Goal: Transaction & Acquisition: Purchase product/service

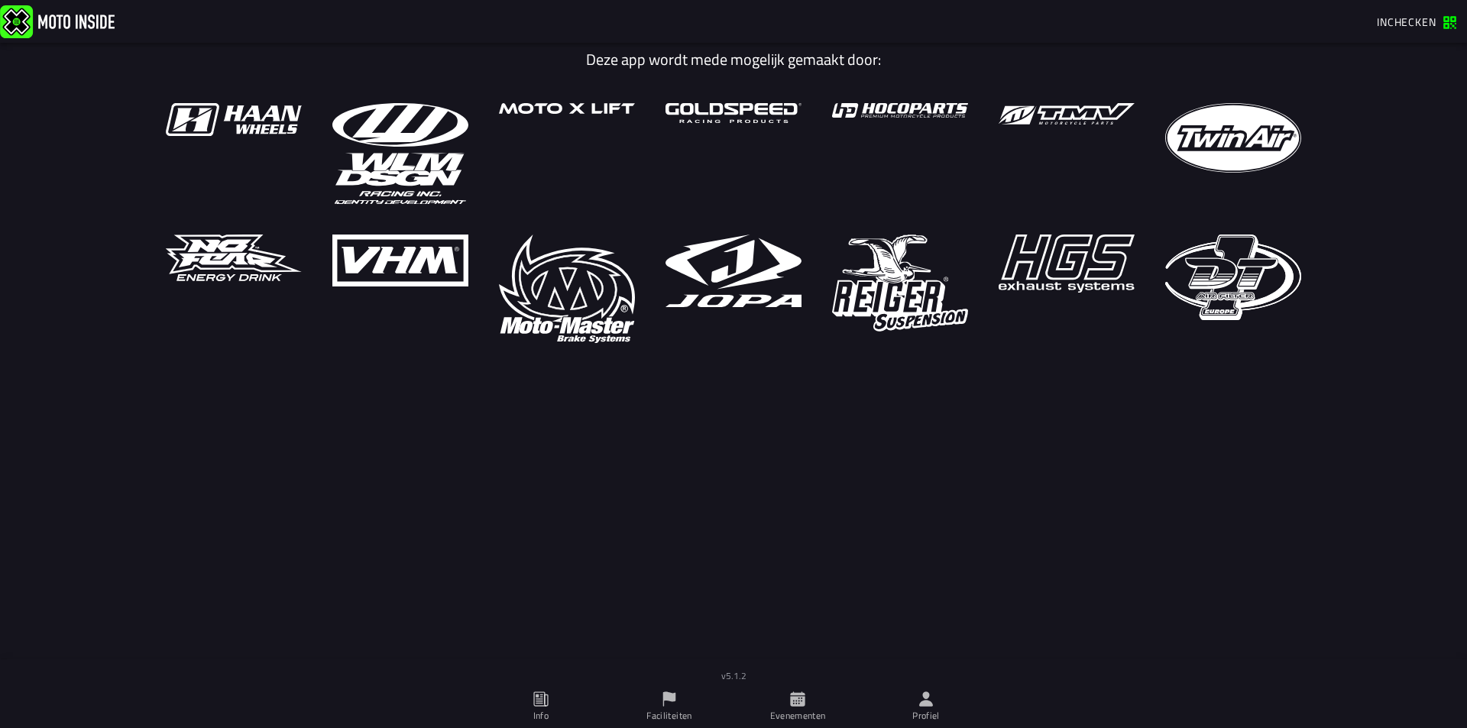
click at [1404, 22] on span "Inchecken" at bounding box center [1407, 22] width 60 height 16
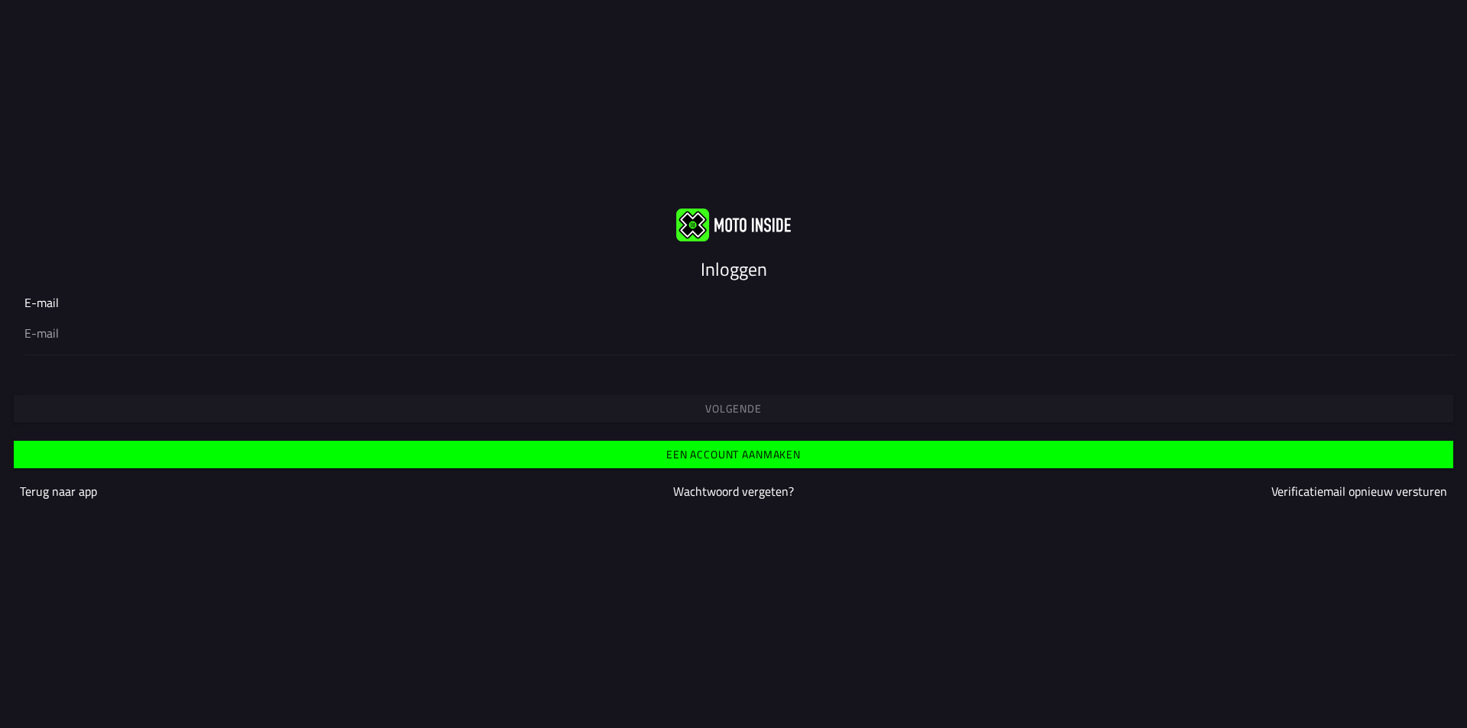
click at [251, 312] on div at bounding box center [733, 333] width 1418 height 43
click at [251, 324] on input "email" at bounding box center [733, 333] width 1418 height 18
click at [92, 350] on div at bounding box center [733, 333] width 1418 height 43
click at [92, 342] on input "email" at bounding box center [733, 333] width 1418 height 18
click at [54, 335] on input "email" at bounding box center [733, 333] width 1418 height 18
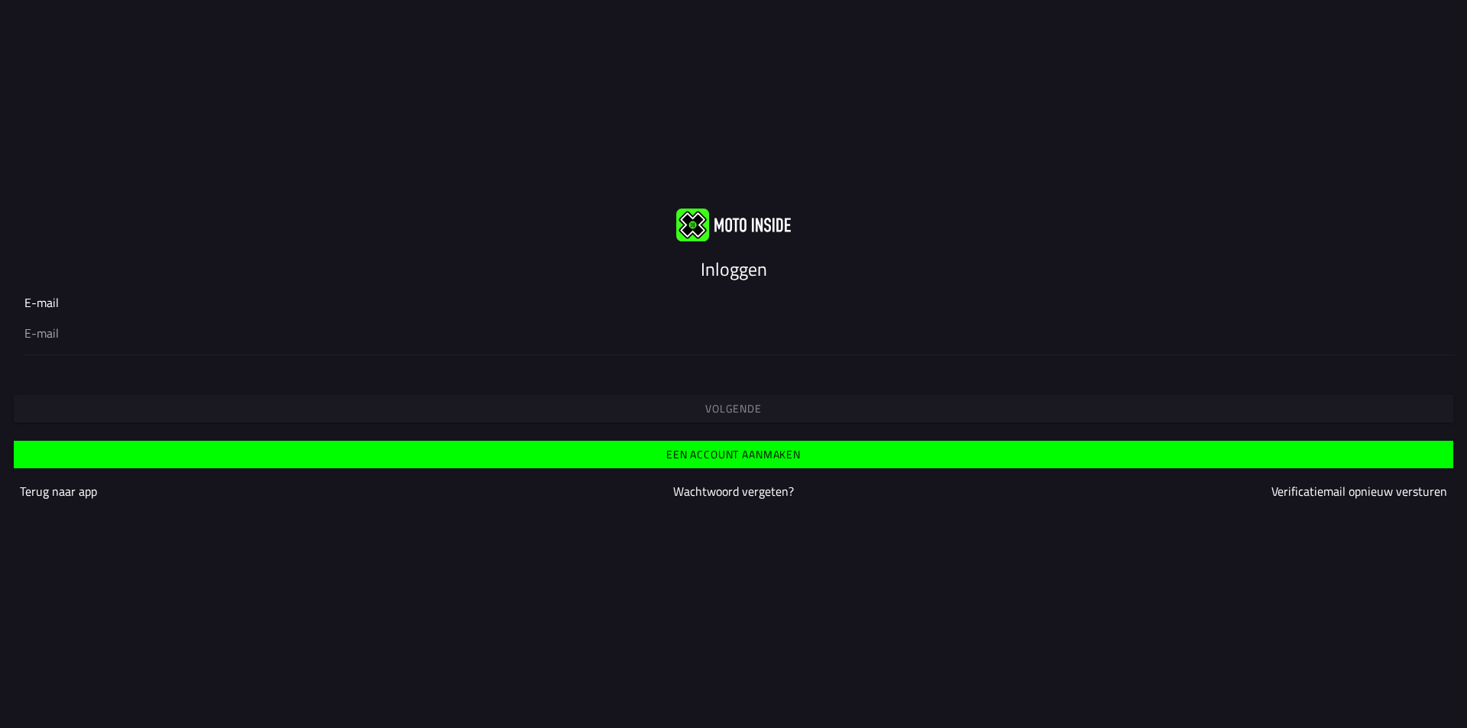
type input "minimotorsbrabant@gmail.com"
click at [510, 401] on button "Volgende" at bounding box center [733, 409] width 1439 height 28
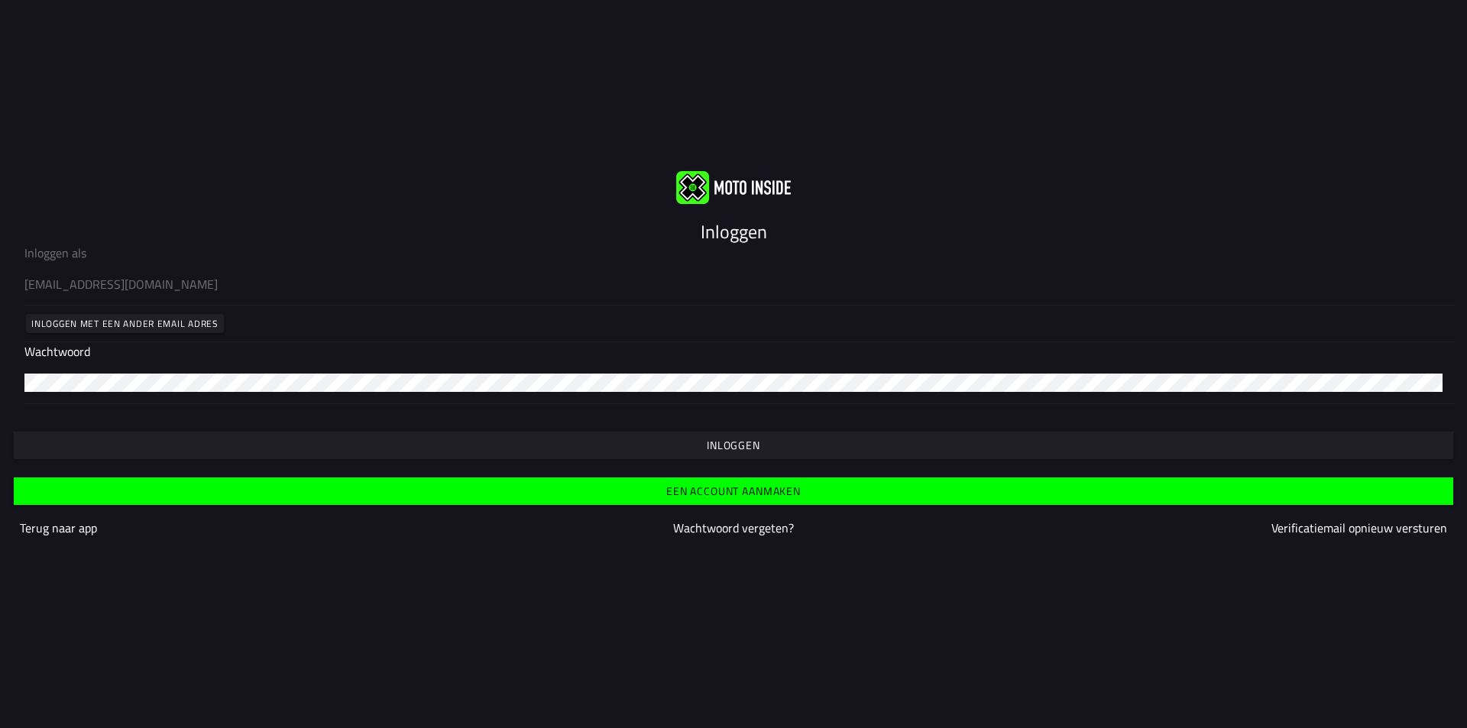
click at [646, 453] on button "Inloggen" at bounding box center [733, 446] width 1439 height 28
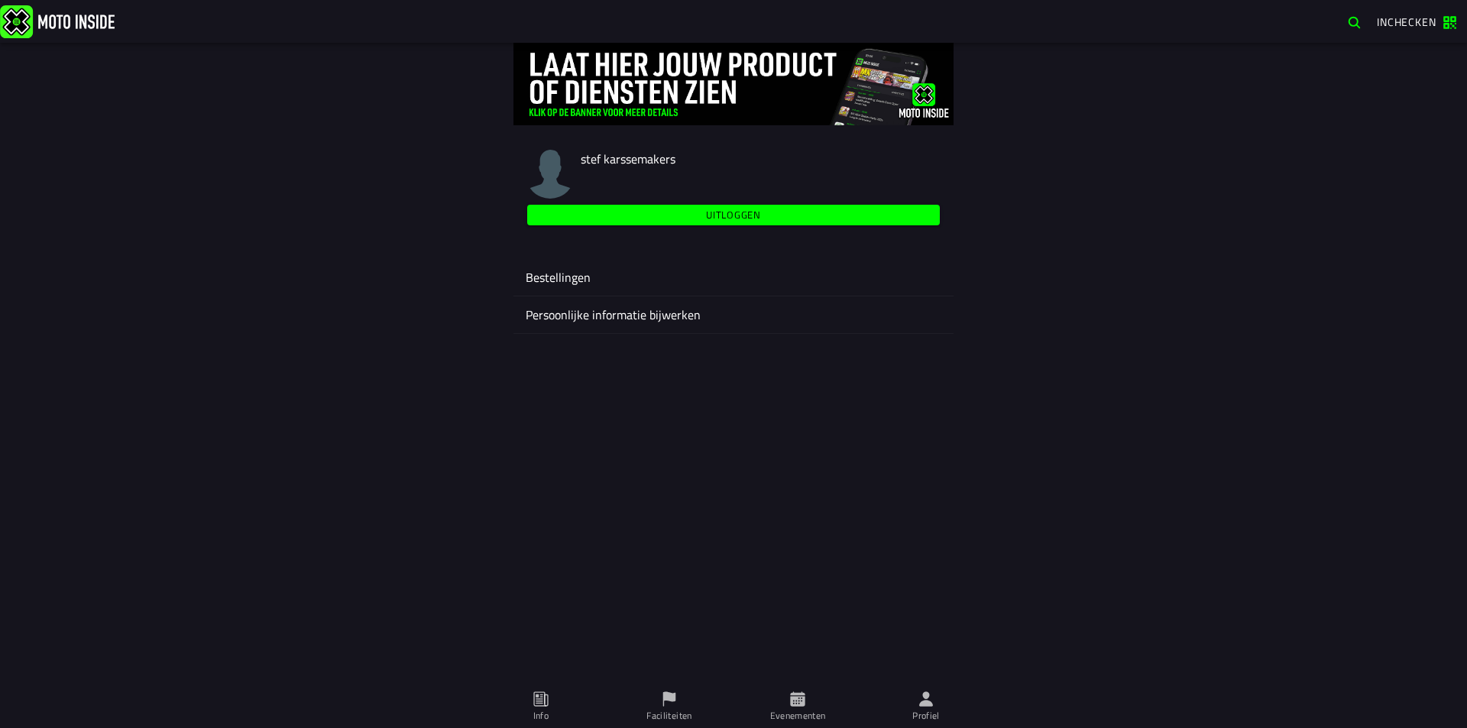
click at [638, 313] on ion-label "Persoonlijke informatie bijwerken" at bounding box center [734, 315] width 416 height 18
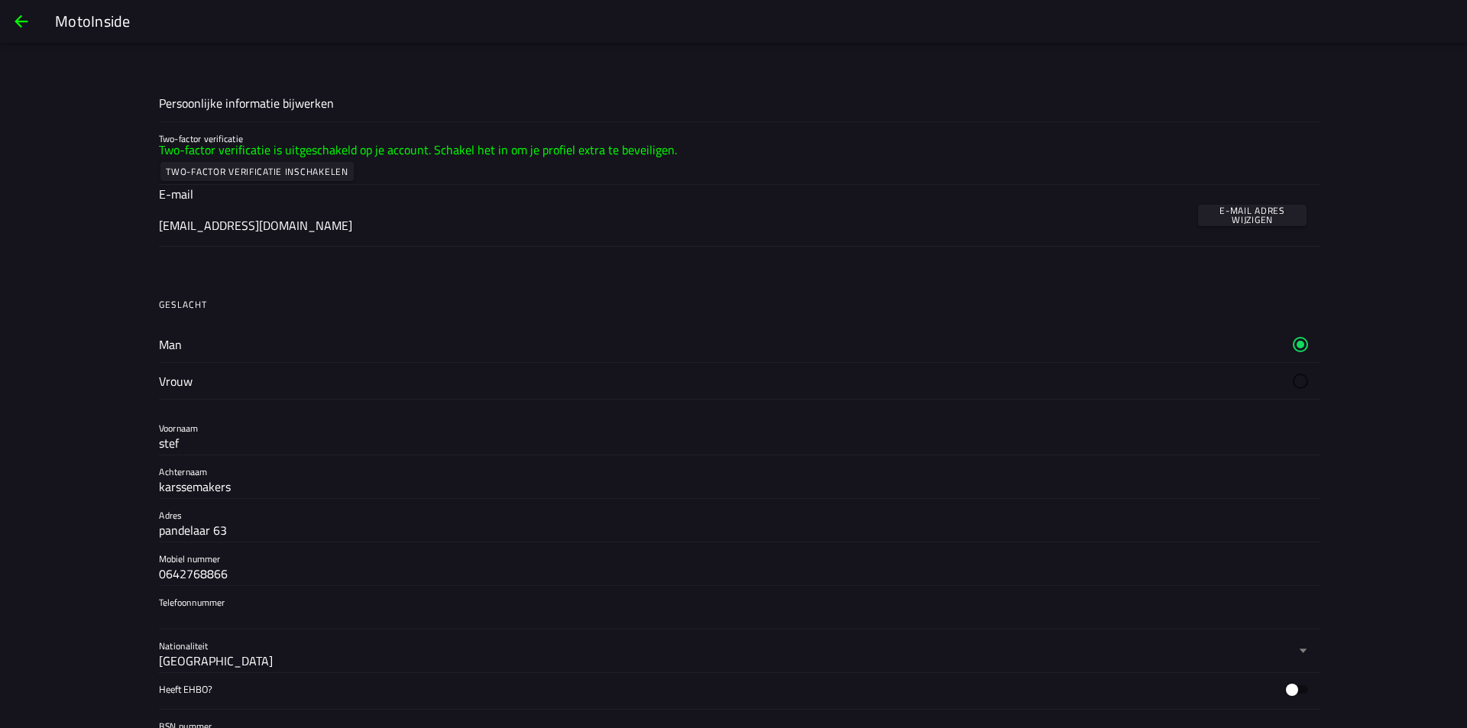
click at [32, 23] on button "back" at bounding box center [21, 21] width 37 height 37
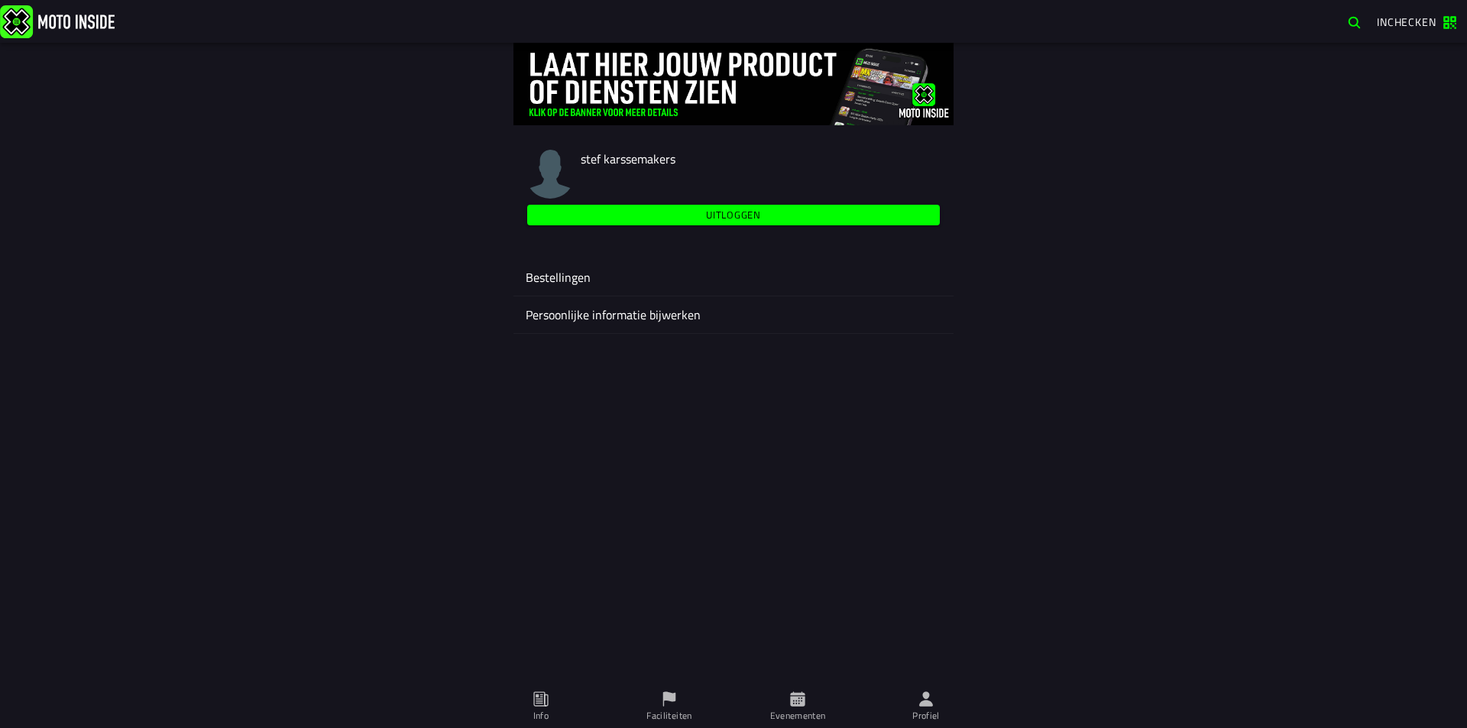
click at [817, 710] on ion-label "Evenementen" at bounding box center [798, 716] width 56 height 14
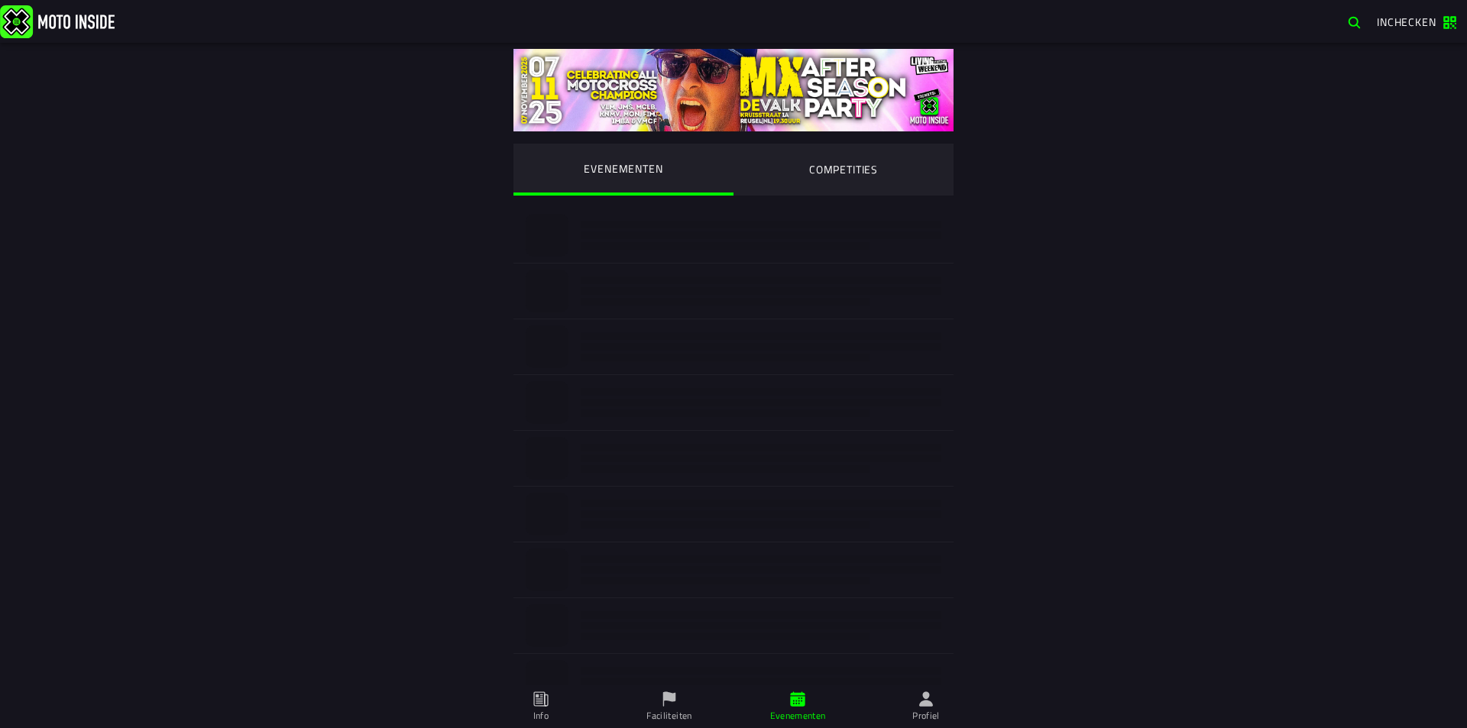
click at [850, 153] on ion-segment-button "COMPETITIES" at bounding box center [843, 170] width 220 height 52
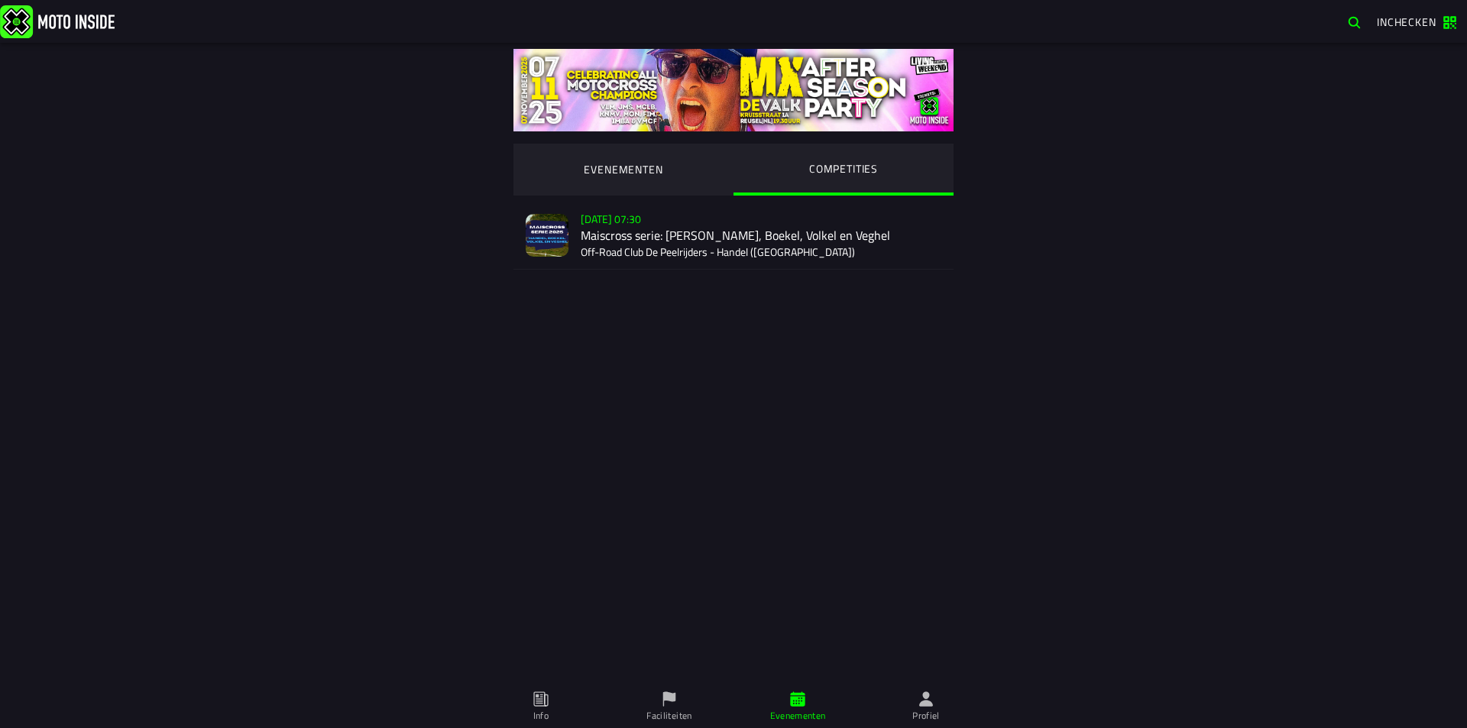
click at [680, 230] on div "[DATE] 07:30 Maiscross serie: Handel, Boekel, Volkel en Veghel Off-Road Club De…" at bounding box center [761, 235] width 361 height 67
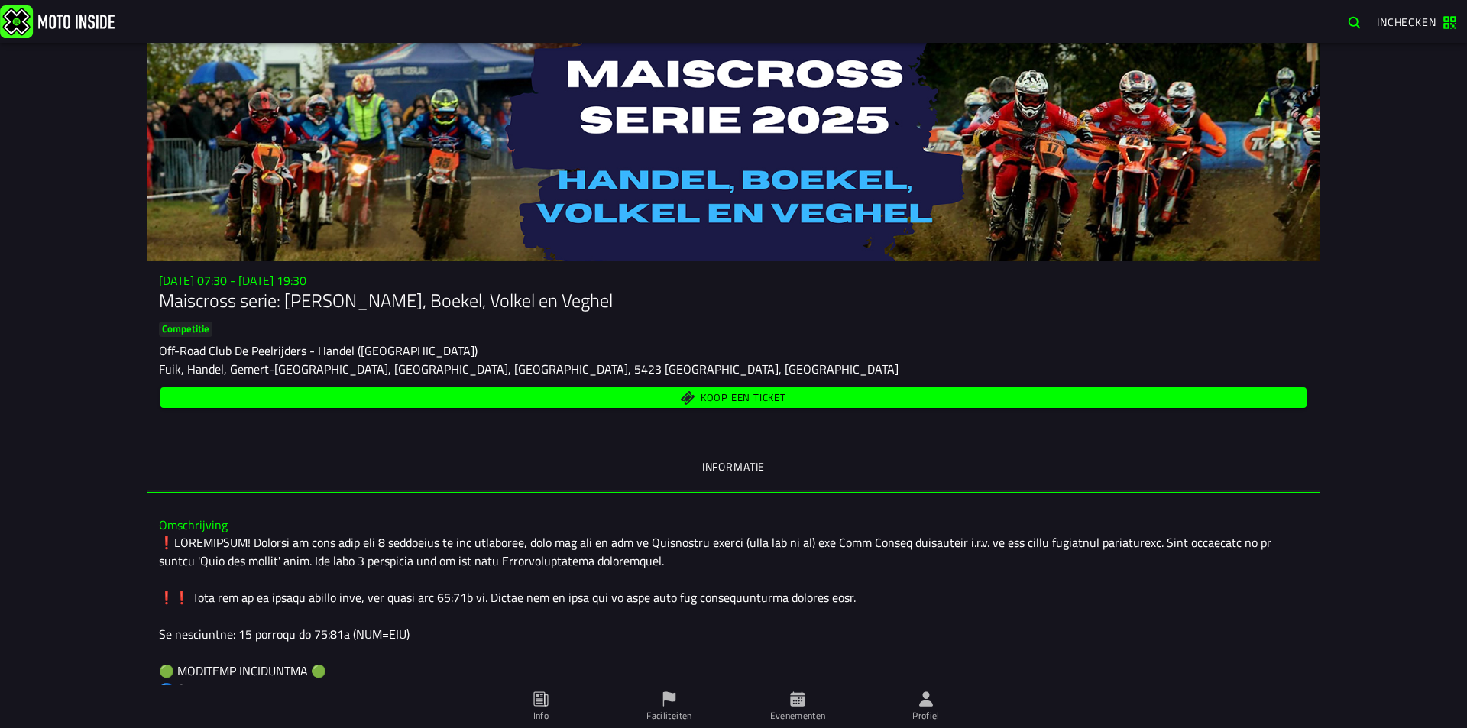
scroll to position [76, 0]
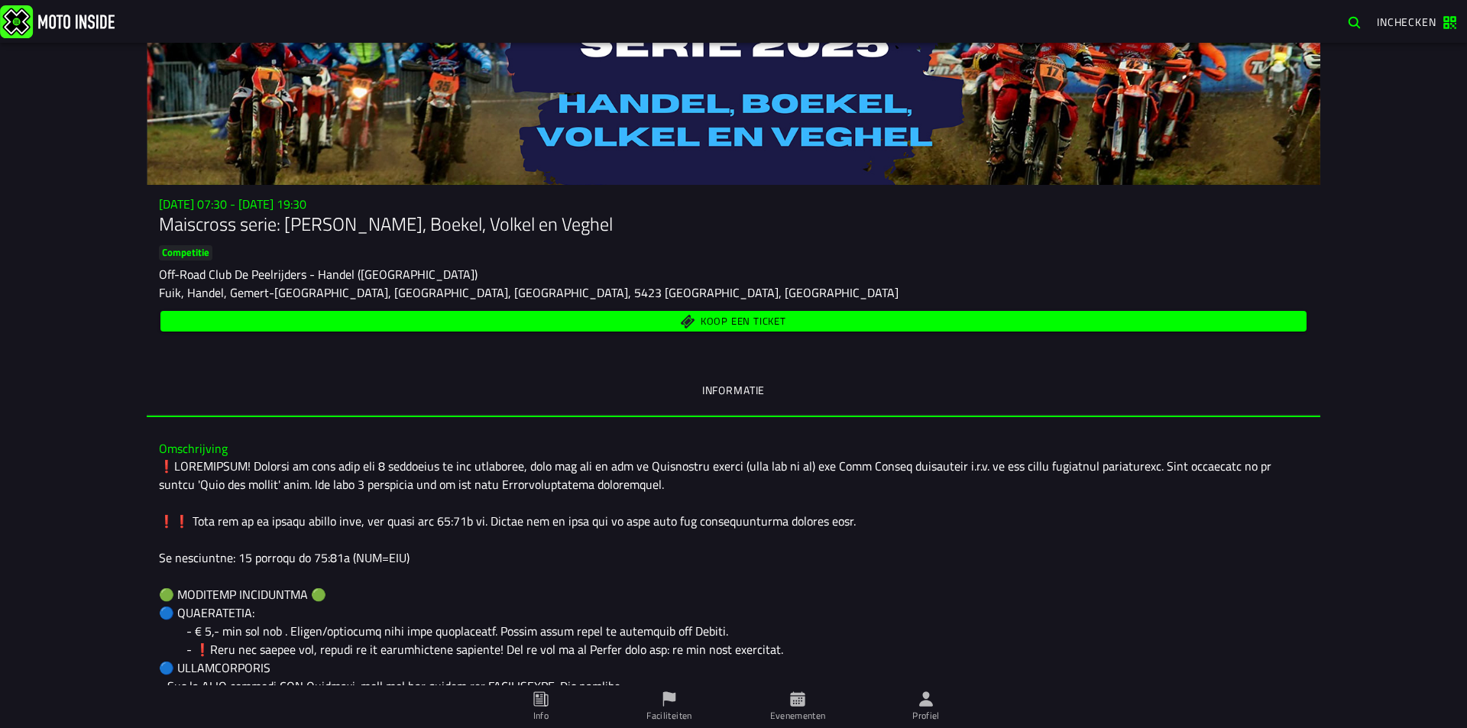
click at [701, 318] on span "Koop een ticket" at bounding box center [744, 321] width 86 height 10
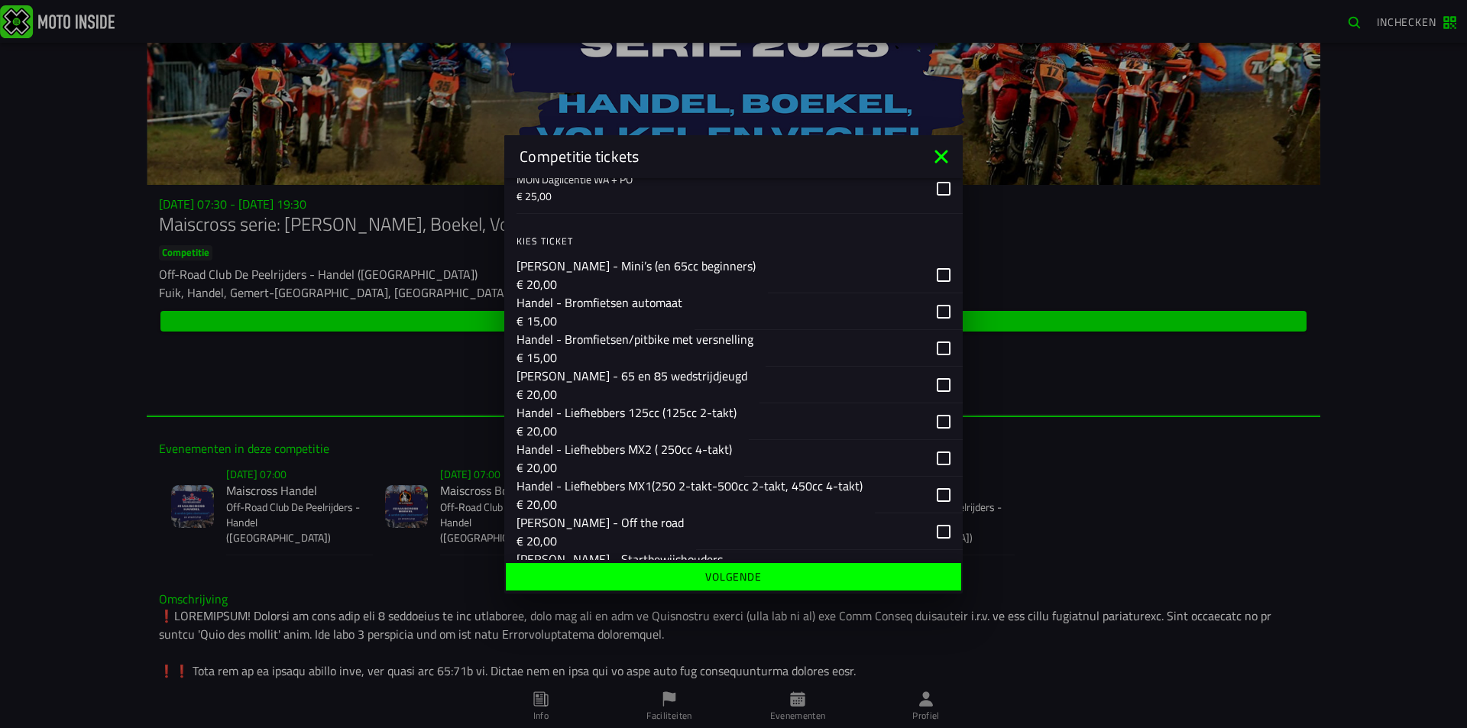
scroll to position [229, 0]
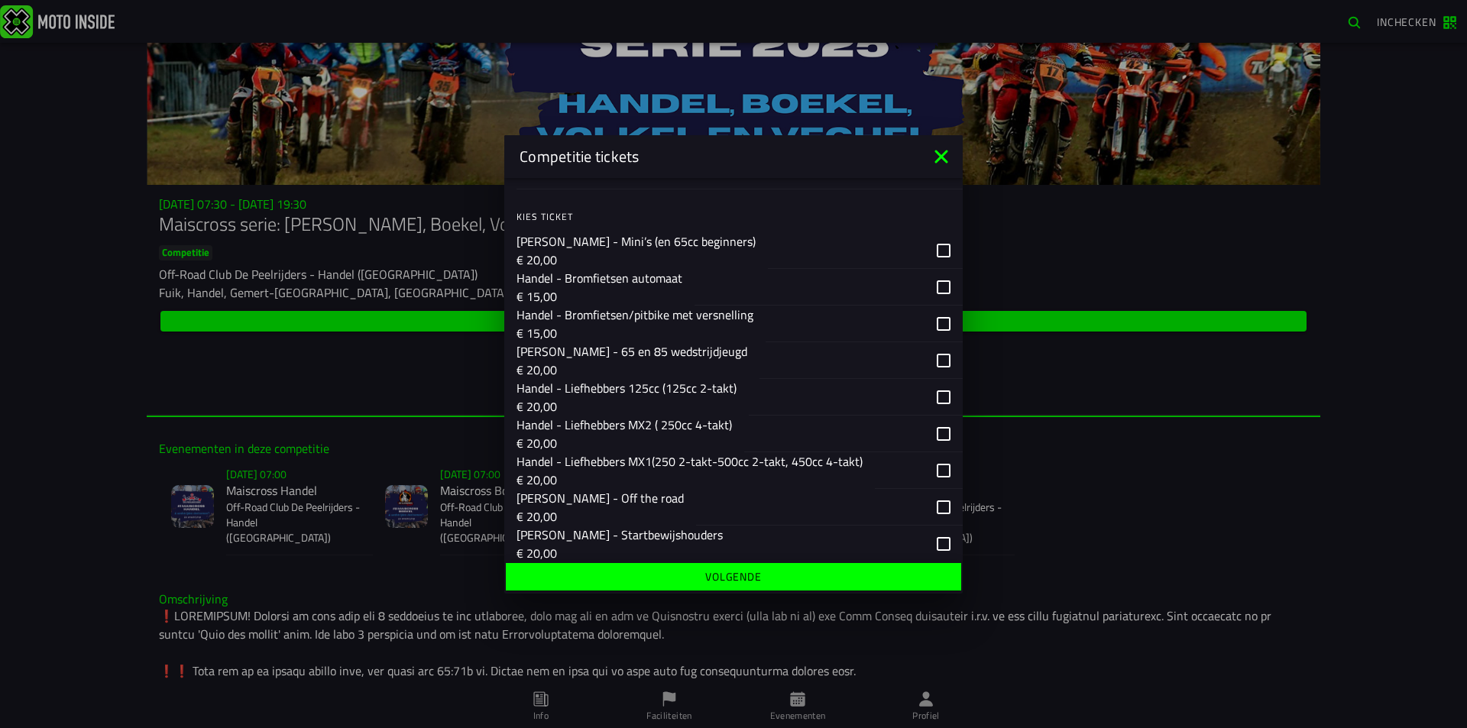
click at [908, 319] on div "button" at bounding box center [845, 324] width 159 height 36
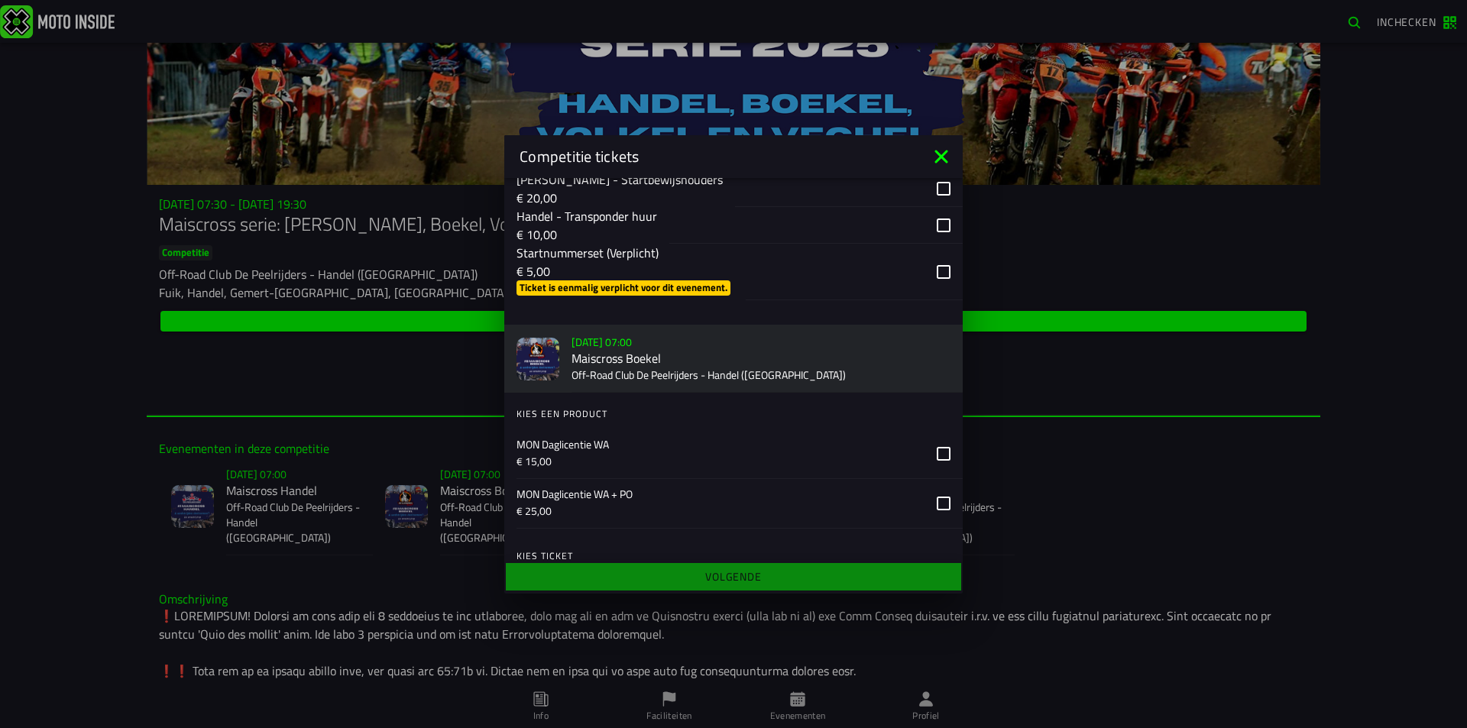
scroll to position [611, 0]
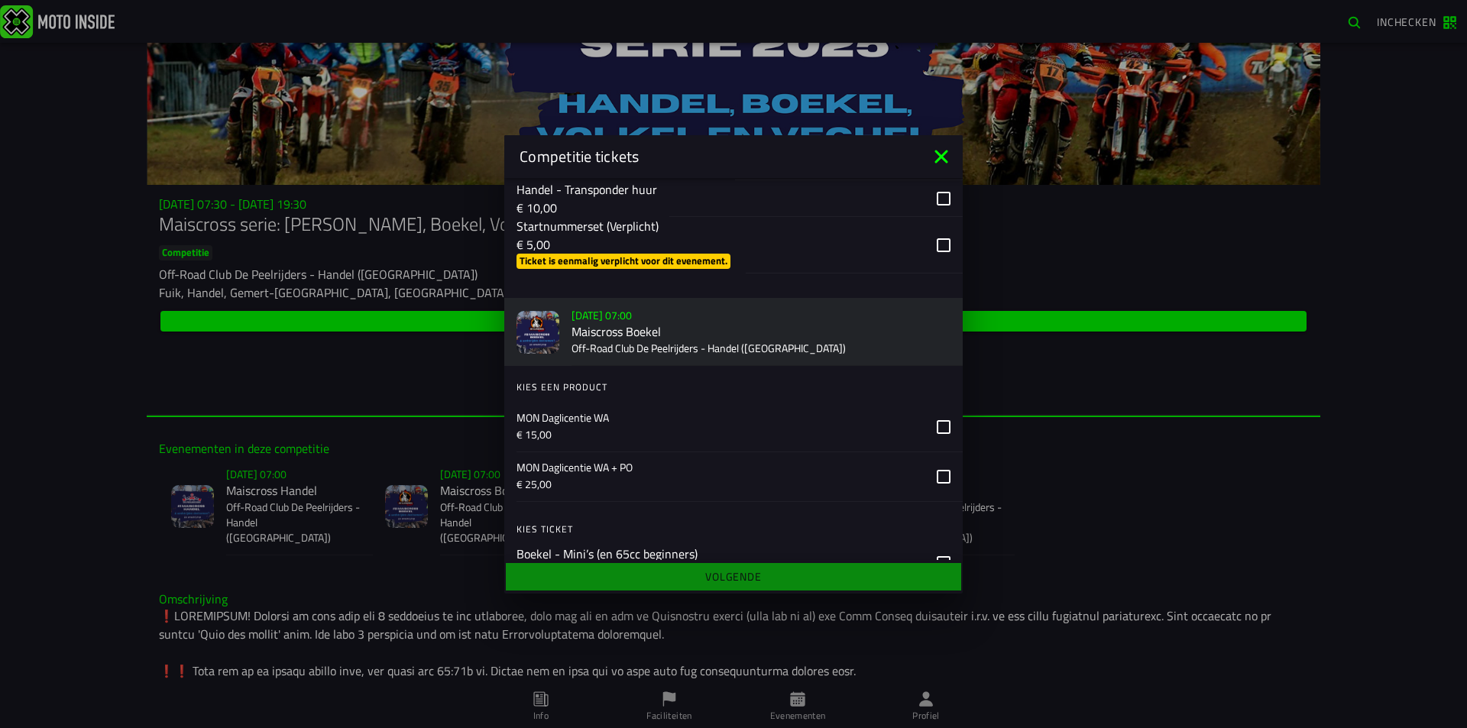
click at [912, 238] on div "button" at bounding box center [835, 245] width 179 height 56
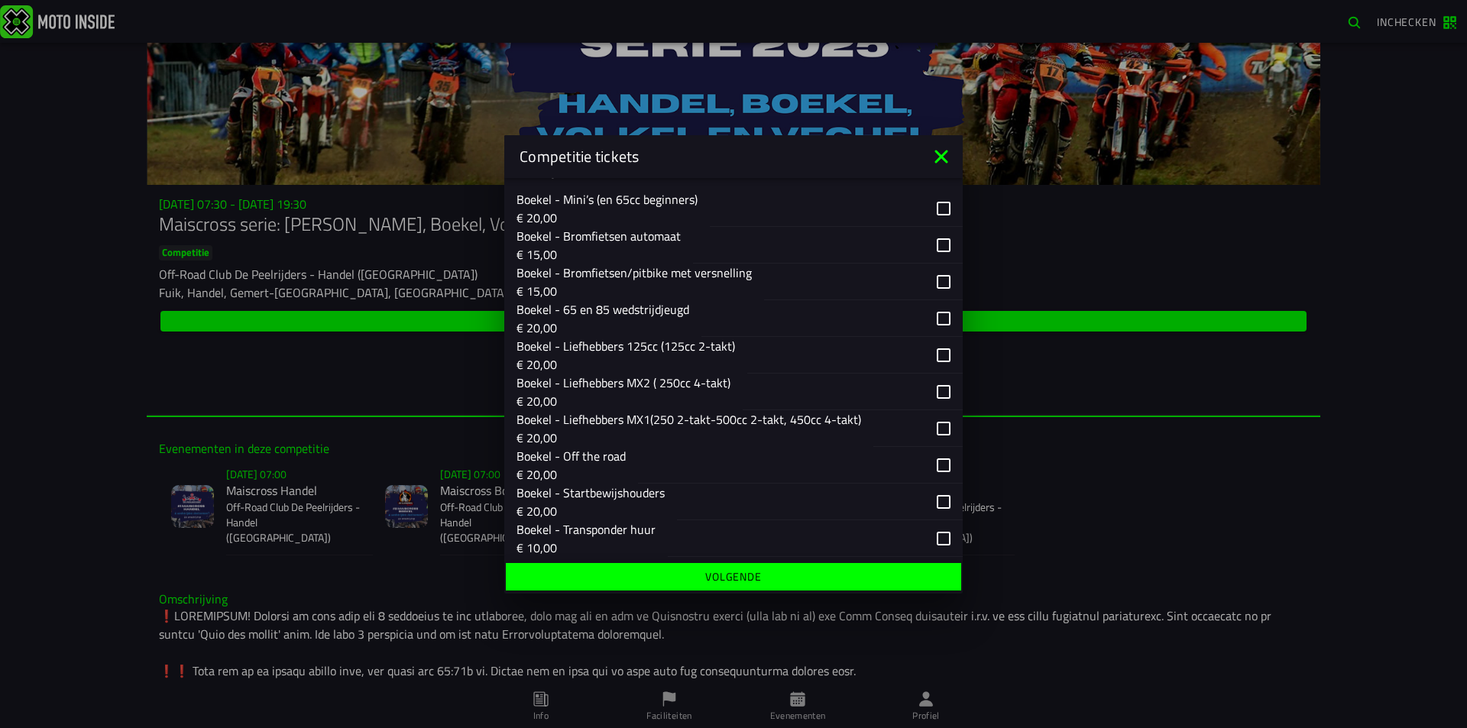
scroll to position [993, 0]
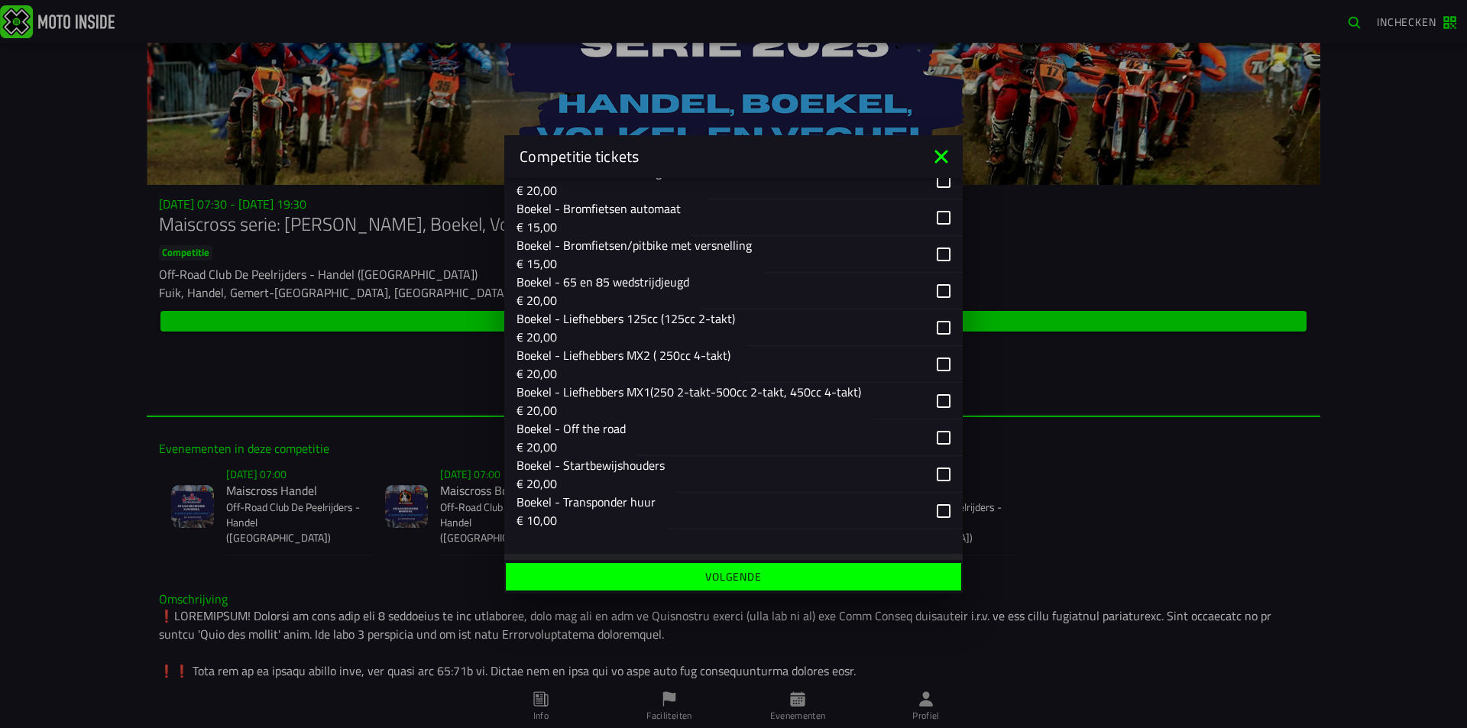
click at [864, 252] on div "button" at bounding box center [844, 254] width 160 height 36
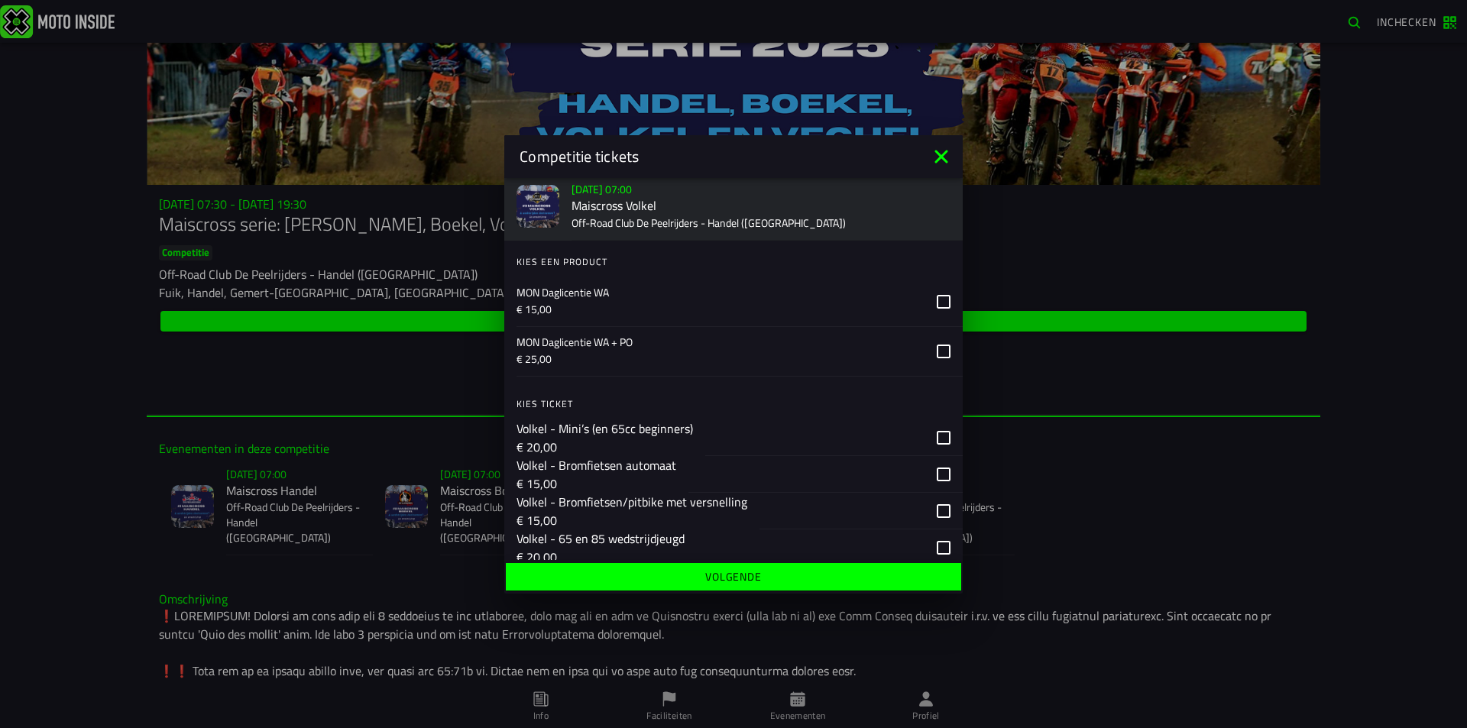
scroll to position [1452, 0]
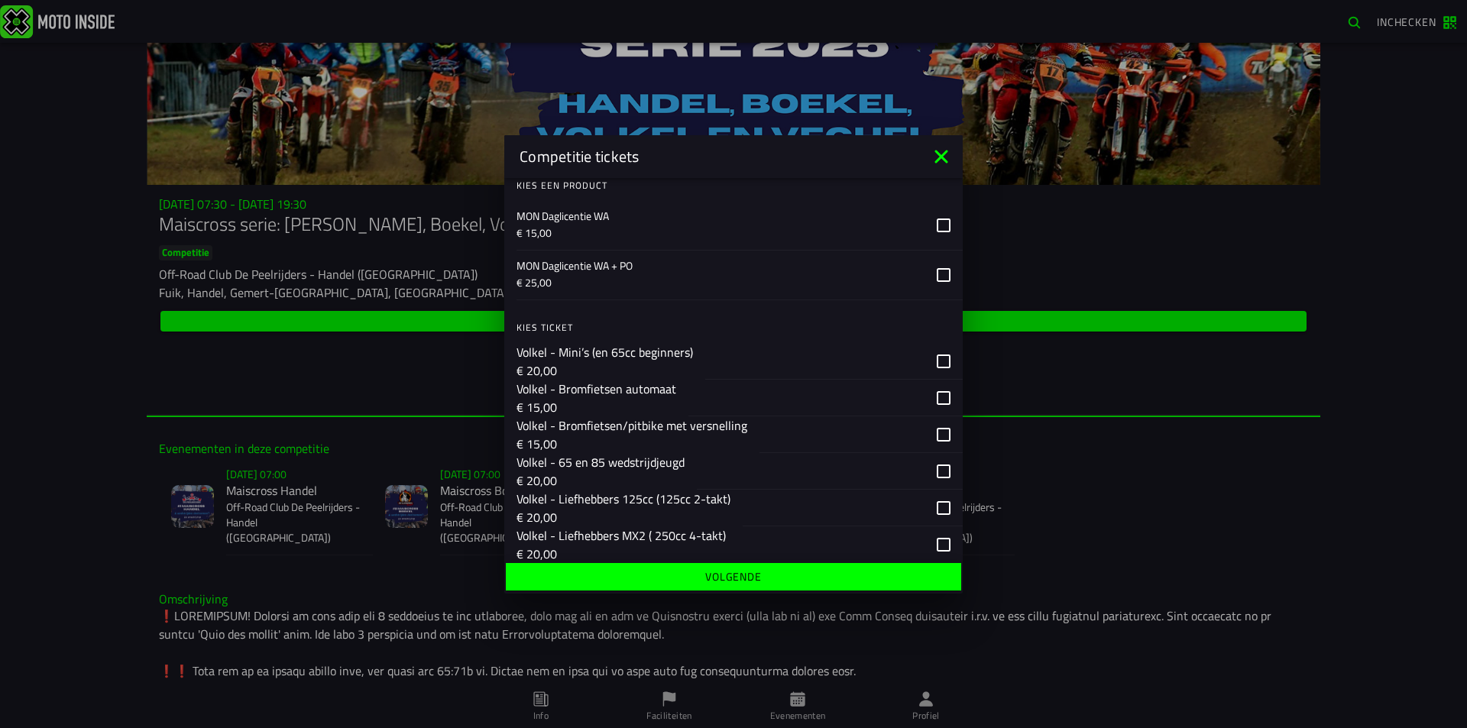
click at [873, 423] on div "button" at bounding box center [841, 434] width 165 height 36
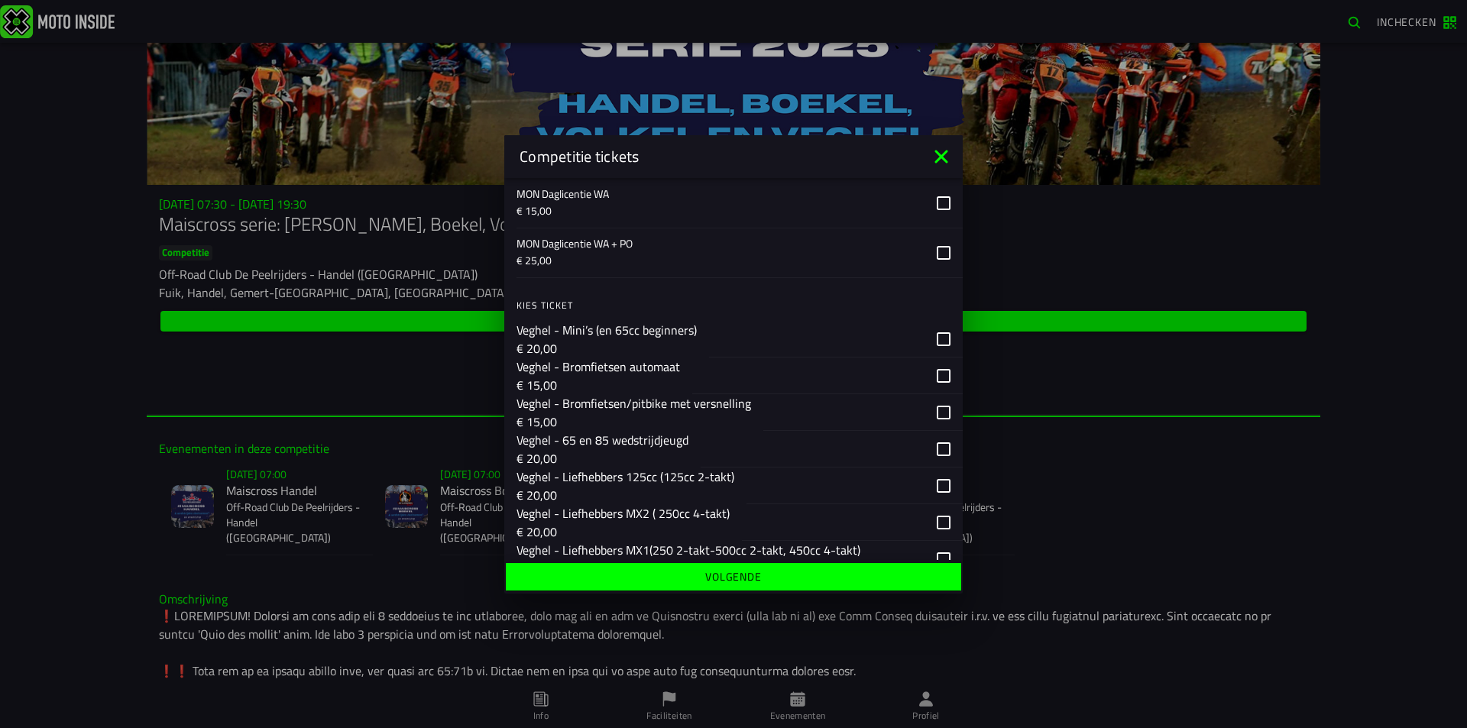
scroll to position [2139, 0]
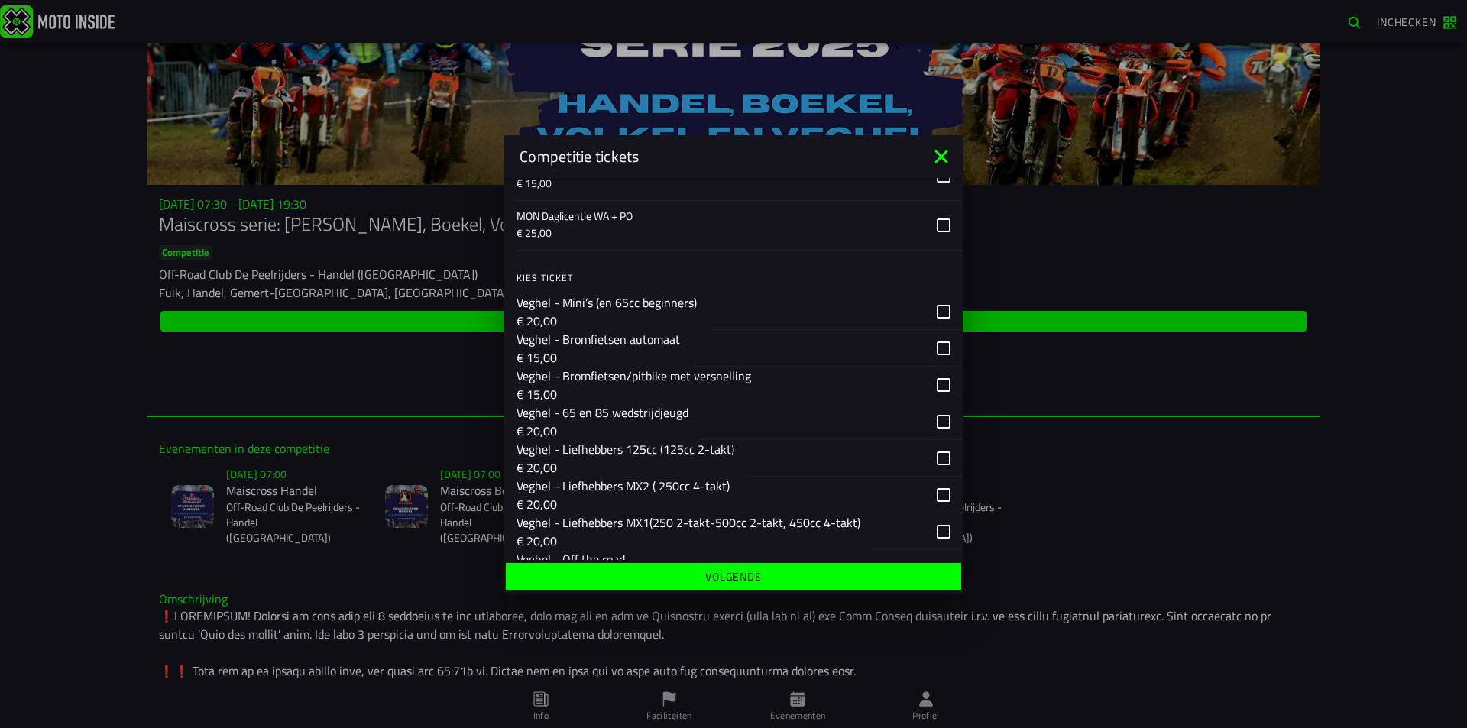
click at [873, 387] on div "button" at bounding box center [843, 384] width 161 height 36
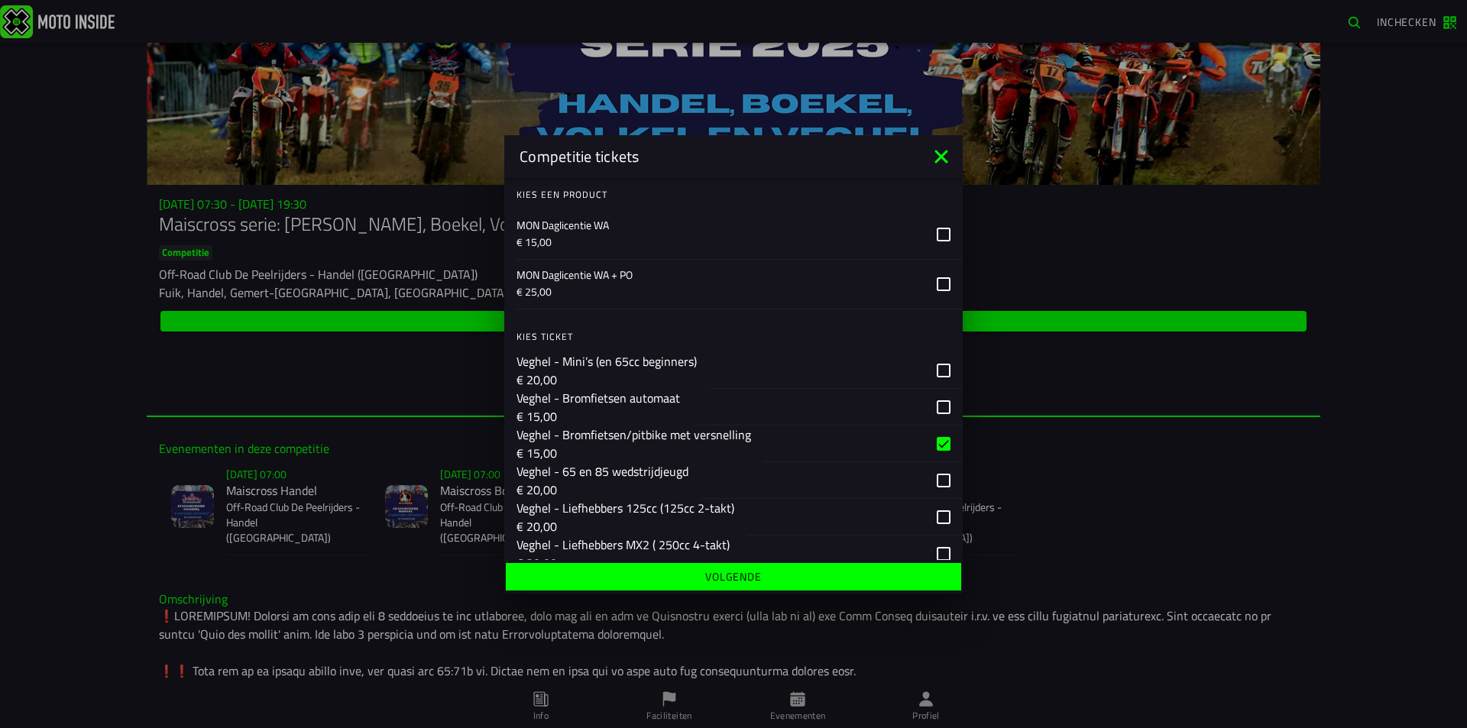
scroll to position [2132, 0]
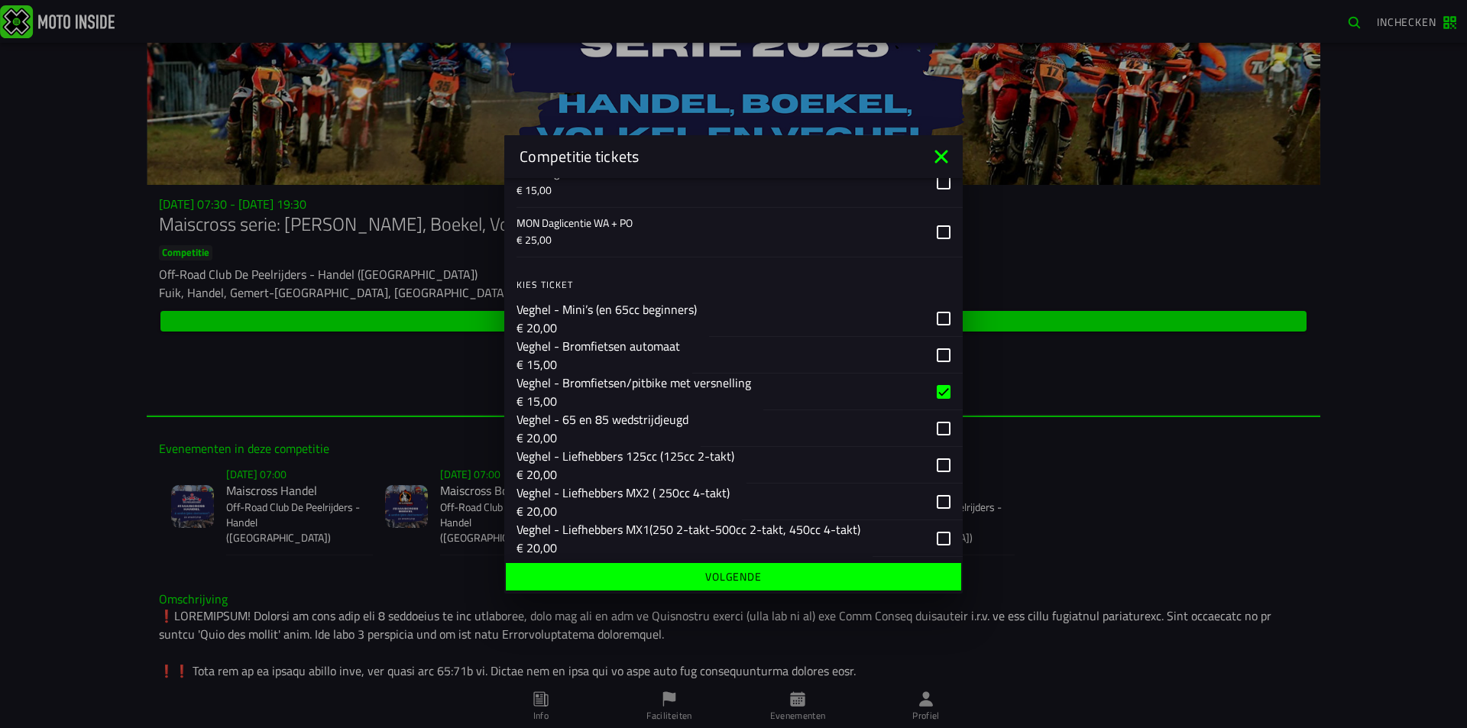
click at [808, 577] on span "Volgende" at bounding box center [733, 576] width 432 height 11
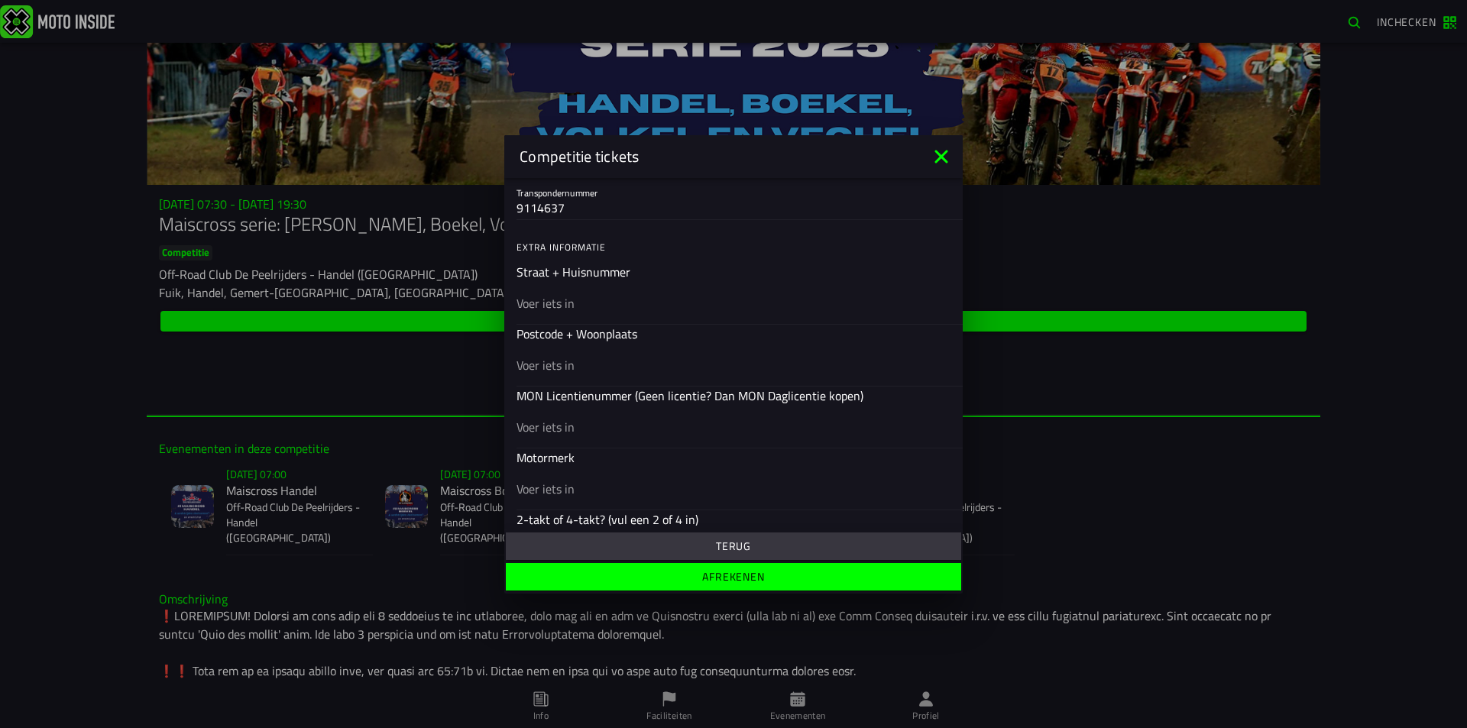
scroll to position [458, 0]
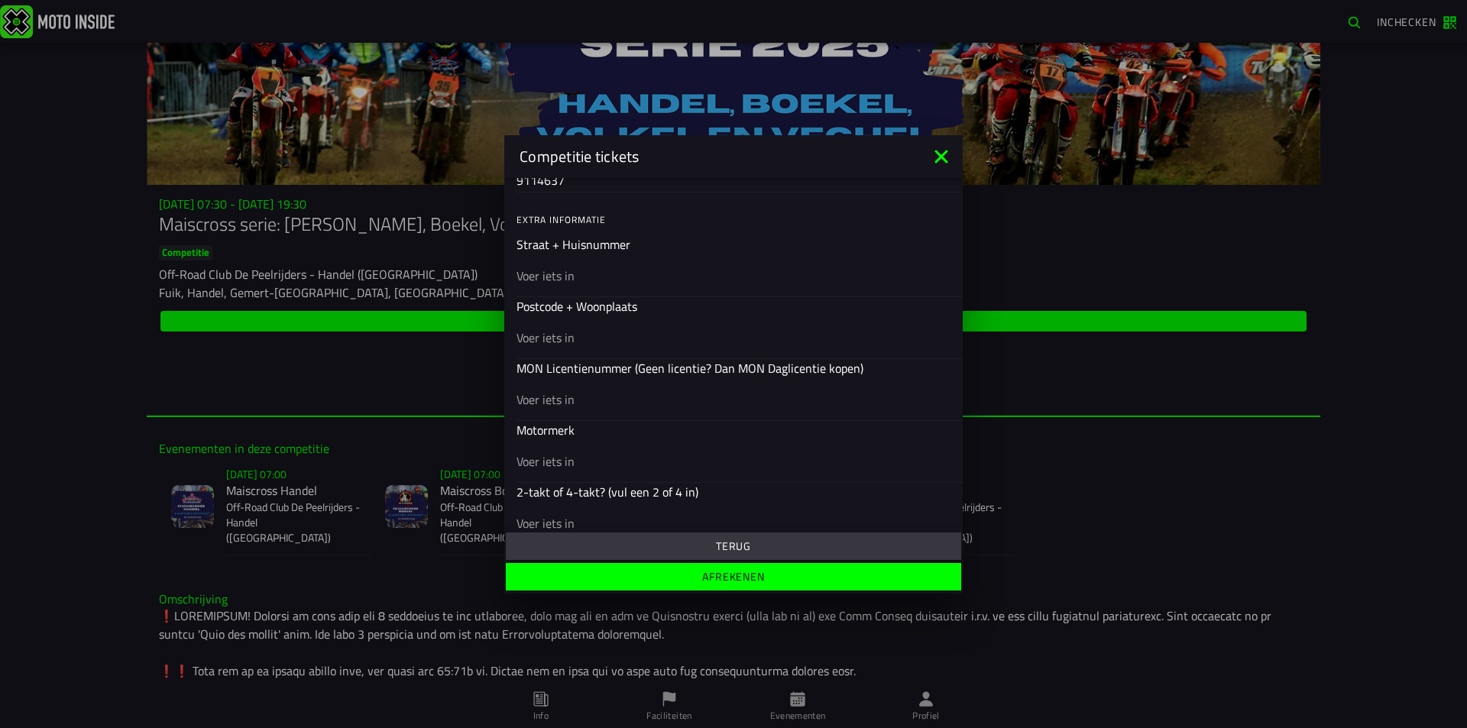
click at [631, 277] on input "text" at bounding box center [733, 275] width 434 height 18
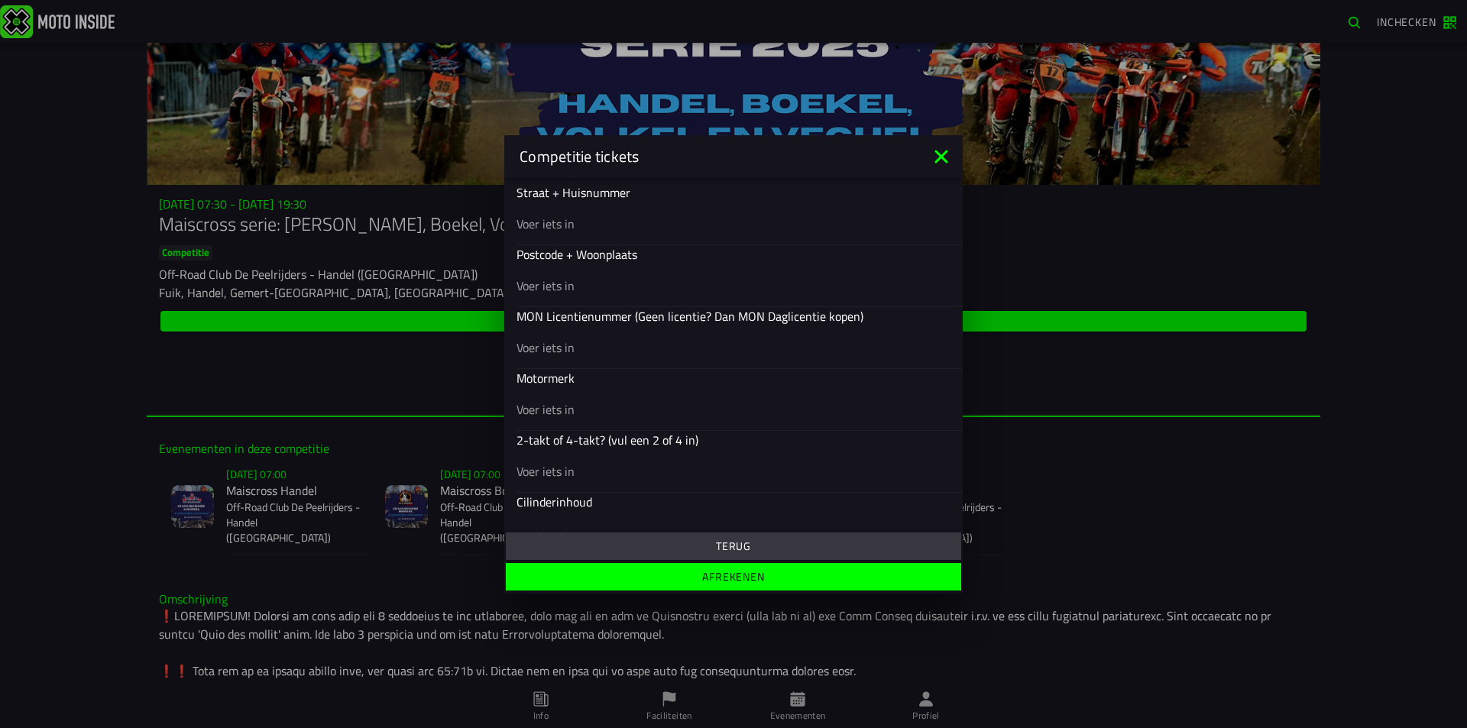
scroll to position [535, 0]
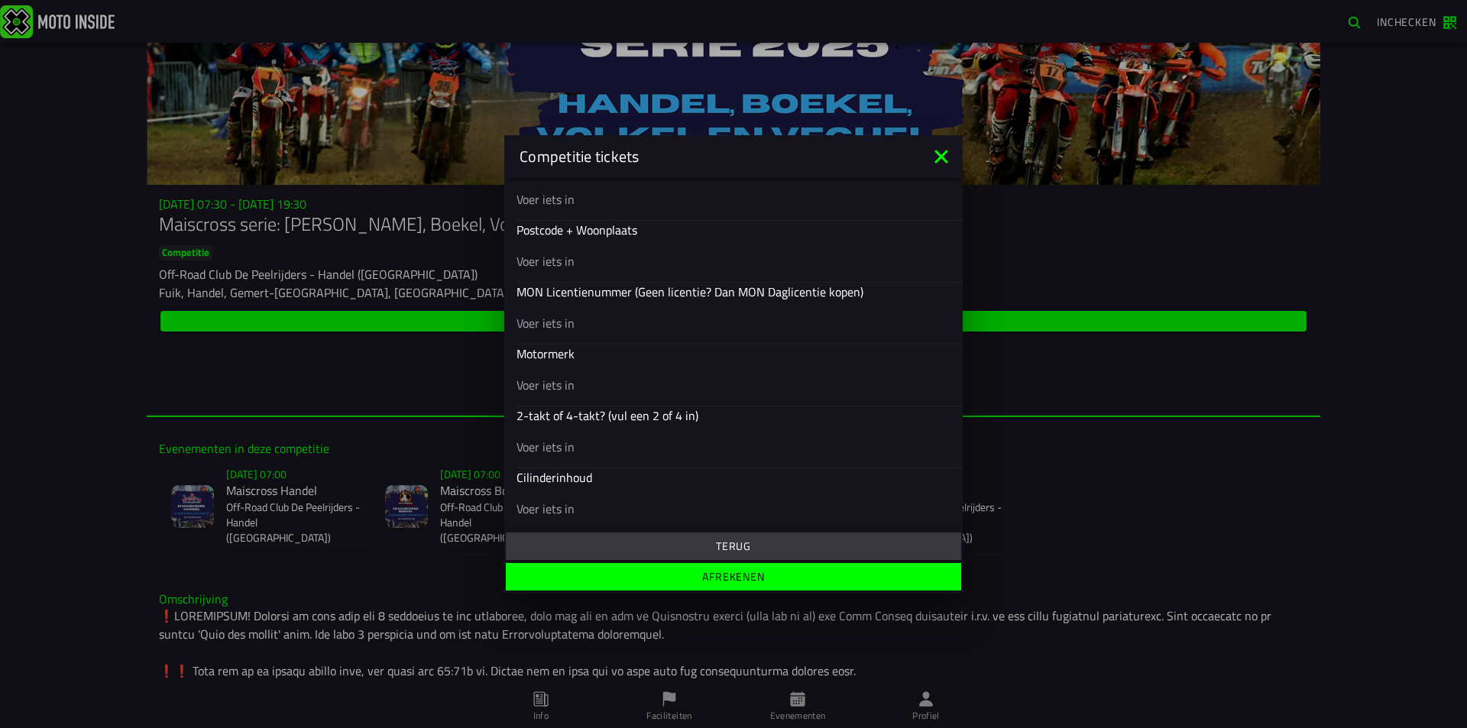
click at [616, 325] on input "text" at bounding box center [733, 322] width 434 height 18
type input "7"
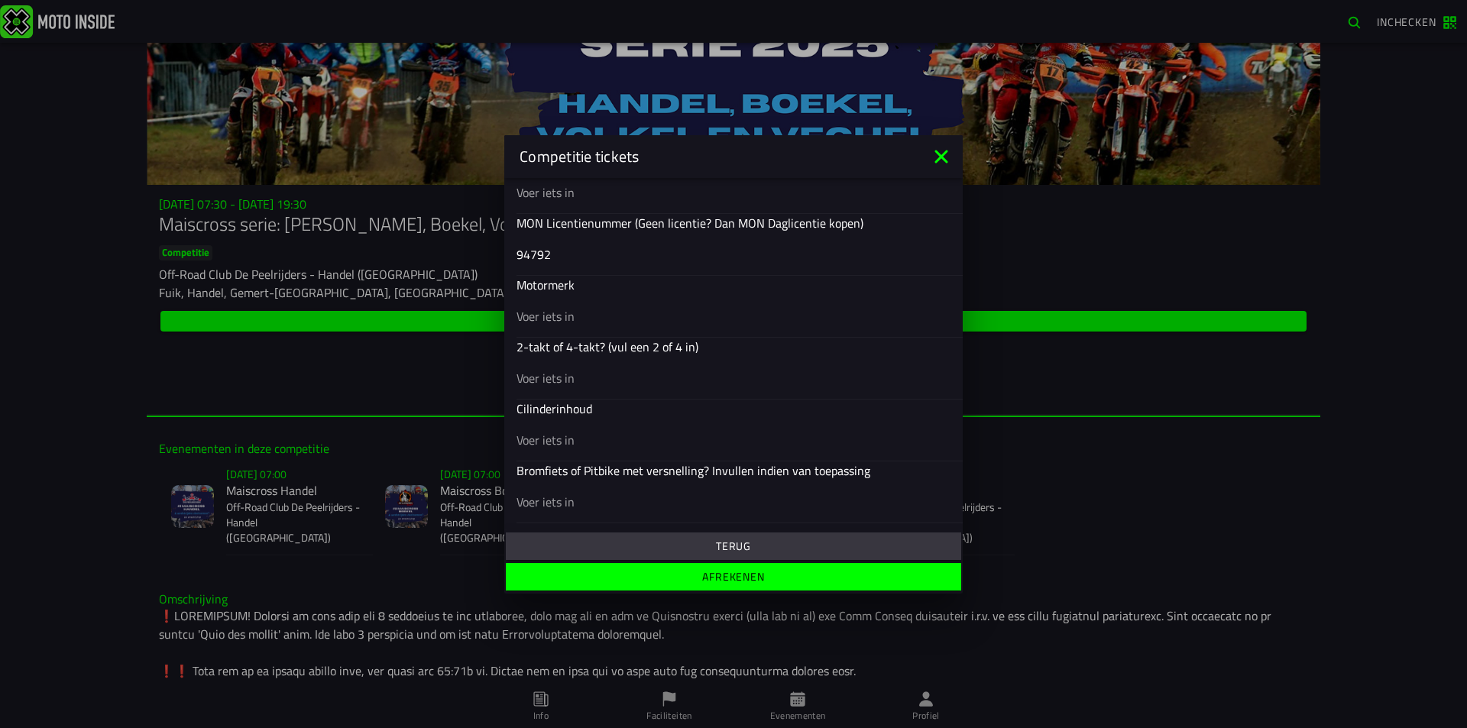
type input "94792"
click at [631, 312] on input "text" at bounding box center [733, 315] width 434 height 18
click at [684, 577] on span "Afrekenen" at bounding box center [733, 576] width 432 height 11
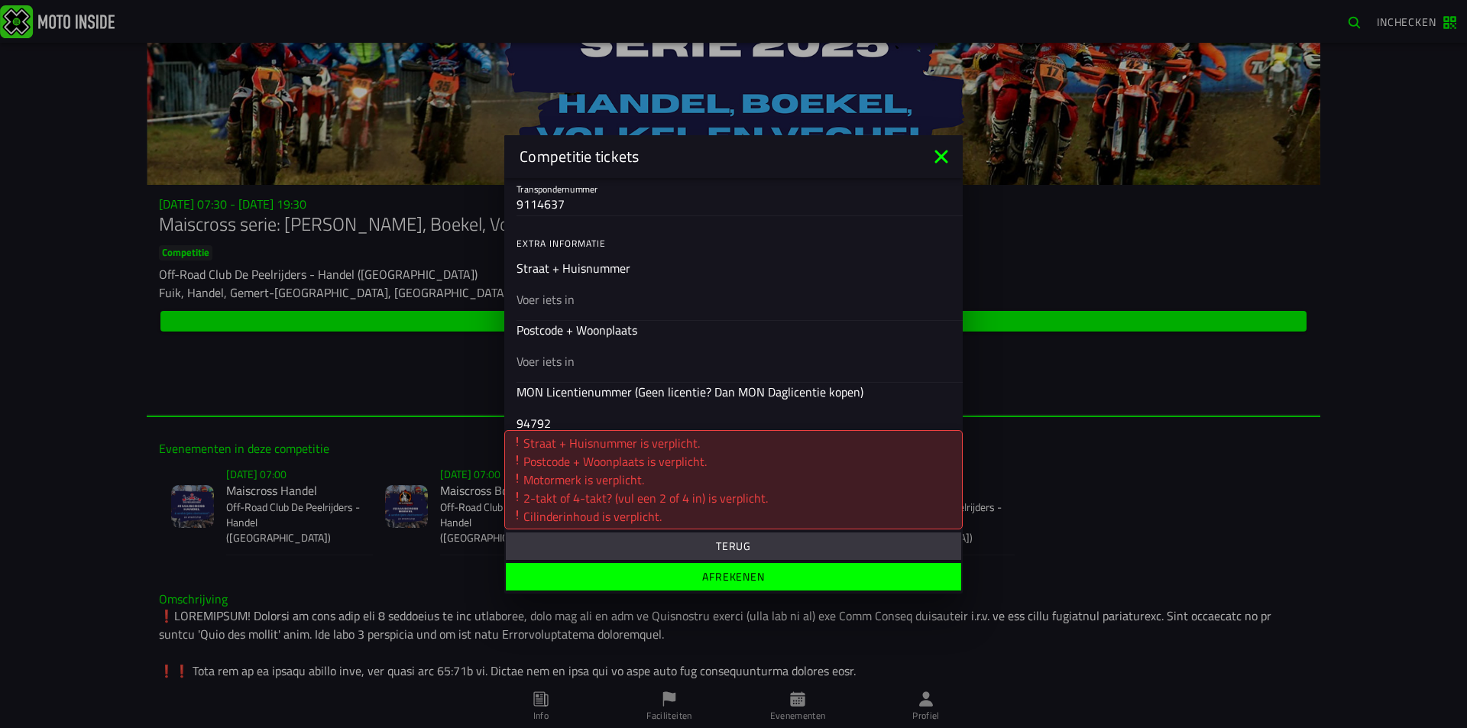
scroll to position [438, 0]
click at [623, 282] on div at bounding box center [733, 295] width 434 height 43
click at [623, 287] on input "text" at bounding box center [733, 296] width 434 height 18
type input "pandelaar 63"
click at [610, 358] on input "text" at bounding box center [733, 357] width 434 height 18
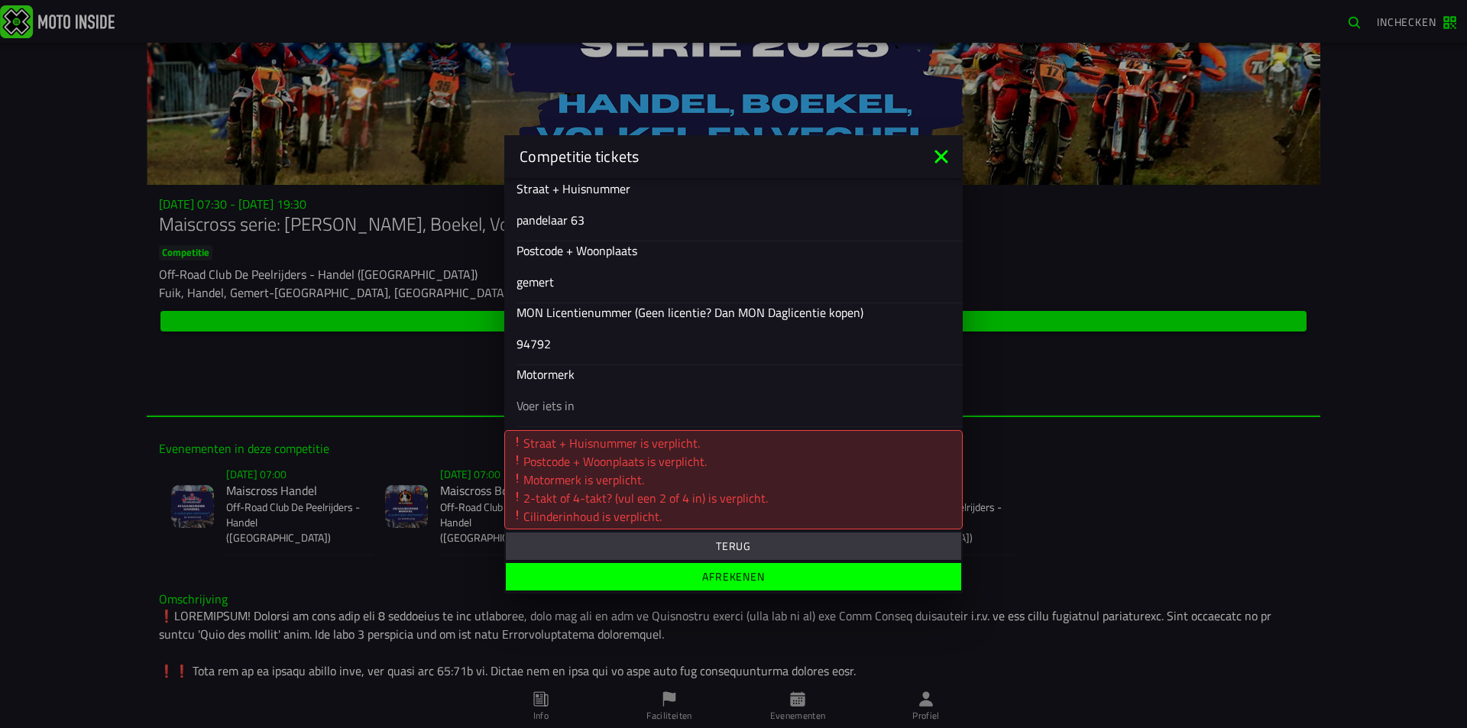
scroll to position [591, 0]
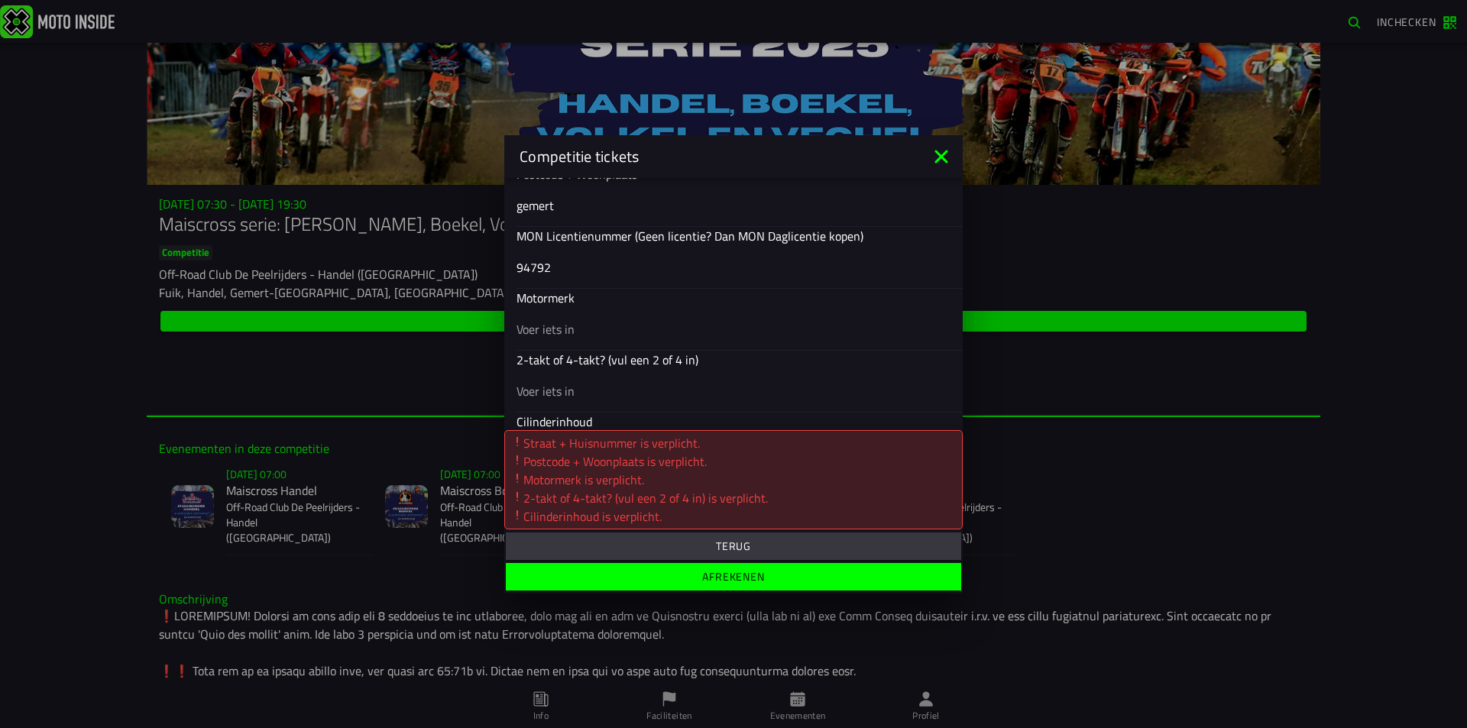
type input "gemert"
click at [586, 330] on input "text" at bounding box center [733, 328] width 434 height 18
type input "rxf"
click at [571, 397] on input "text" at bounding box center [733, 390] width 434 height 18
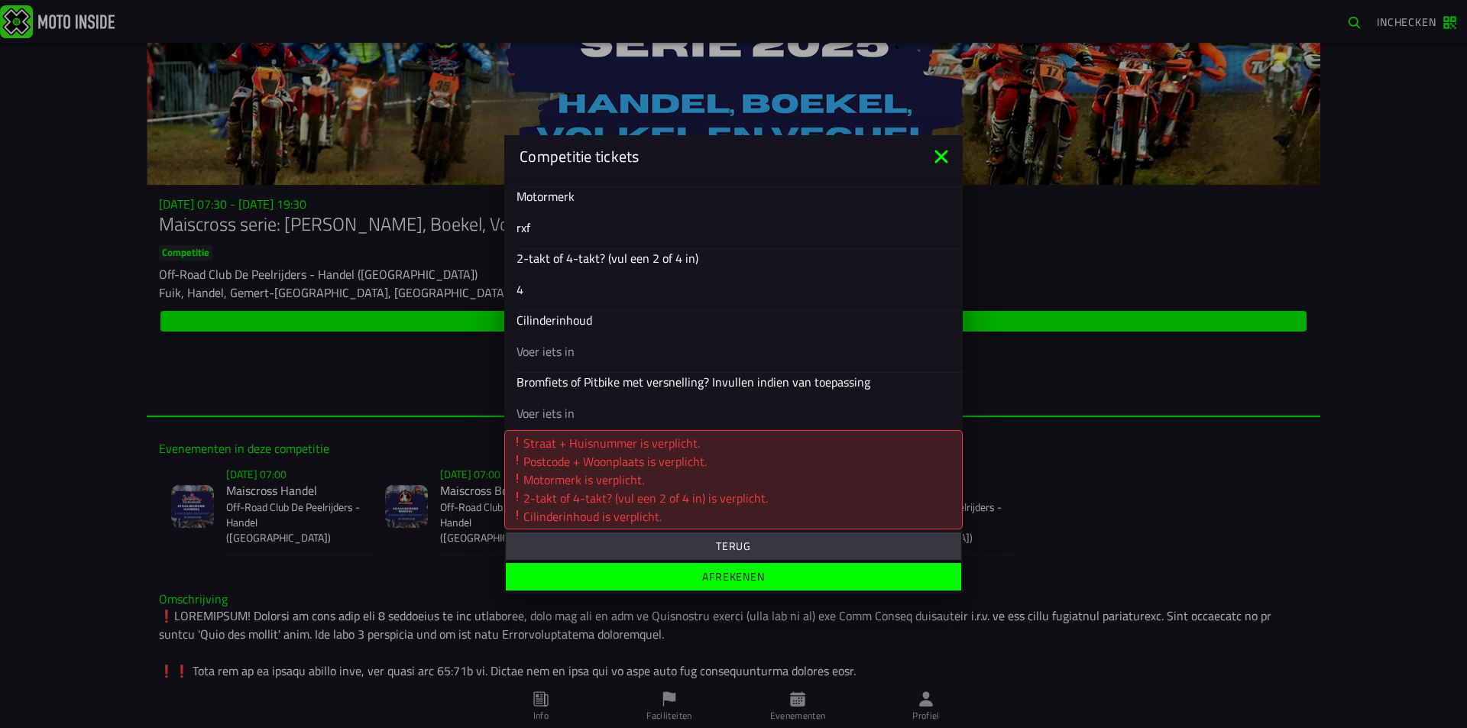
scroll to position [703, 0]
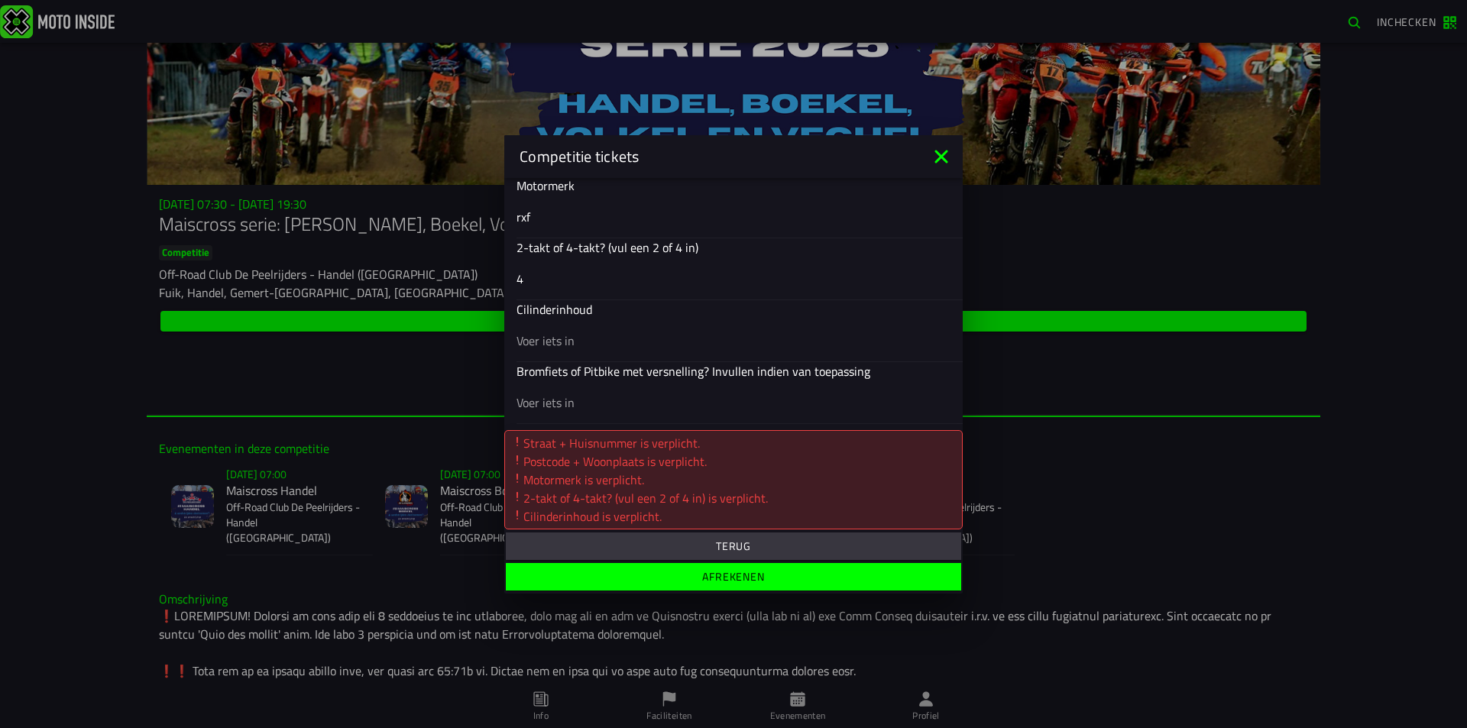
type input "4"
click at [581, 329] on div at bounding box center [733, 340] width 434 height 43
click at [581, 331] on input "text" at bounding box center [733, 340] width 434 height 18
type input "190"
click at [566, 395] on input "text" at bounding box center [733, 402] width 434 height 18
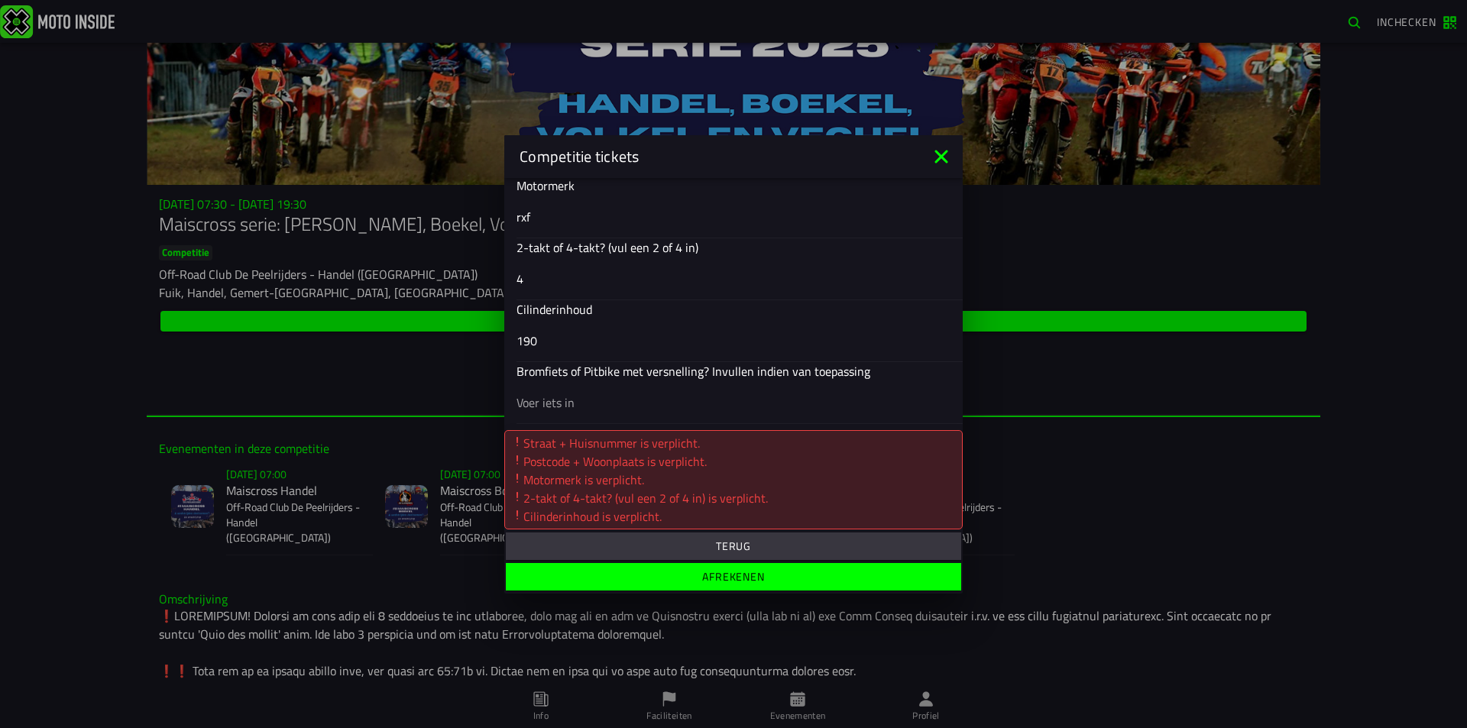
click at [0, 0] on slot "Afrekenen" at bounding box center [0, 0] width 0 height 0
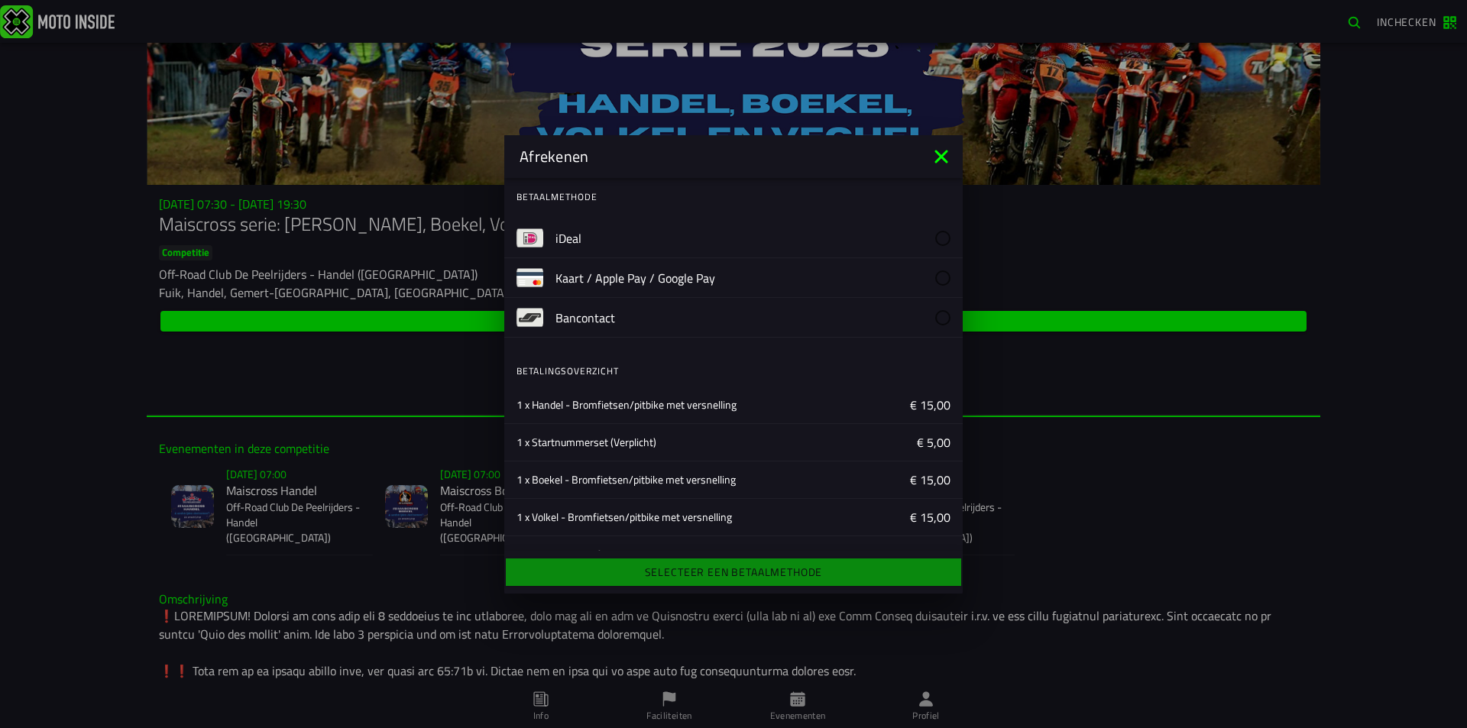
scroll to position [0, 0]
click at [620, 236] on label "iDeal" at bounding box center [752, 240] width 395 height 39
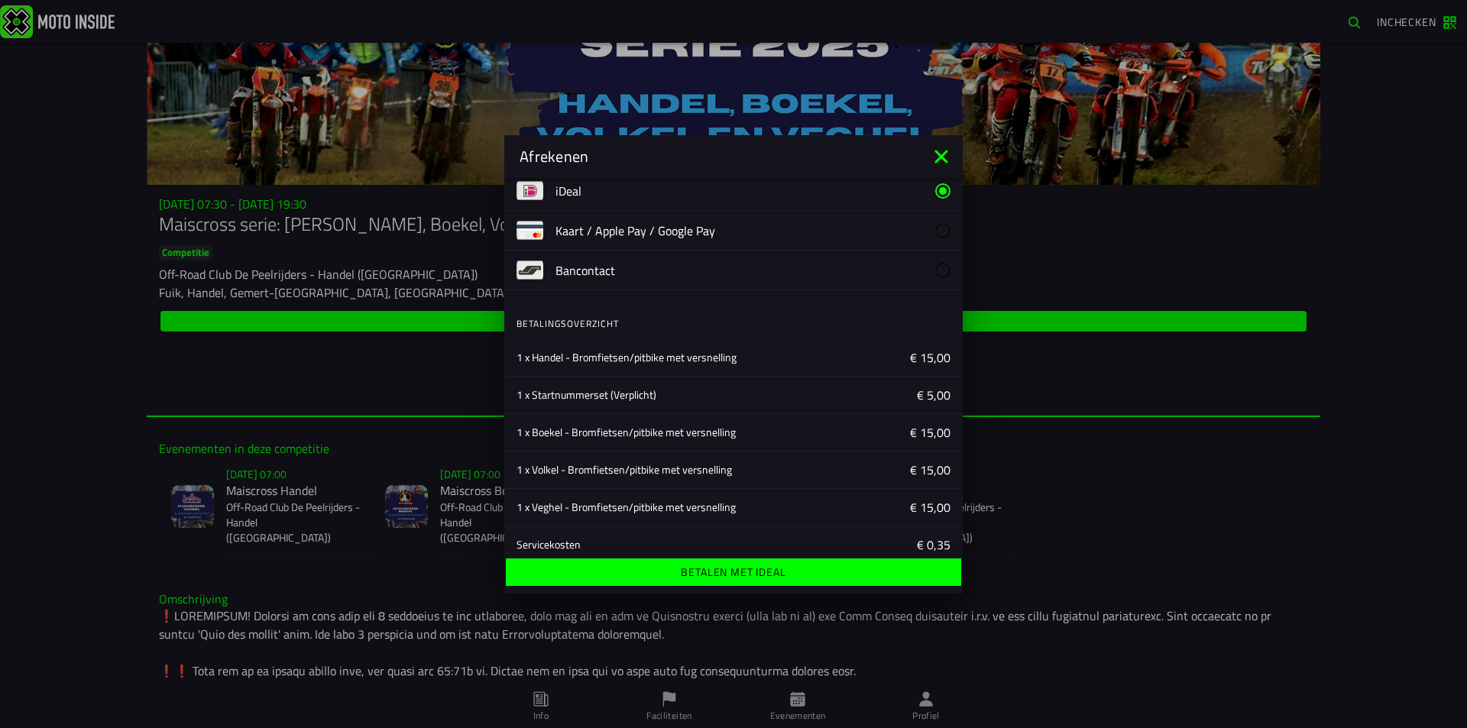
scroll to position [147, 0]
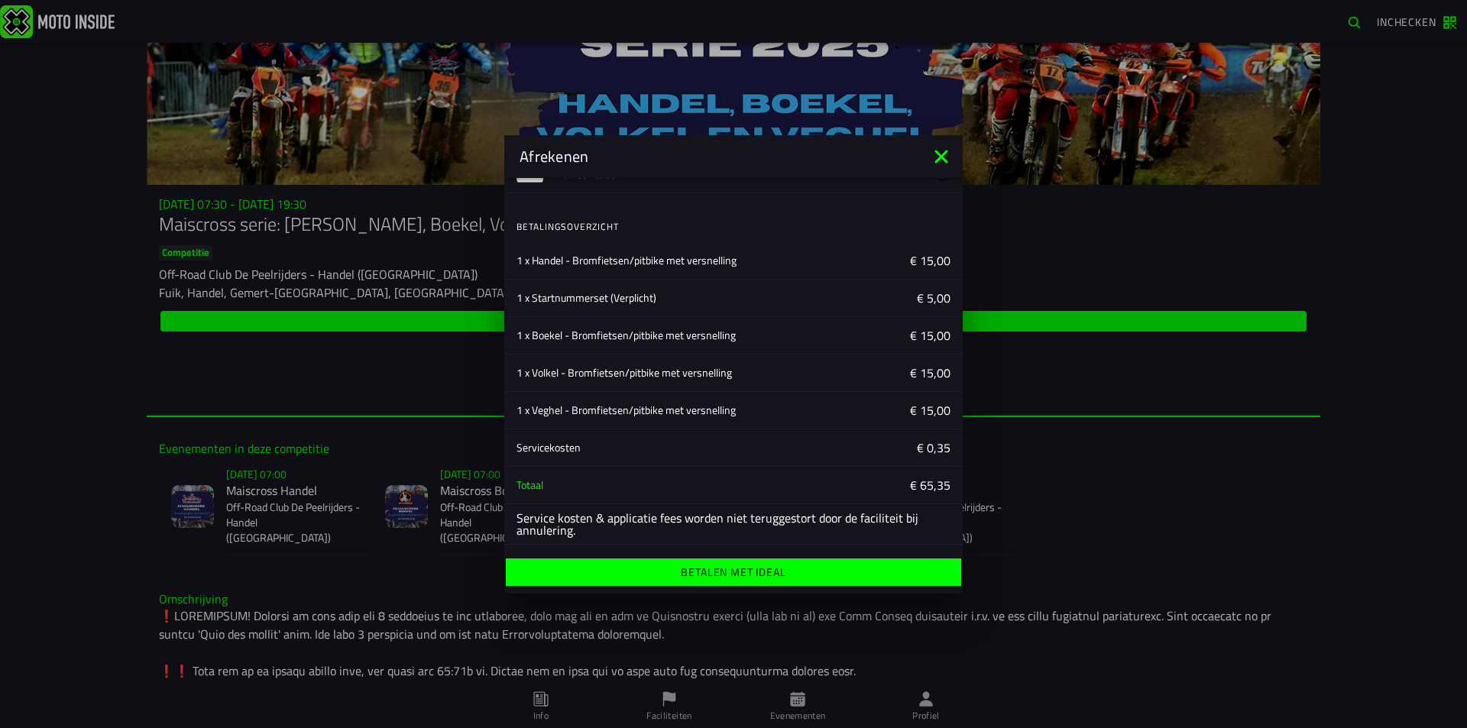
click at [701, 567] on ion-label "Betalen met iDeal" at bounding box center [733, 572] width 105 height 11
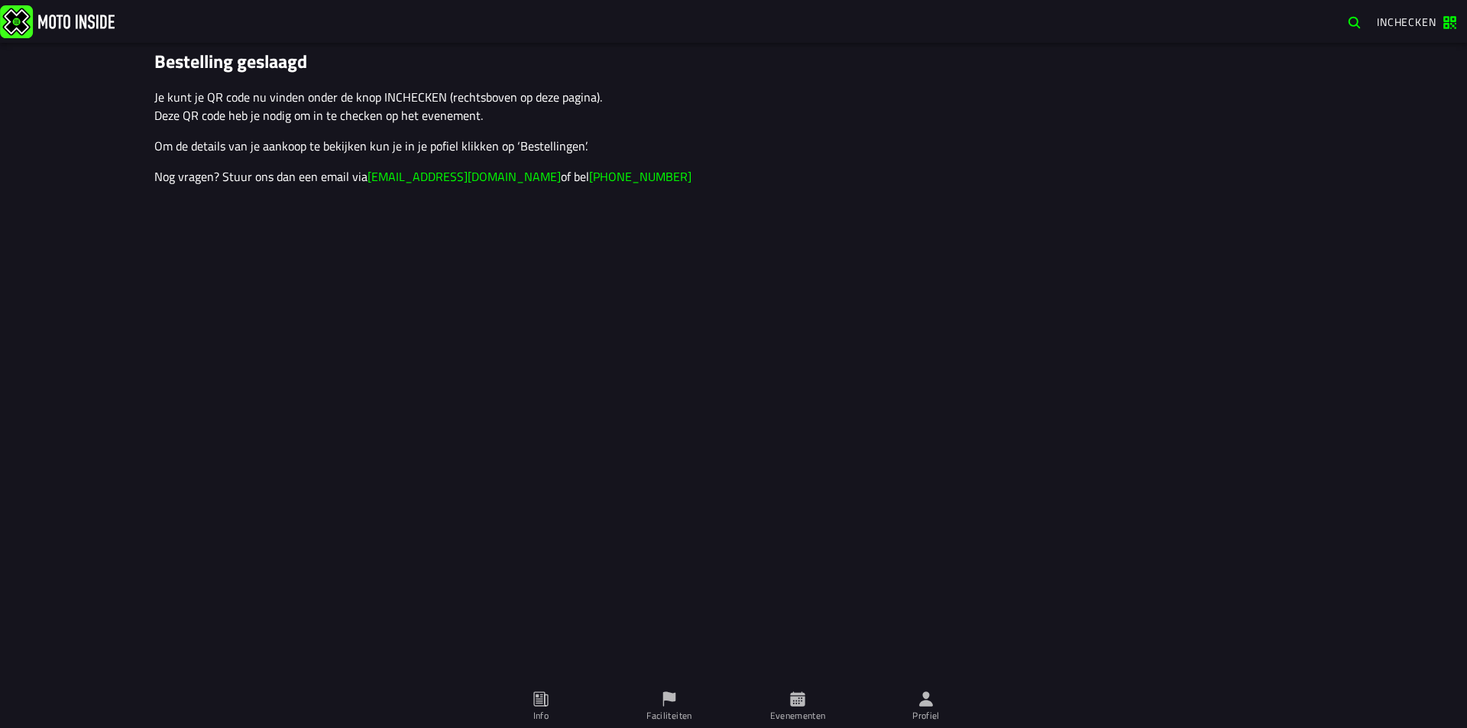
click at [782, 702] on span "Evenementen" at bounding box center [798, 706] width 110 height 43
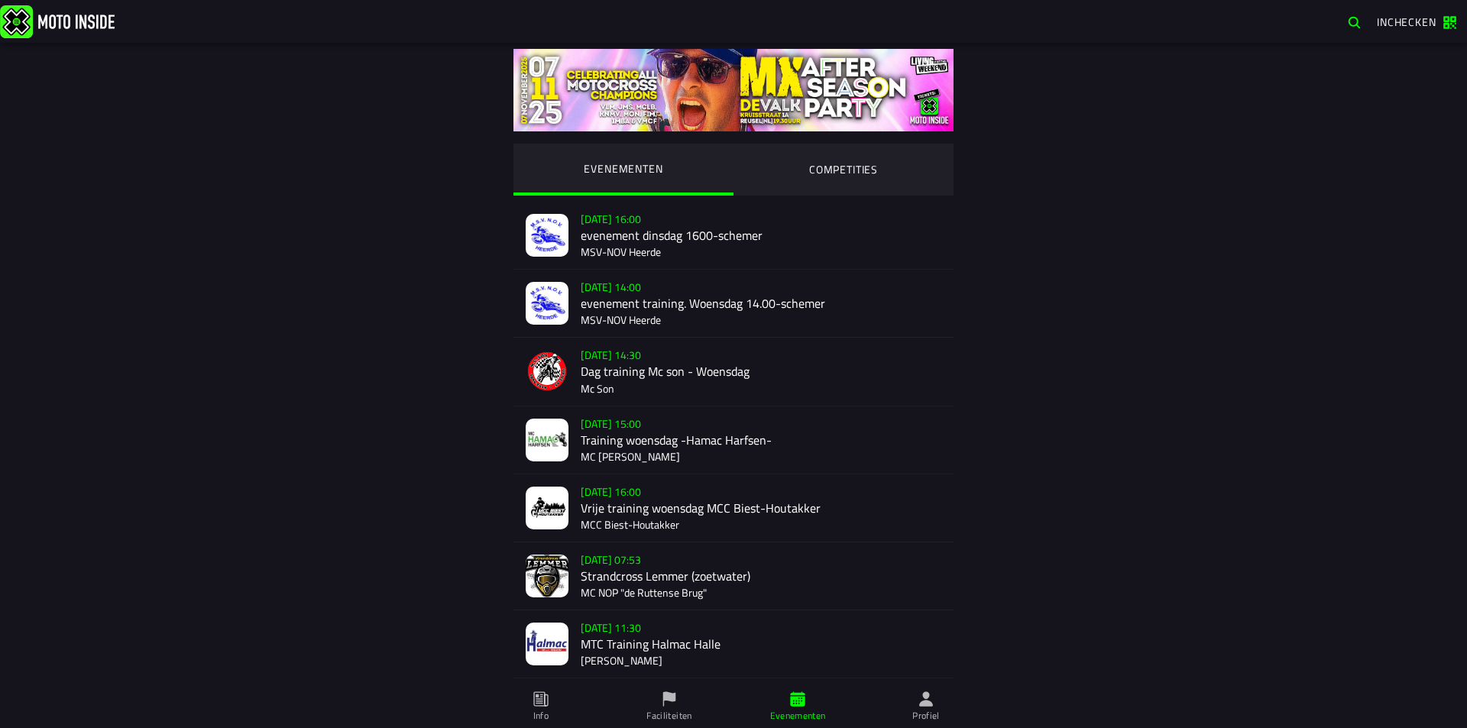
click at [816, 175] on ion-segment-button "COMPETITIES" at bounding box center [843, 170] width 220 height 52
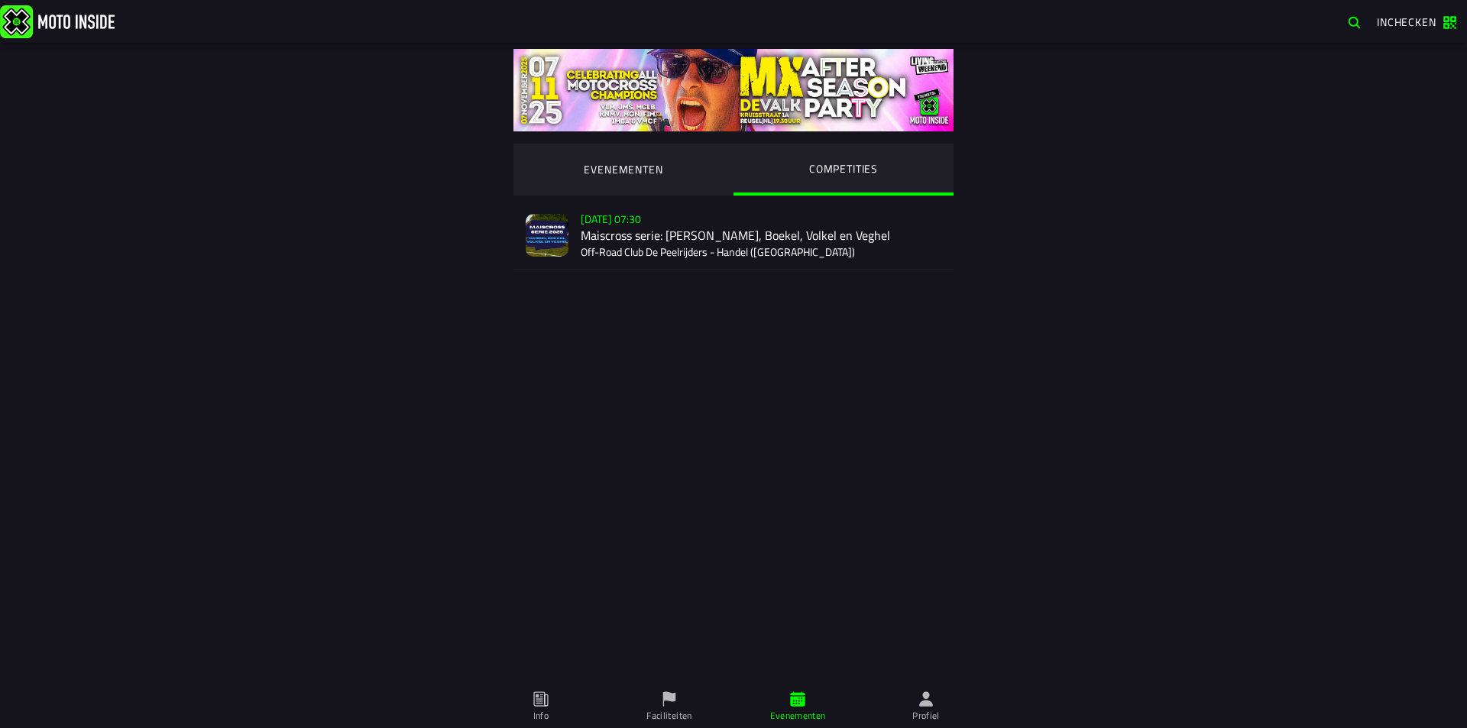
click at [772, 248] on div "[DATE] 07:30 Maiscross serie: Handel, Boekel, Volkel en Veghel Off-Road Club De…" at bounding box center [761, 235] width 361 height 67
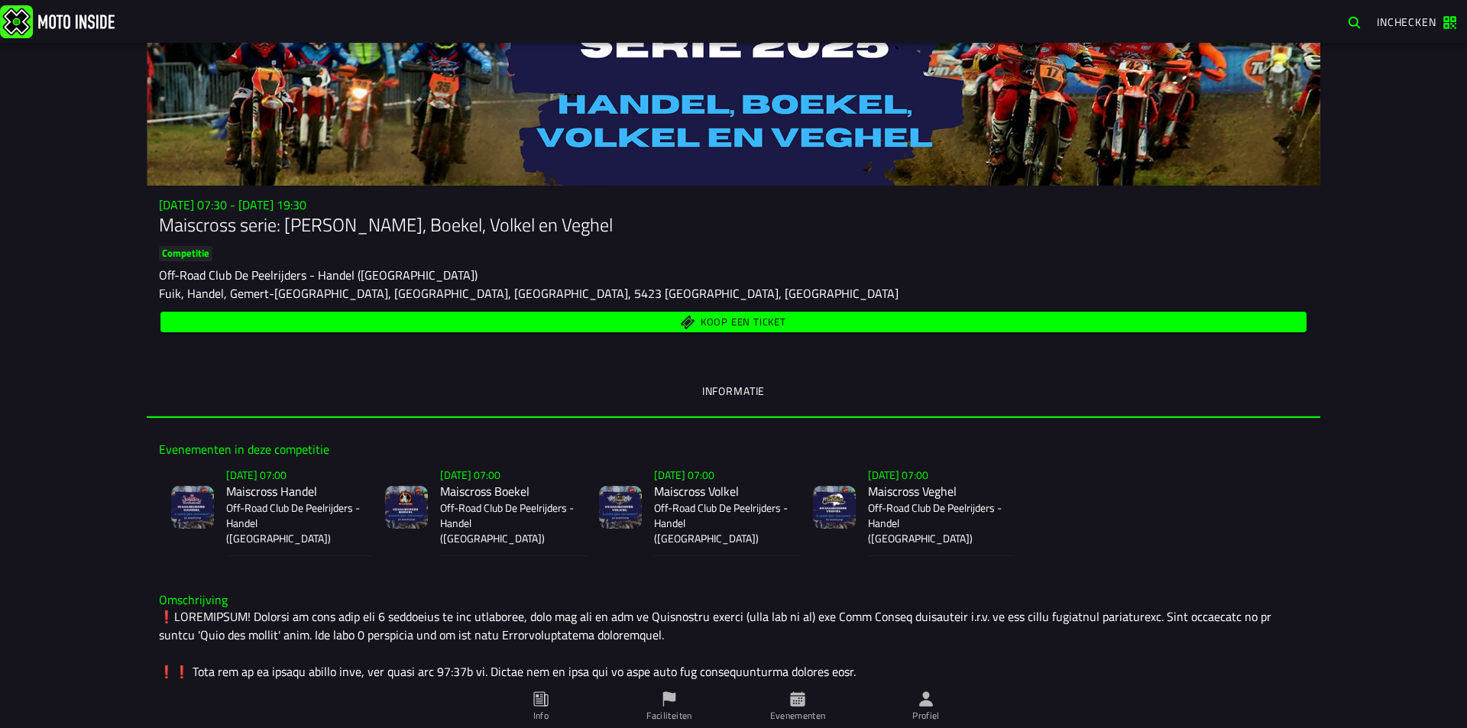
scroll to position [76, 0]
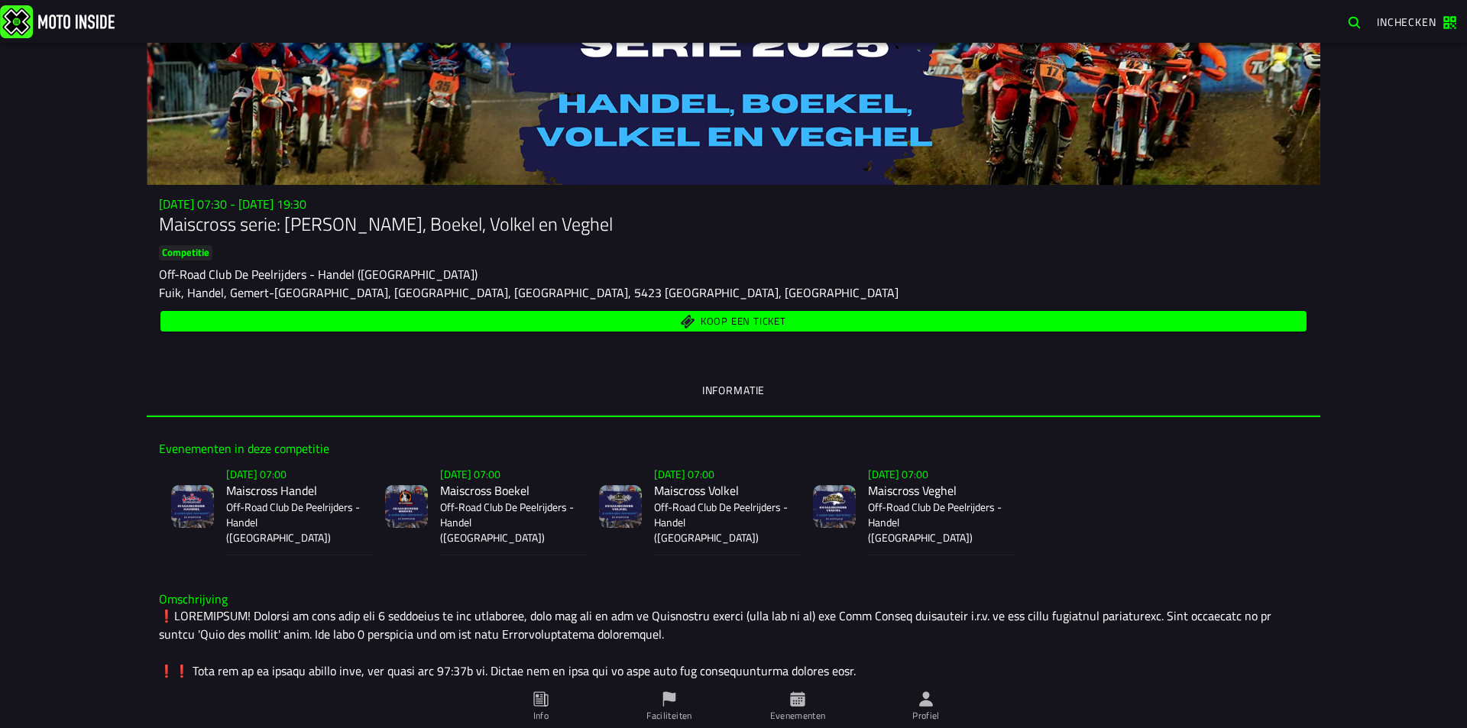
click at [812, 319] on span "Koop een ticket" at bounding box center [734, 321] width 1128 height 15
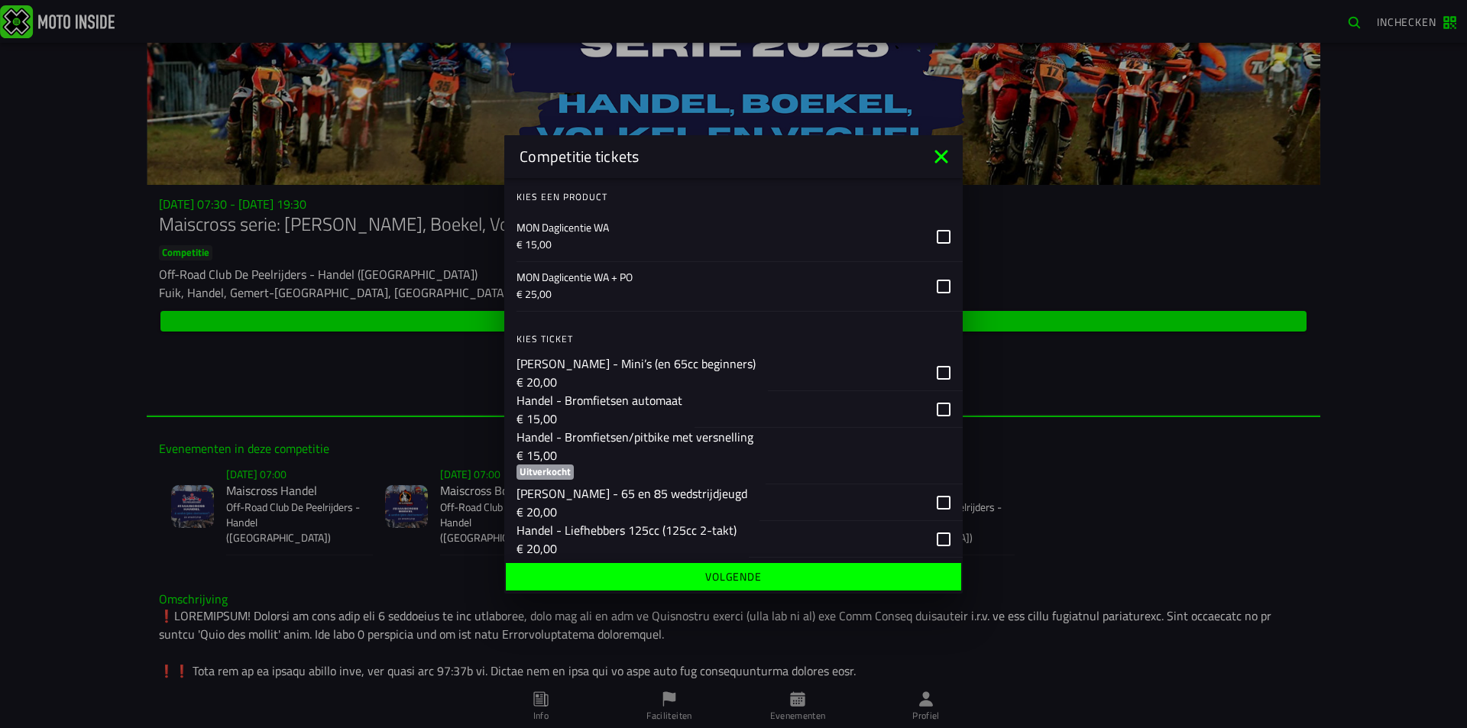
scroll to position [138, 0]
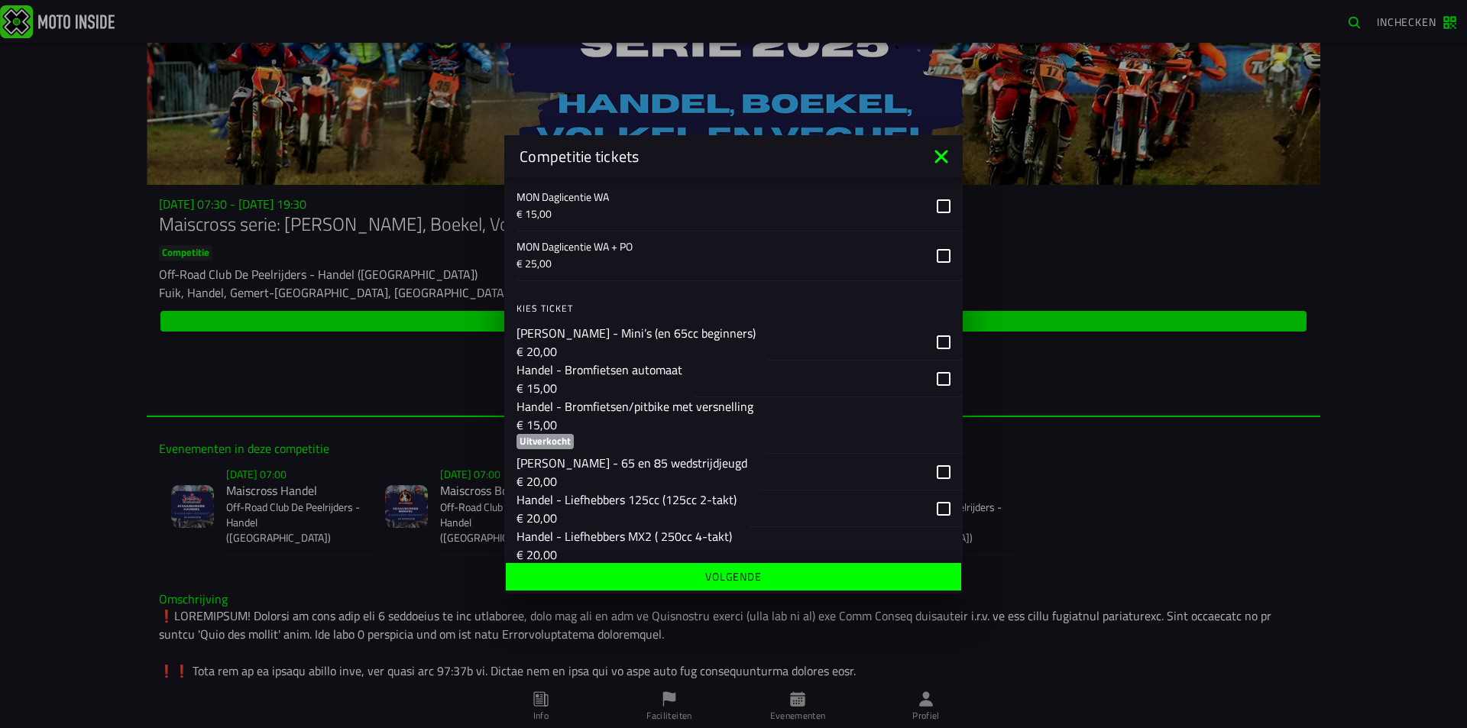
click at [918, 345] on div "button" at bounding box center [865, 342] width 195 height 37
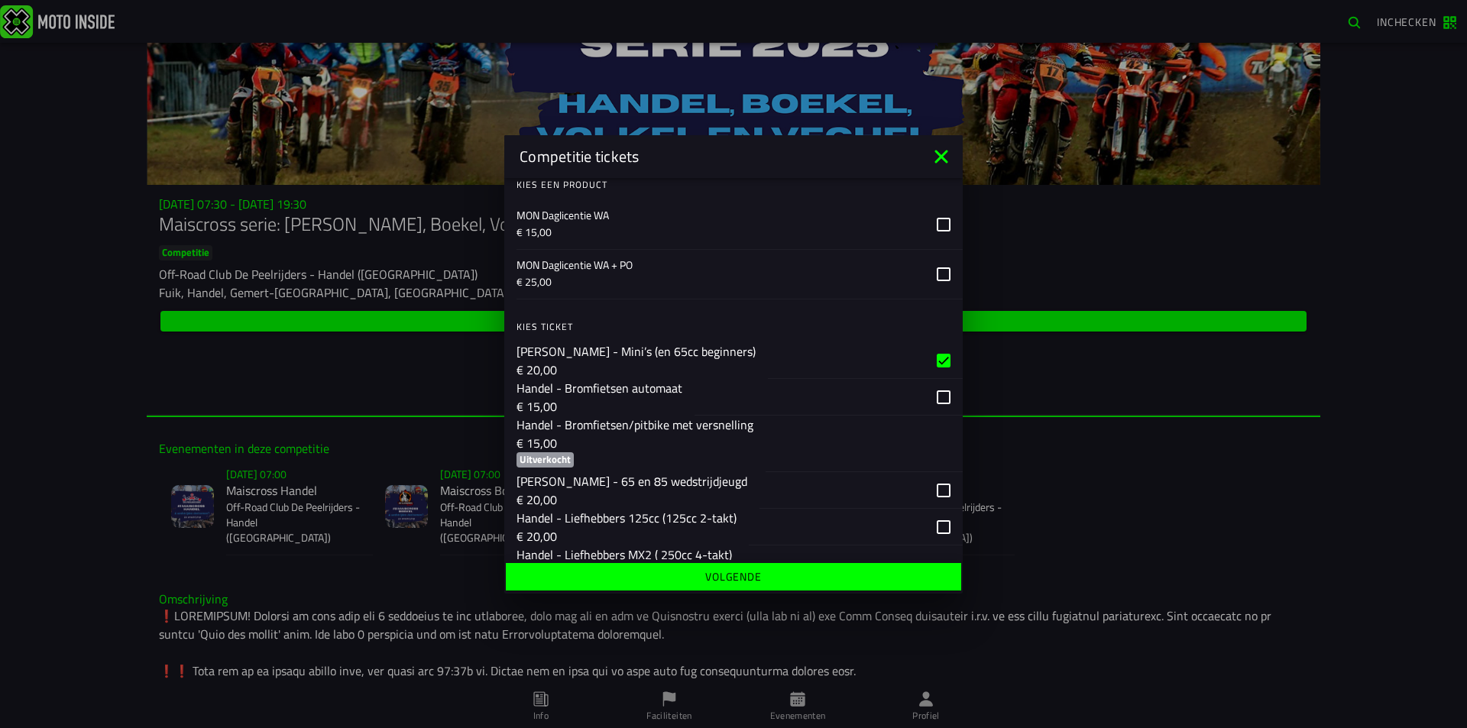
scroll to position [61, 0]
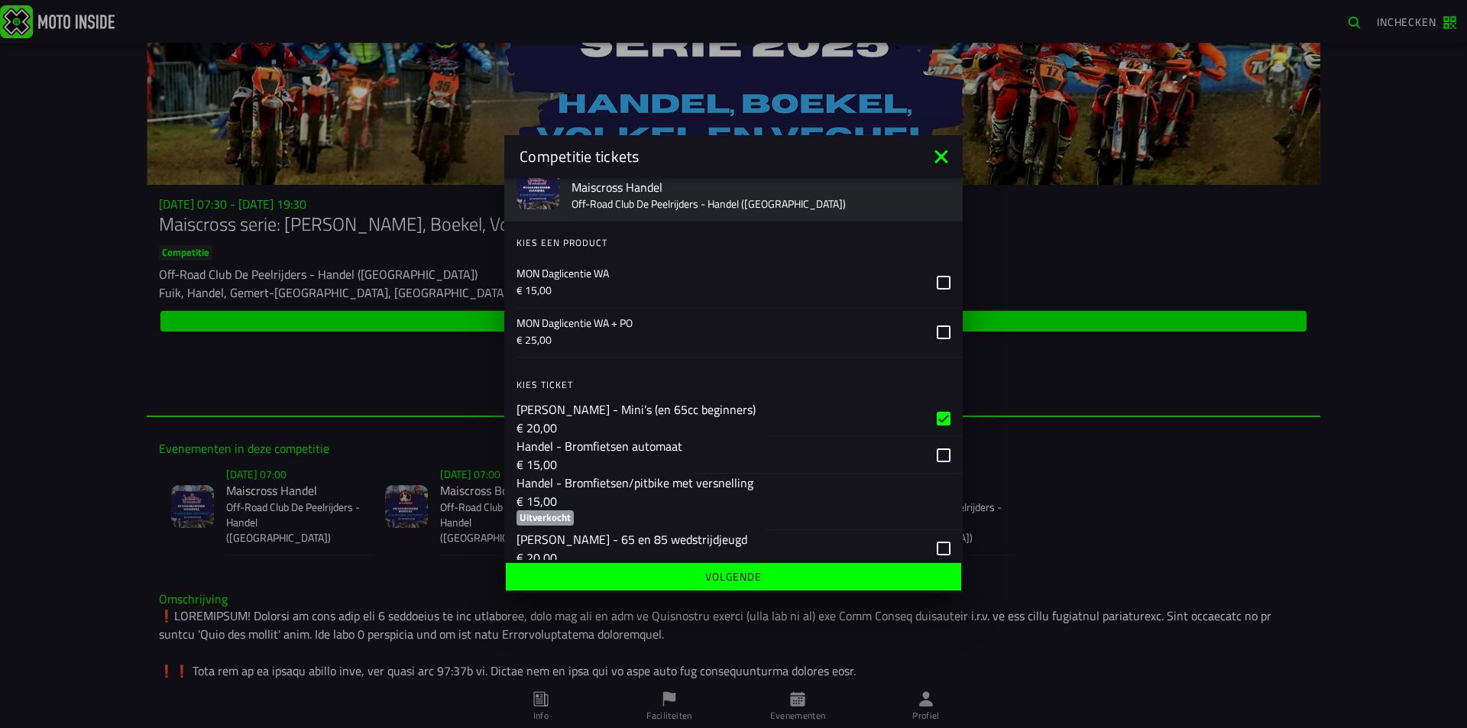
click at [787, 267] on p "MON Daglicentie WA" at bounding box center [720, 273] width 408 height 15
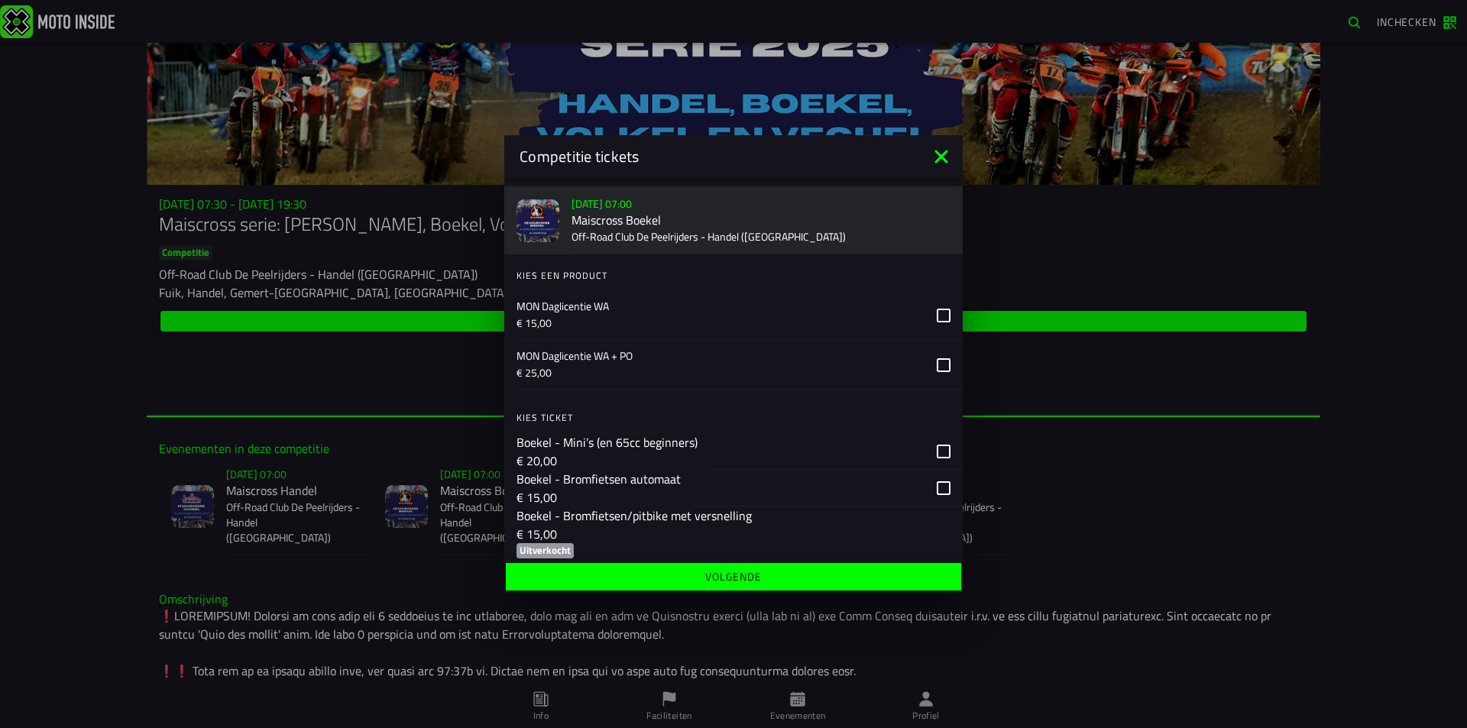
scroll to position [825, 0]
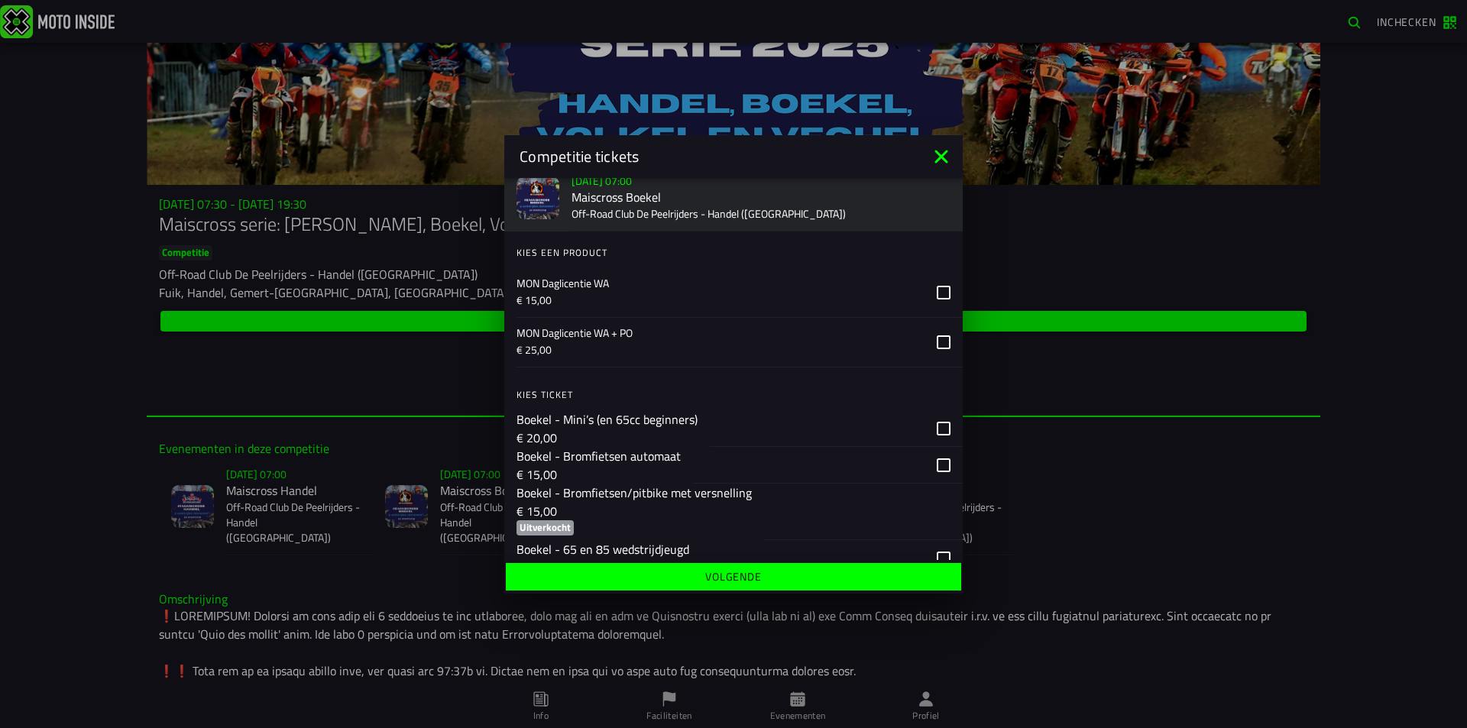
click at [829, 277] on p "MON Daglicentie WA" at bounding box center [720, 283] width 408 height 15
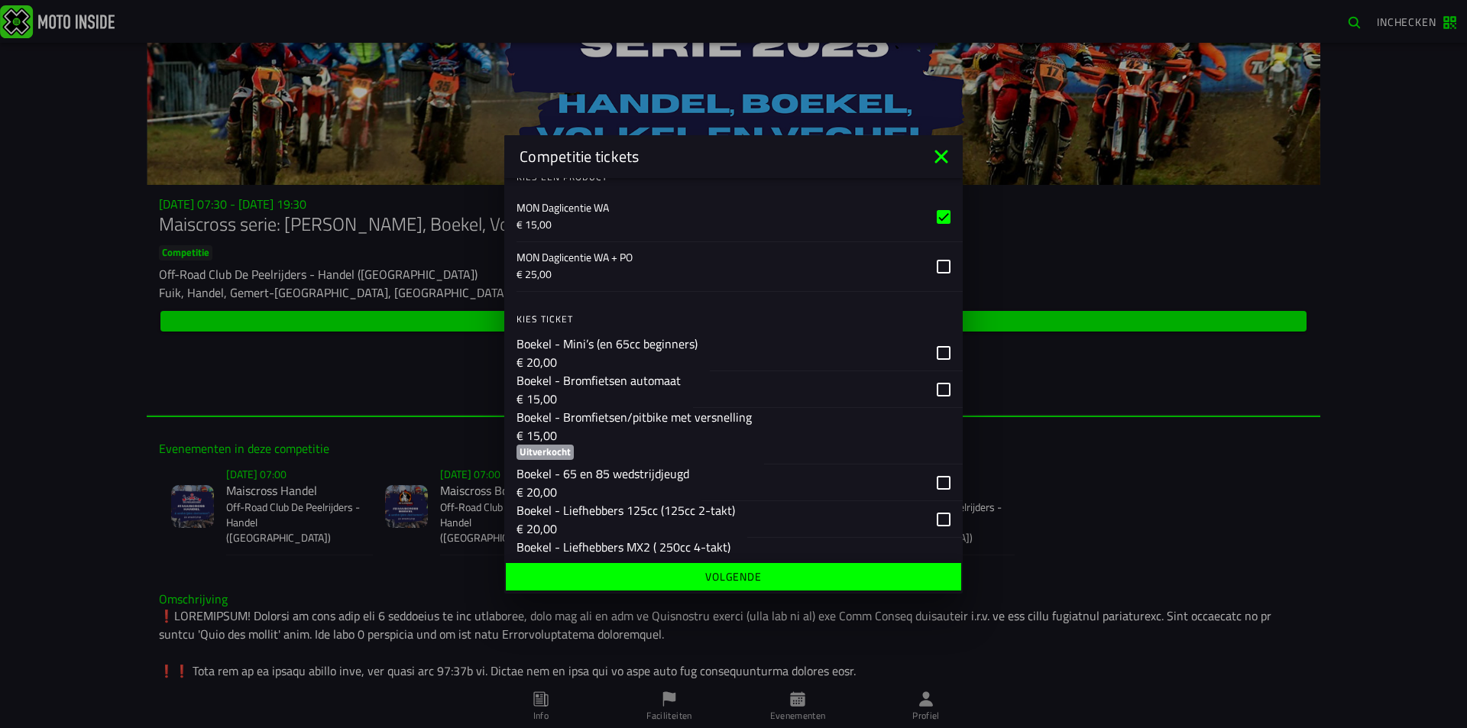
scroll to position [902, 0]
click at [816, 335] on div "button" at bounding box center [817, 352] width 215 height 36
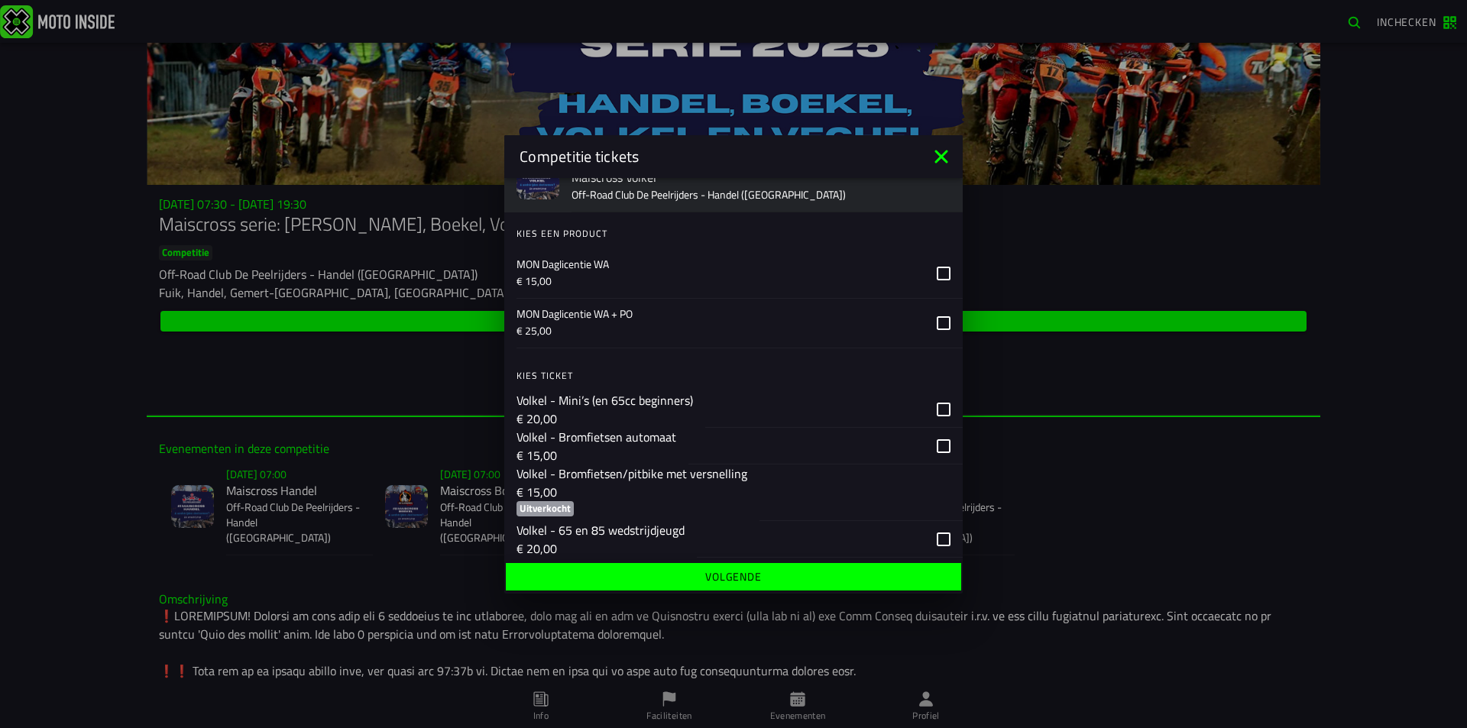
scroll to position [1589, 0]
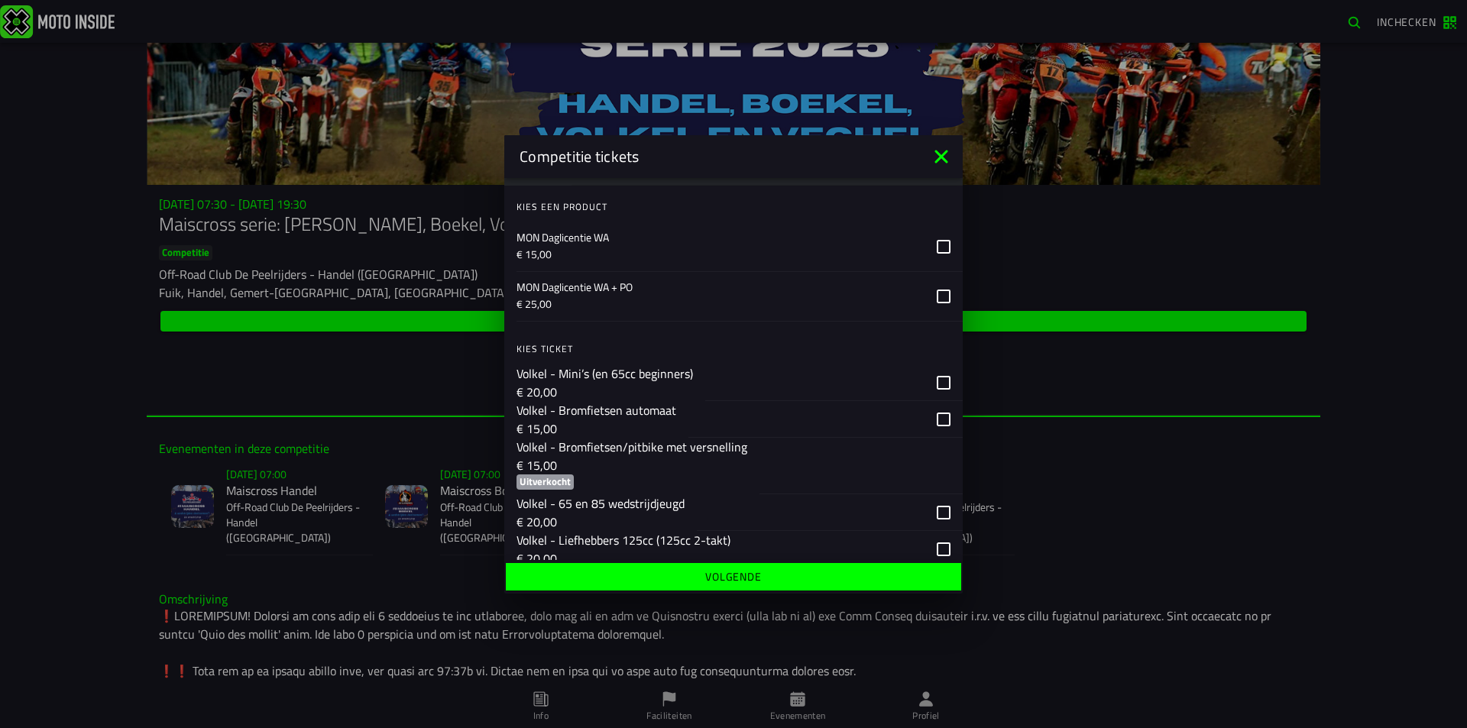
click at [818, 249] on p "€ 15,00" at bounding box center [720, 253] width 408 height 15
click at [824, 371] on div "button" at bounding box center [814, 382] width 219 height 36
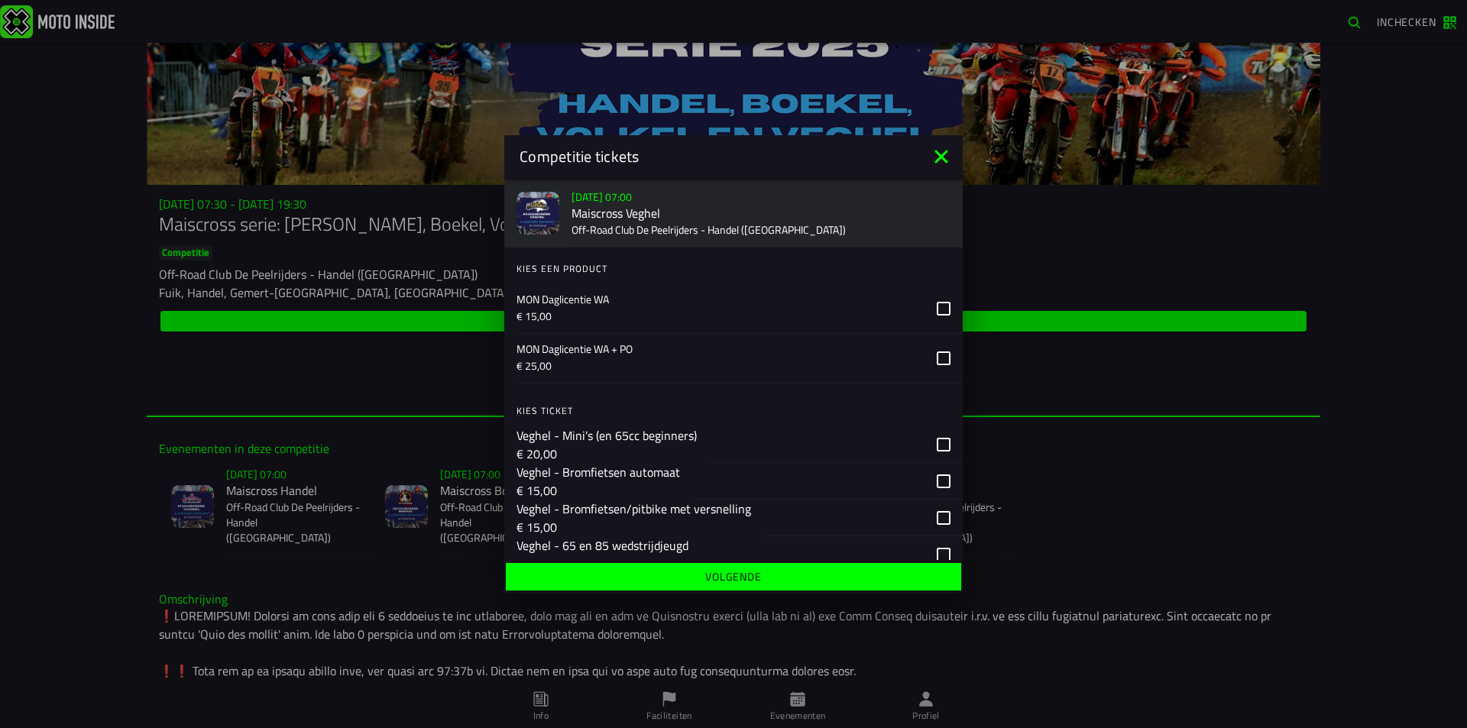
scroll to position [2200, 0]
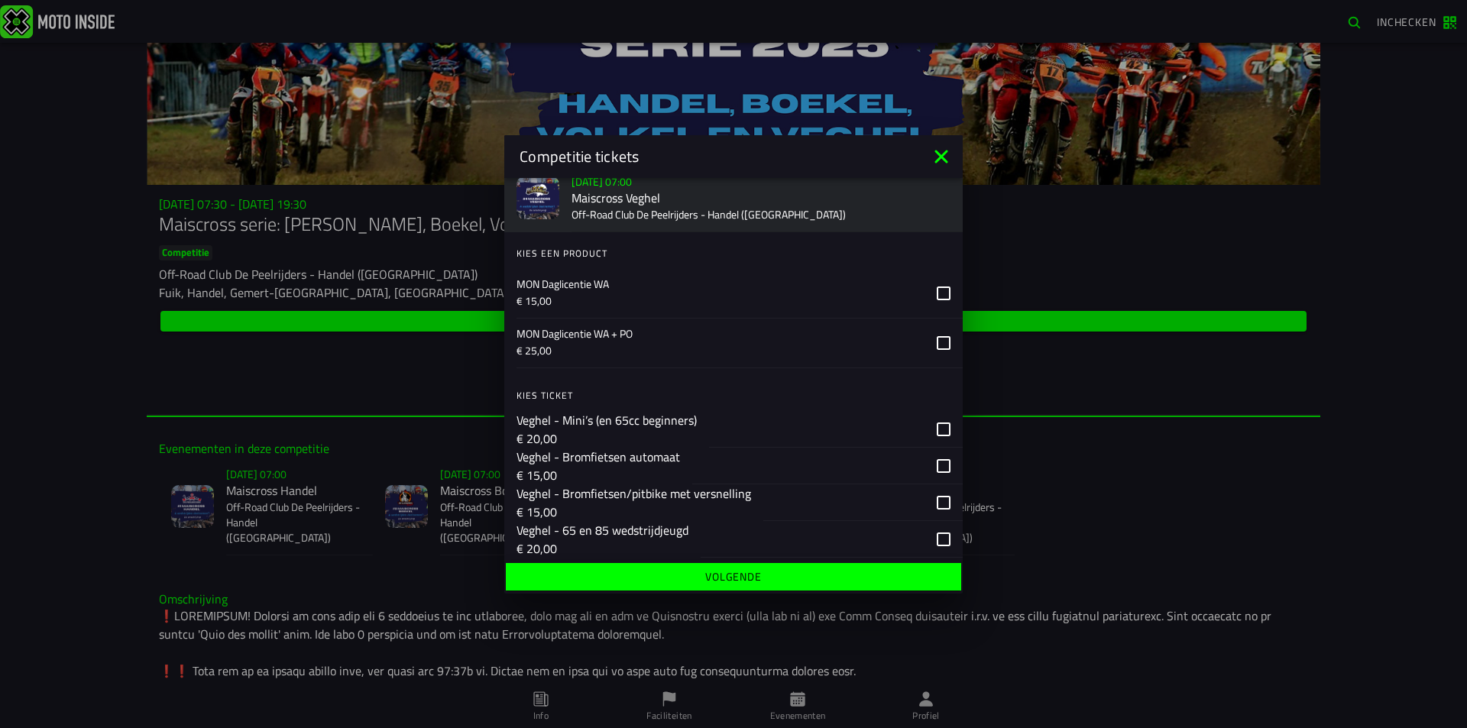
click at [814, 282] on p "MON Daglicentie WA" at bounding box center [720, 283] width 408 height 15
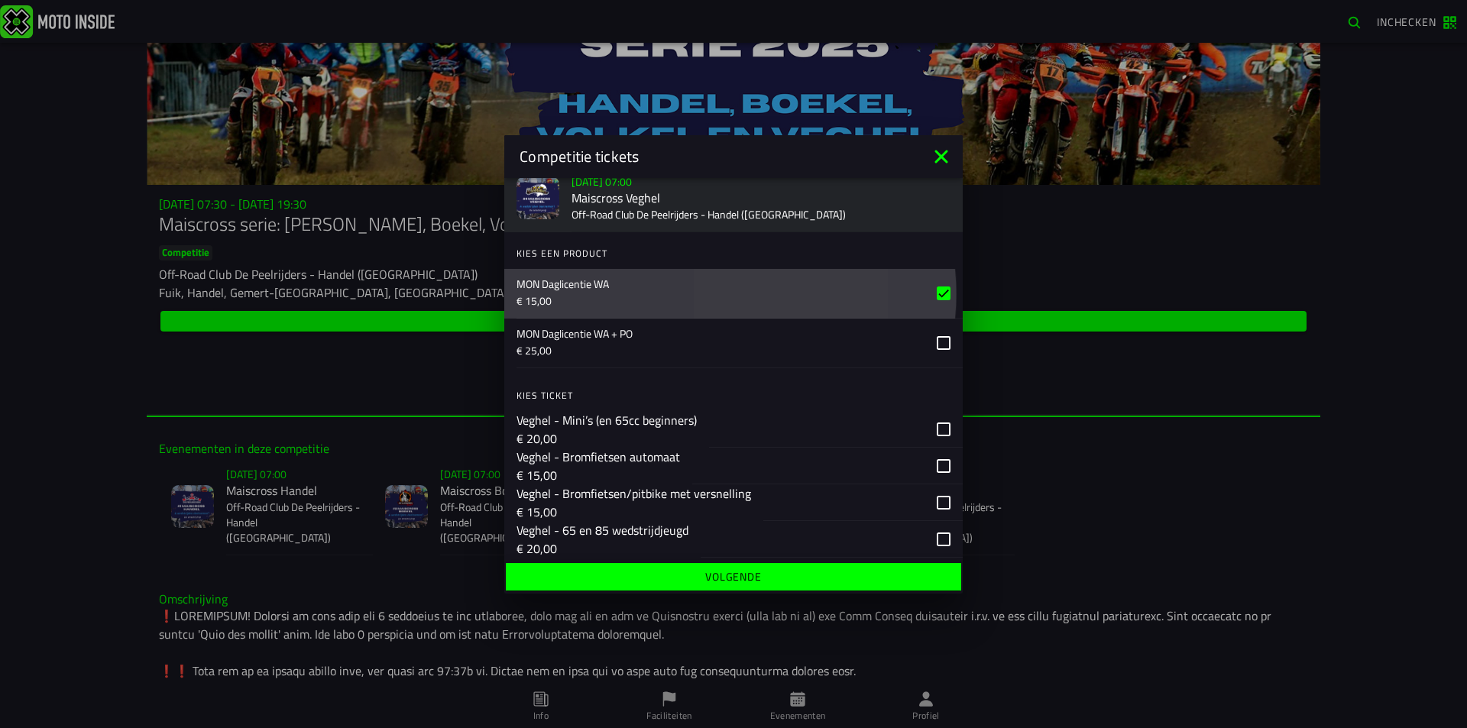
click at [818, 432] on div "button" at bounding box center [816, 428] width 215 height 36
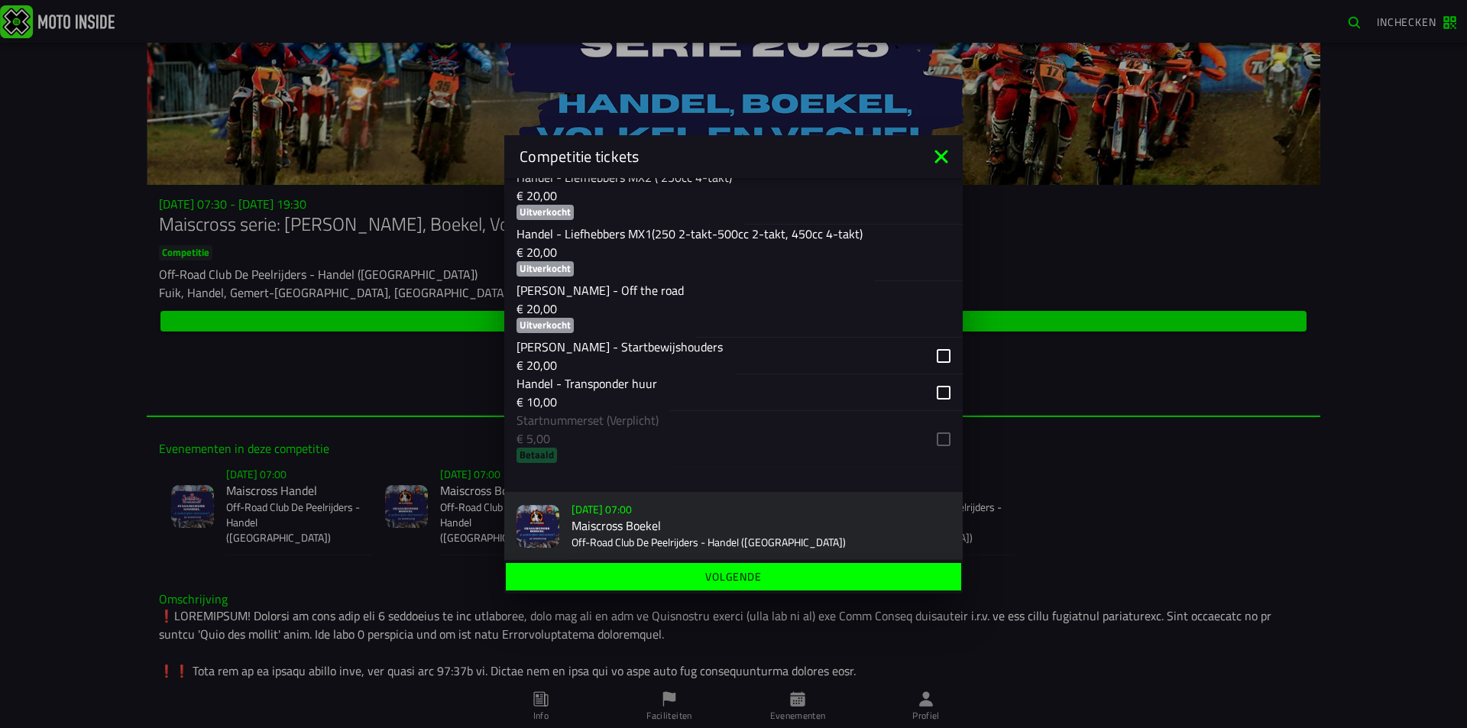
scroll to position [535, 0]
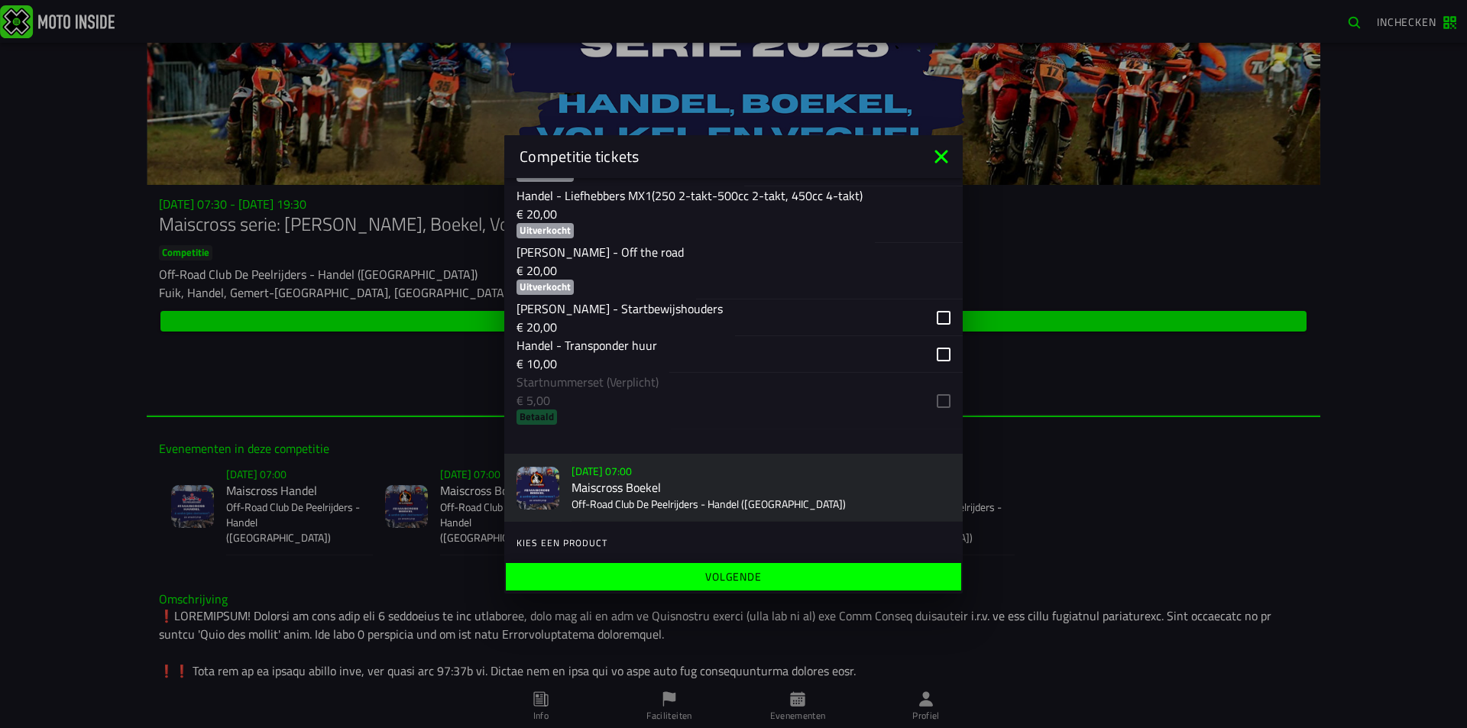
click at [722, 420] on ion-list "Kies ticket Handel - Mini’s (en 65cc beginners) € 20,00 Handel - Bromfietsen au…" at bounding box center [733, 163] width 458 height 546
click at [878, 405] on ion-list "Kies ticket Handel - Mini’s (en 65cc beginners) € 20,00 Handel - Bromfietsen au…" at bounding box center [733, 163] width 458 height 546
click at [882, 405] on ion-list "Kies ticket Handel - Mini’s (en 65cc beginners) € 20,00 Handel - Bromfietsen au…" at bounding box center [733, 163] width 458 height 546
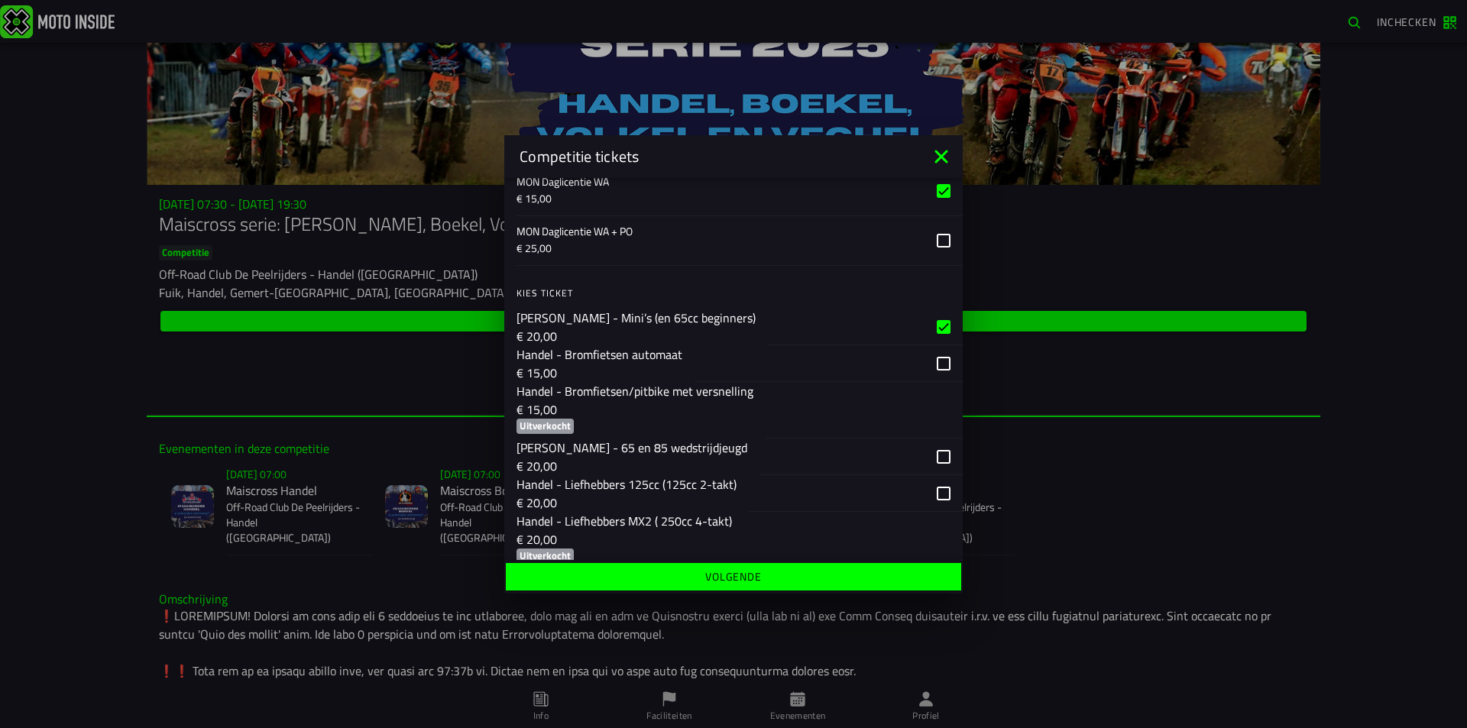
scroll to position [0, 0]
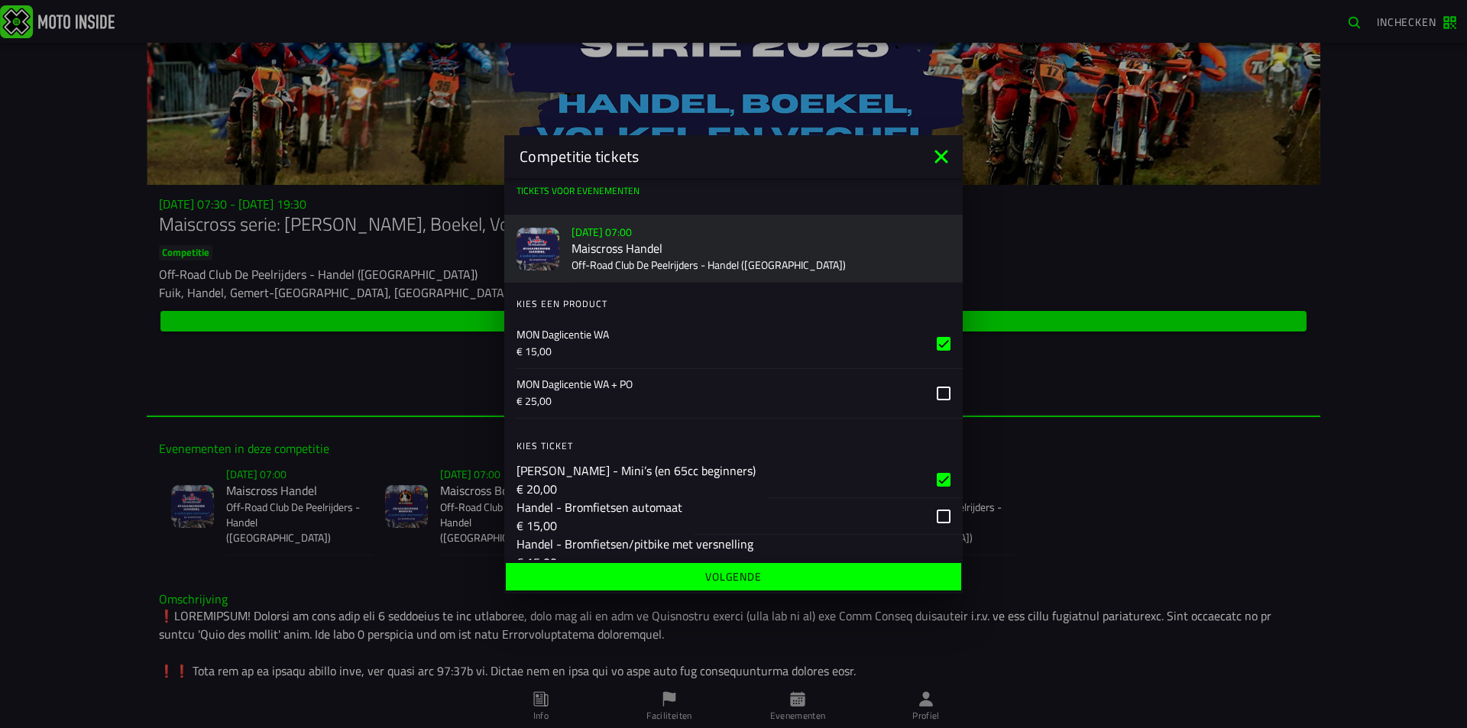
click at [937, 157] on icon at bounding box center [941, 156] width 24 height 24
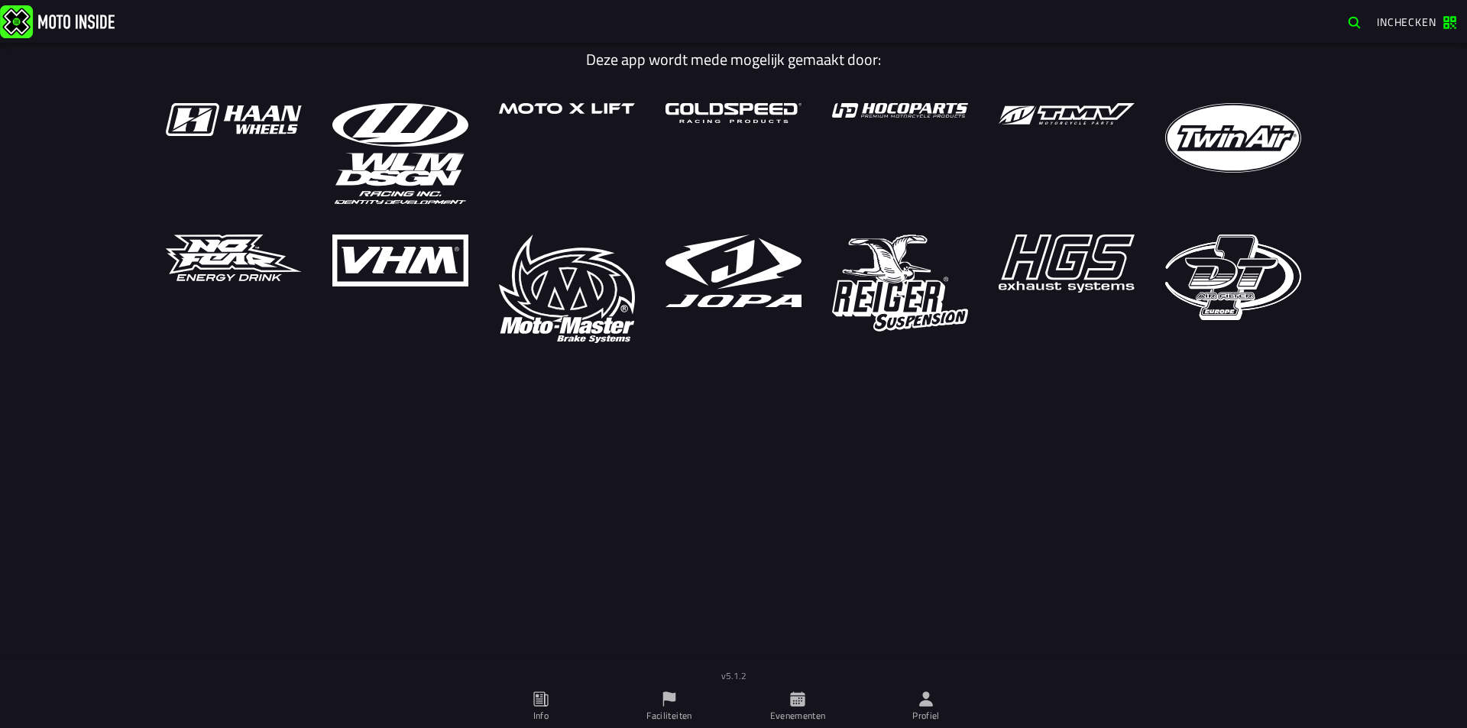
click at [805, 722] on ion-label "Evenementen" at bounding box center [798, 716] width 56 height 14
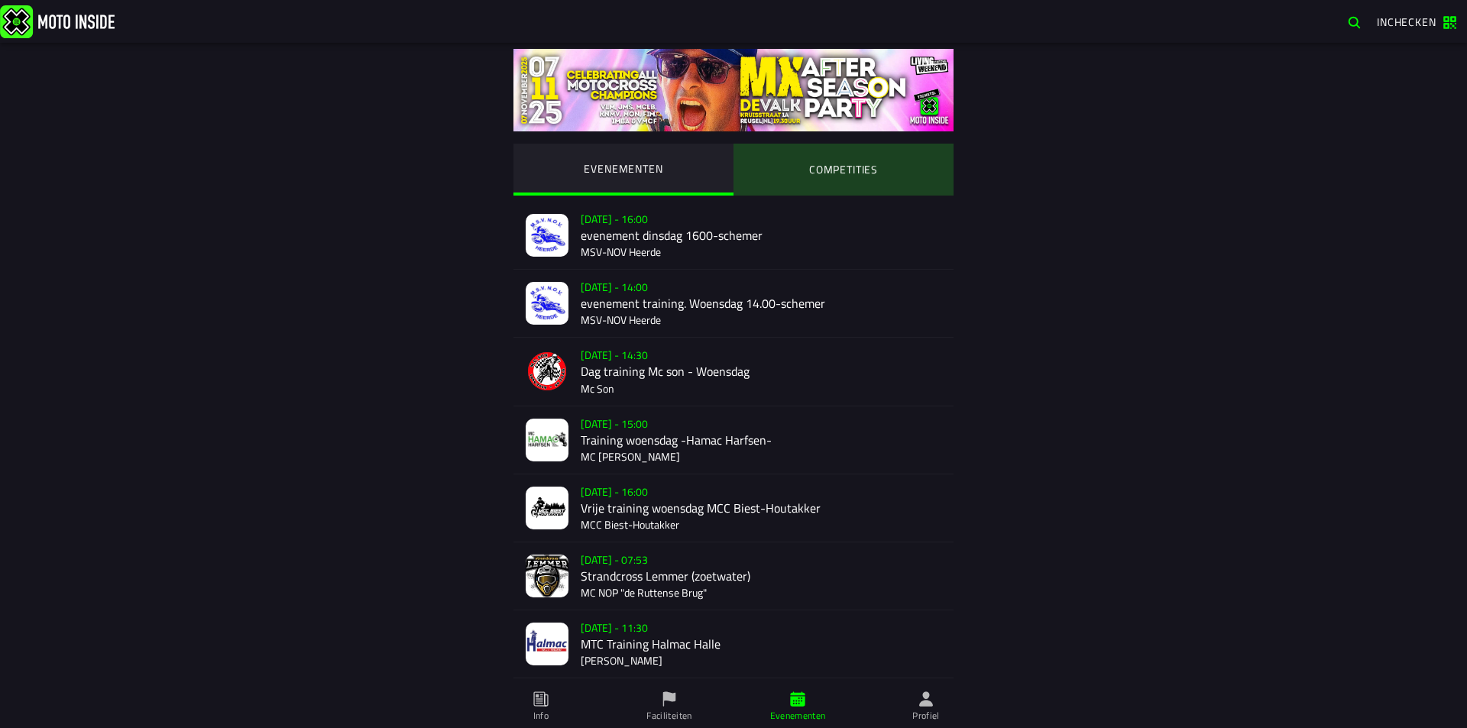
click at [918, 185] on ion-segment-button "COMPETITIES" at bounding box center [843, 170] width 220 height 52
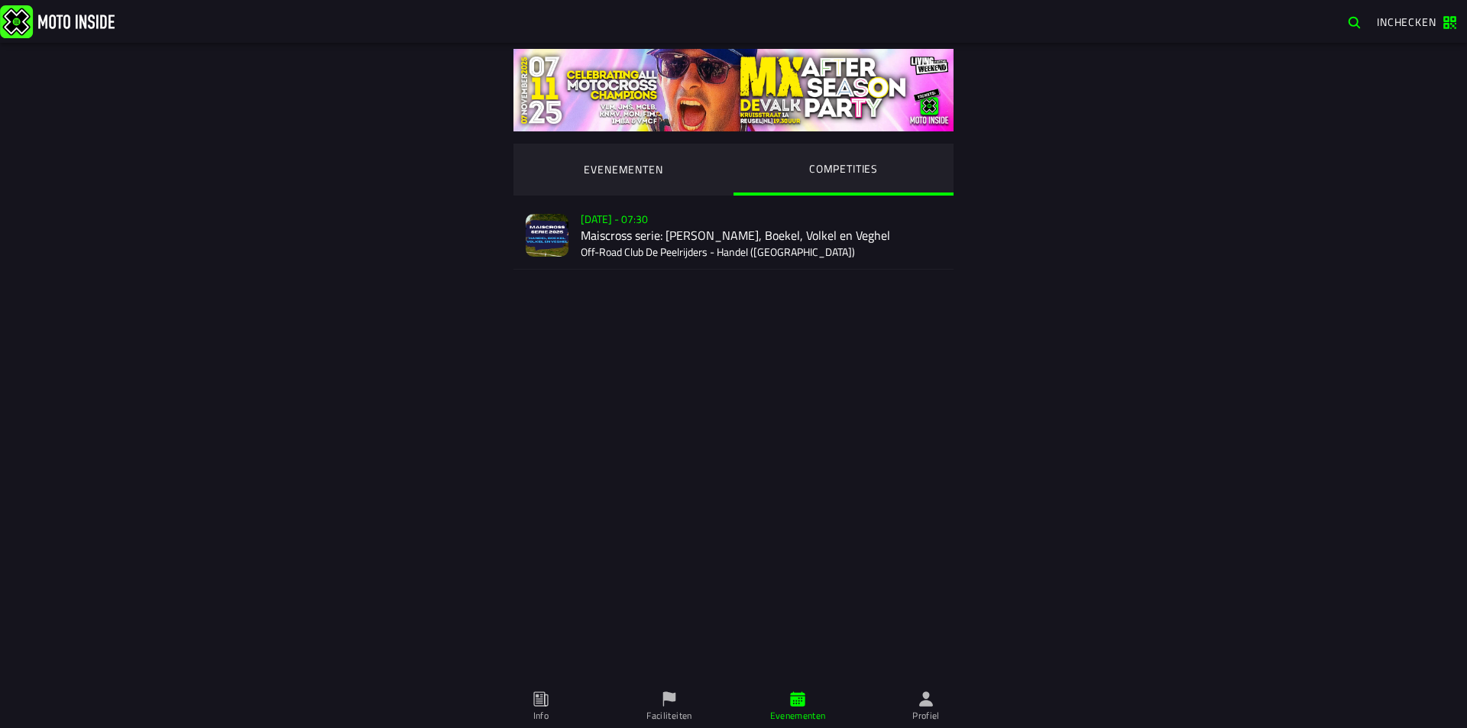
click at [739, 238] on div "[DATE] 07:30 Maiscross serie: Handel, Boekel, Volkel en Veghel Off-Road Club De…" at bounding box center [761, 235] width 361 height 67
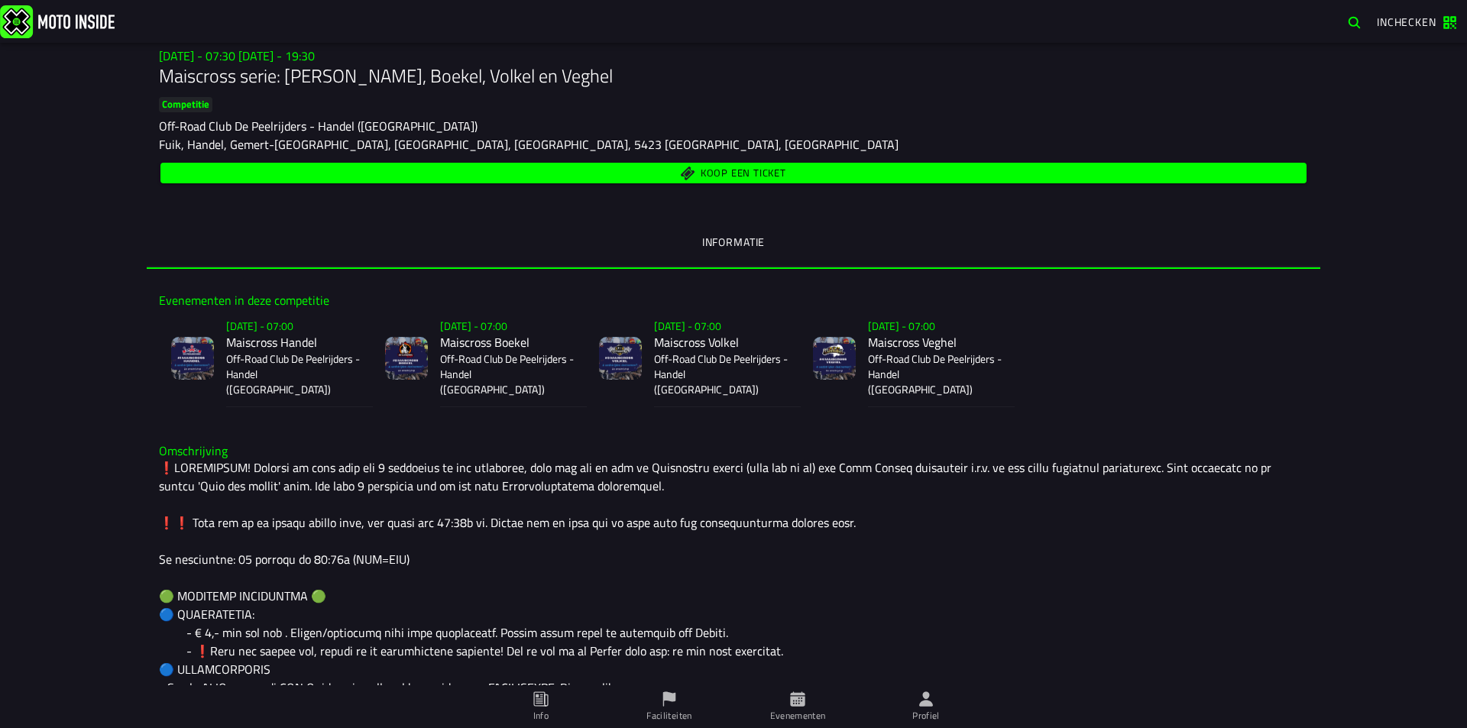
scroll to position [229, 0]
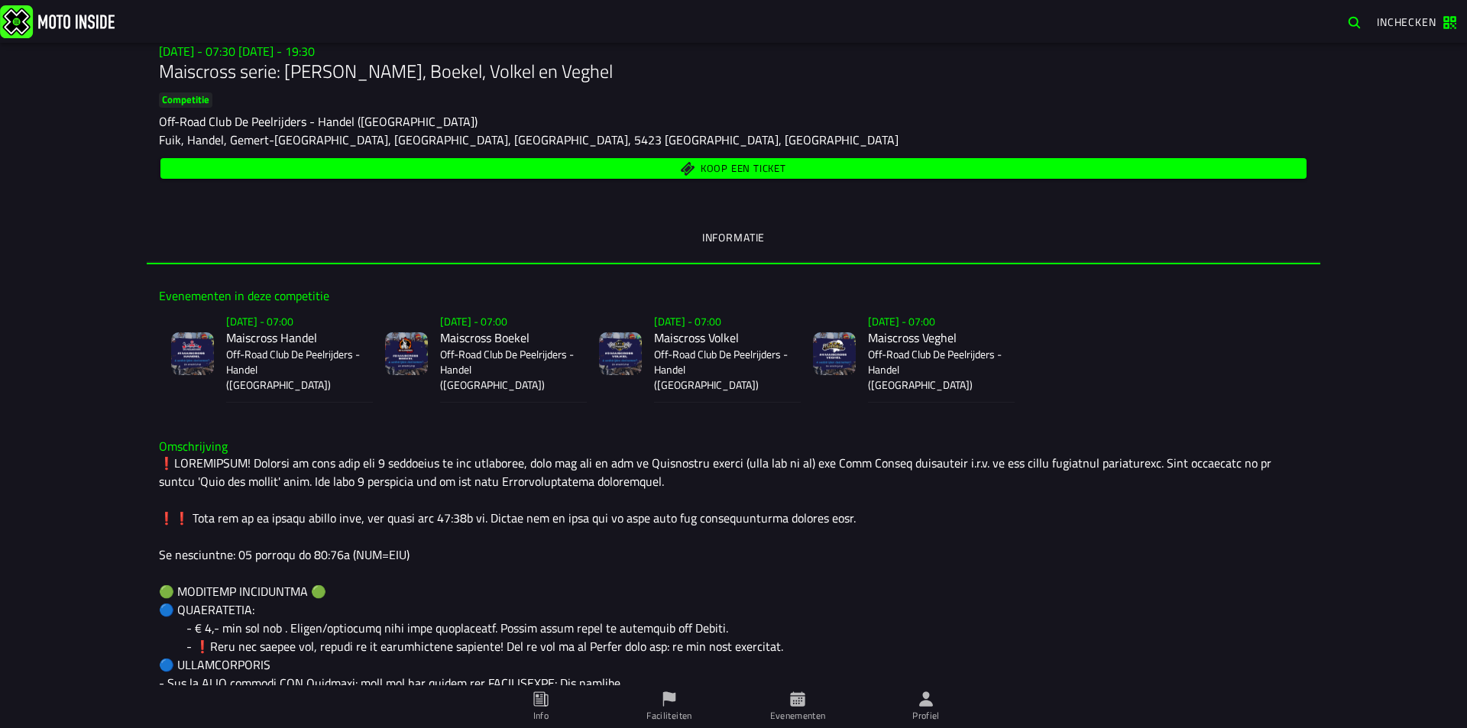
click at [752, 170] on span "Koop een ticket" at bounding box center [744, 169] width 86 height 10
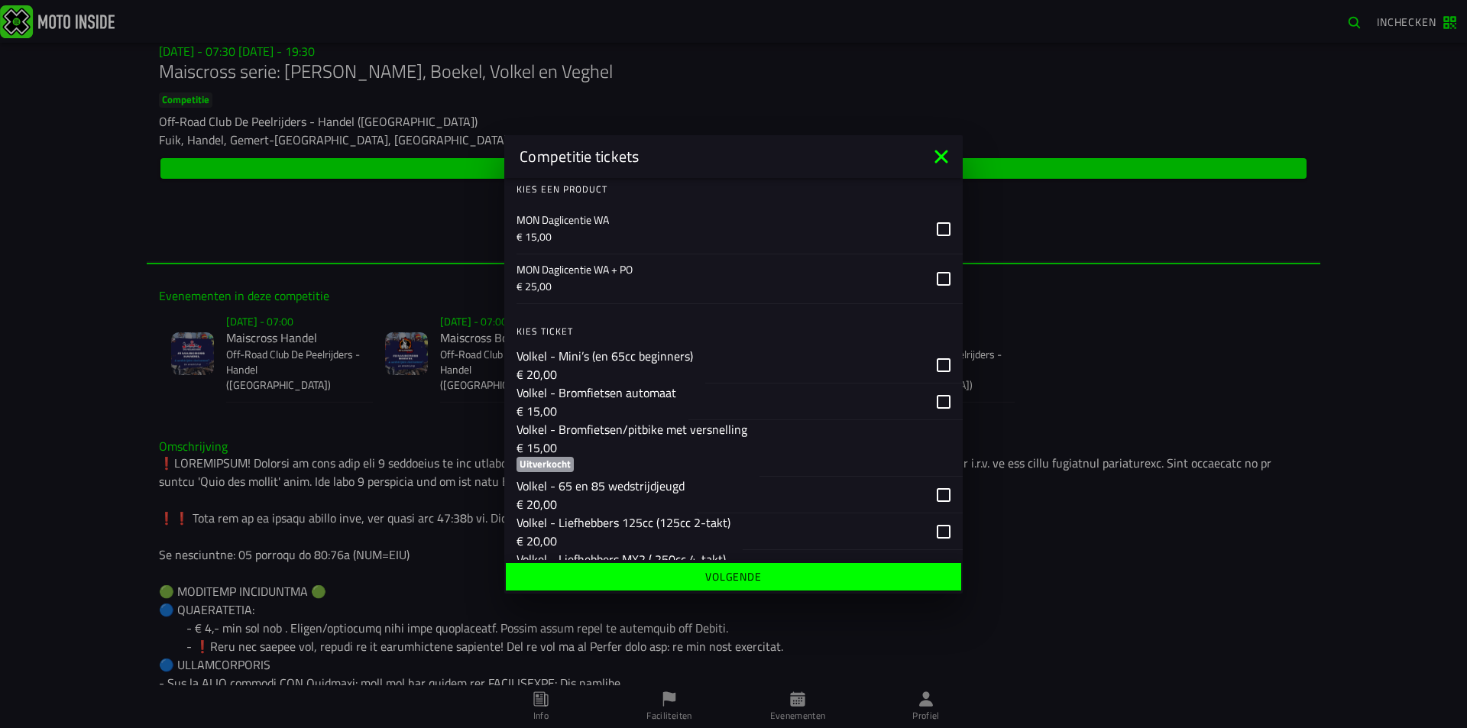
scroll to position [1604, 0]
click at [801, 76] on ion-backdrop at bounding box center [733, 364] width 1467 height 728
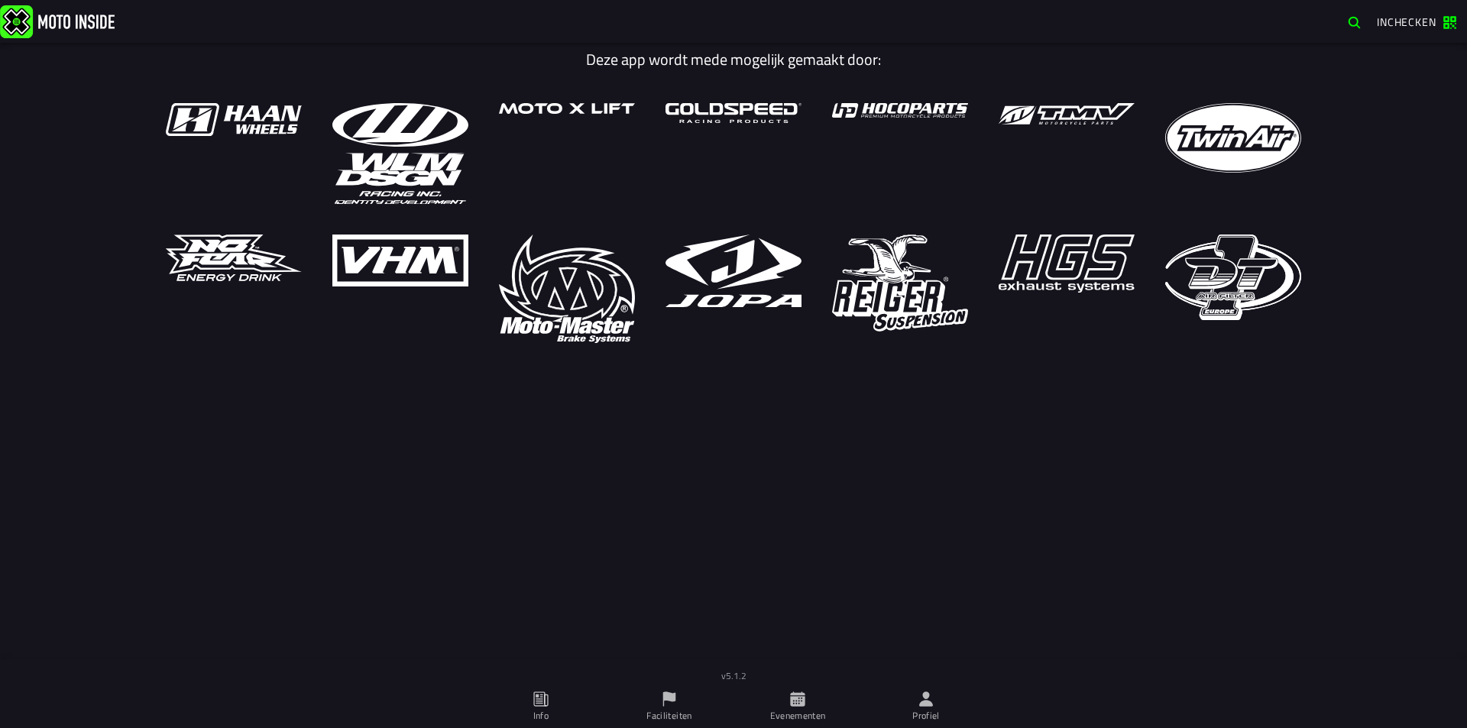
click at [1389, 19] on span "Inchecken" at bounding box center [1407, 22] width 60 height 16
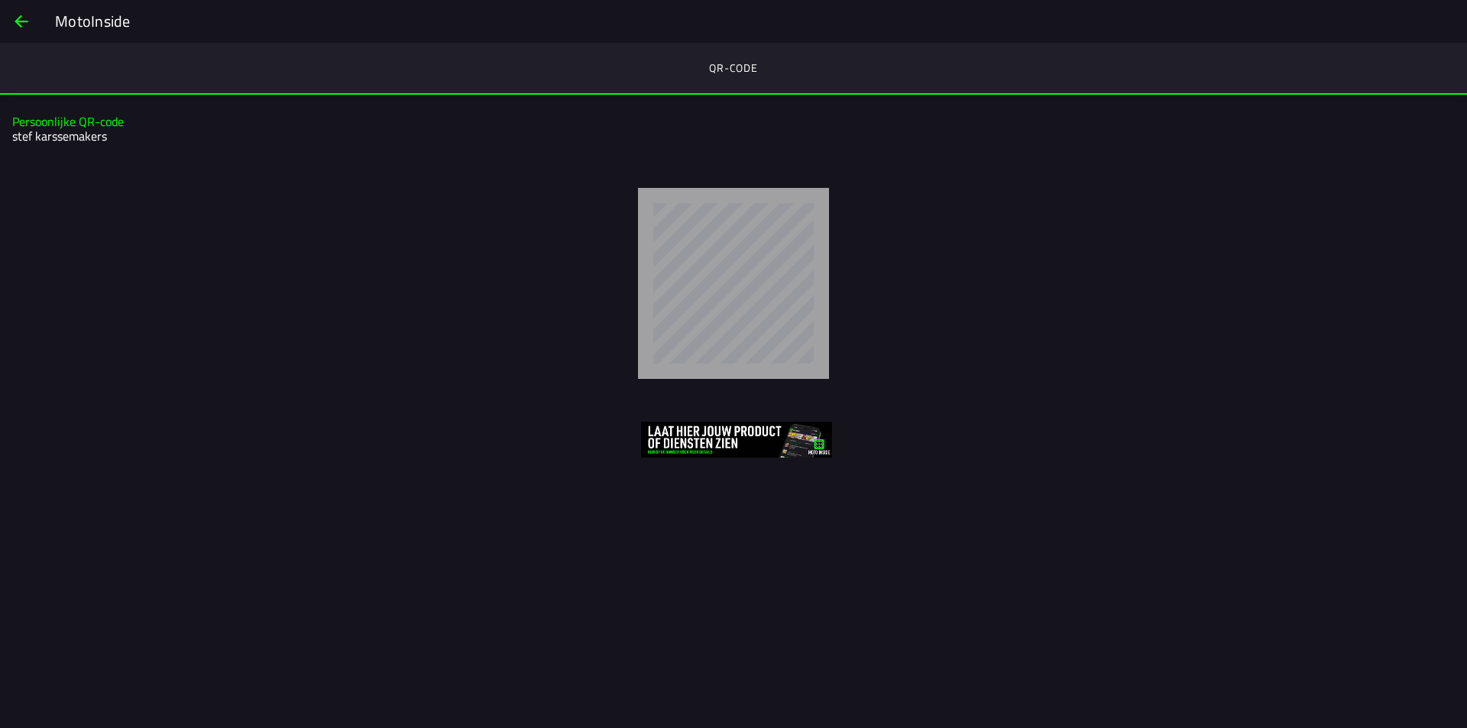
click at [15, 33] on span "back" at bounding box center [21, 21] width 18 height 37
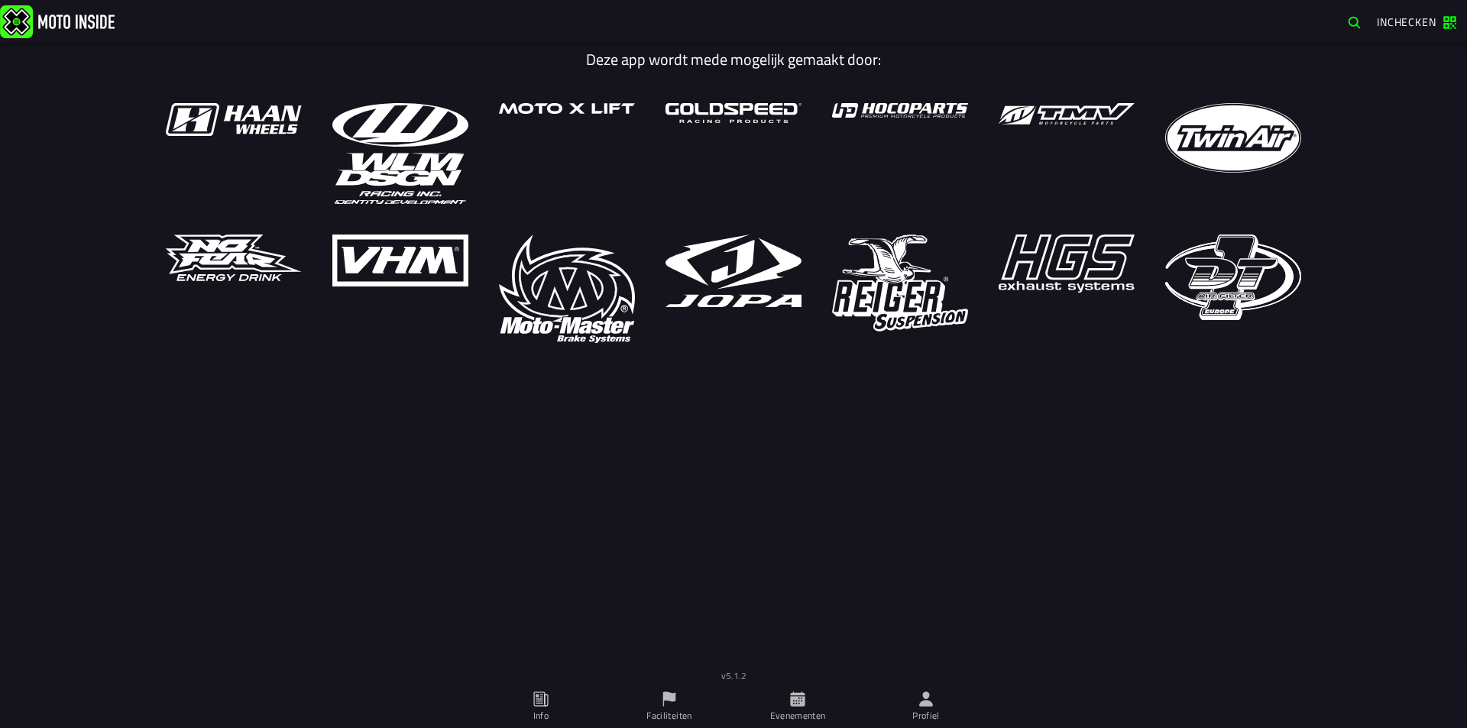
click at [788, 697] on span "Evenementen" at bounding box center [798, 706] width 110 height 43
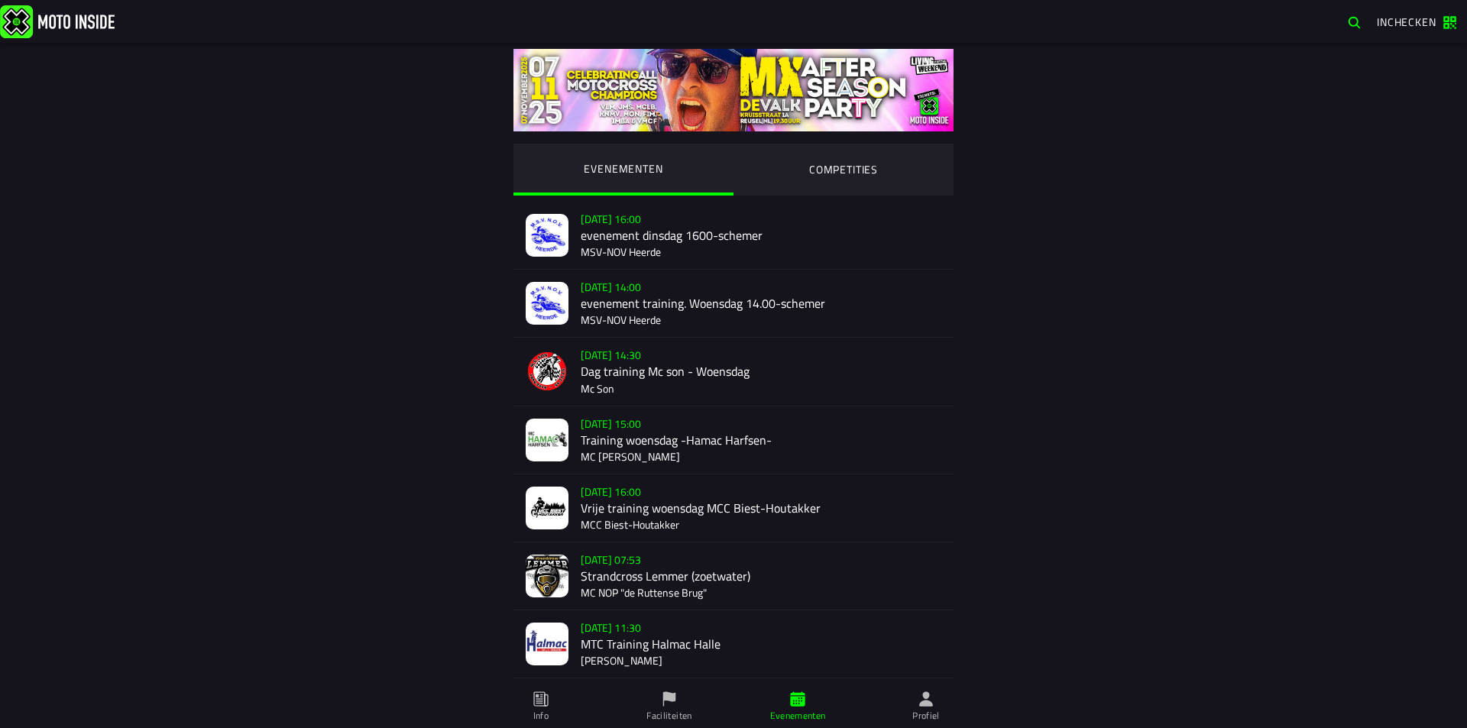
click at [799, 152] on ion-segment-button "COMPETITIES" at bounding box center [843, 170] width 220 height 52
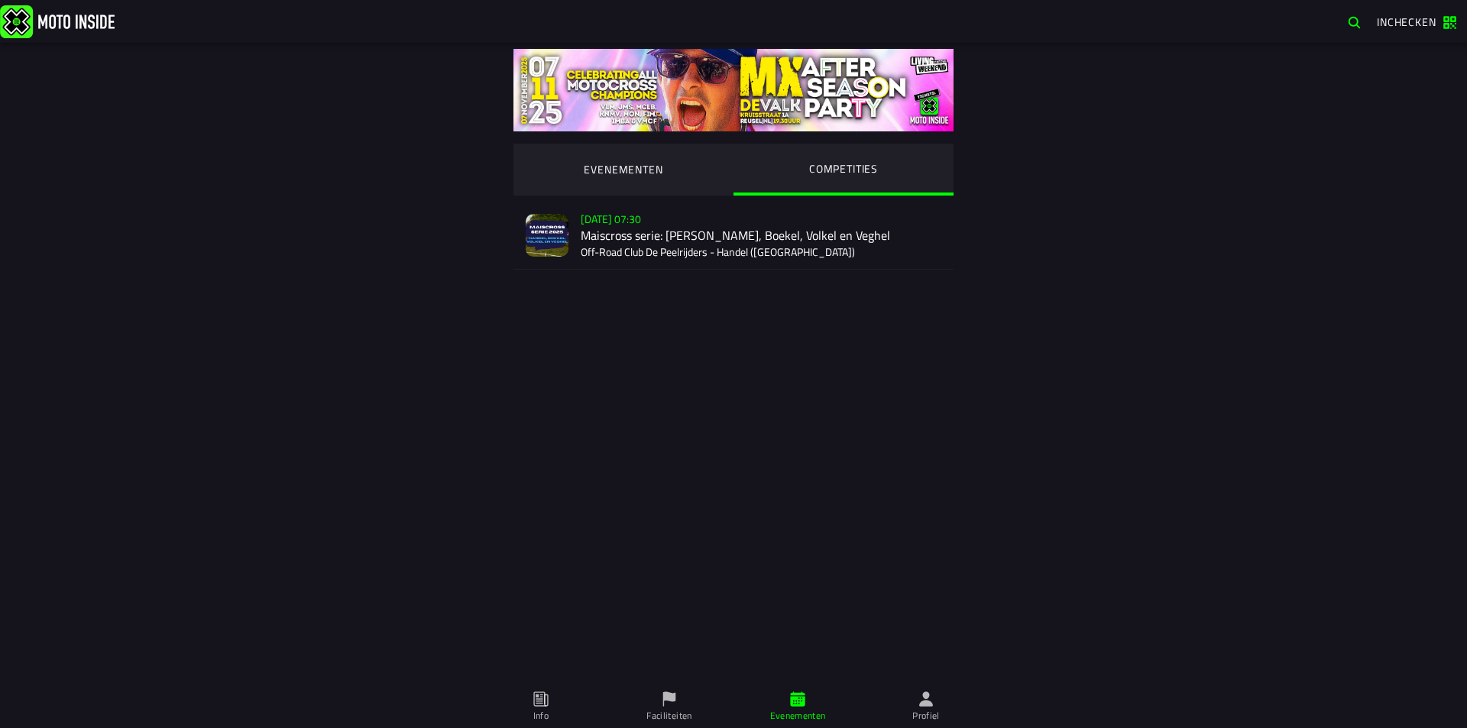
click at [706, 231] on div "[DATE] 07:30 Maiscross serie: Handel, Boekel, Volkel en Veghel Off-Road Club De…" at bounding box center [761, 235] width 361 height 67
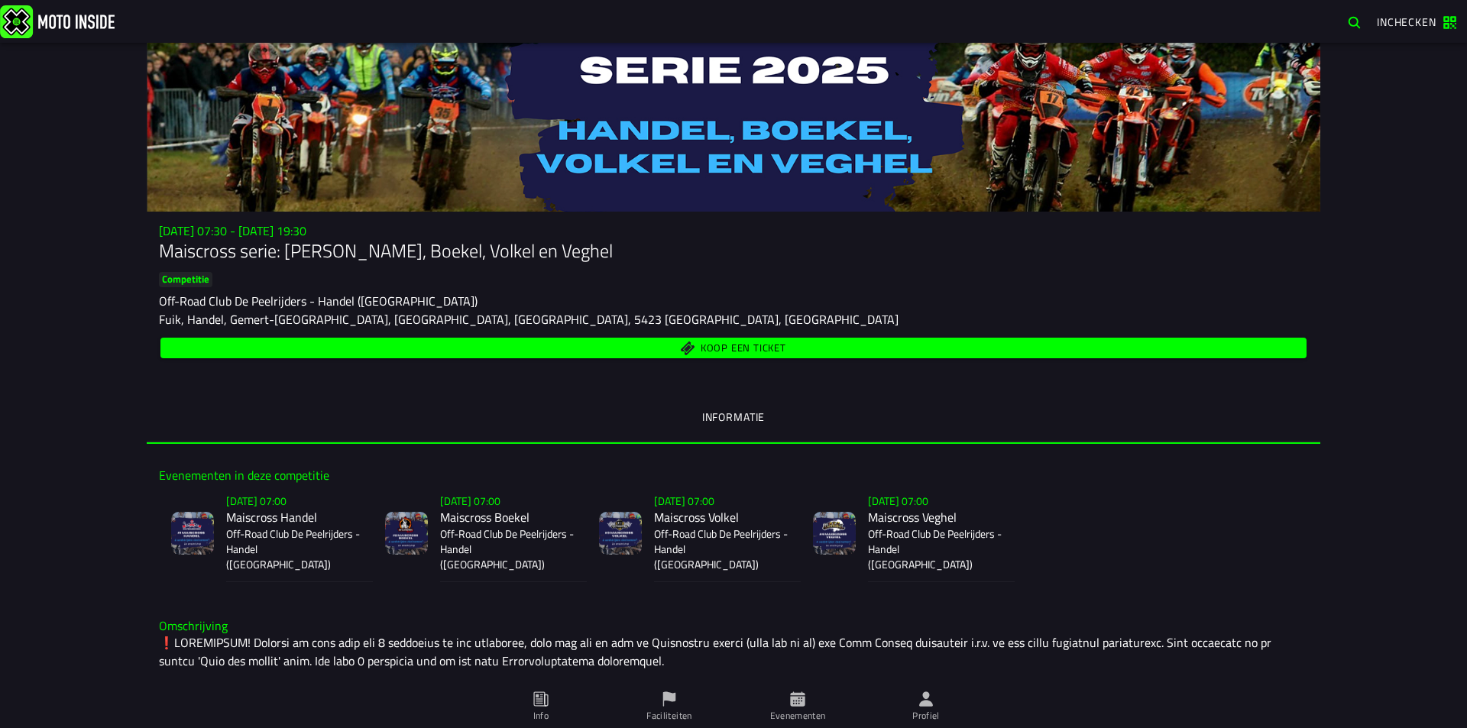
scroll to position [76, 0]
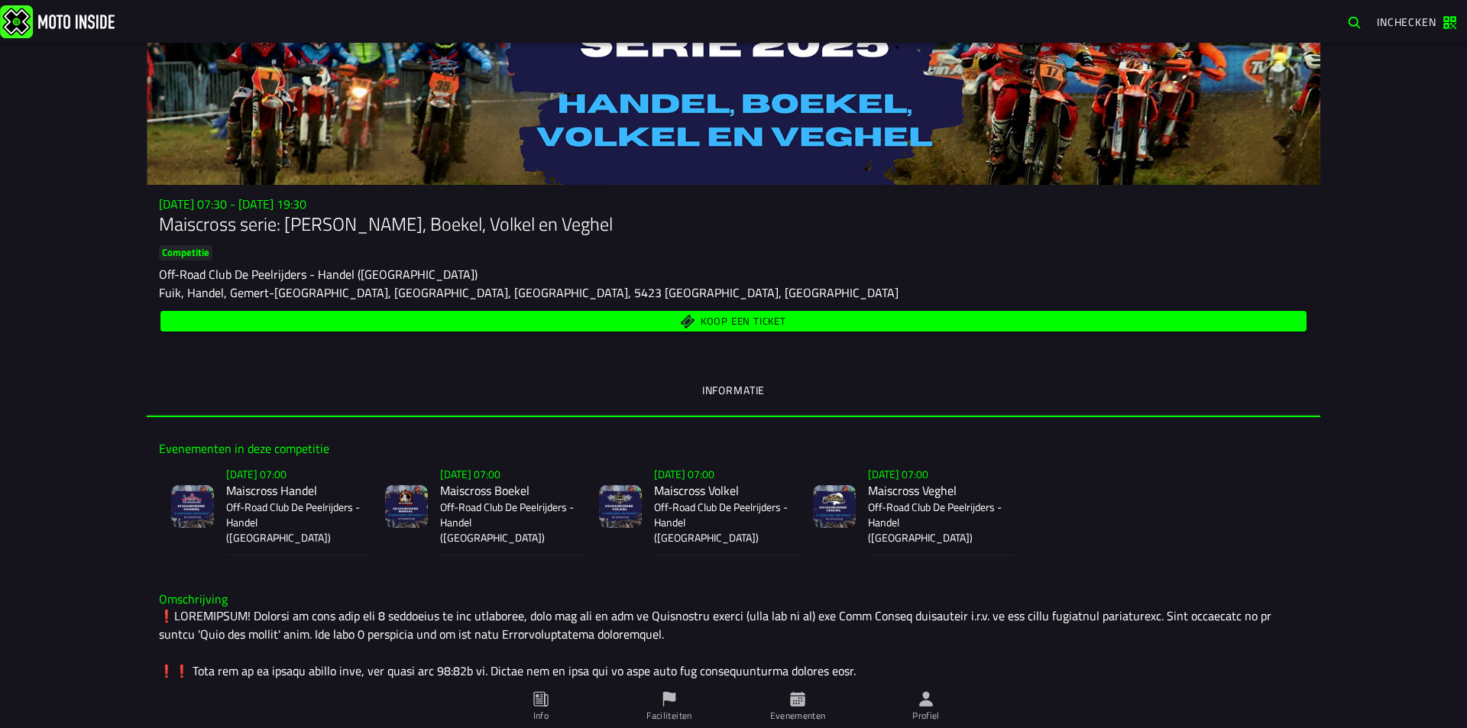
click at [821, 317] on span "Koop een ticket" at bounding box center [734, 321] width 1128 height 15
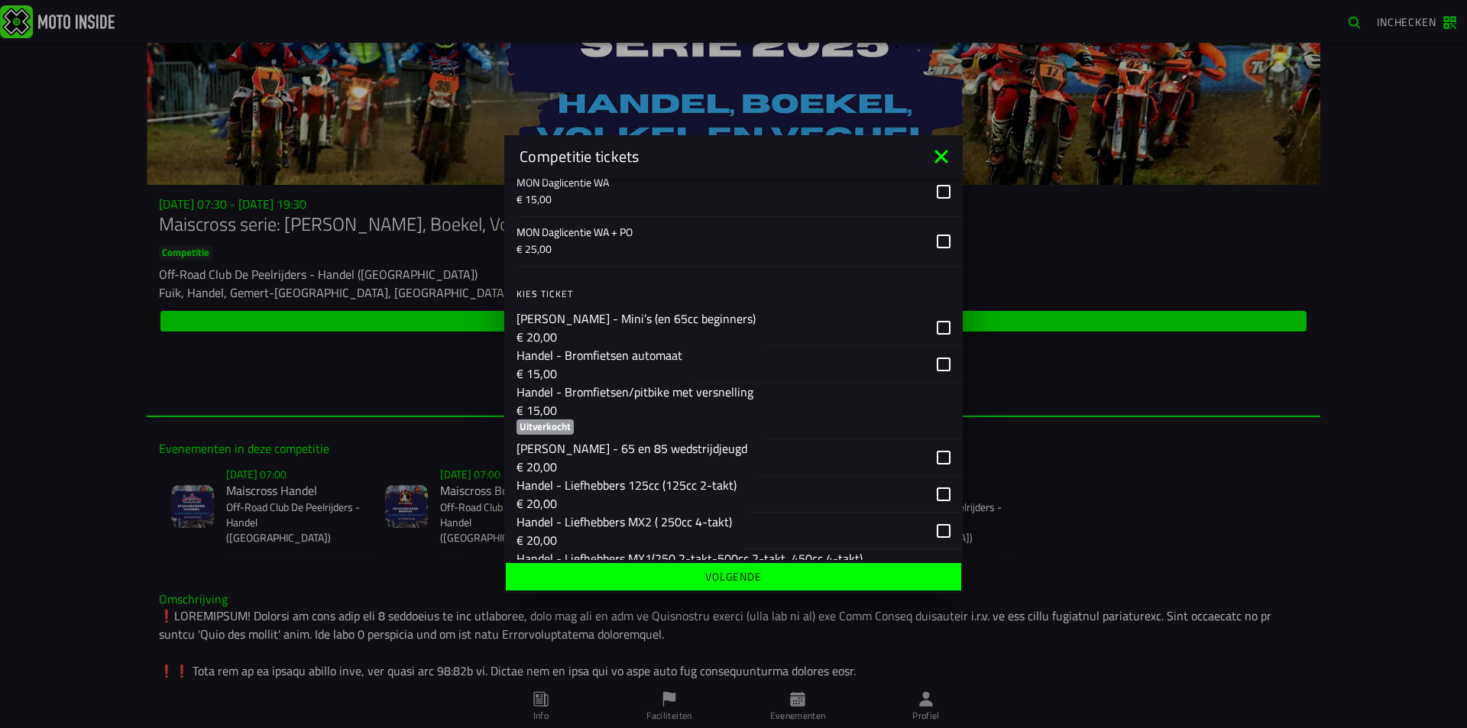
scroll to position [153, 0]
click at [889, 325] on div "button" at bounding box center [846, 327] width 157 height 36
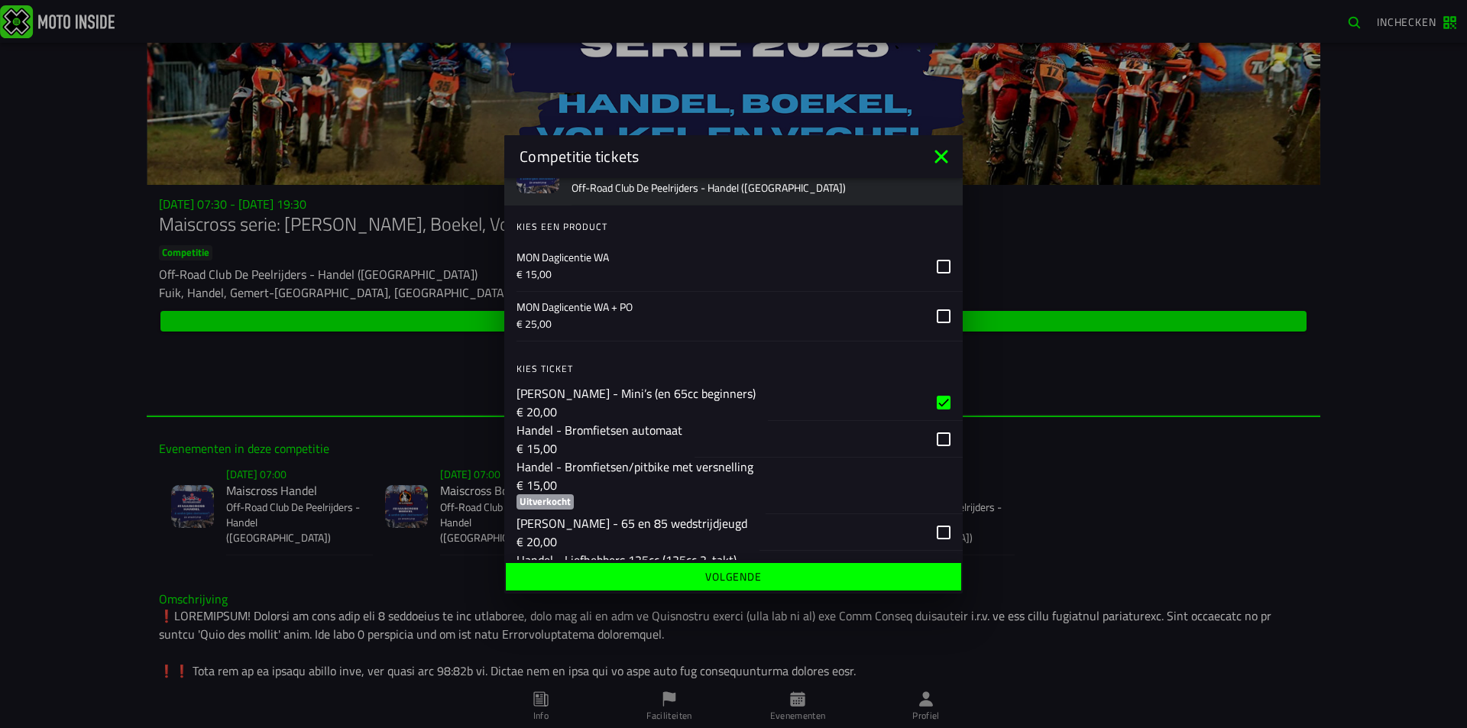
scroll to position [76, 0]
click at [941, 166] on icon at bounding box center [941, 156] width 24 height 24
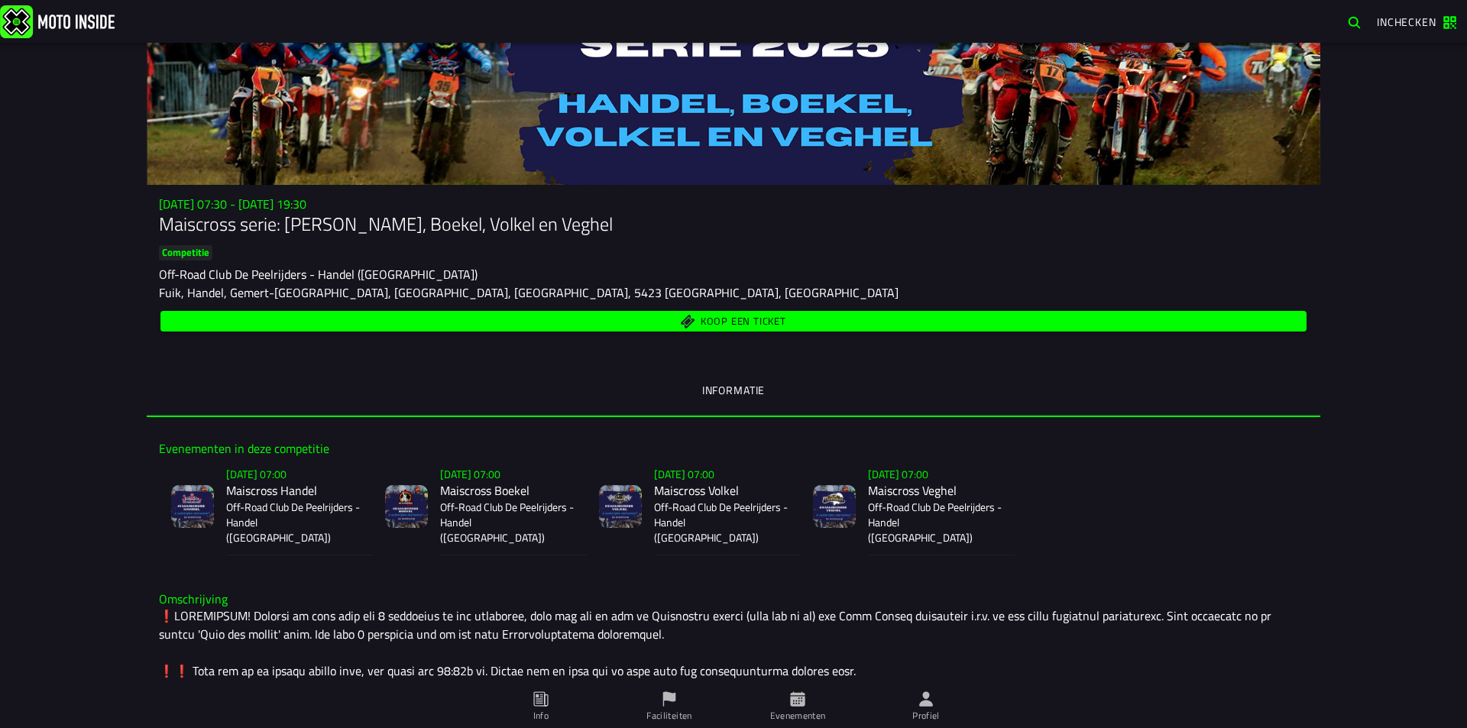
click at [1349, 30] on button "button" at bounding box center [1354, 22] width 27 height 24
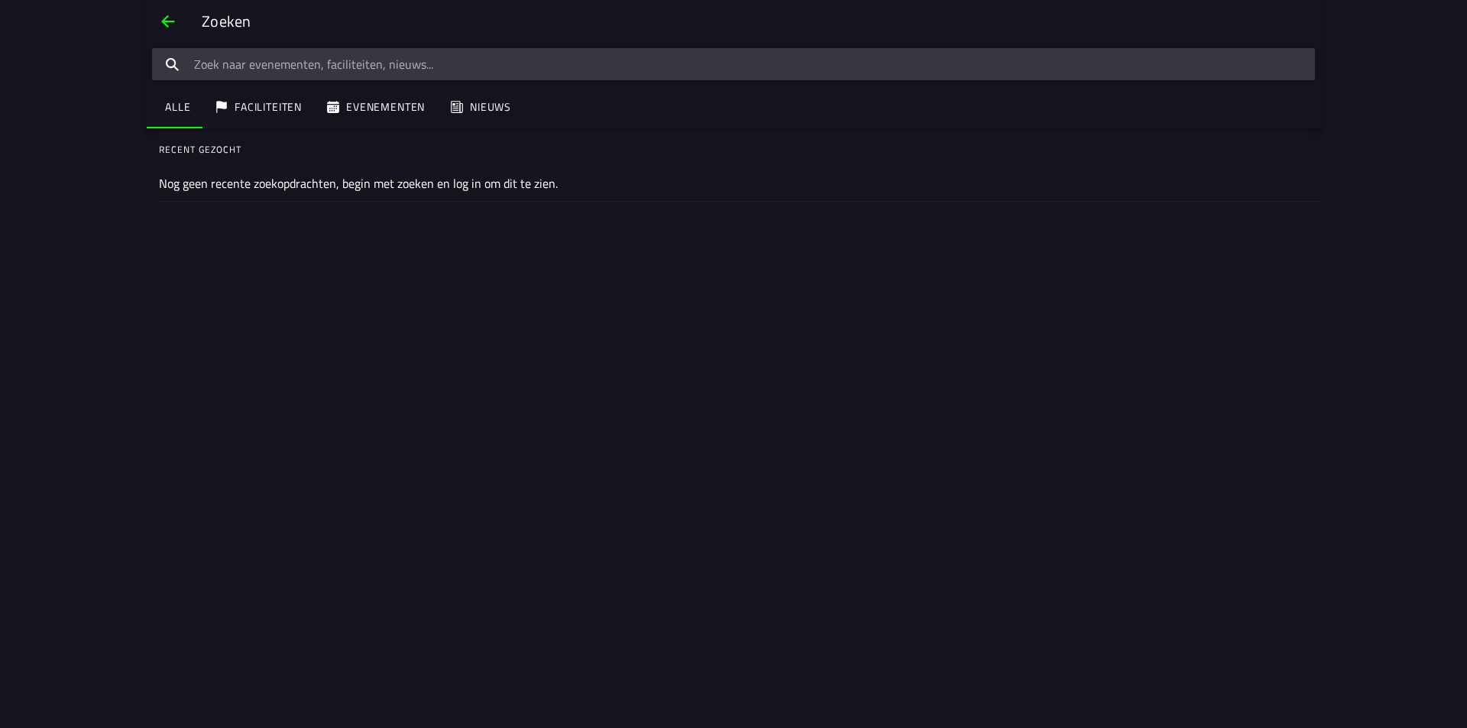
click at [173, 11] on span "back" at bounding box center [168, 21] width 18 height 37
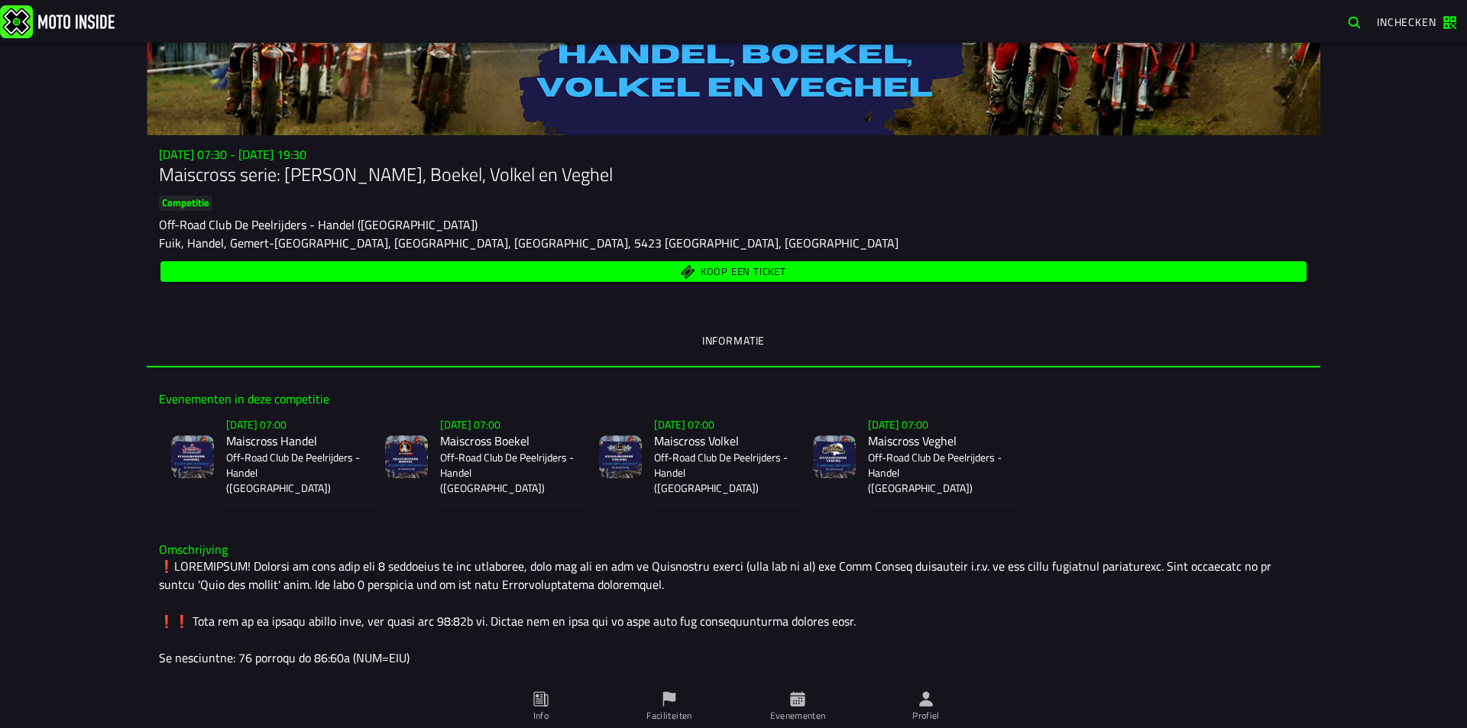
scroll to position [153, 0]
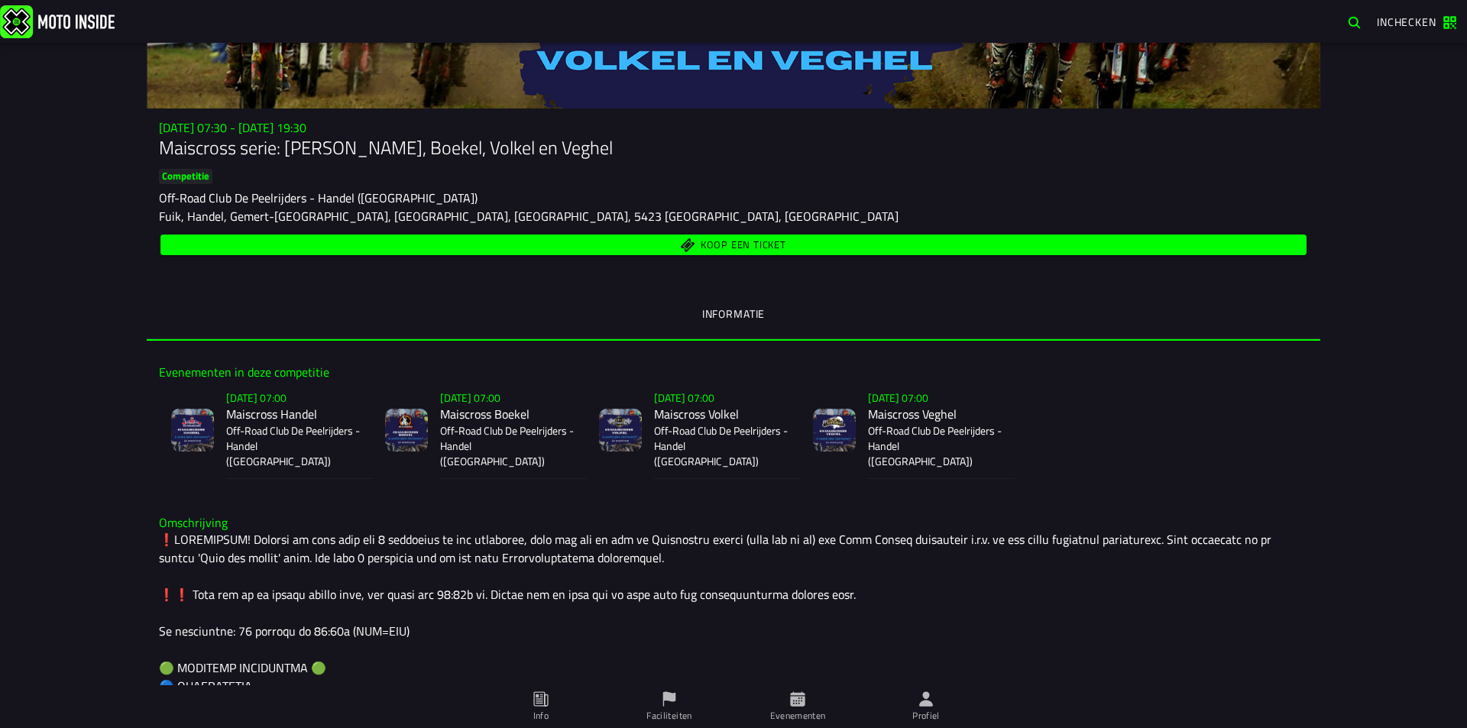
click at [918, 707] on icon at bounding box center [926, 699] width 17 height 17
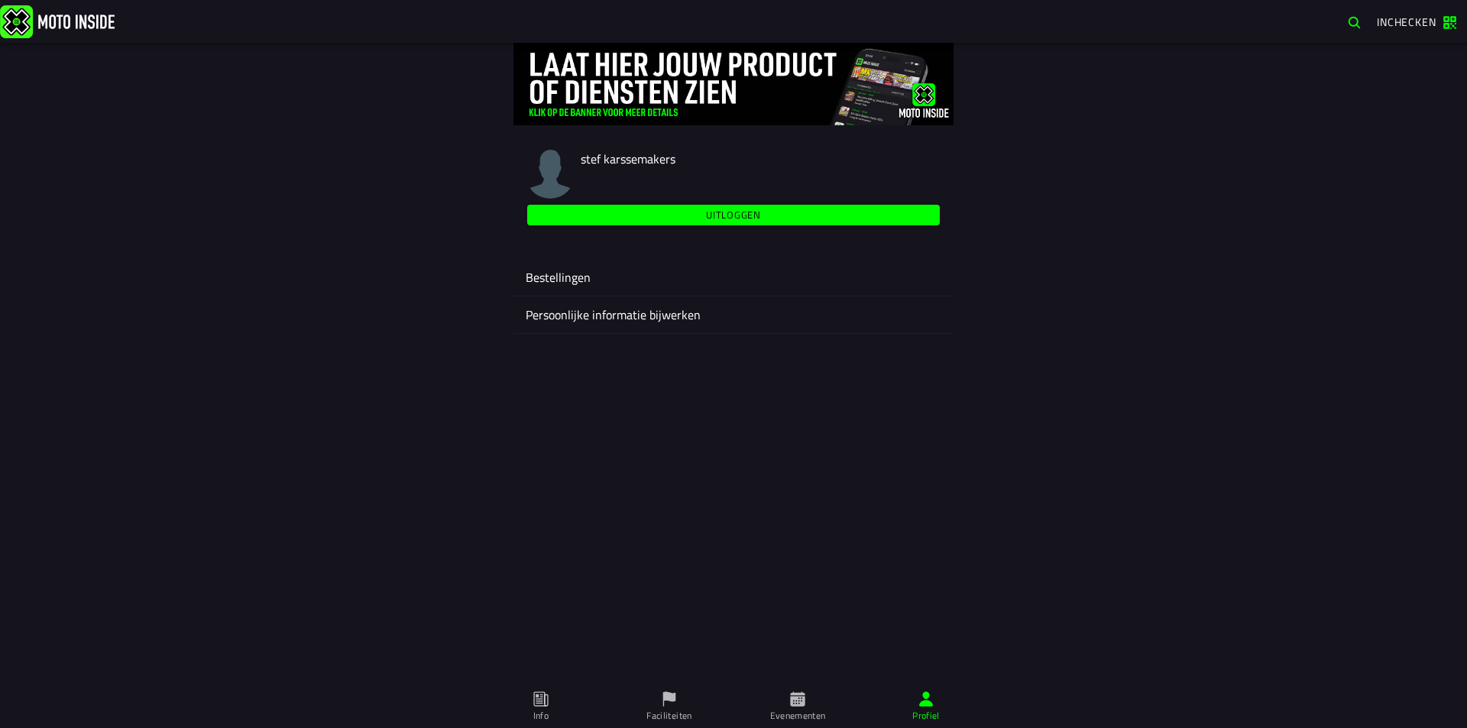
click at [0, 0] on span "Info" at bounding box center [0, 0] width 0 height 0
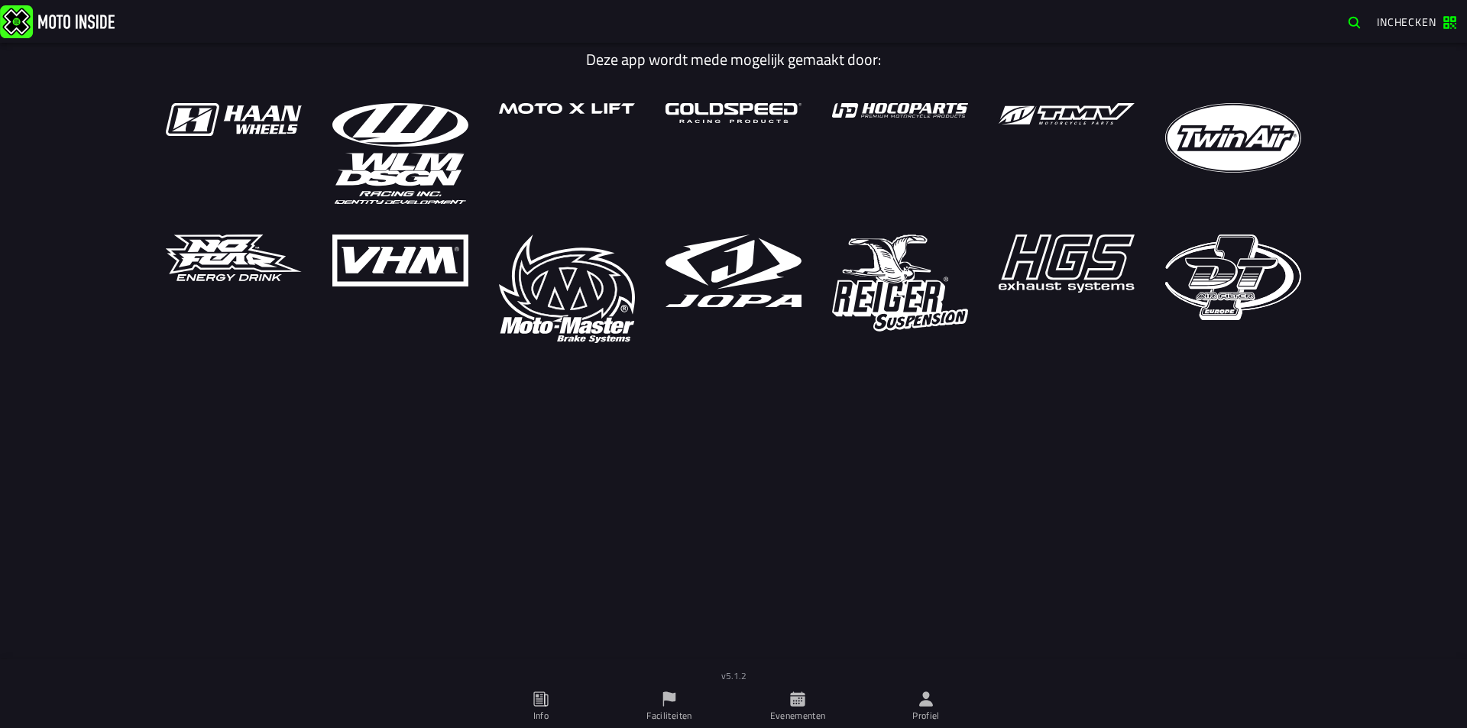
click at [1449, 23] on span "Inchecken" at bounding box center [1416, 22] width 79 height 15
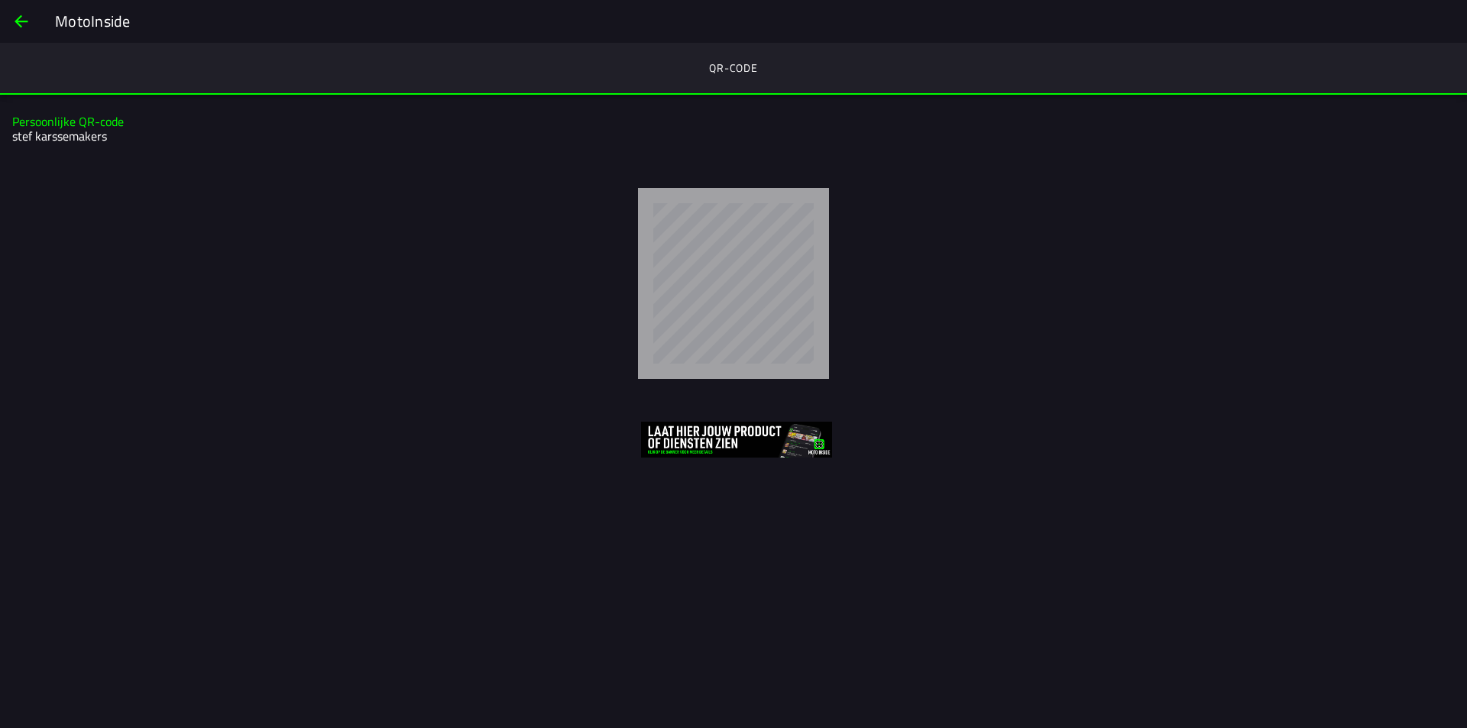
click at [26, 28] on span "back" at bounding box center [21, 21] width 18 height 37
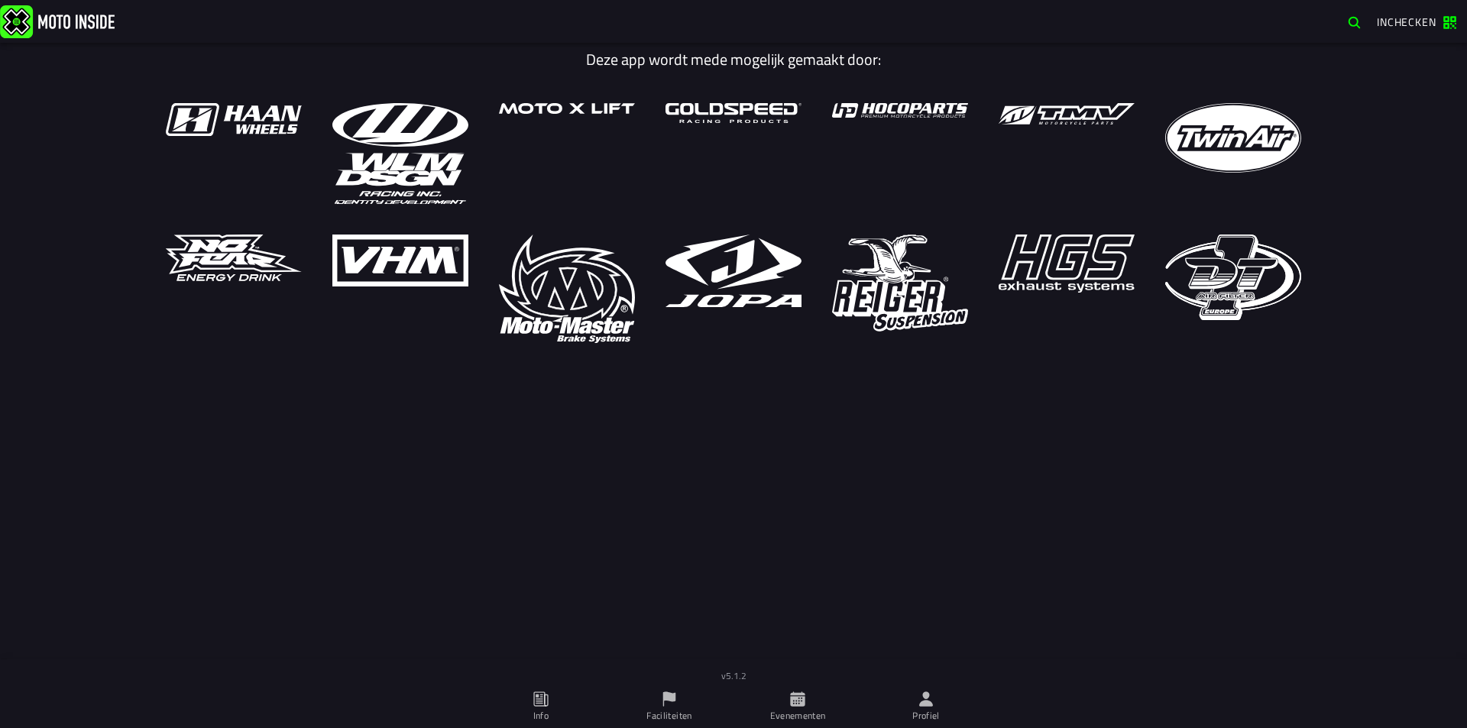
click at [912, 688] on span "Profiel" at bounding box center [926, 706] width 110 height 43
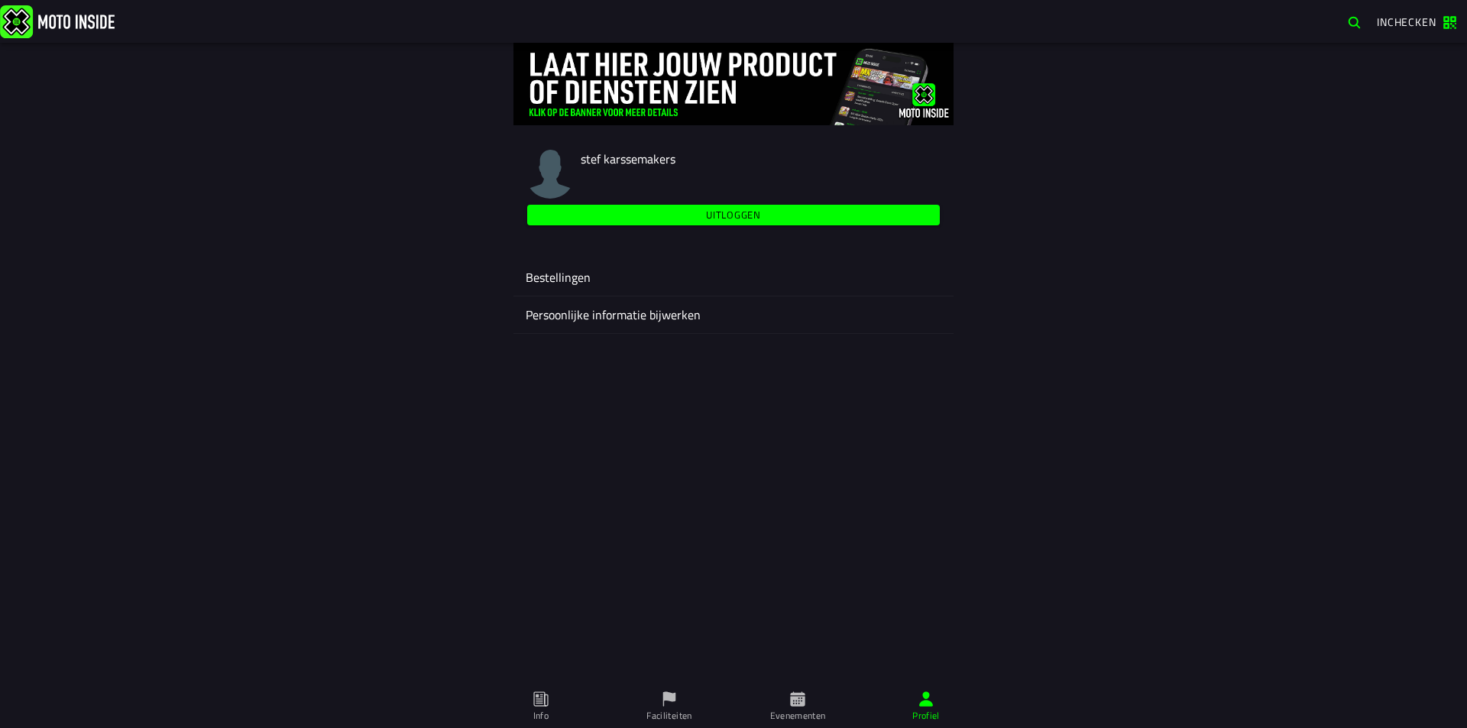
click at [678, 218] on span "Uitloggen" at bounding box center [733, 215] width 395 height 10
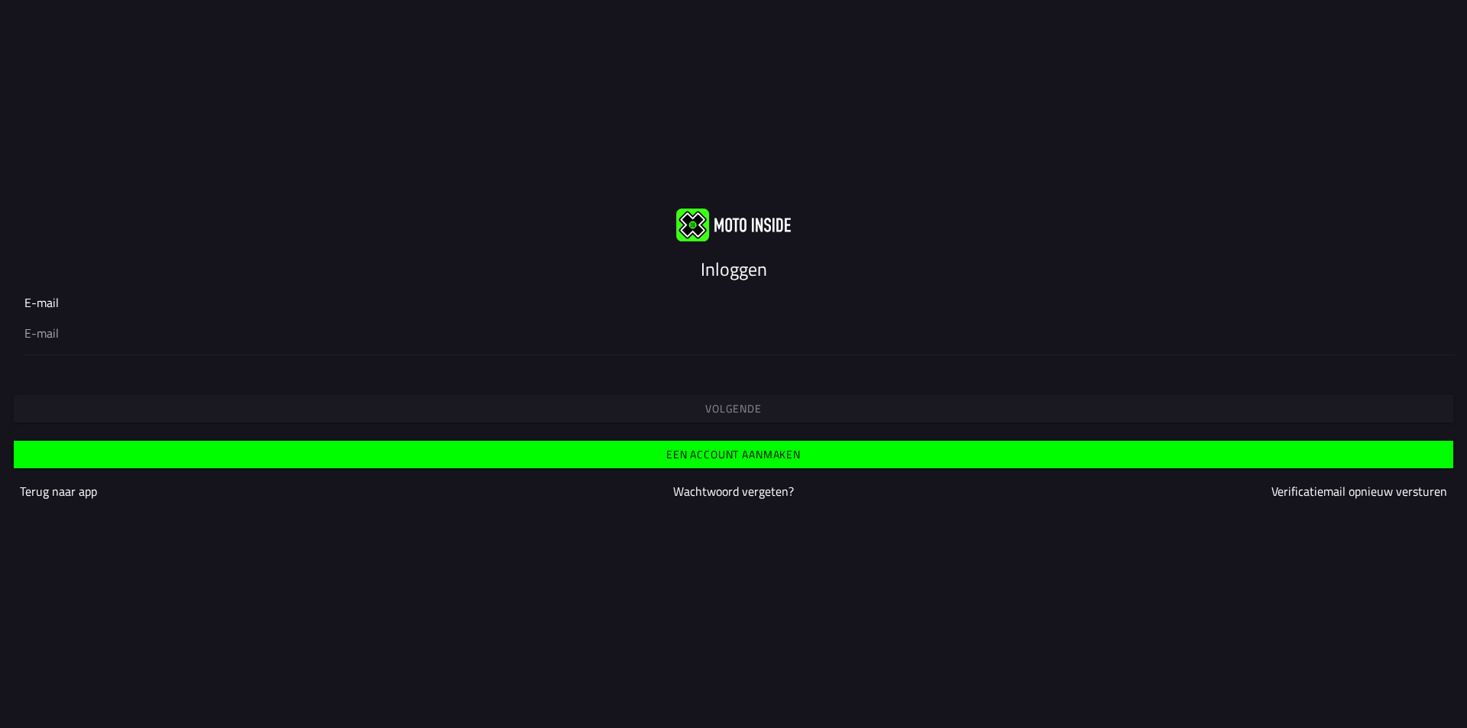
click at [607, 448] on button "Een account aanmaken" at bounding box center [733, 455] width 1439 height 28
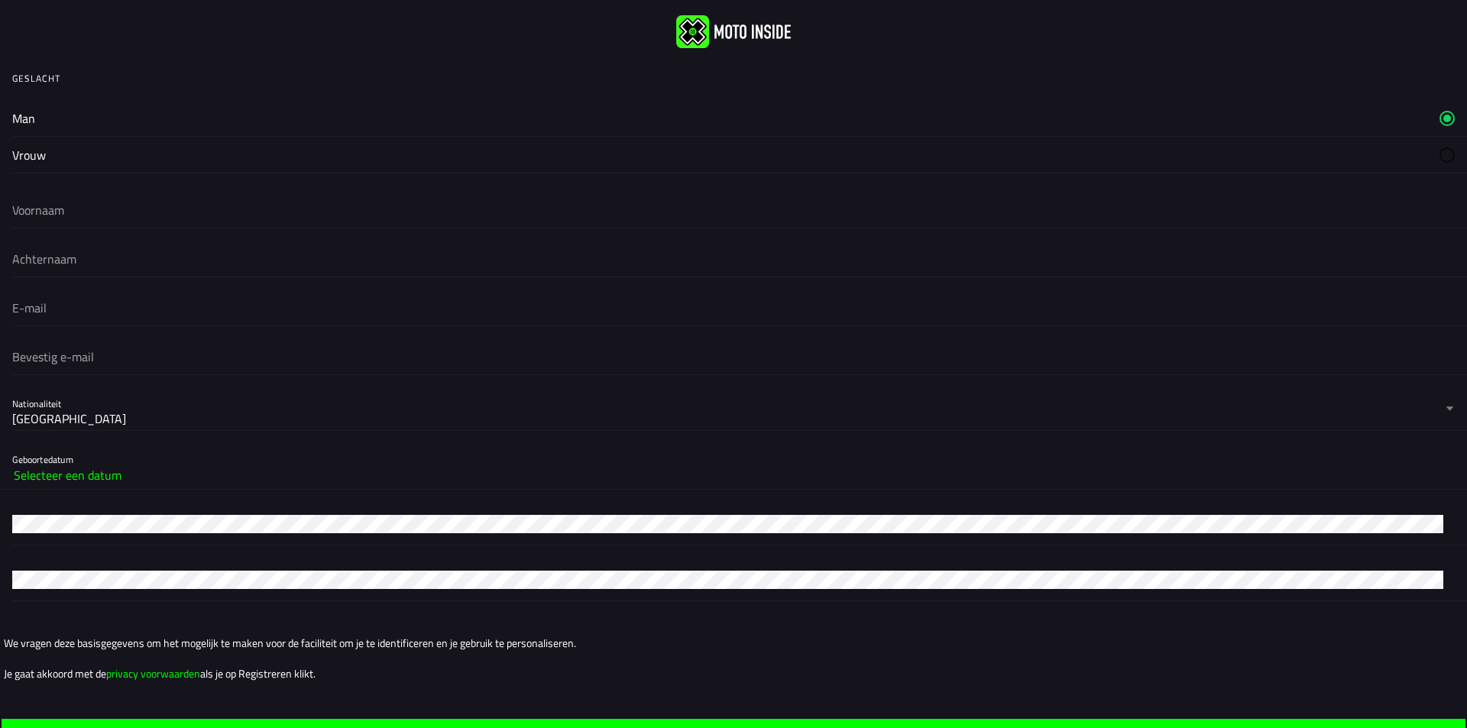
click at [189, 117] on label "Man" at bounding box center [733, 118] width 1442 height 36
click at [228, 211] on input "text" at bounding box center [733, 210] width 1442 height 34
type input "frans"
click at [181, 265] on input "text" at bounding box center [733, 259] width 1442 height 34
type input "[PERSON_NAME]"
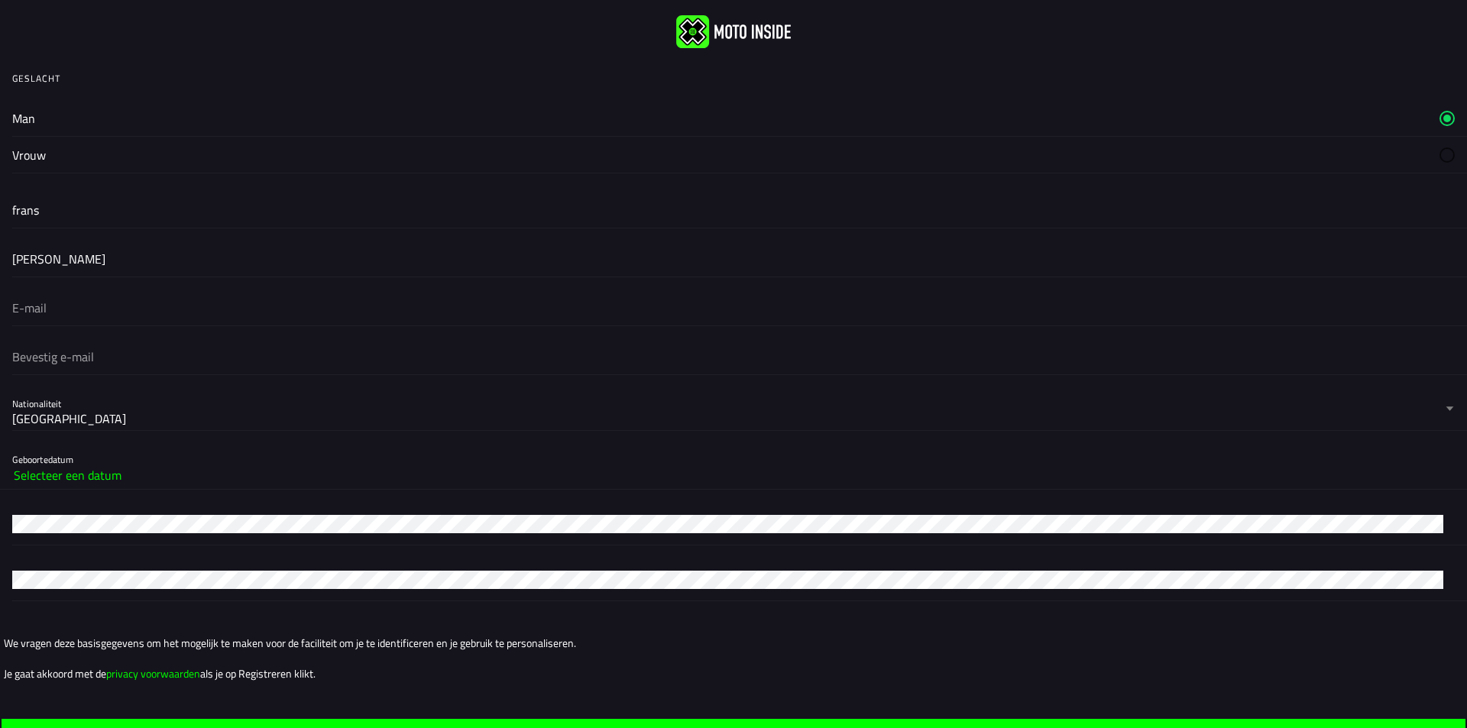
click at [93, 313] on input "email" at bounding box center [733, 308] width 1442 height 34
type input "[EMAIL_ADDRESS][DOMAIN_NAME]"
click at [0, 0] on slot "Selecteer een datum" at bounding box center [0, 0] width 0 height 0
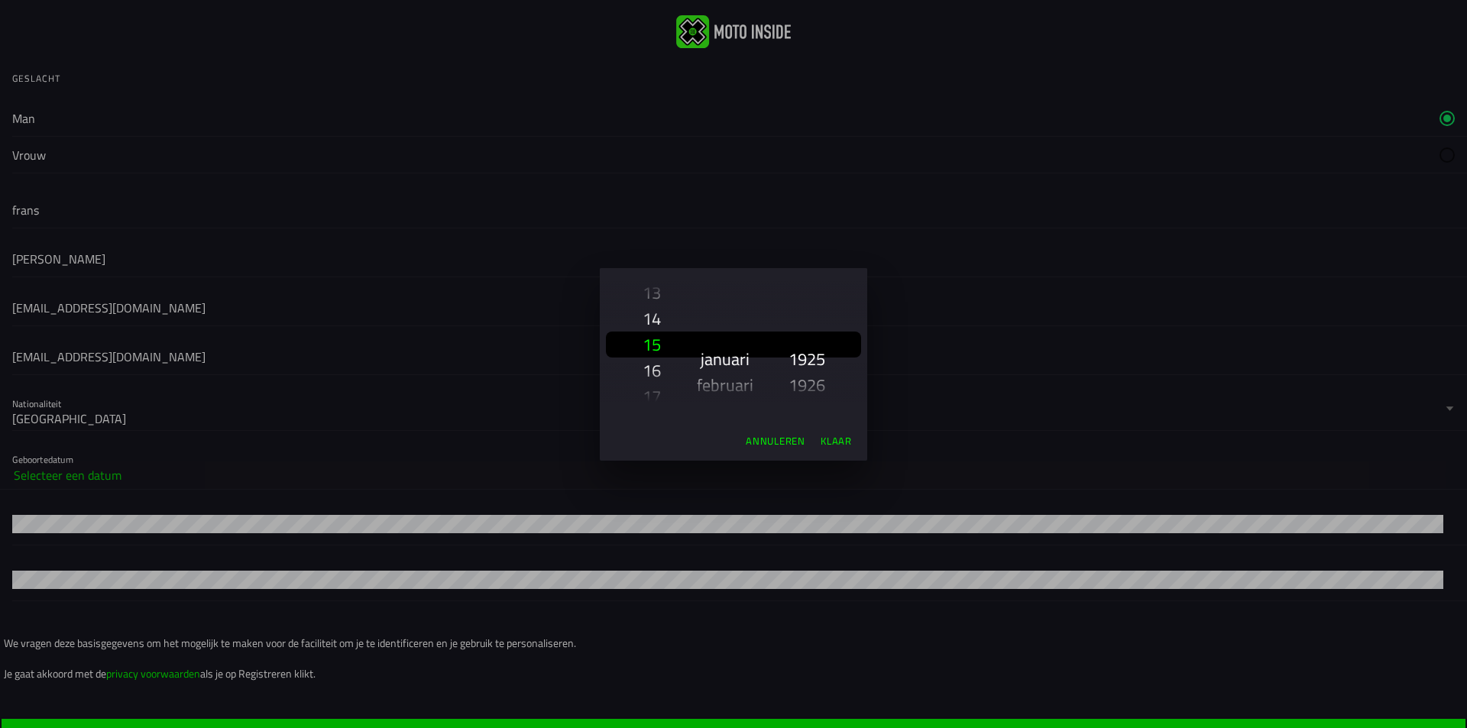
scroll to position [1963, 0]
click at [651, 294] on div "7" at bounding box center [653, 293] width 20 height 26
click at [0, 0] on slot "november" at bounding box center [0, 0] width 0 height 0
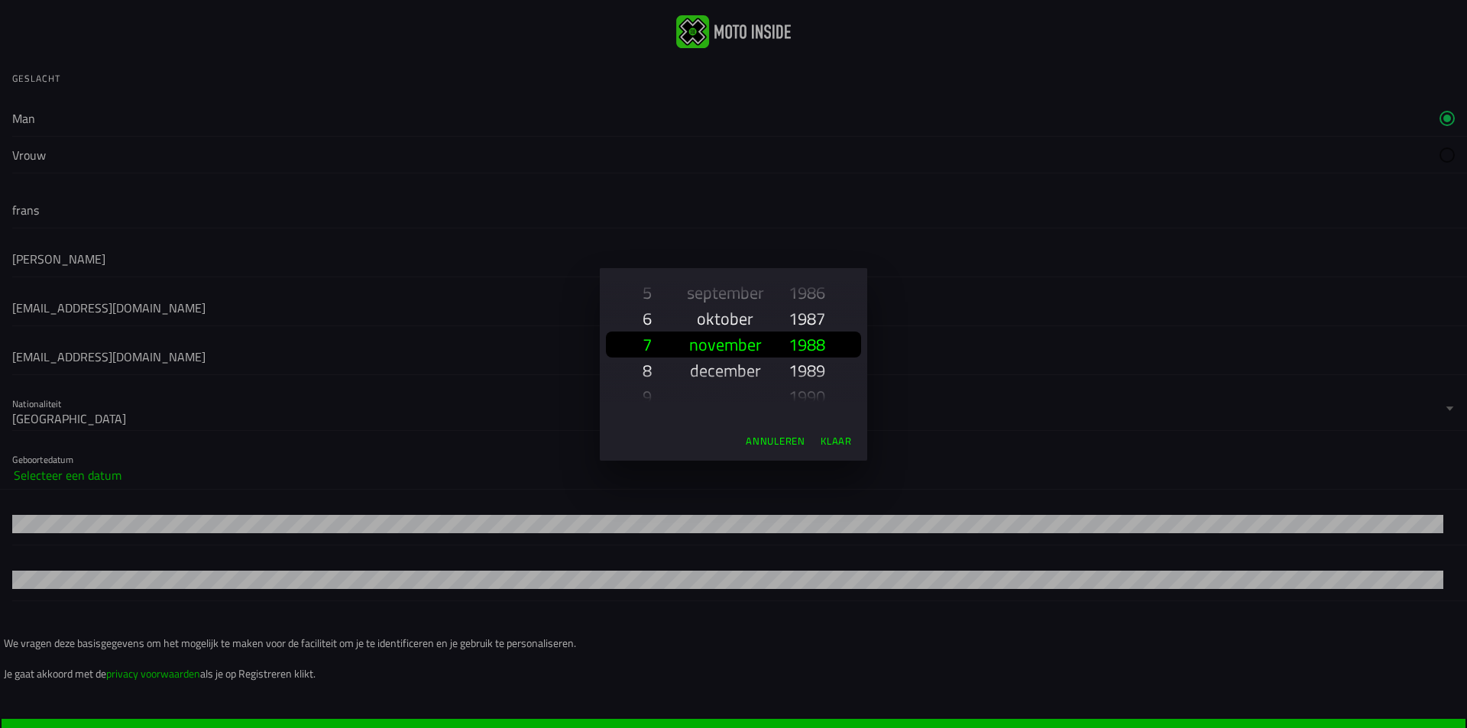
click at [0, 0] on slot "1988" at bounding box center [0, 0] width 0 height 0
click at [834, 430] on button "Klaar" at bounding box center [836, 441] width 44 height 24
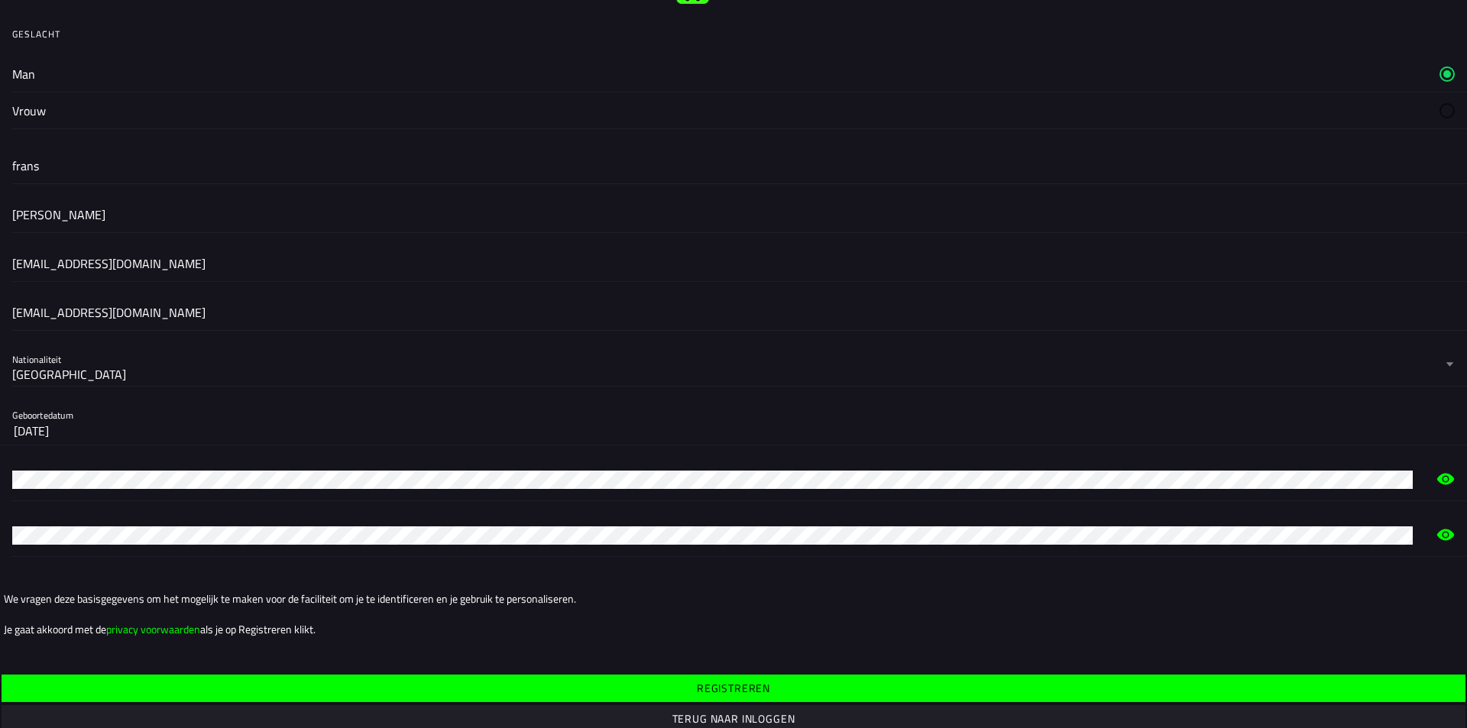
scroll to position [67, 0]
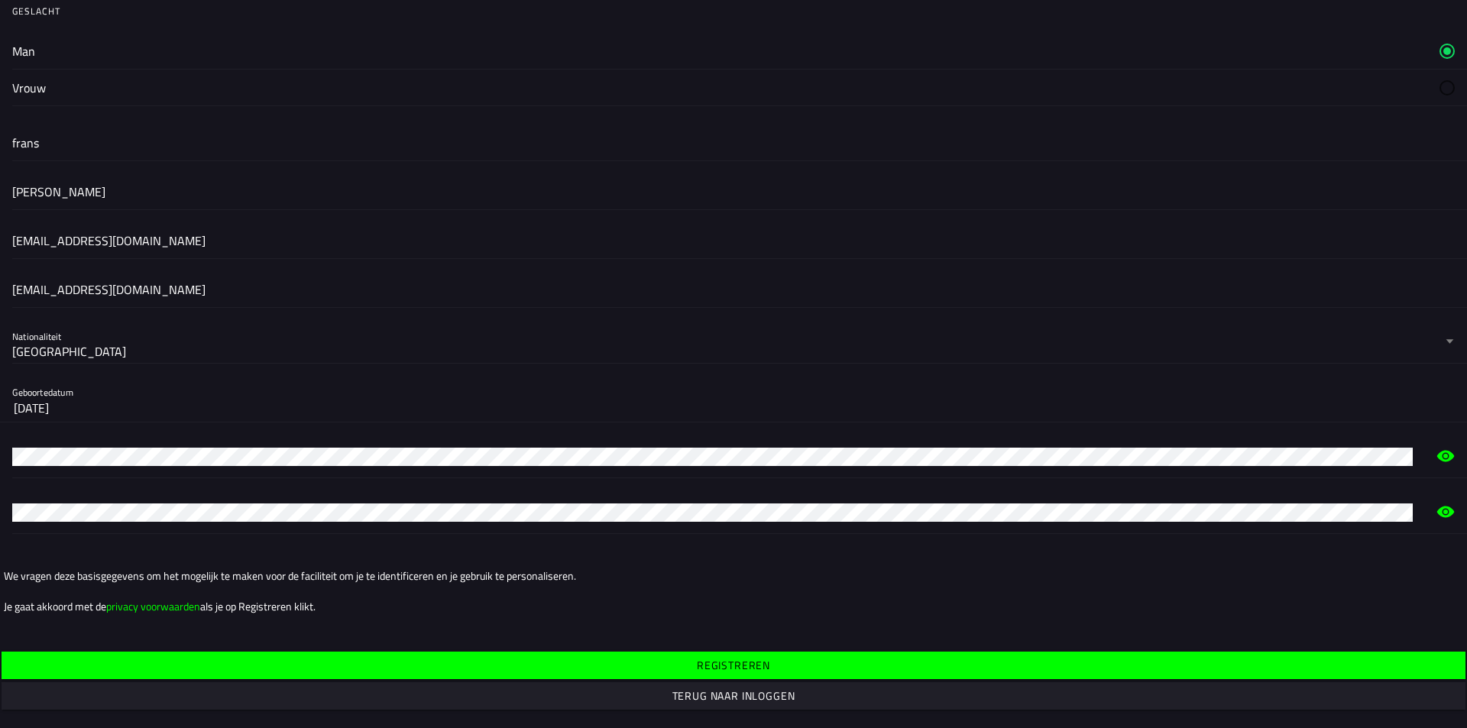
click at [590, 639] on form "Geslacht Man Vrouw frans van venrooij vanvenrooijfrans88@gmail.com vanvenrooijf…" at bounding box center [733, 337] width 1467 height 683
click at [0, 0] on span "Registreren" at bounding box center [0, 0] width 0 height 0
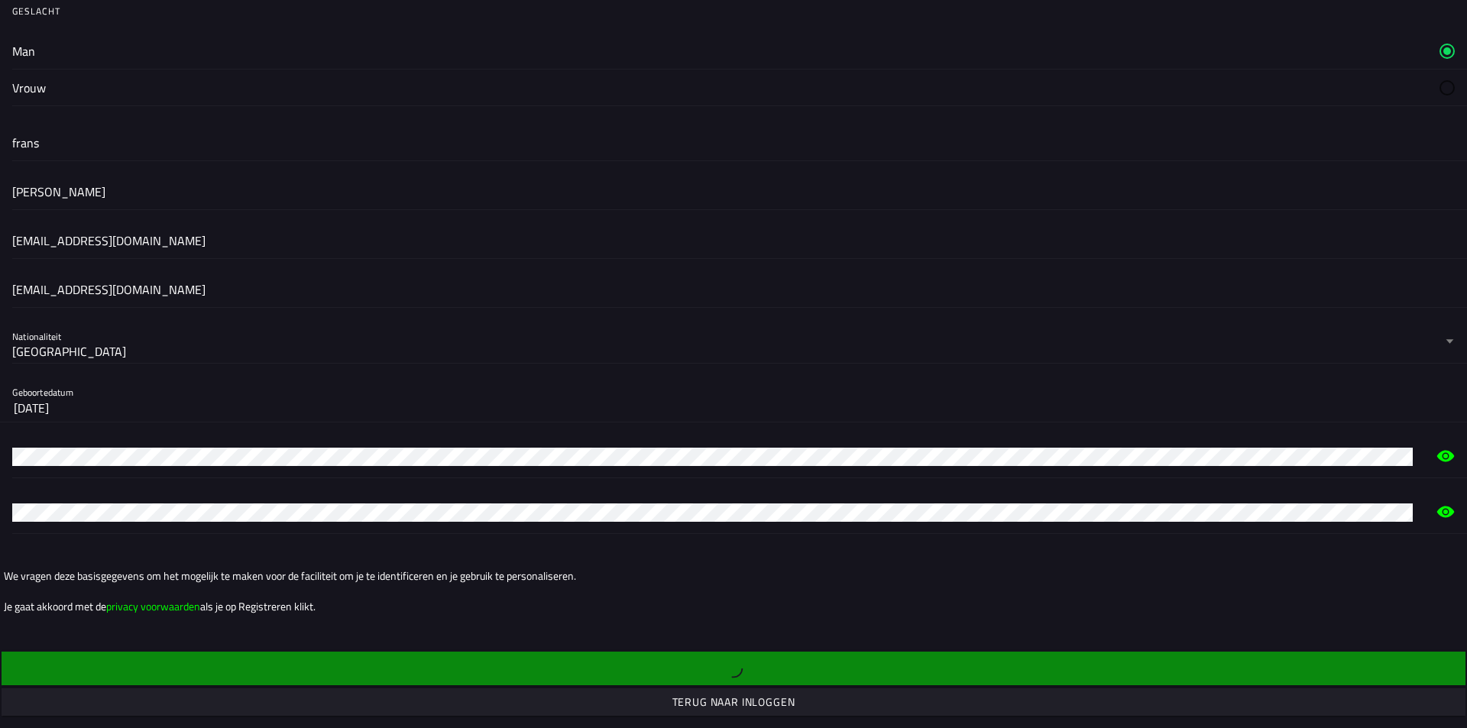
scroll to position [0, 0]
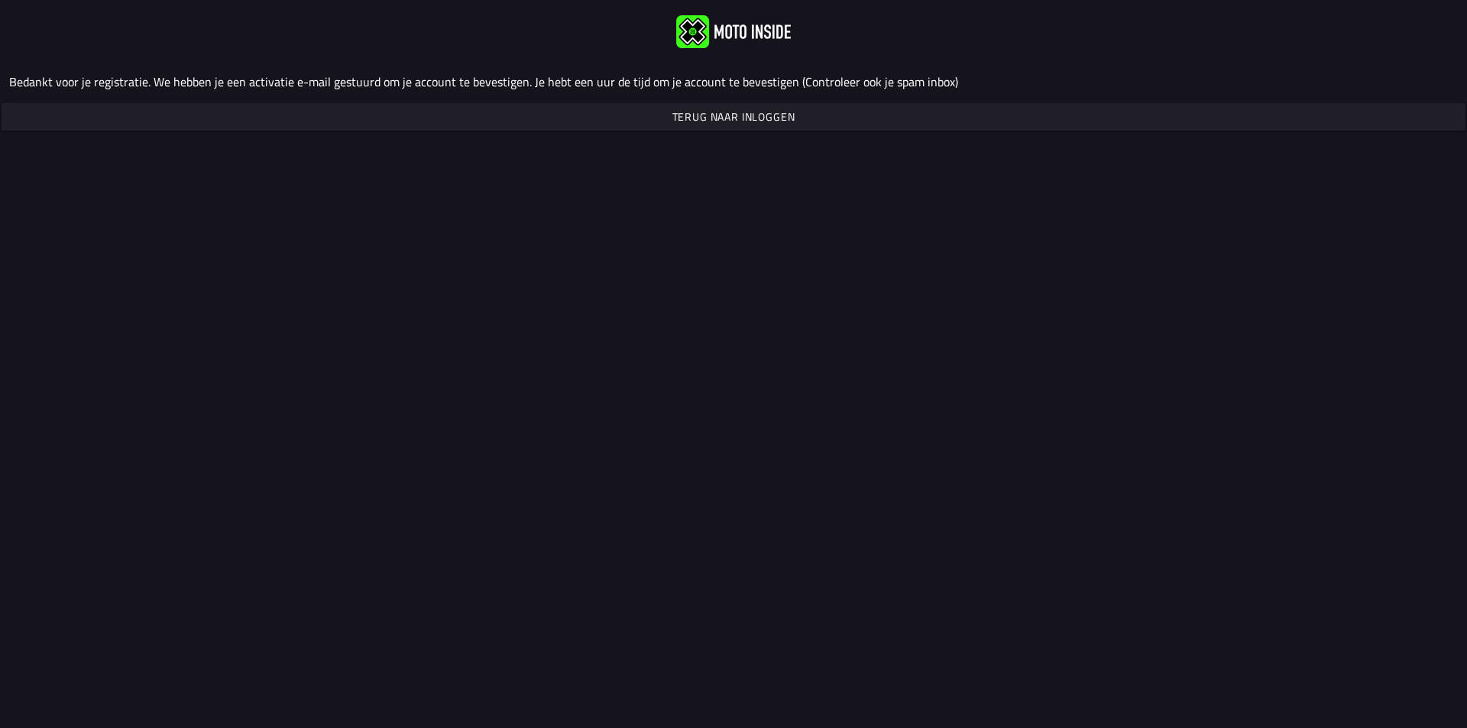
click at [758, 36] on img at bounding box center [733, 31] width 115 height 33
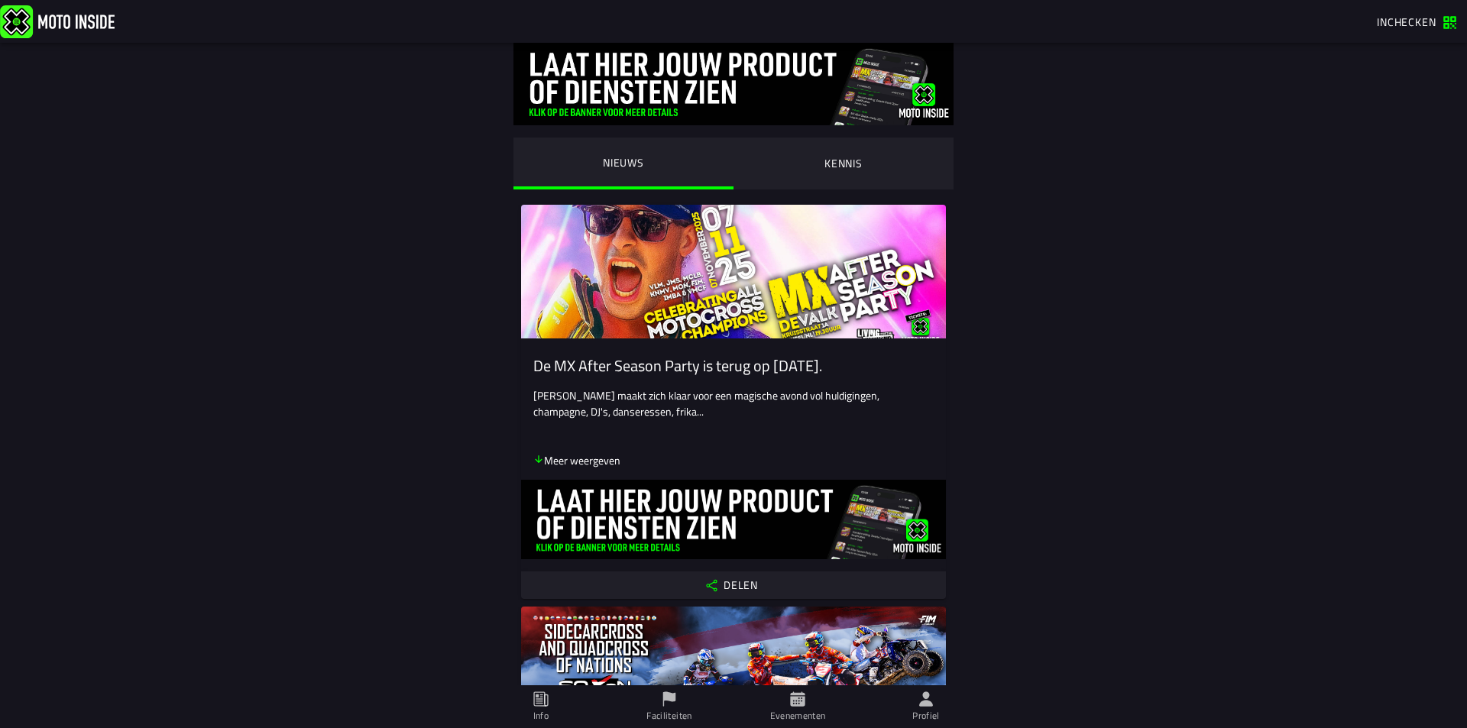
click at [1402, 25] on span "Inchecken" at bounding box center [1407, 22] width 60 height 16
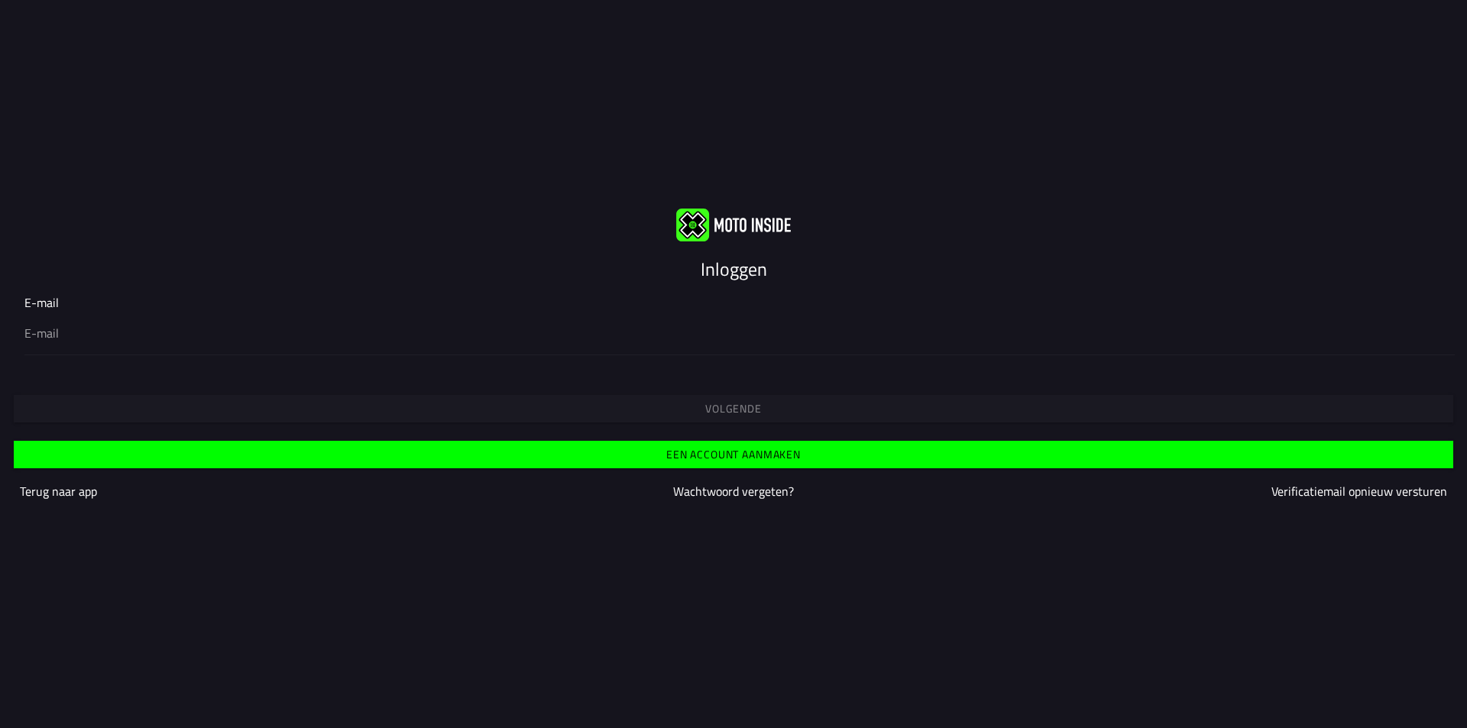
click at [73, 313] on div at bounding box center [733, 333] width 1418 height 43
click at [73, 324] on input "email" at bounding box center [733, 333] width 1418 height 18
click at [60, 332] on input "email" at bounding box center [733, 333] width 1418 height 18
type input "vanvenrooijfrans88@gmail.com"
click at [0, 0] on slot "Volgende" at bounding box center [0, 0] width 0 height 0
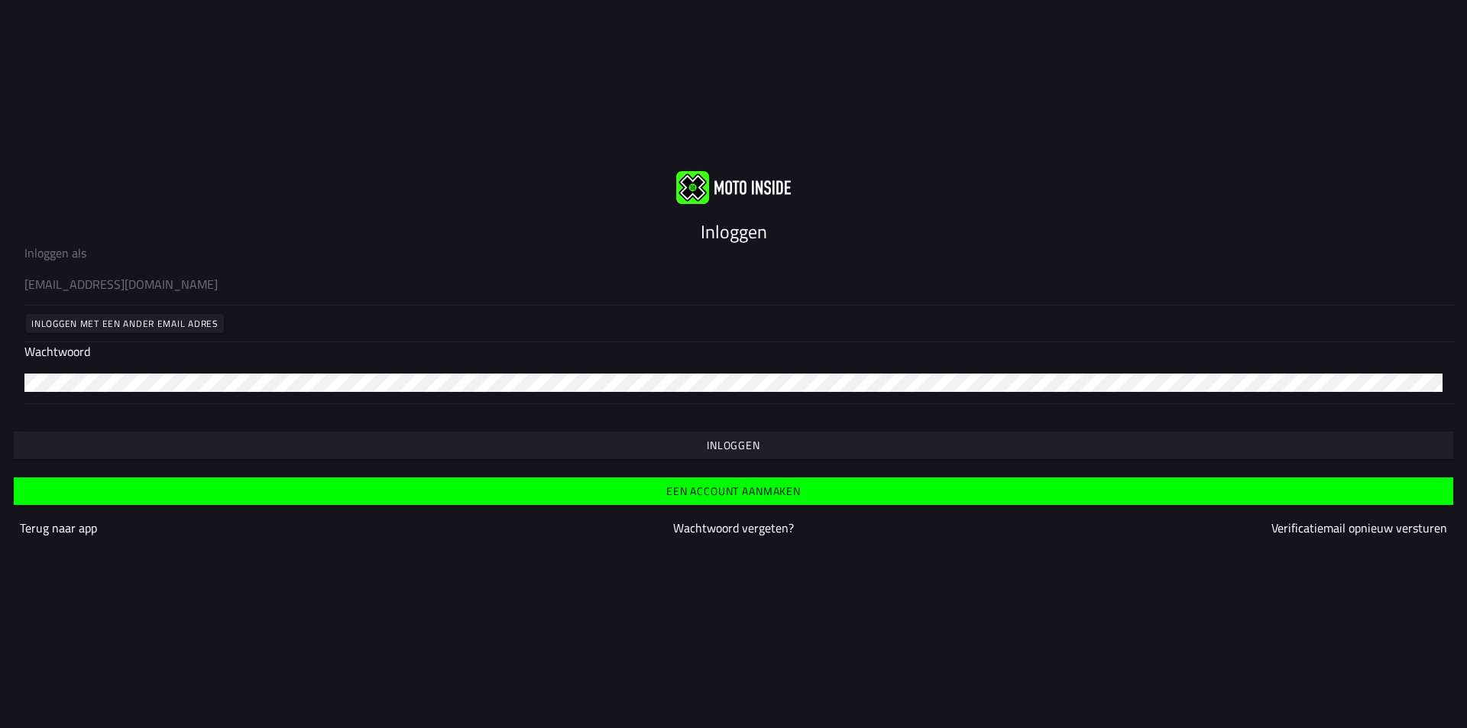
click at [799, 435] on button "Inloggen" at bounding box center [733, 446] width 1439 height 28
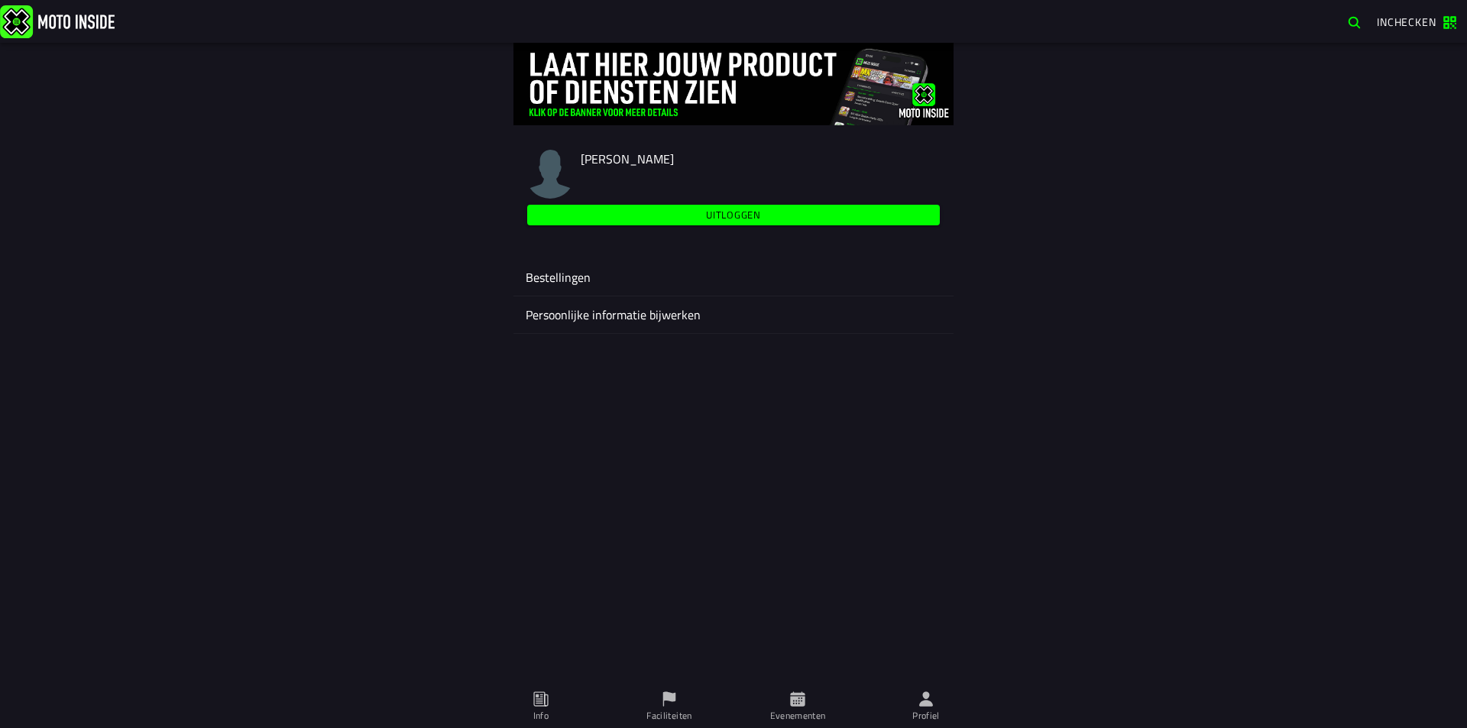
click at [781, 704] on span "Evenementen" at bounding box center [798, 706] width 110 height 43
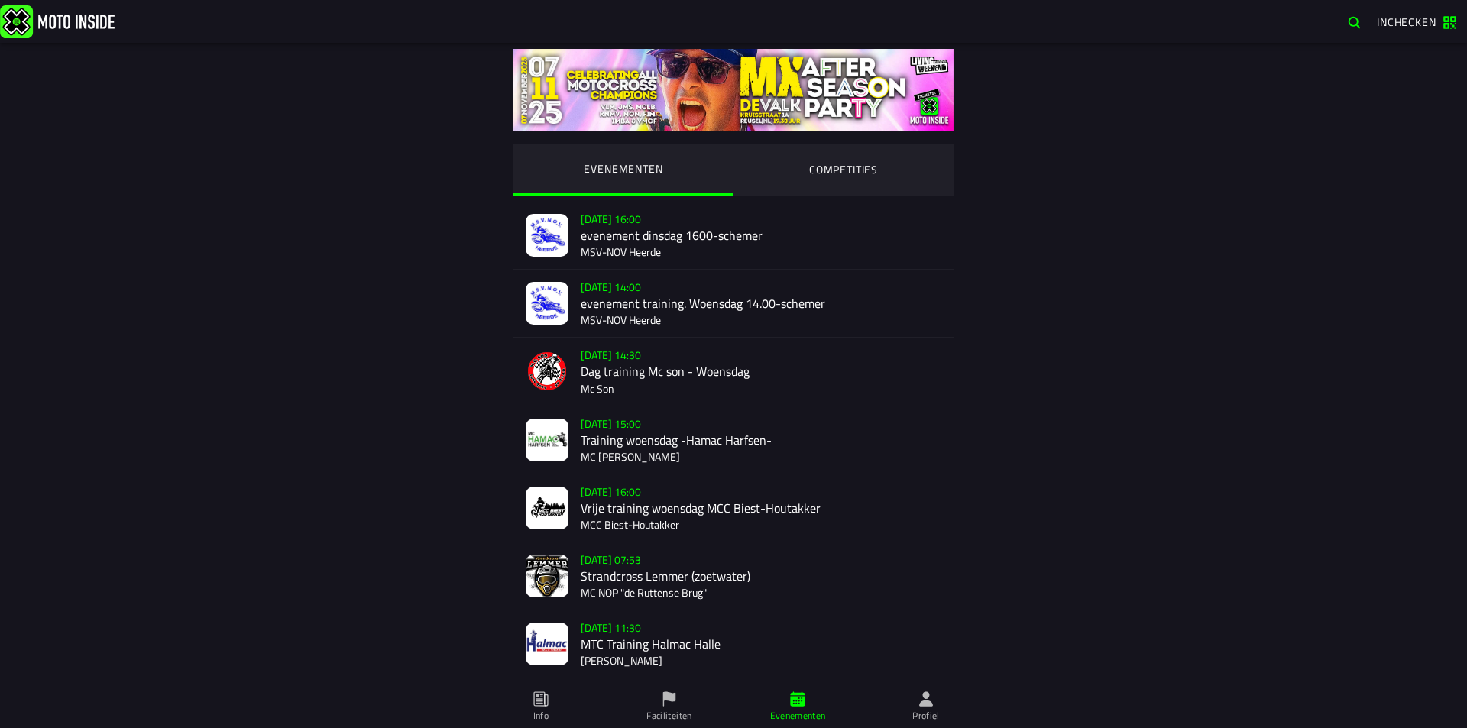
click at [926, 177] on ion-segment-button "COMPETITIES" at bounding box center [843, 170] width 220 height 52
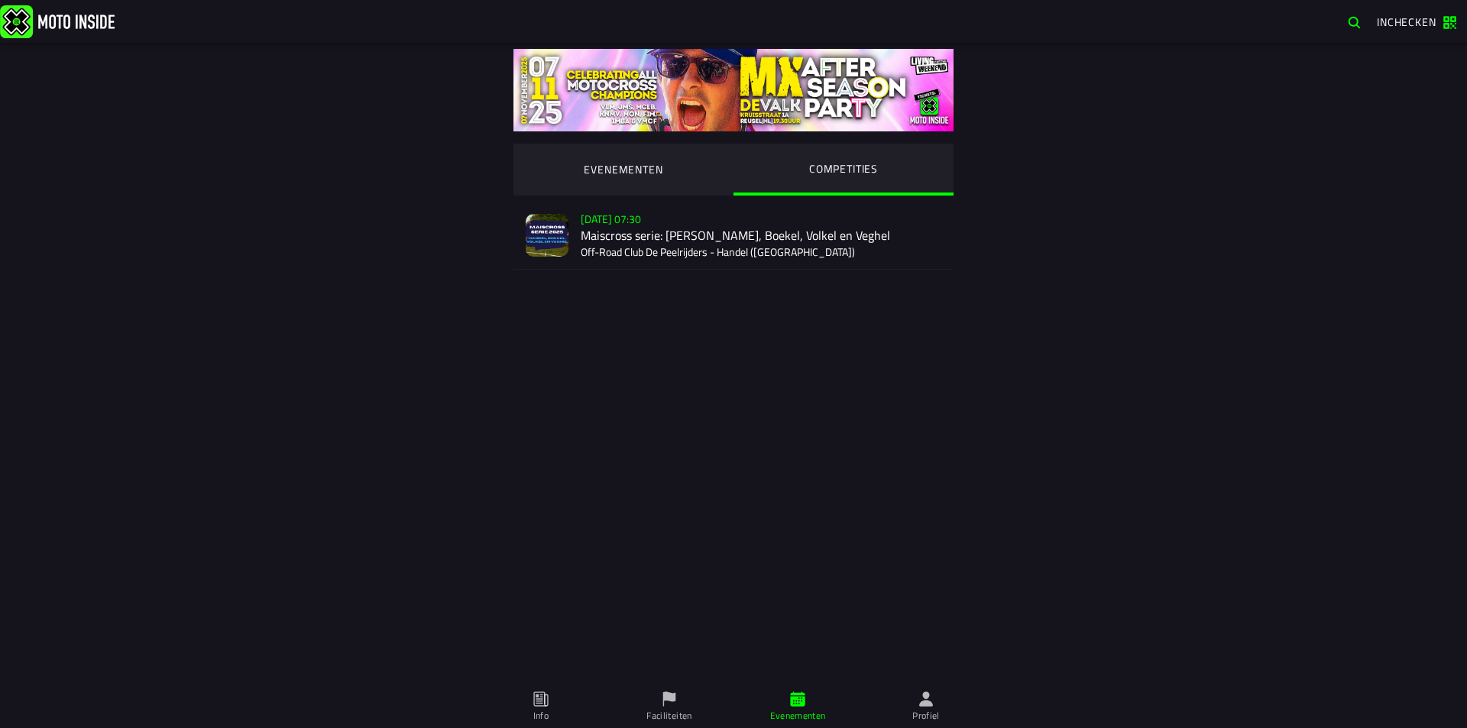
click at [876, 208] on div "[DATE] 07:30 Maiscross serie: Handel, Boekel, Volkel en Veghel Off-Road Club De…" at bounding box center [761, 235] width 361 height 67
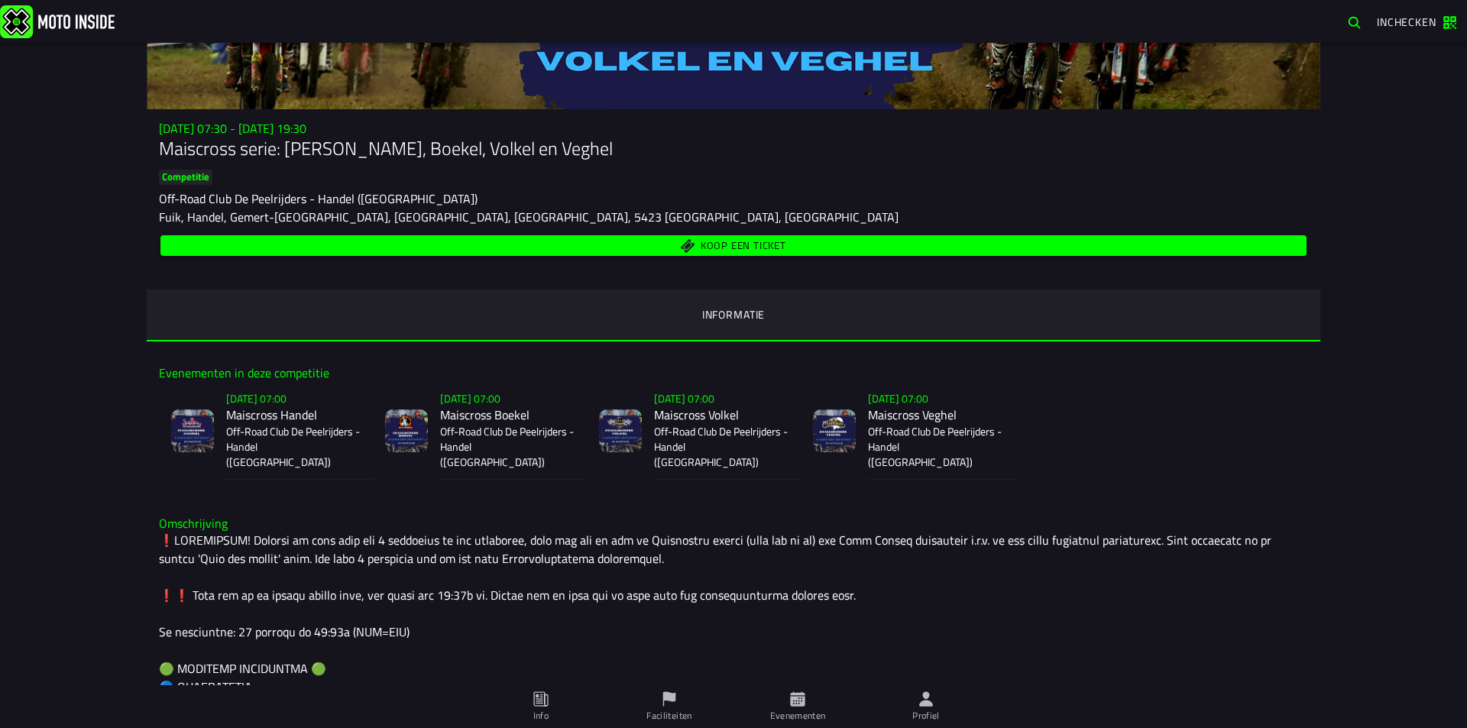
scroll to position [153, 0]
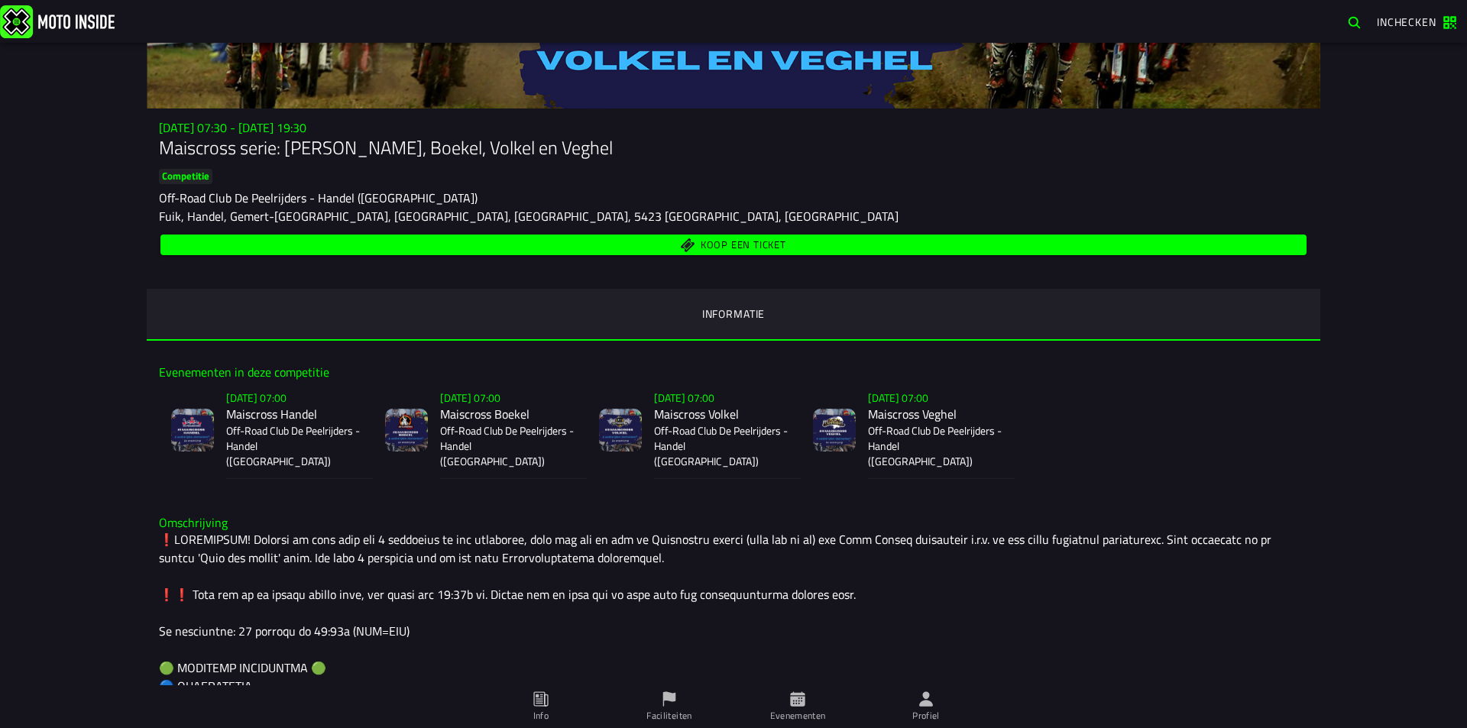
click at [807, 244] on span "Koop een ticket" at bounding box center [734, 245] width 1128 height 15
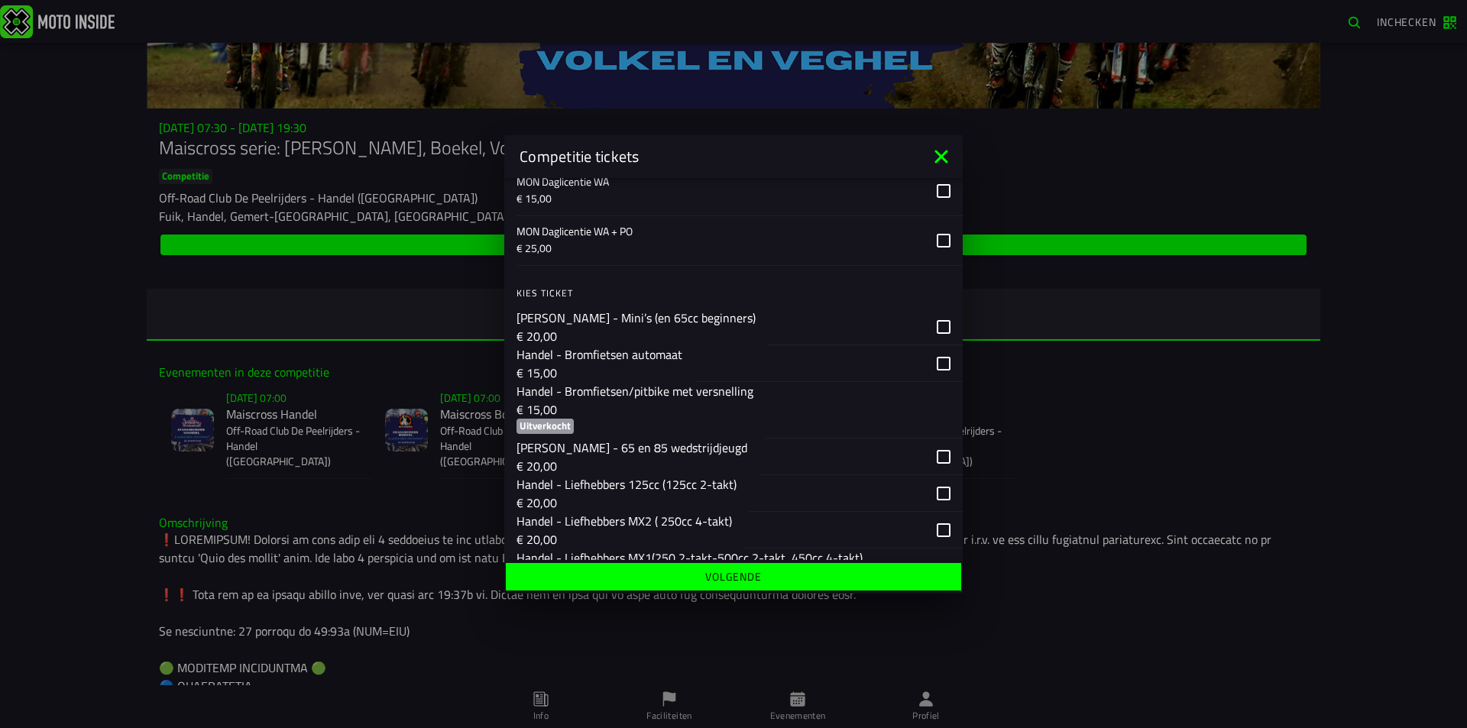
click at [768, 333] on div "button" at bounding box center [846, 327] width 157 height 36
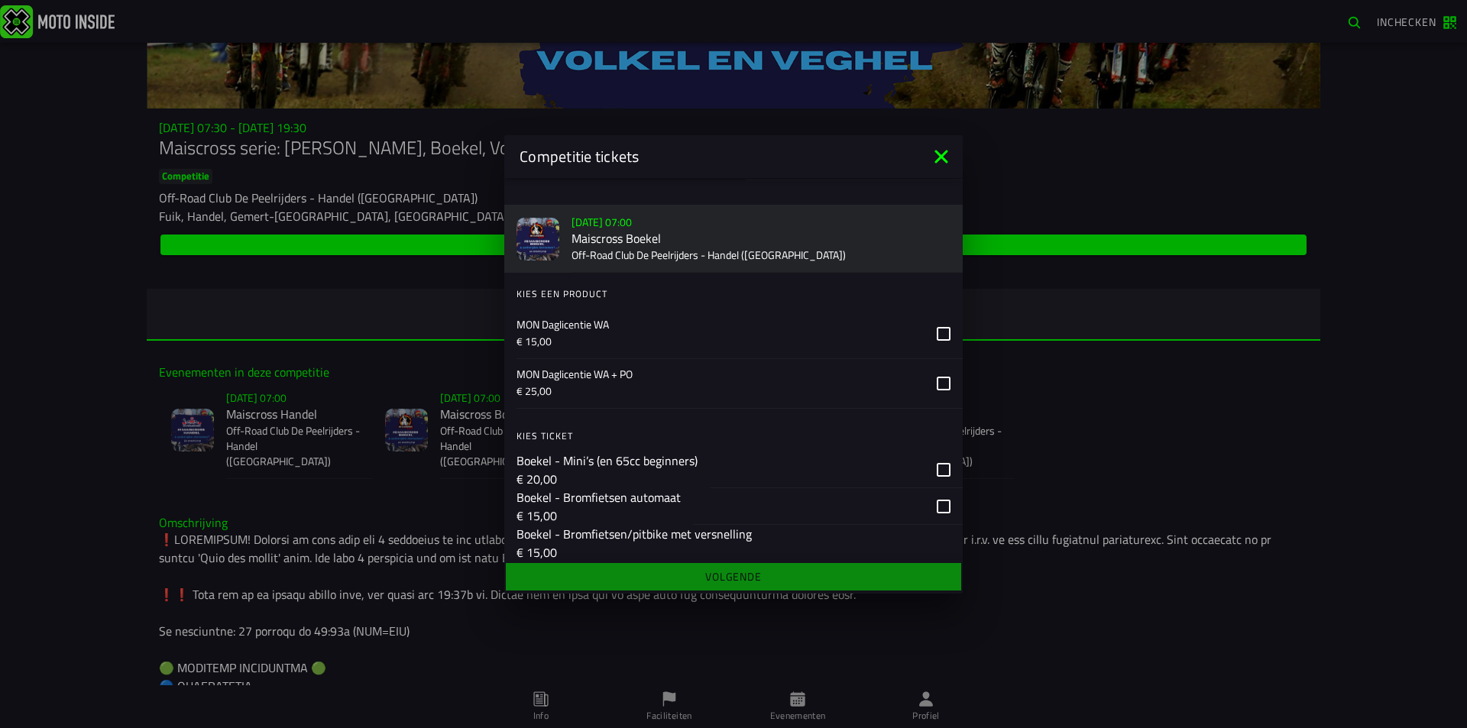
scroll to position [840, 0]
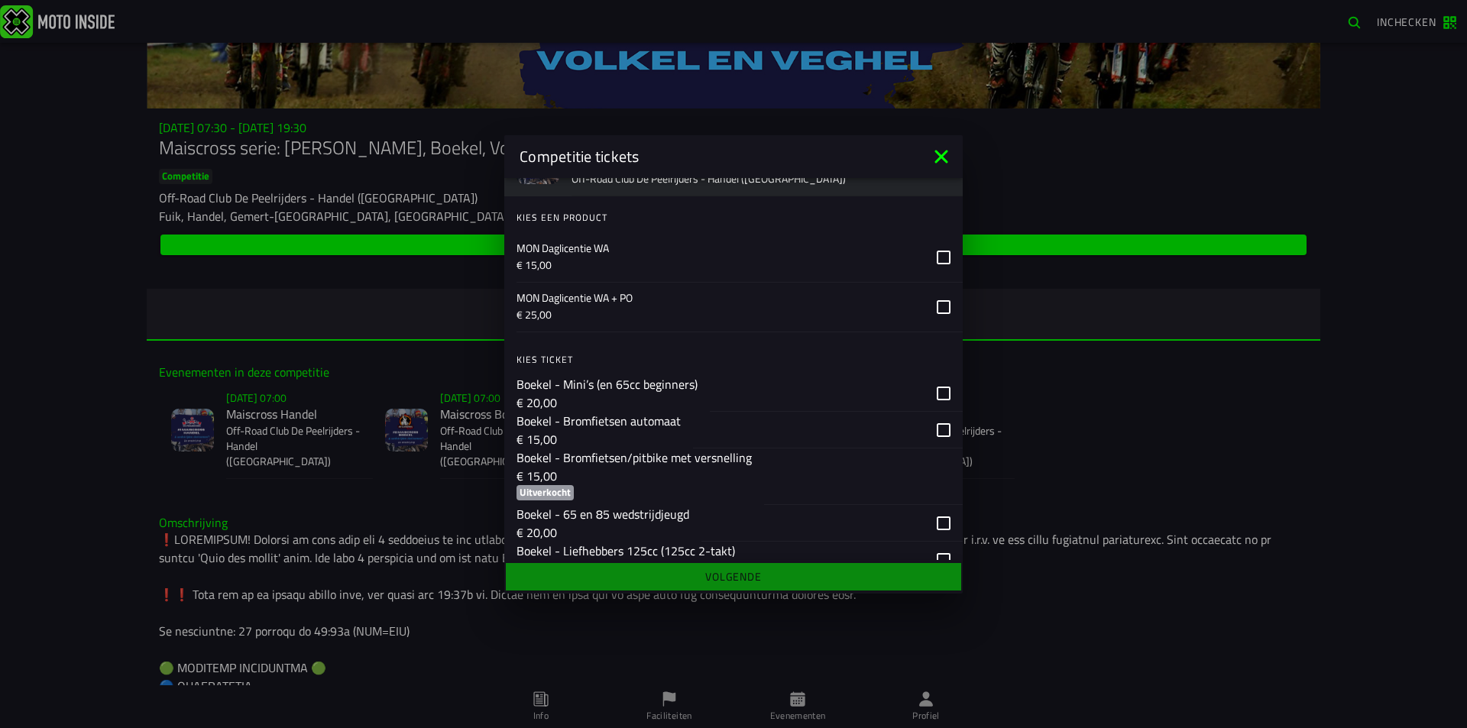
click at [785, 387] on div "button" at bounding box center [817, 393] width 215 height 36
click at [892, 381] on div "button" at bounding box center [817, 393] width 215 height 36
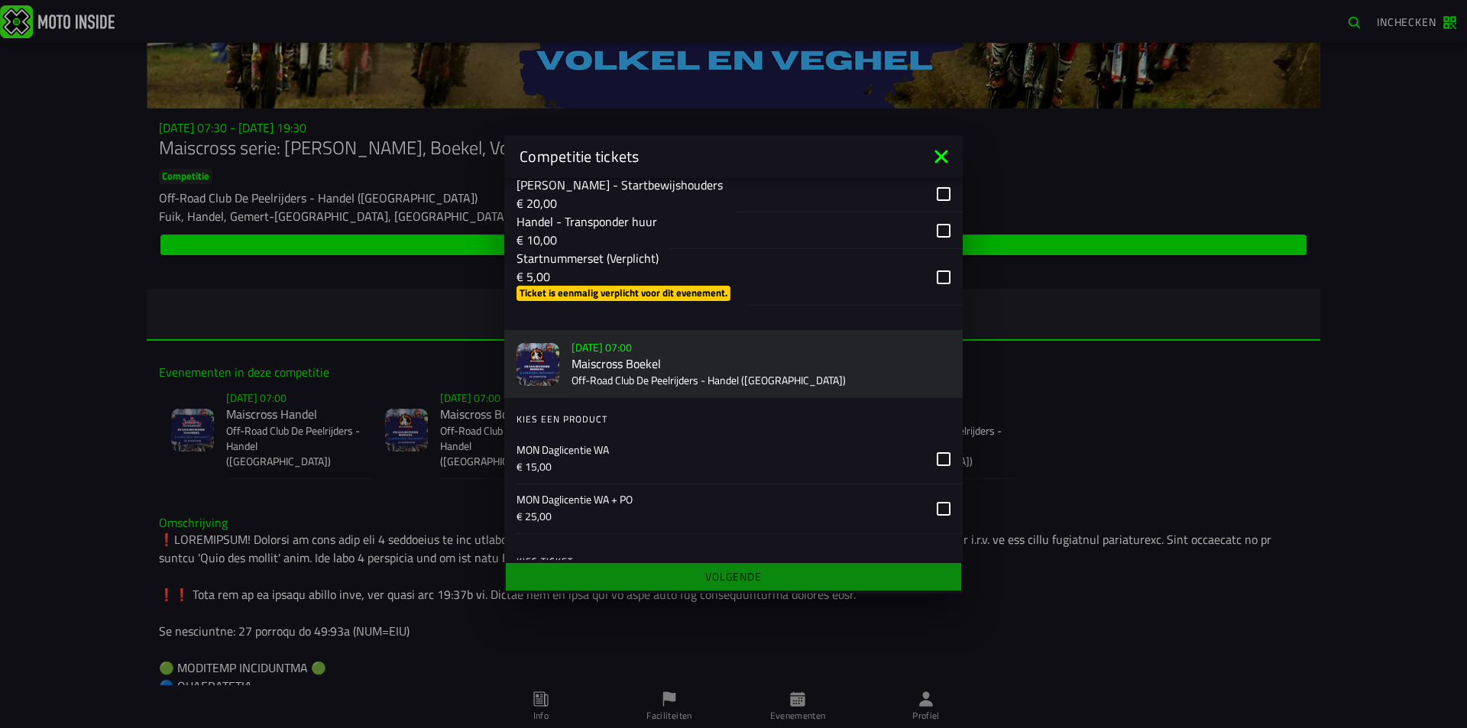
scroll to position [611, 0]
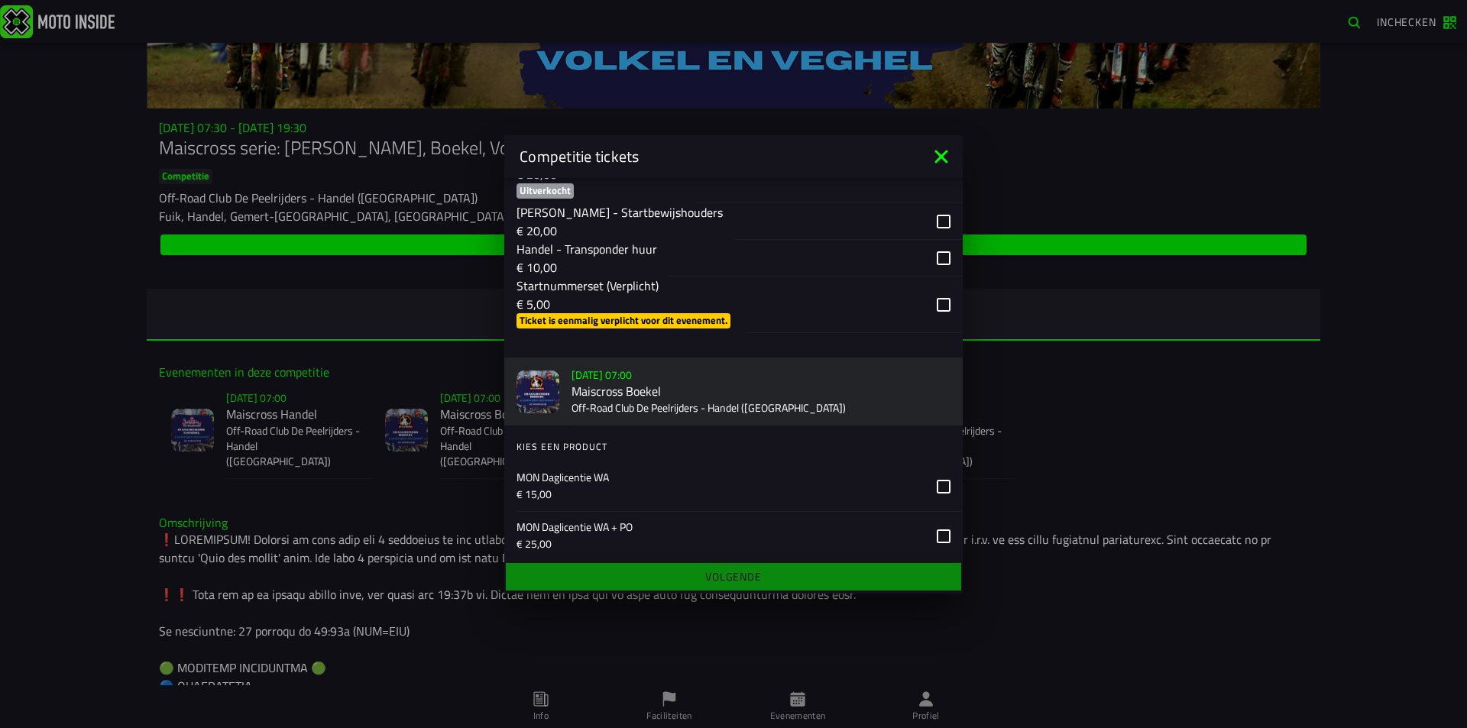
click at [822, 296] on div "button" at bounding box center [835, 305] width 179 height 56
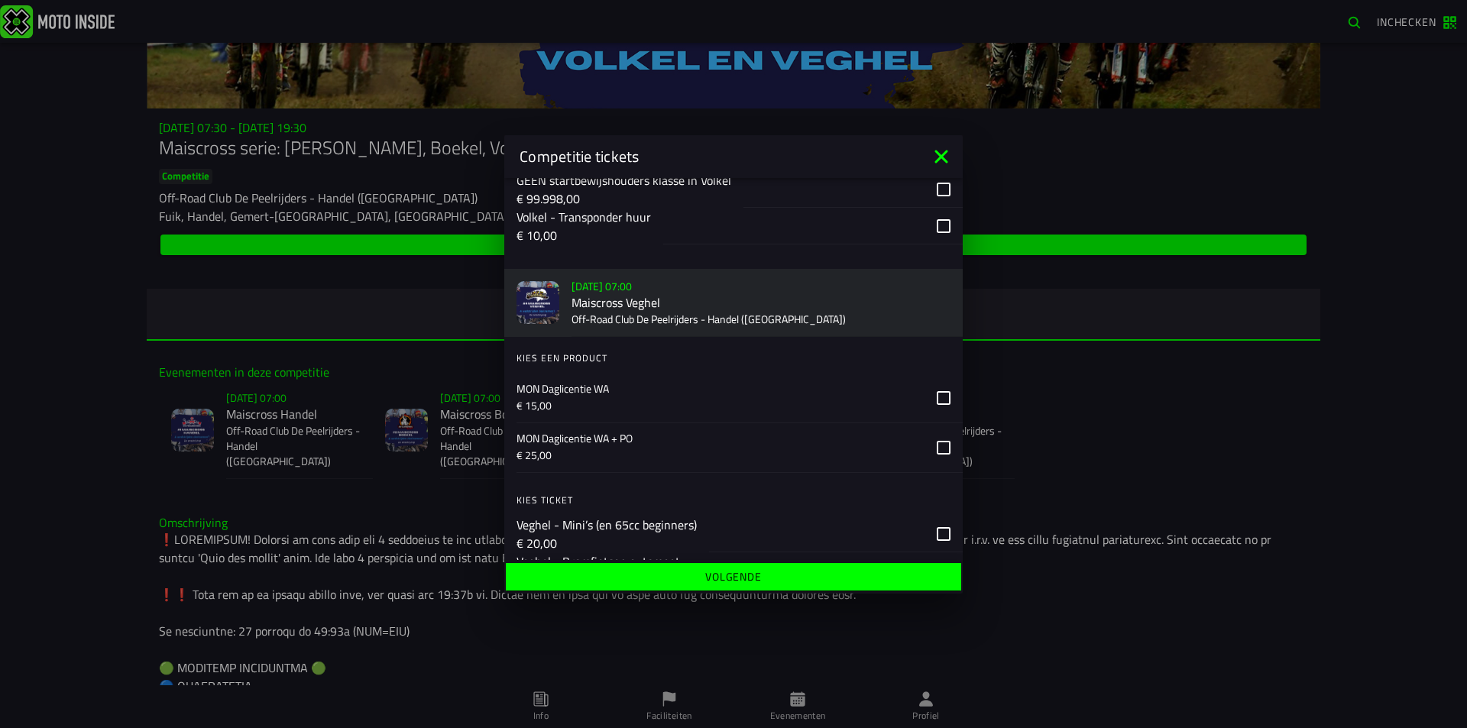
scroll to position [2080, 0]
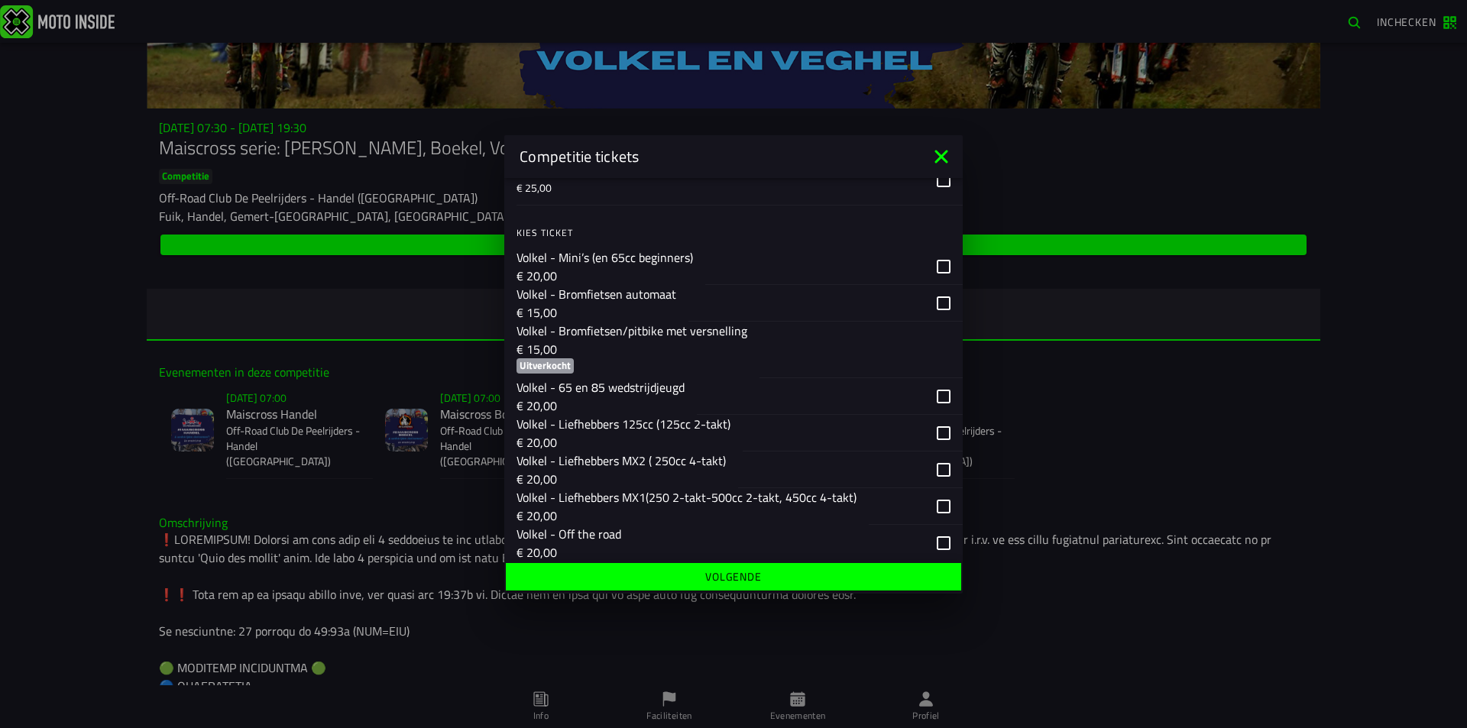
drag, startPoint x: 760, startPoint y: 144, endPoint x: 745, endPoint y: 172, distance: 32.1
click at [745, 172] on div "Competitie tickets" at bounding box center [733, 156] width 458 height 43
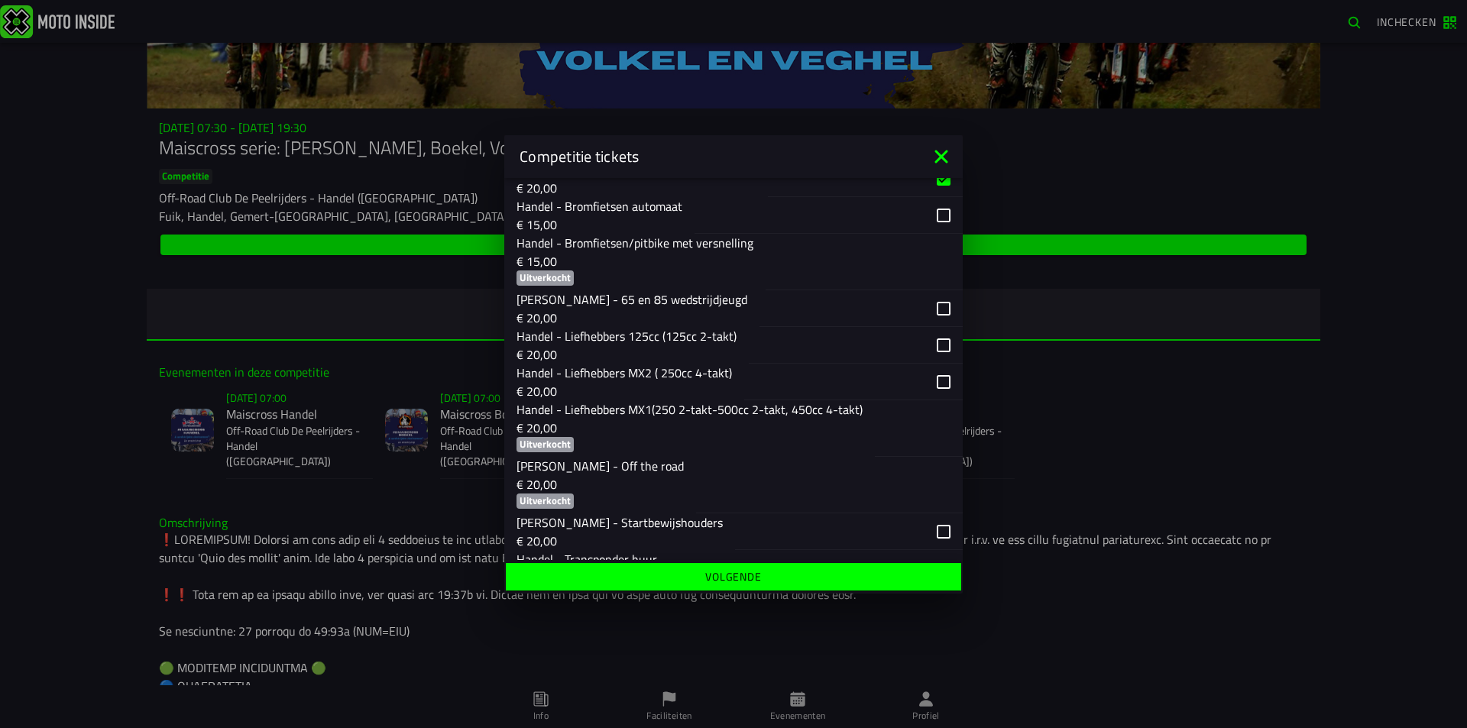
scroll to position [225, 0]
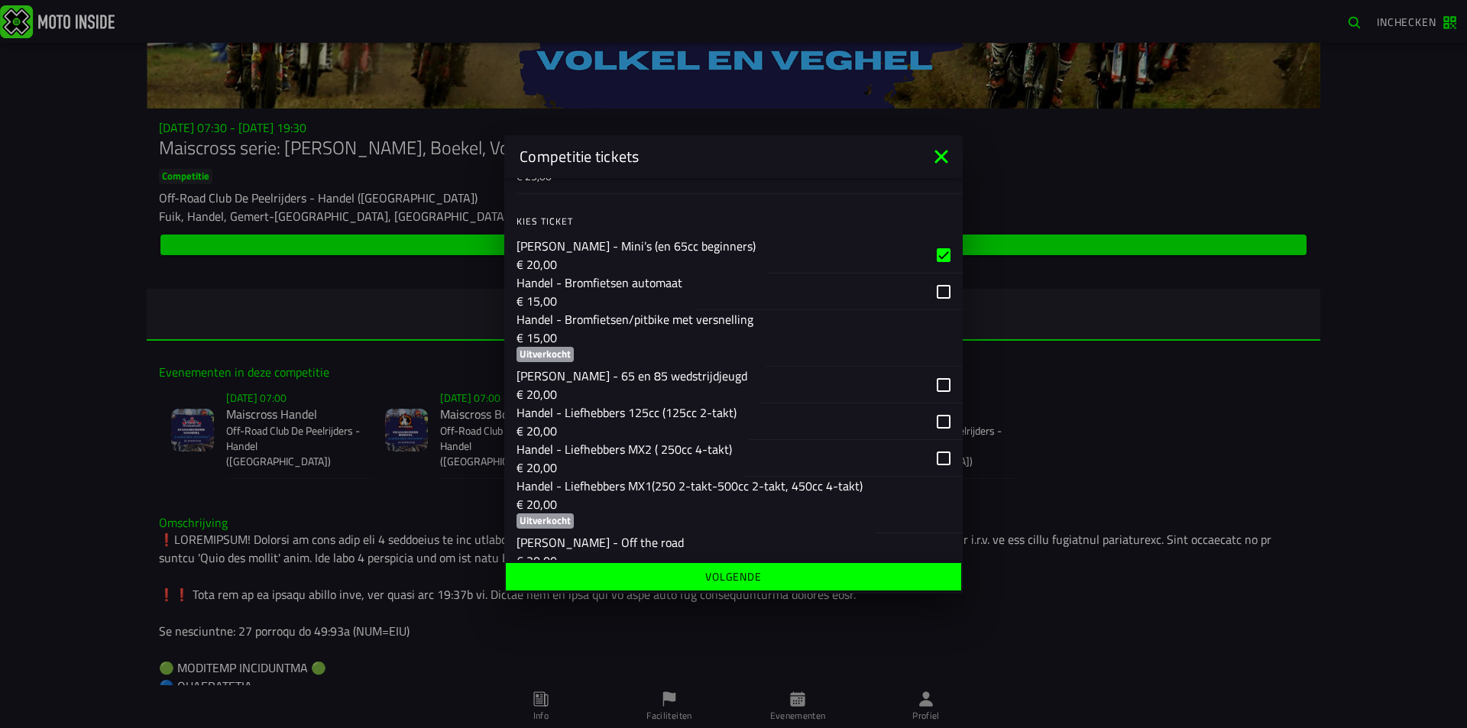
click at [936, 292] on div "button" at bounding box center [829, 292] width 268 height 37
click at [850, 388] on div "button" at bounding box center [841, 385] width 165 height 36
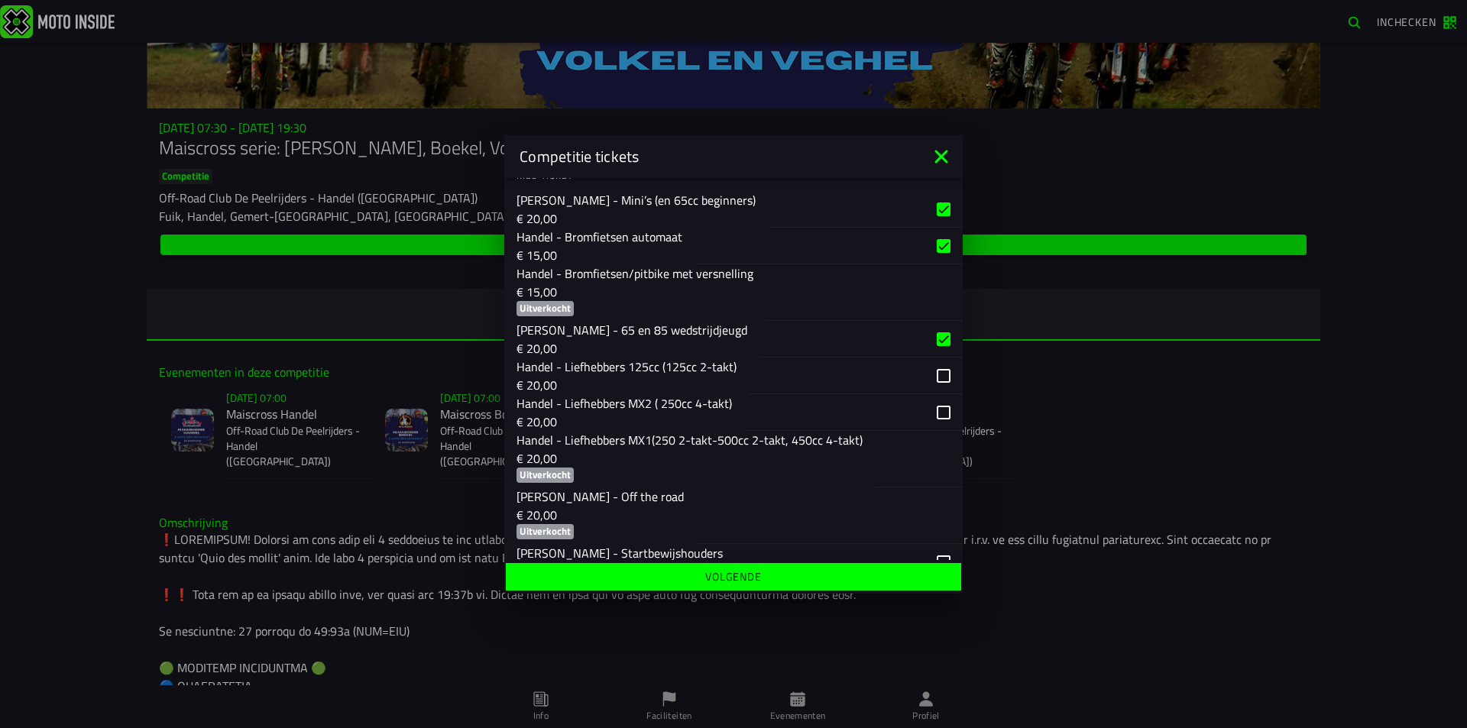
scroll to position [246, 0]
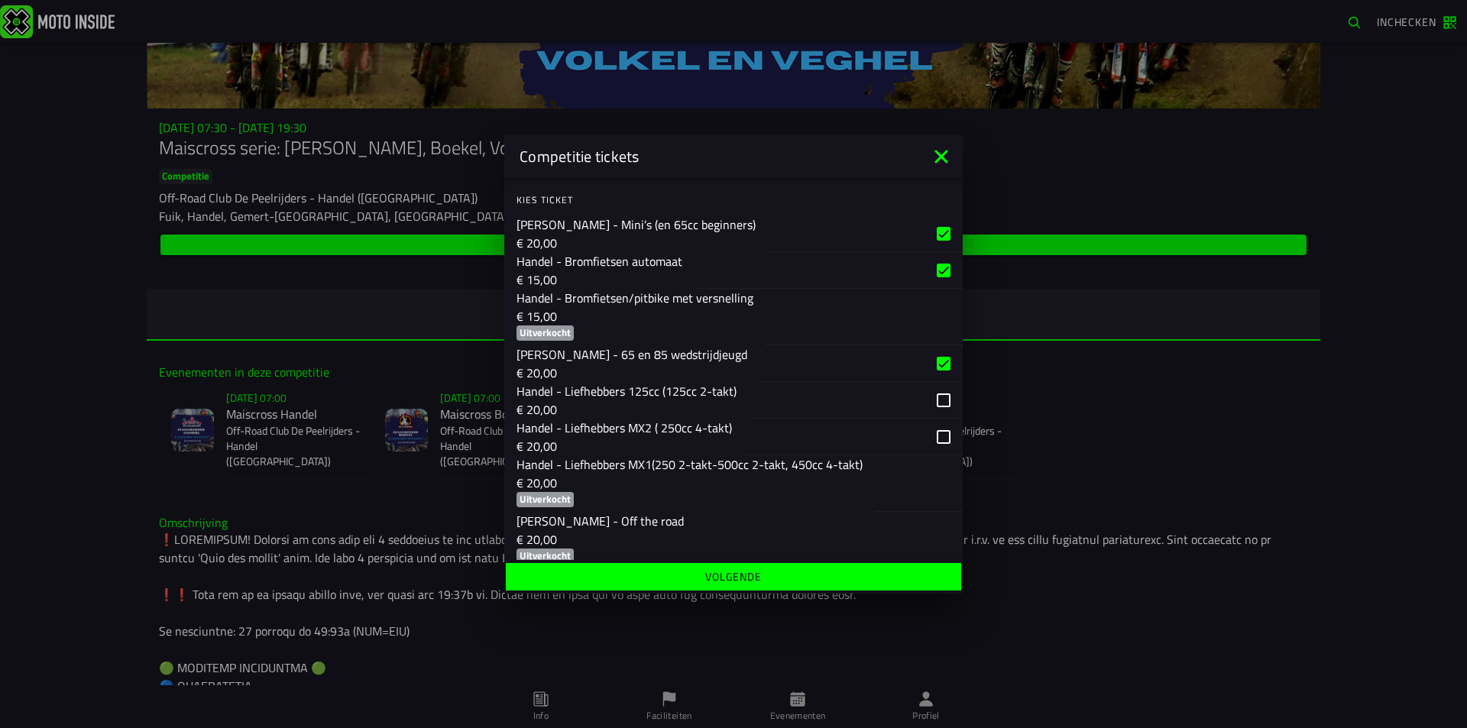
click at [884, 267] on div "button" at bounding box center [810, 270] width 230 height 36
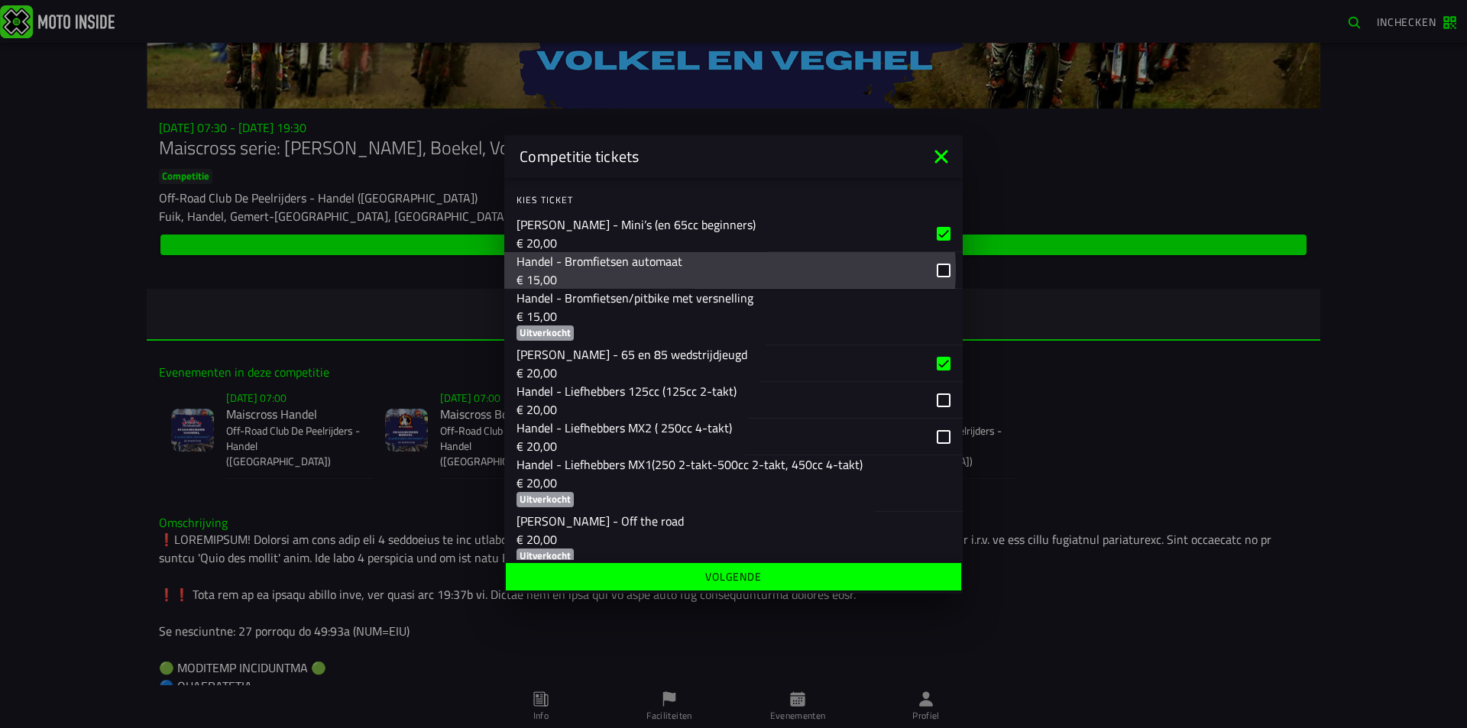
click at [885, 360] on div "button" at bounding box center [841, 363] width 165 height 36
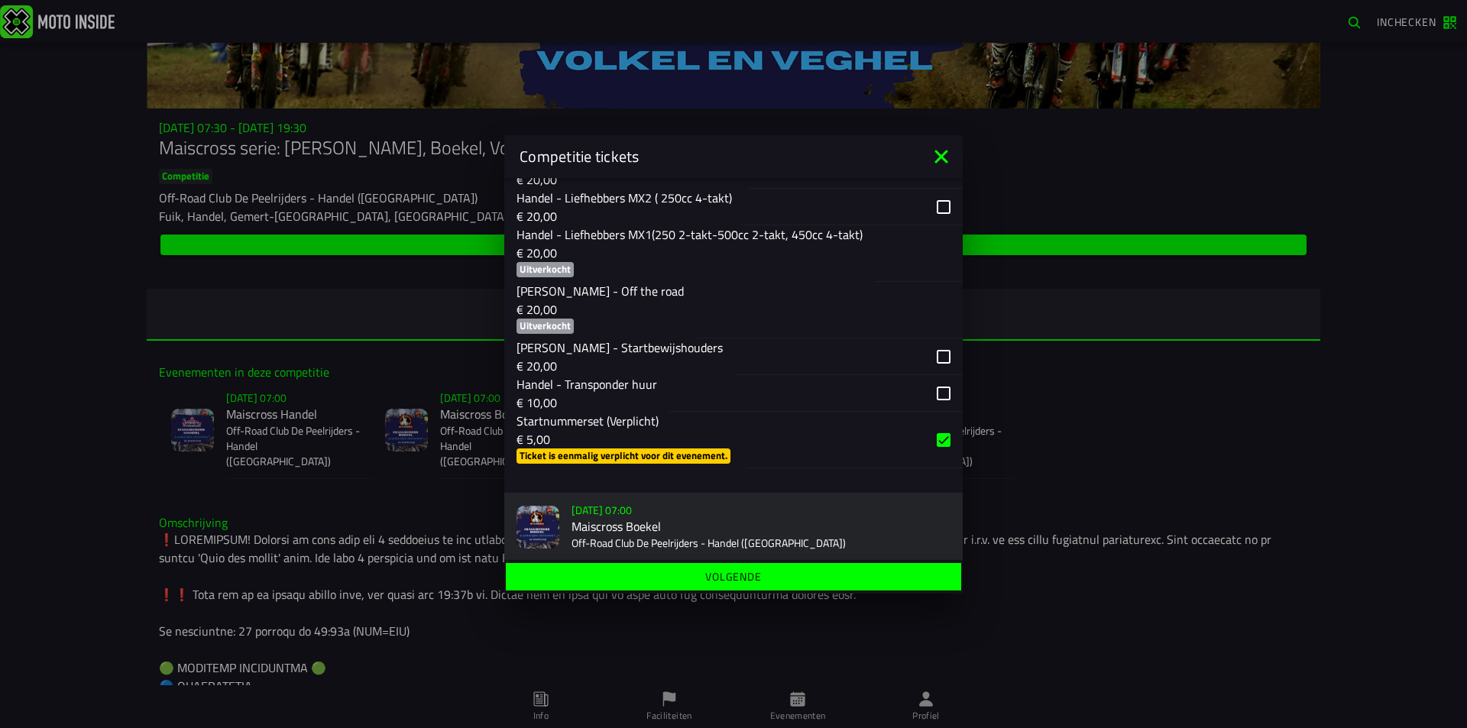
scroll to position [475, 0]
click at [806, 585] on button "Volgende" at bounding box center [733, 577] width 455 height 28
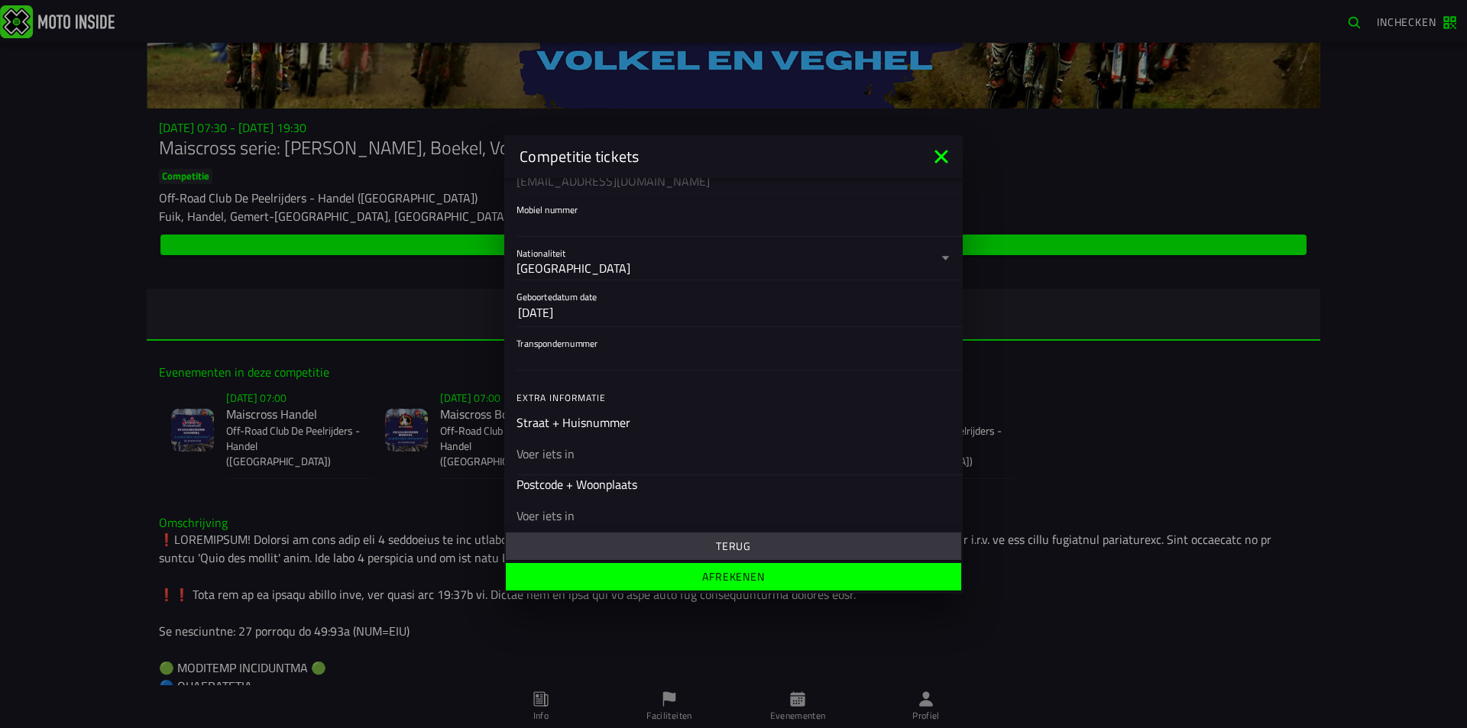
scroll to position [306, 0]
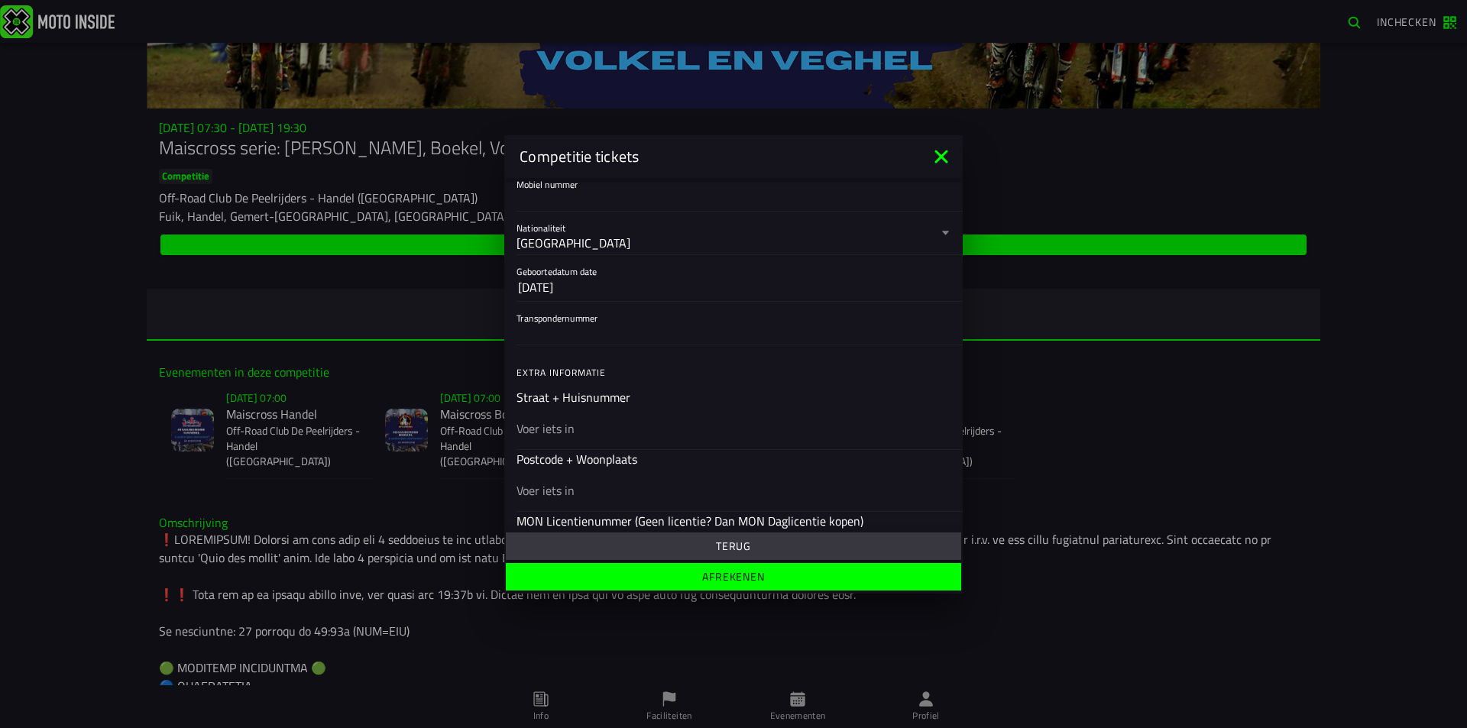
click at [604, 338] on input "Transpondernummer" at bounding box center [733, 332] width 434 height 18
type input "0"
click at [832, 549] on span "Terug" at bounding box center [733, 546] width 432 height 11
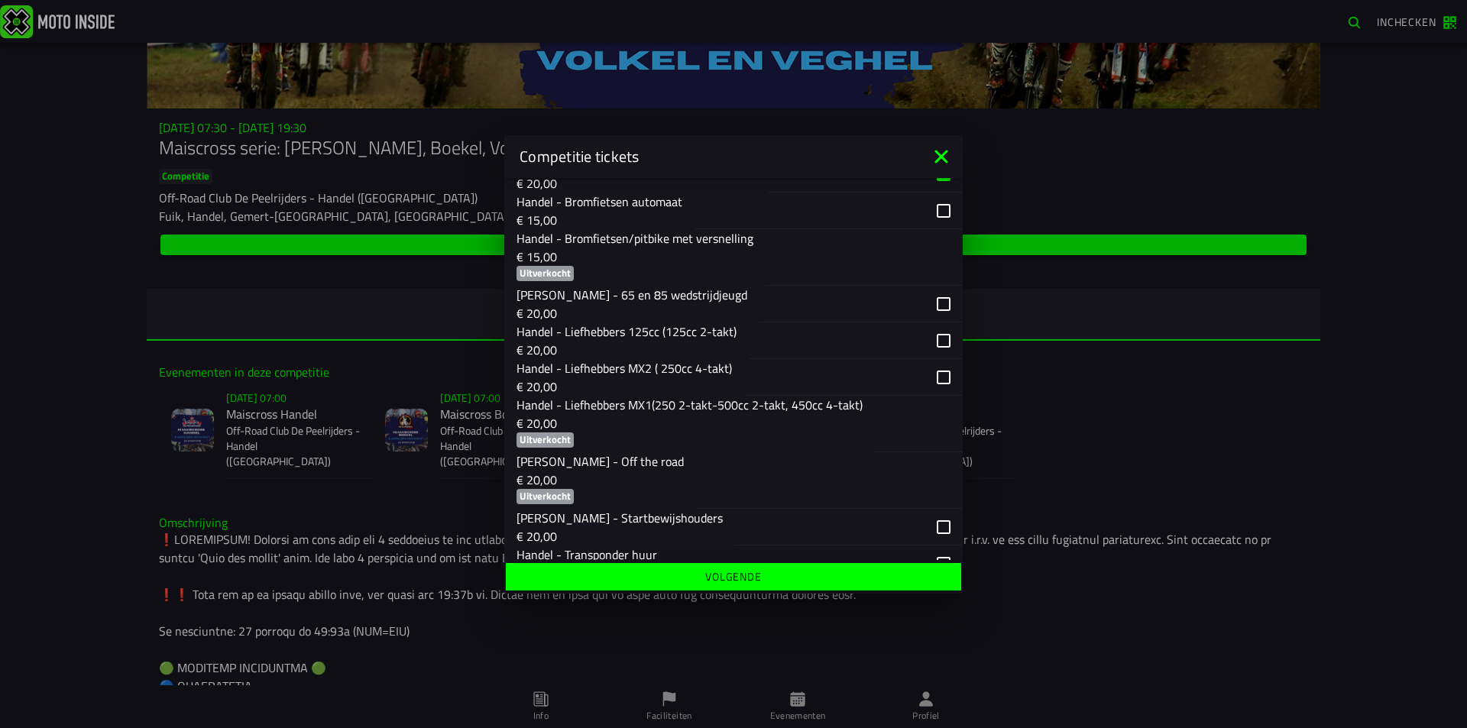
scroll to position [382, 0]
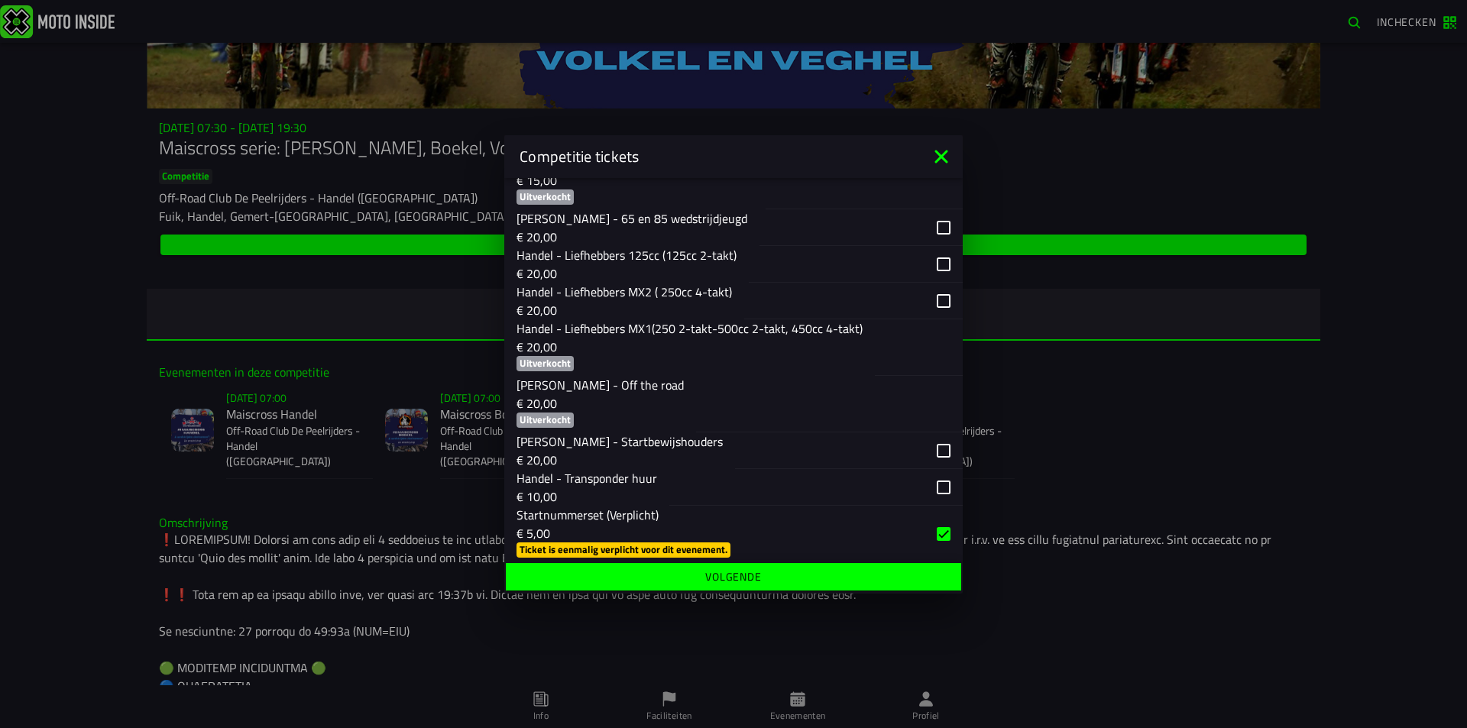
click at [799, 484] on div "button" at bounding box center [796, 487] width 255 height 36
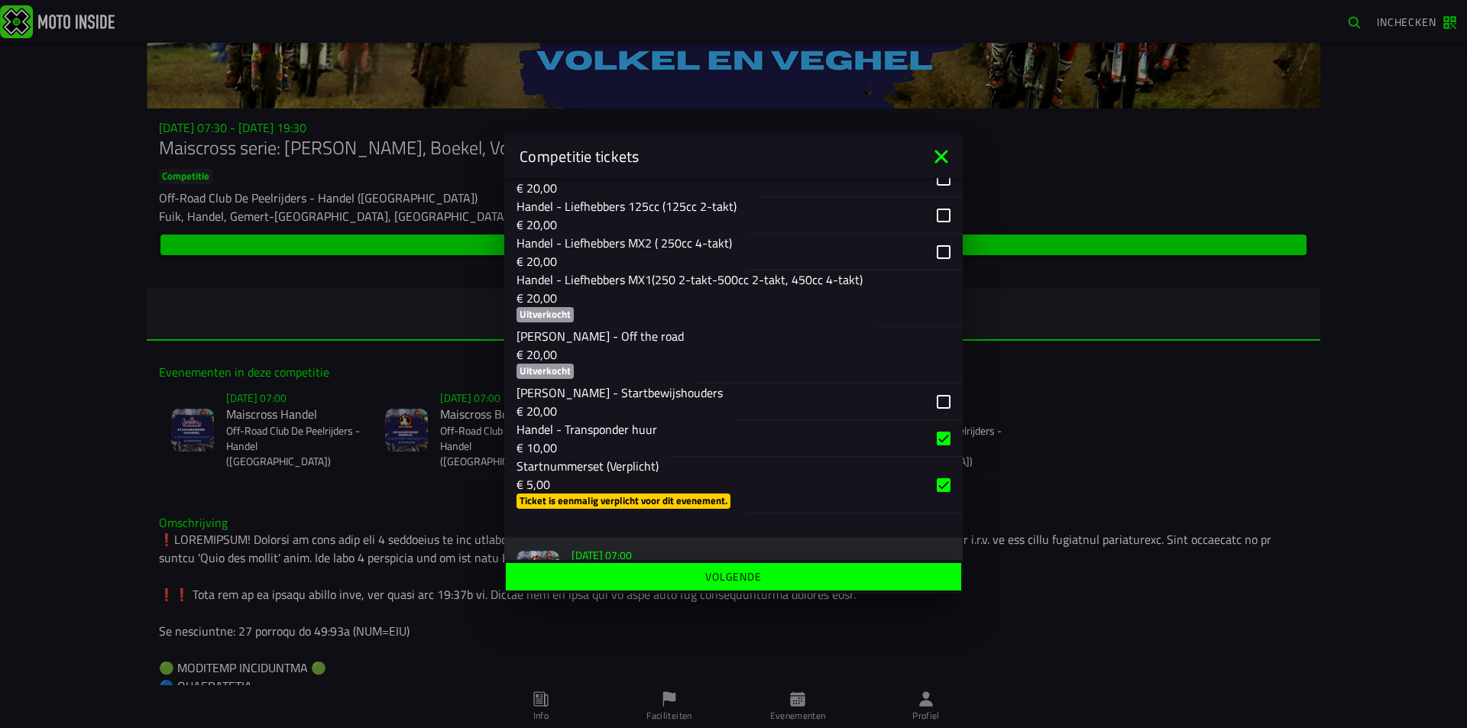
scroll to position [458, 0]
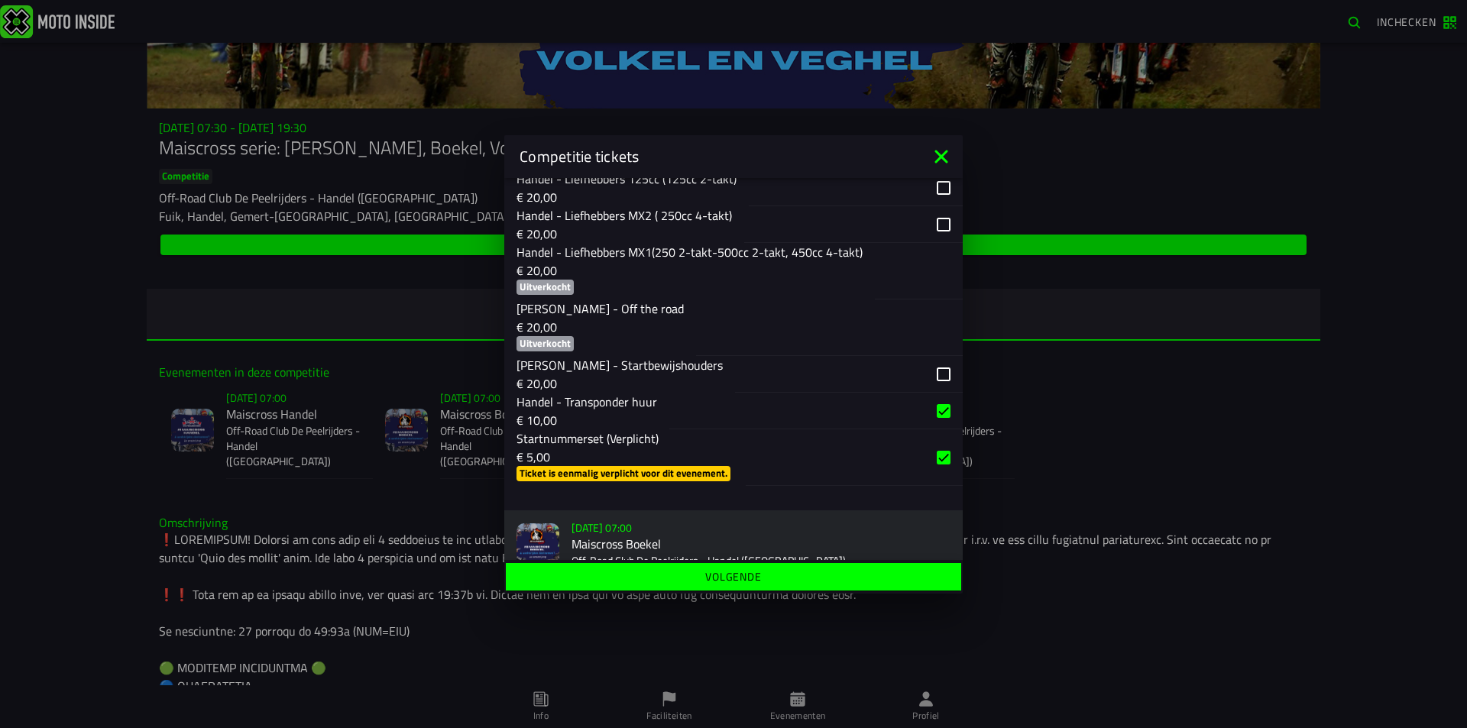
click at [0, 0] on slot "Volgende" at bounding box center [0, 0] width 0 height 0
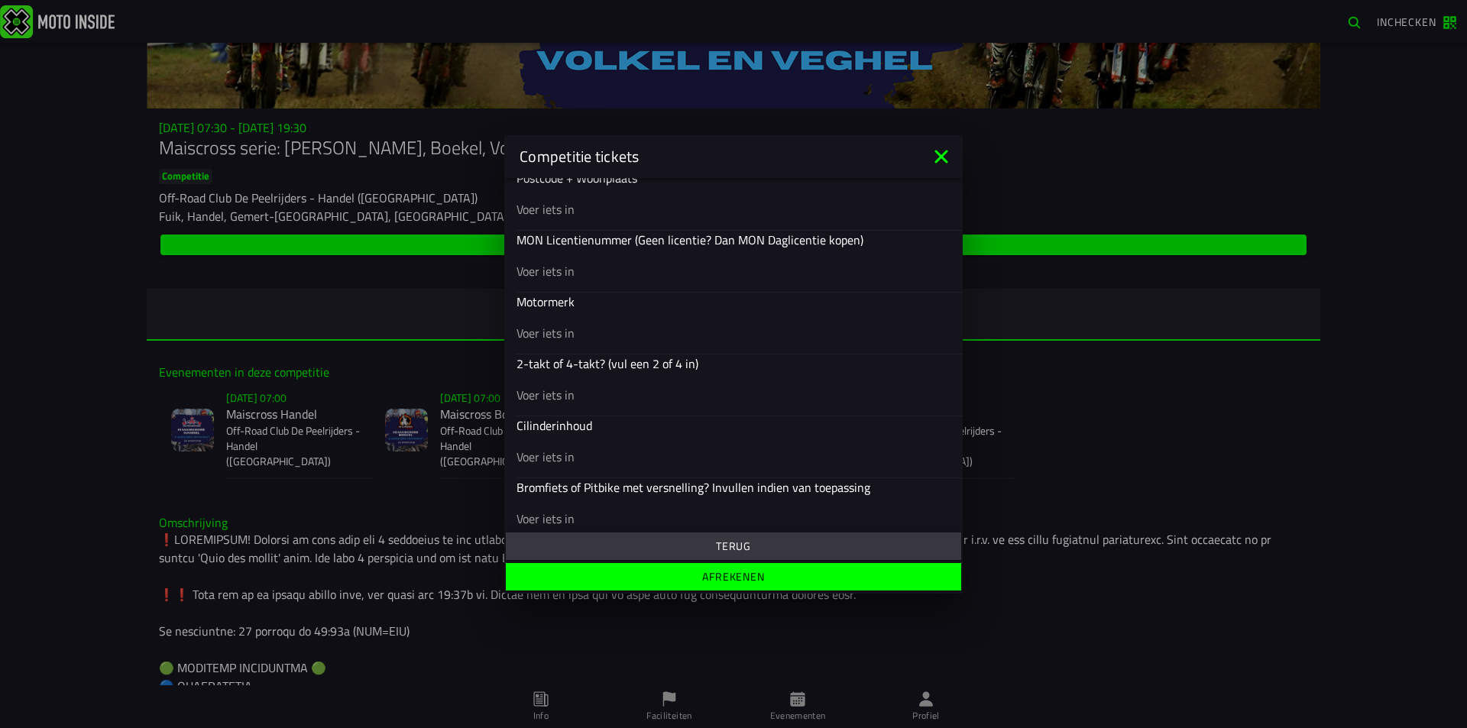
scroll to position [604, 0]
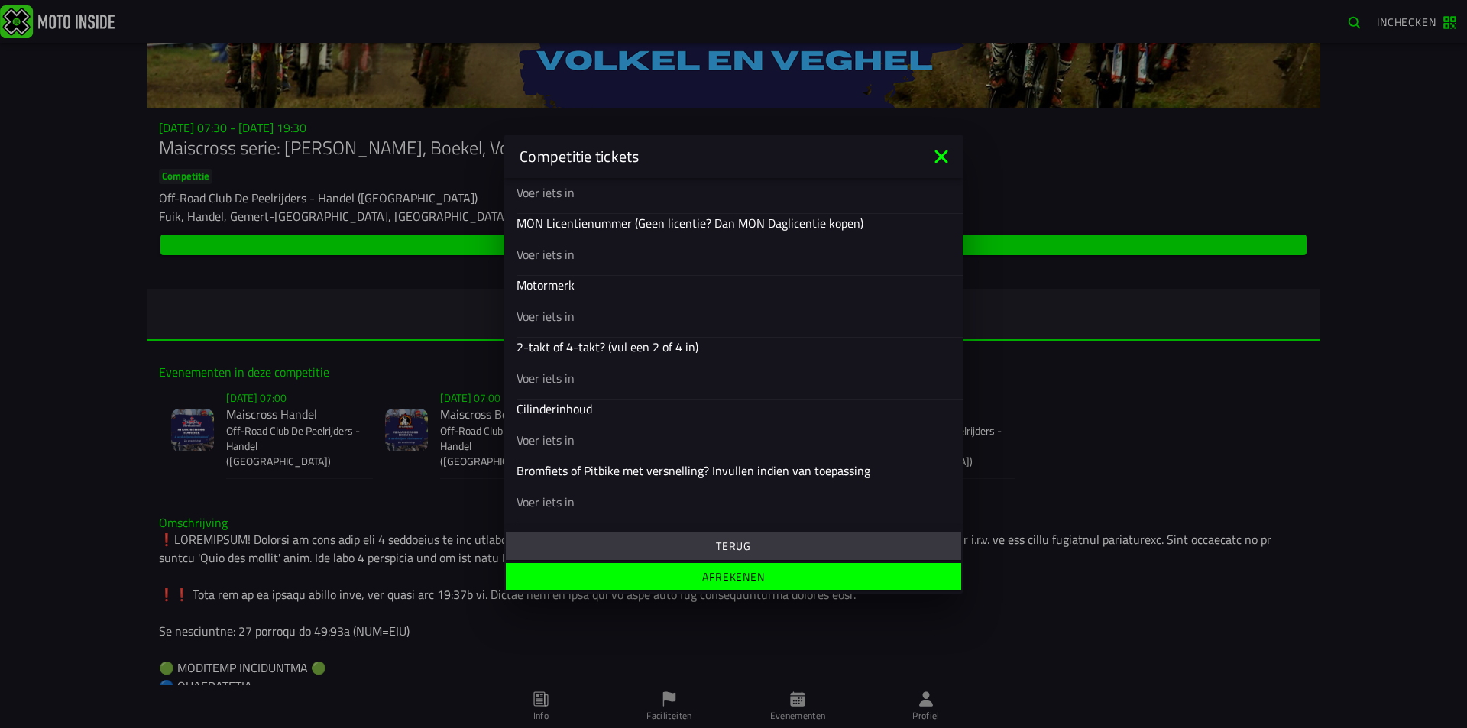
click at [756, 534] on button "Terug" at bounding box center [733, 547] width 455 height 28
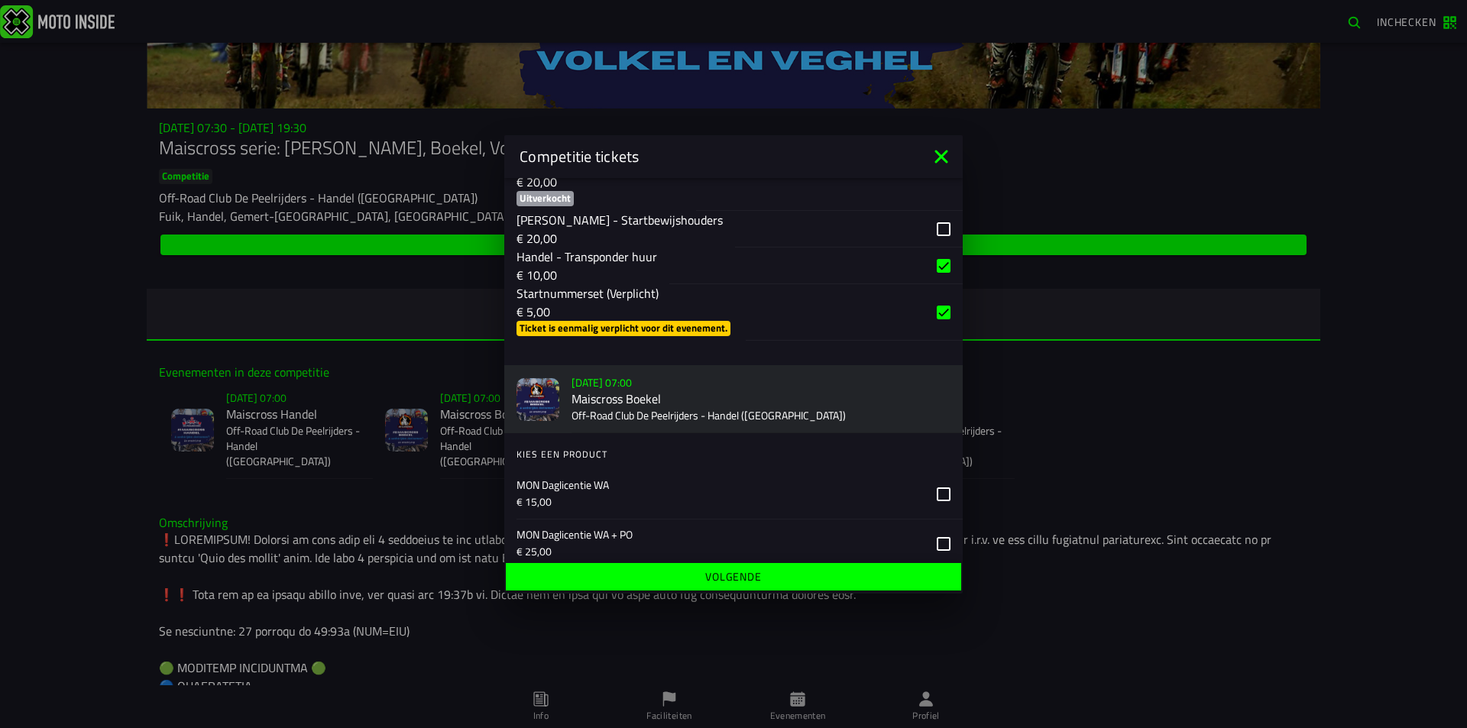
click at [779, 572] on span "Volgende" at bounding box center [733, 576] width 432 height 11
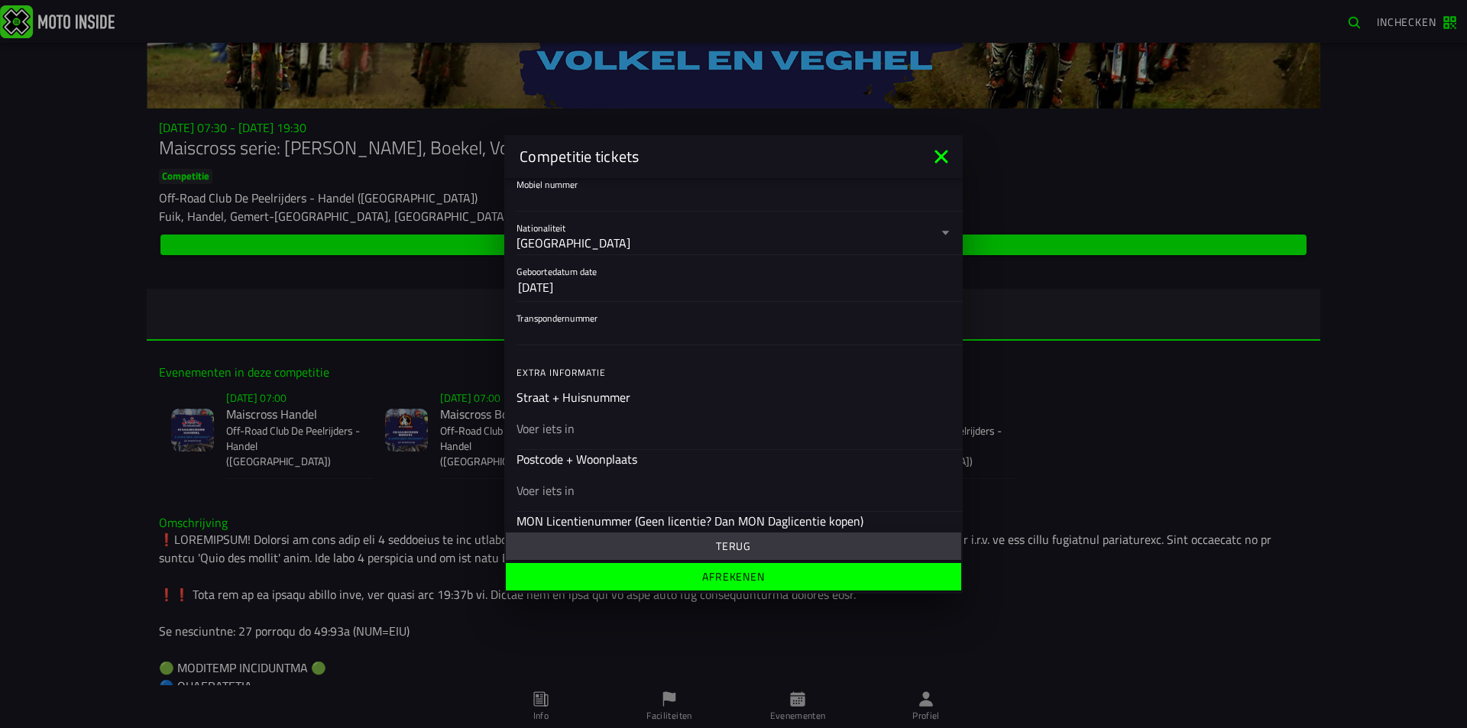
scroll to position [382, 0]
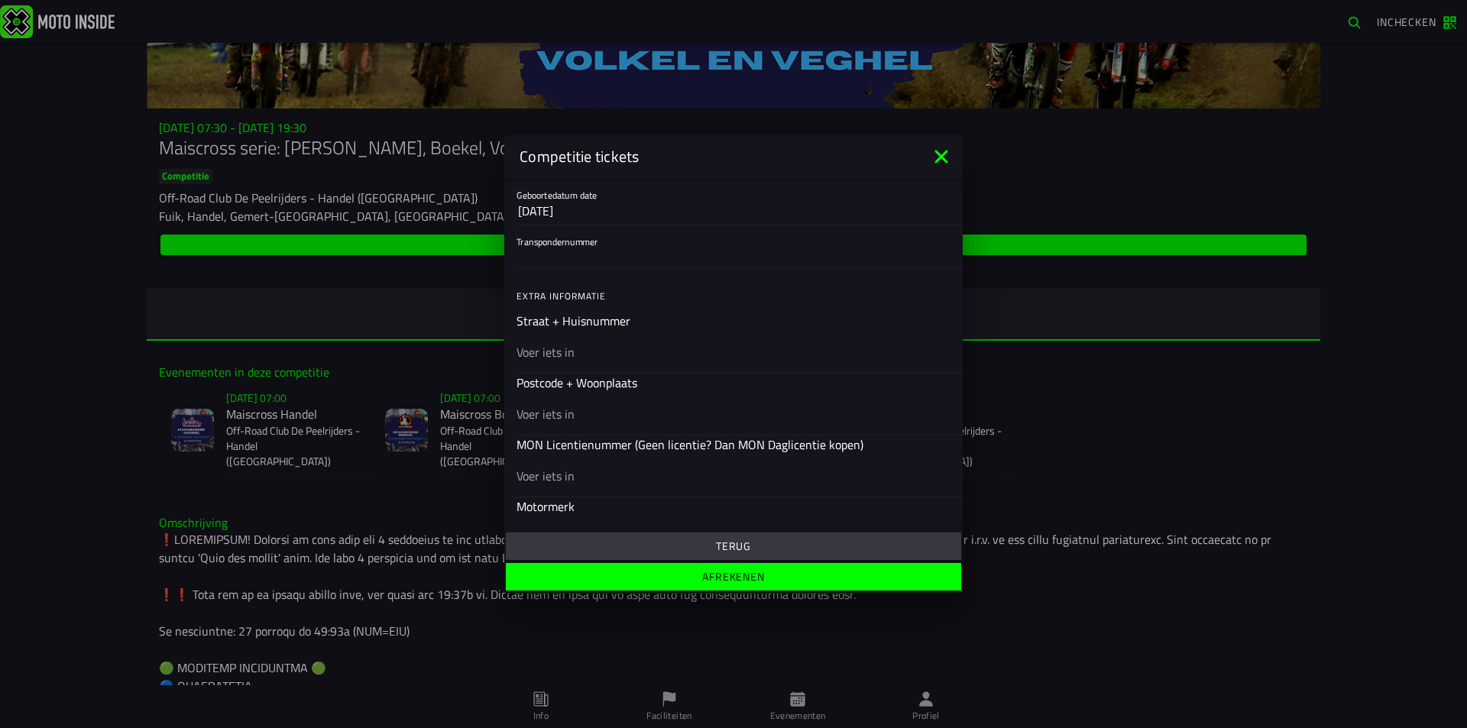
click at [655, 212] on button "7 nov 1988" at bounding box center [733, 211] width 431 height 28
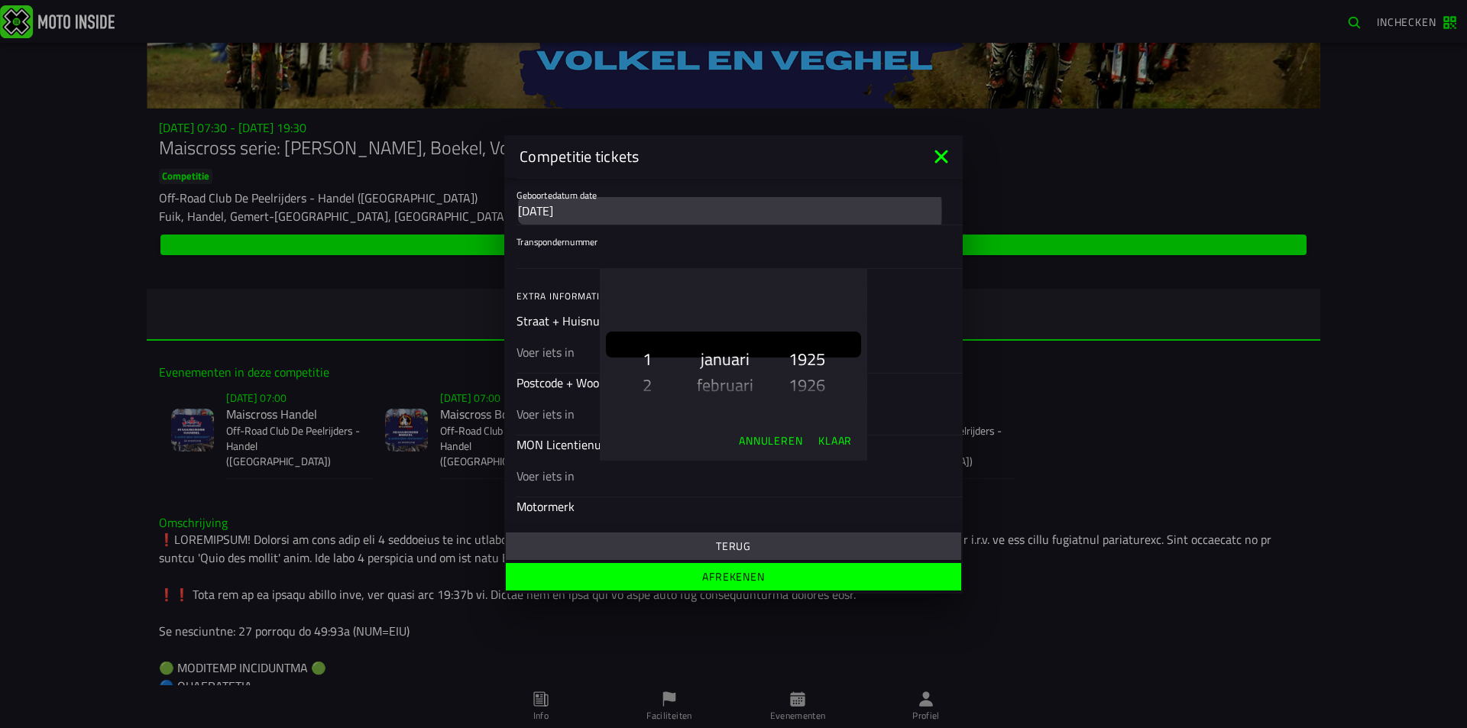
scroll to position [1651, 0]
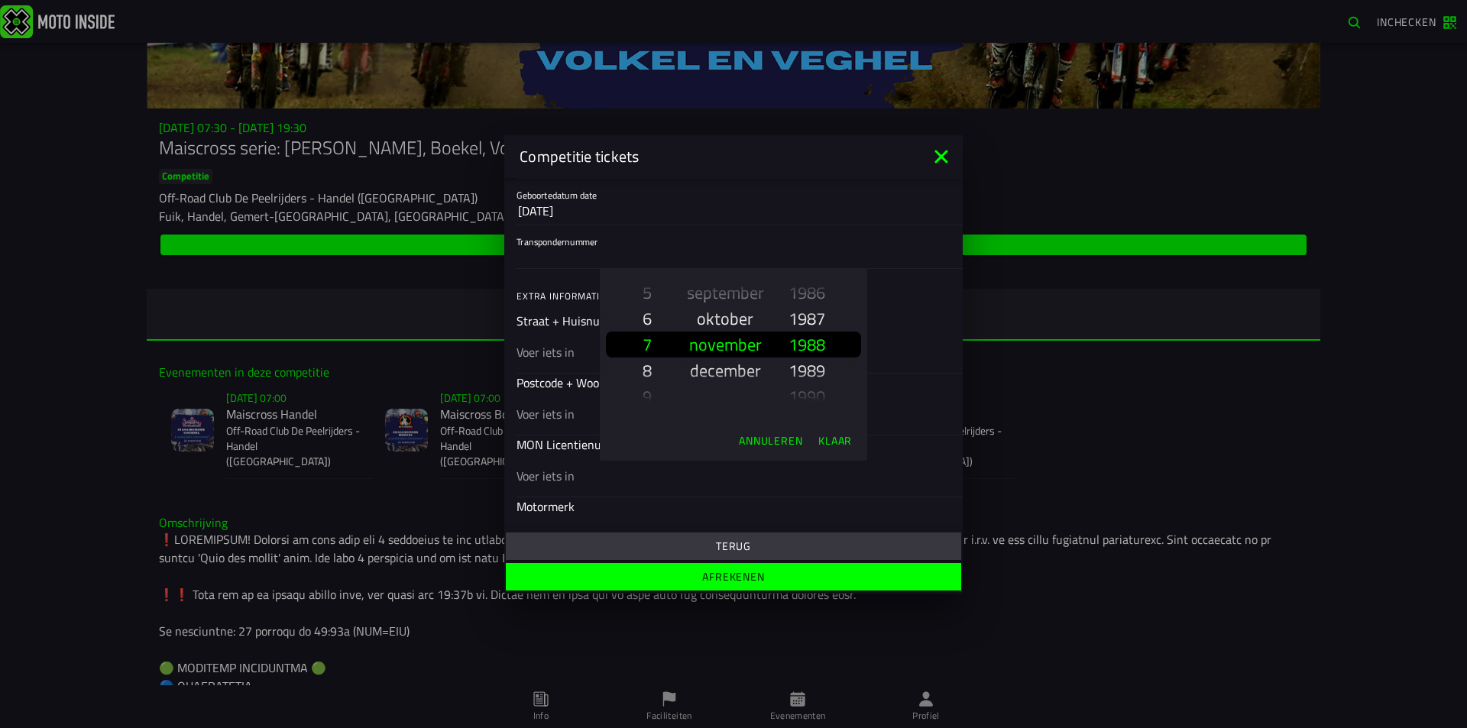
click at [796, 209] on ion-backdrop at bounding box center [733, 364] width 1467 height 728
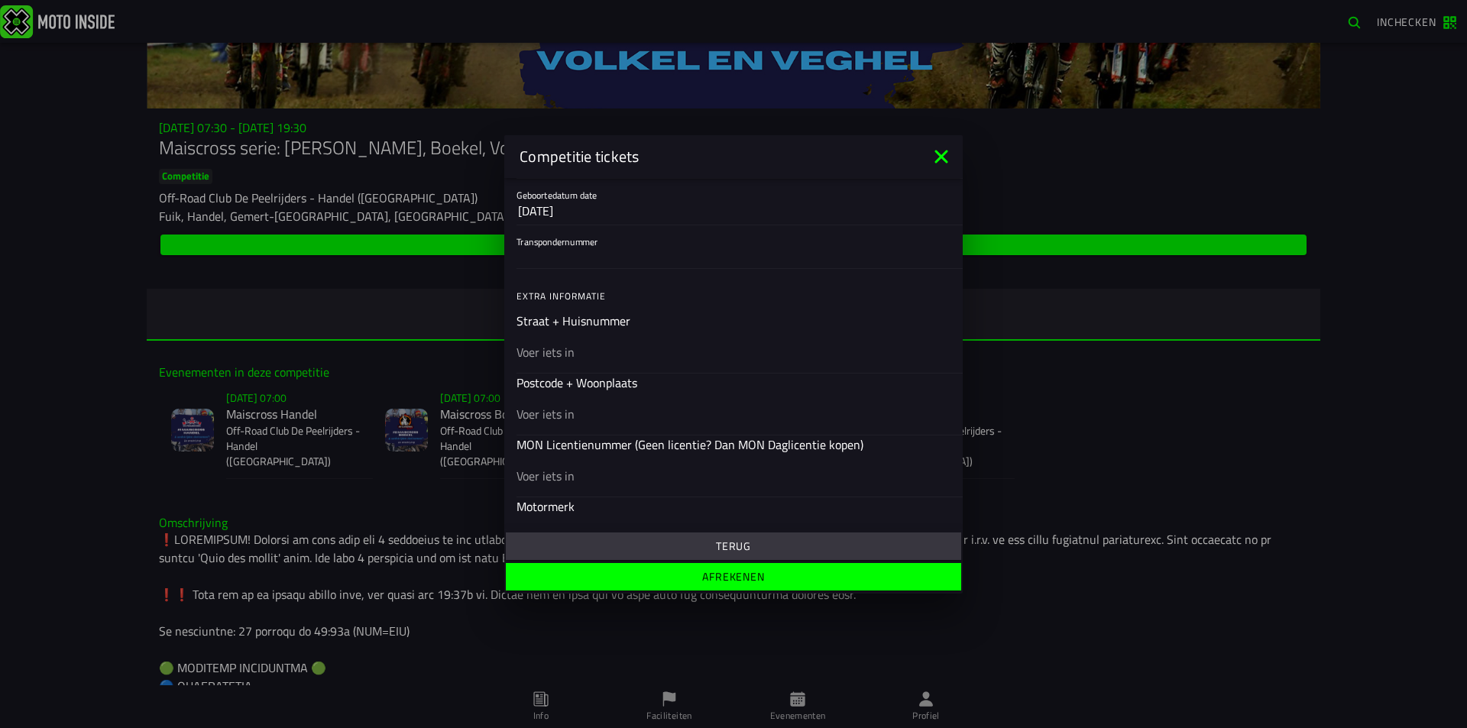
click at [688, 256] on input "Transpondernummer" at bounding box center [733, 256] width 434 height 18
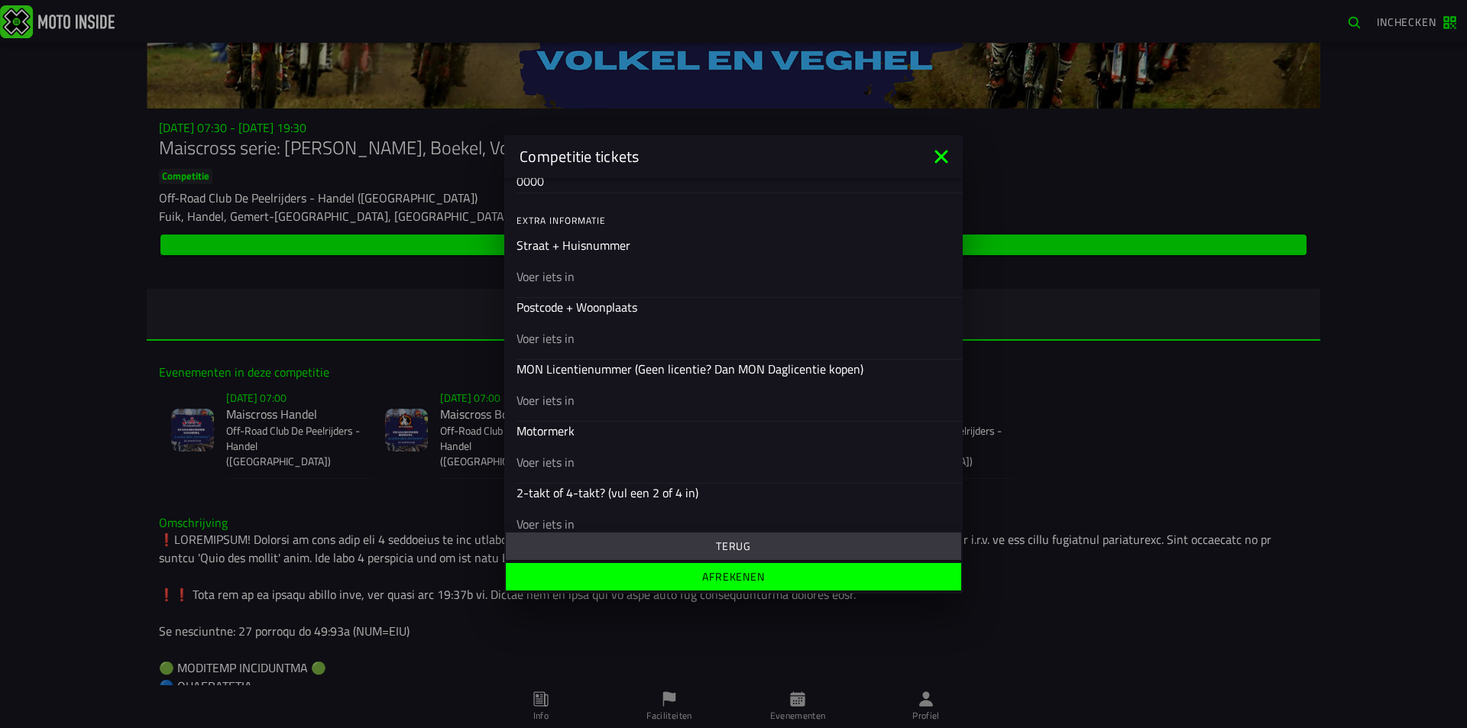
scroll to position [458, 0]
type input "0000"
click at [631, 258] on div at bounding box center [733, 275] width 434 height 43
click at [631, 266] on input "text" at bounding box center [733, 275] width 434 height 18
type input "Veldbies 6"
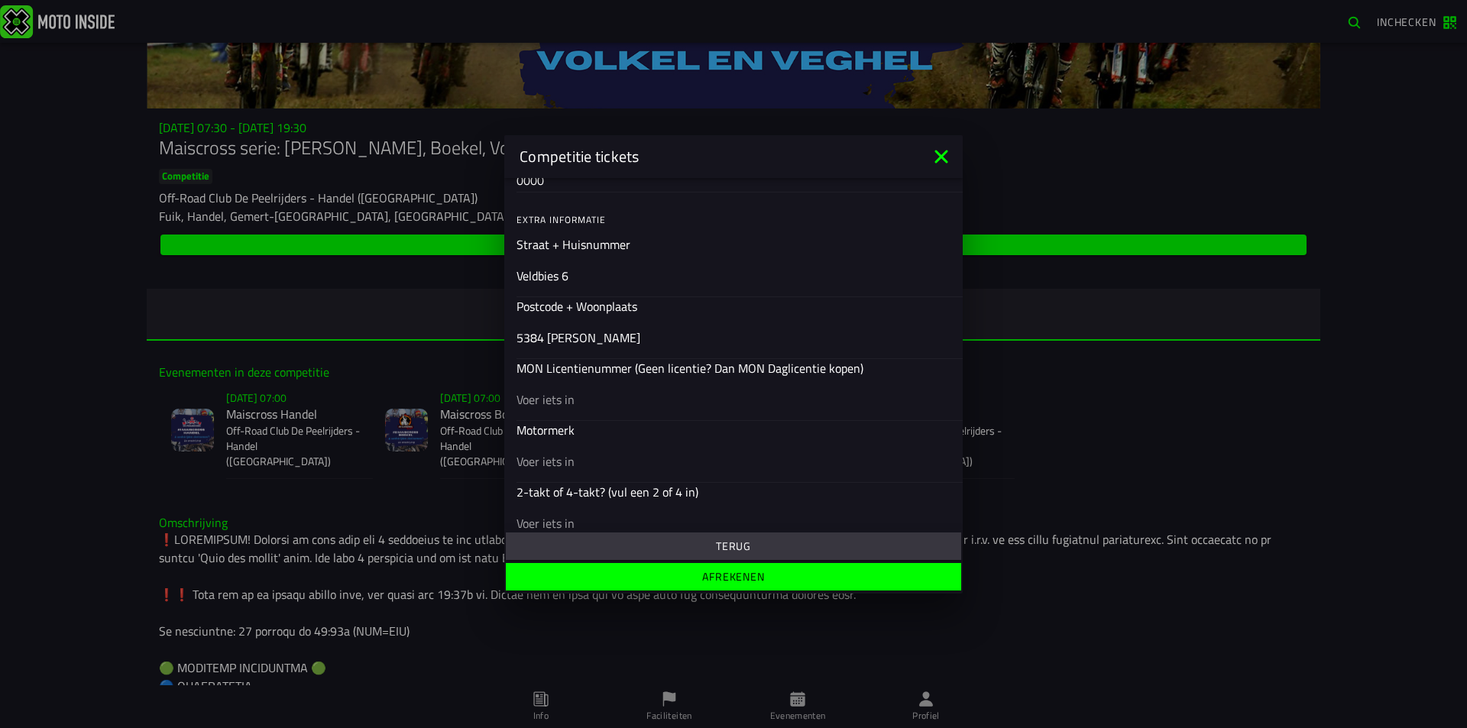
type input "5384 PJ Heesch"
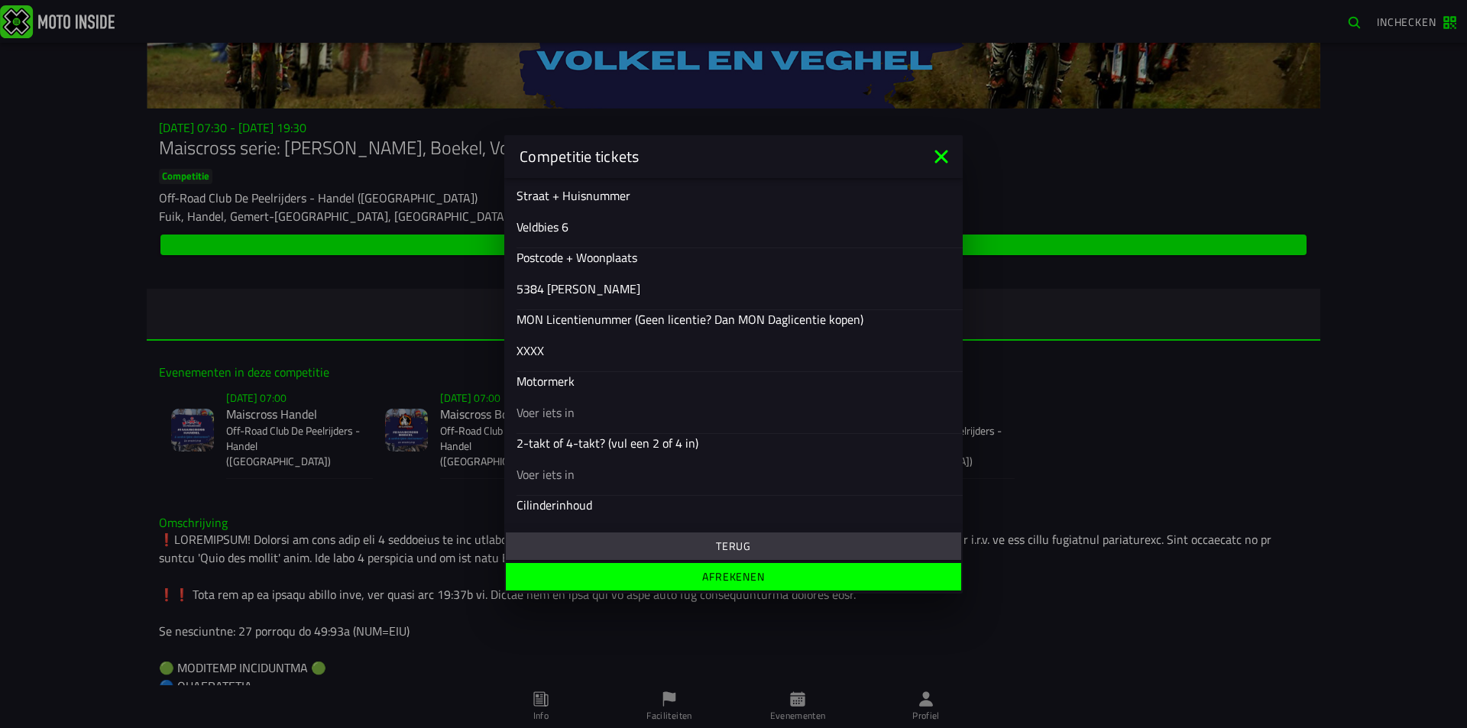
scroll to position [535, 0]
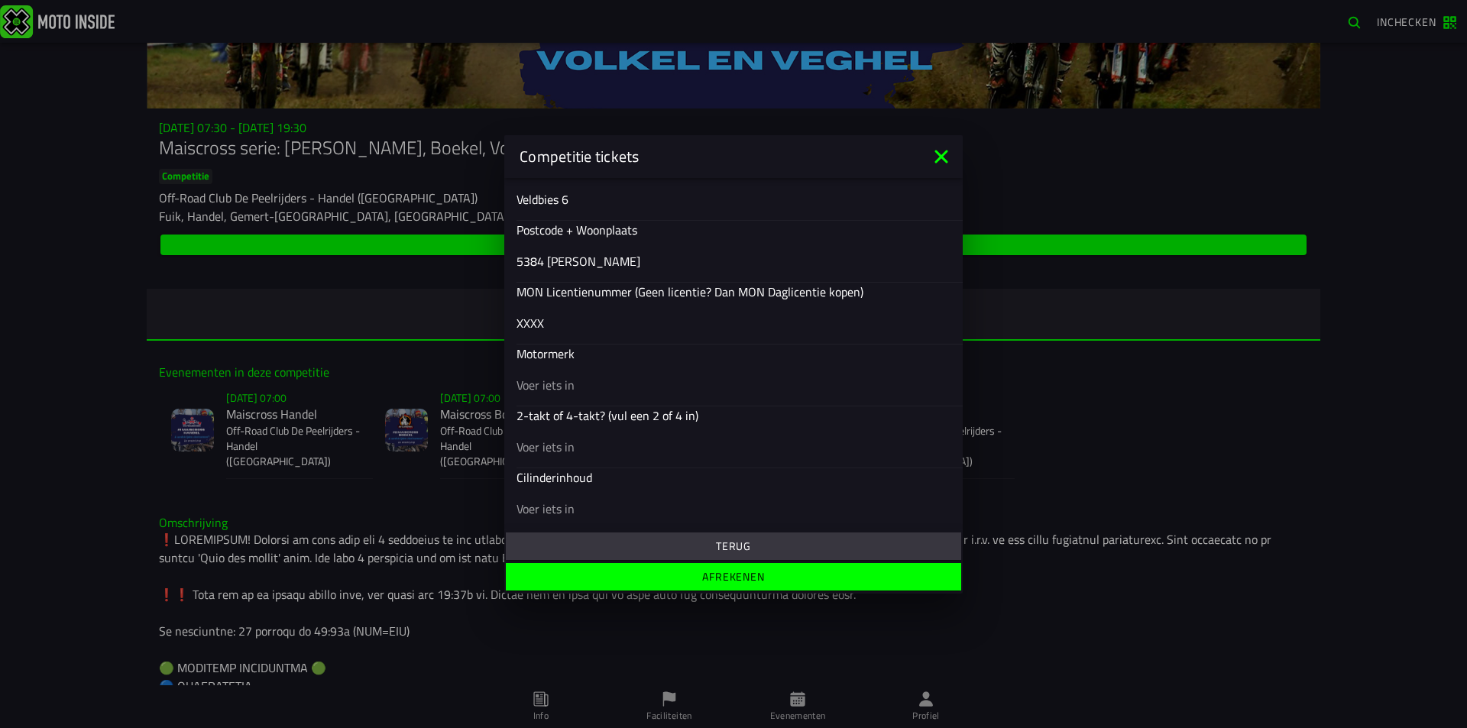
type input "XXXX"
click at [641, 371] on div at bounding box center [733, 384] width 434 height 43
click at [641, 375] on input "text" at bounding box center [733, 384] width 434 height 18
type input "KTM"
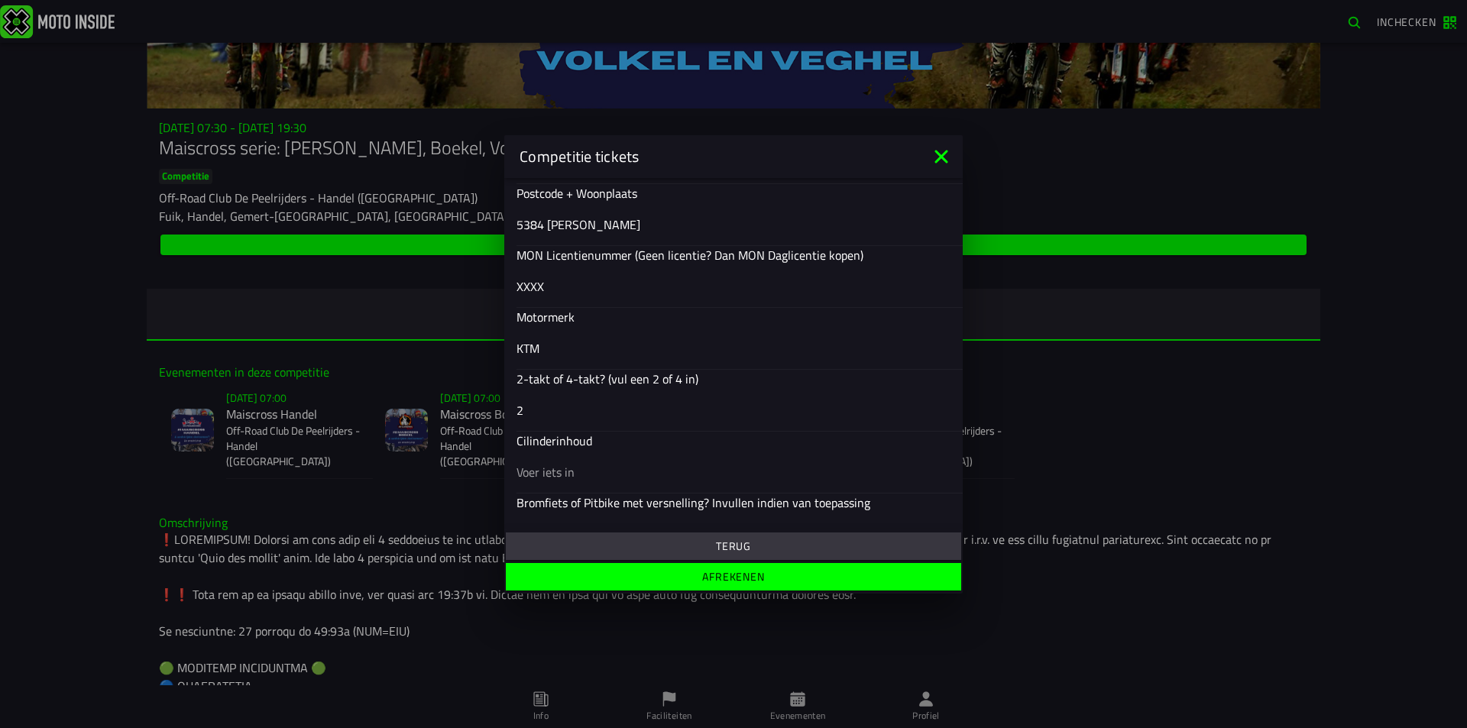
scroll to position [604, 0]
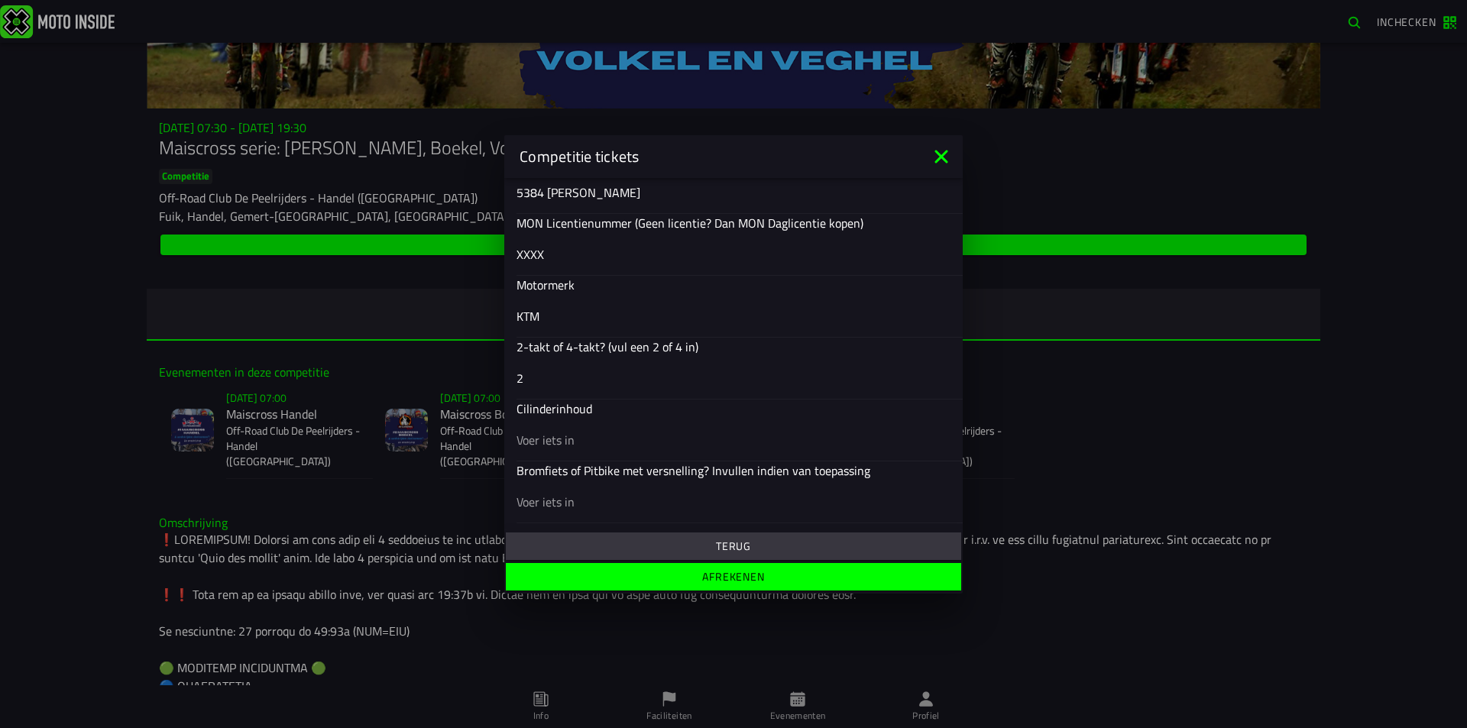
type input "2-"
click at [617, 429] on div at bounding box center [733, 439] width 434 height 43
click at [617, 430] on input "text" at bounding box center [733, 439] width 434 height 18
type input "a"
type input "50cc"
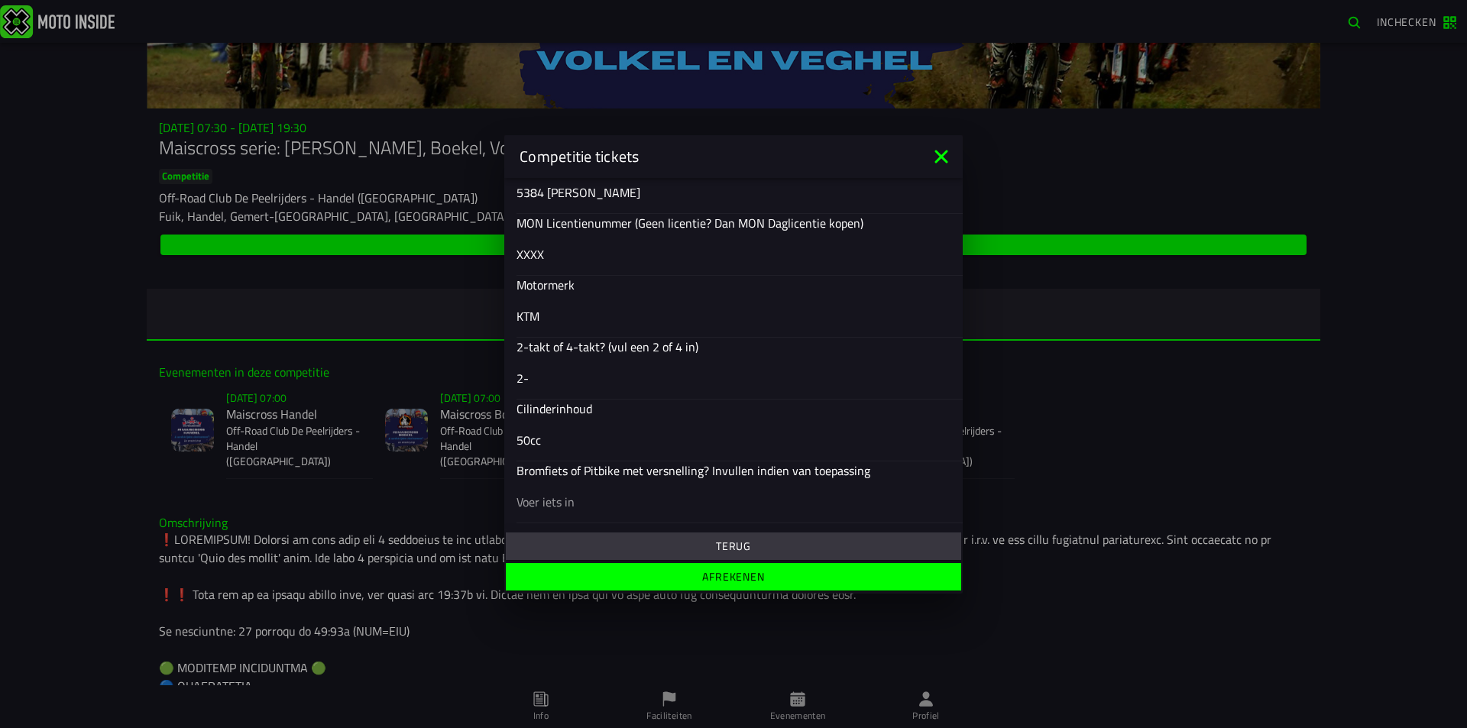
click at [0, 0] on slot "Afrekenen" at bounding box center [0, 0] width 0 height 0
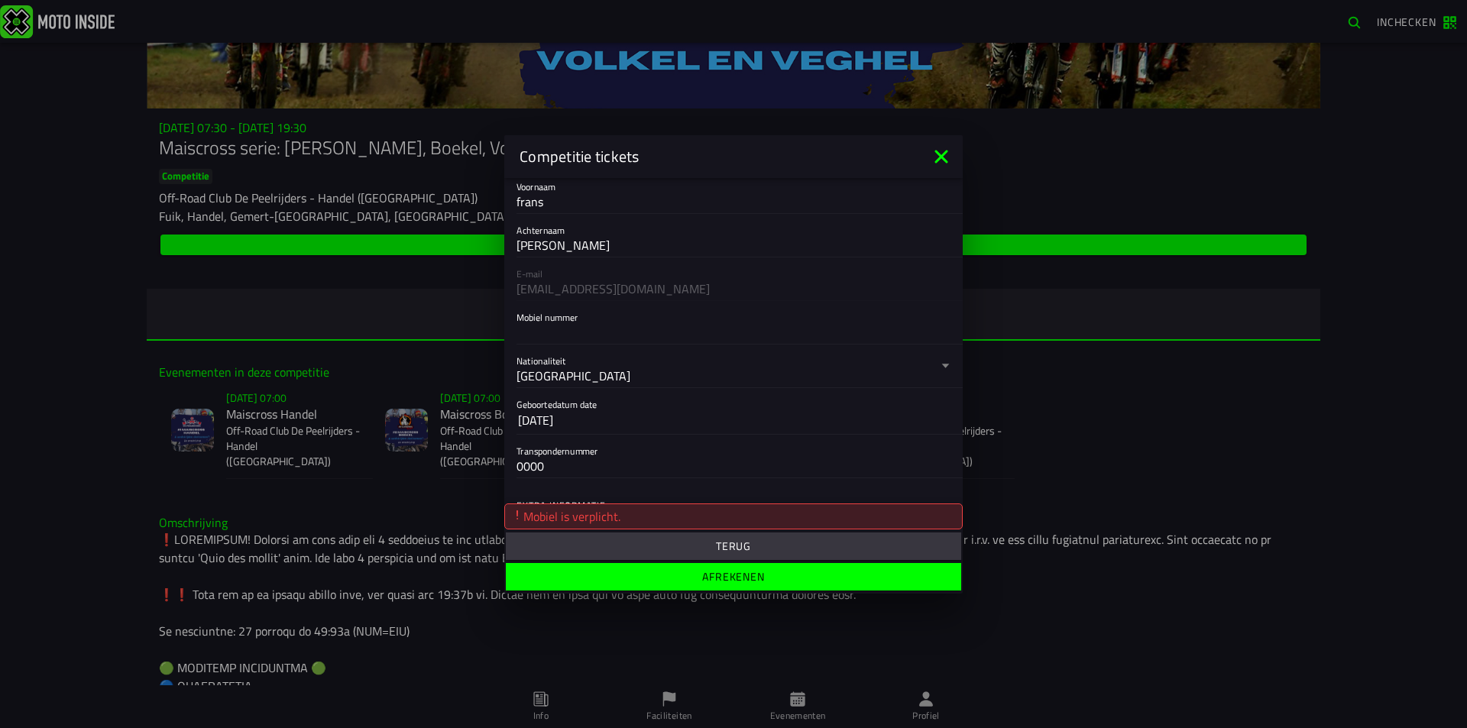
scroll to position [145, 0]
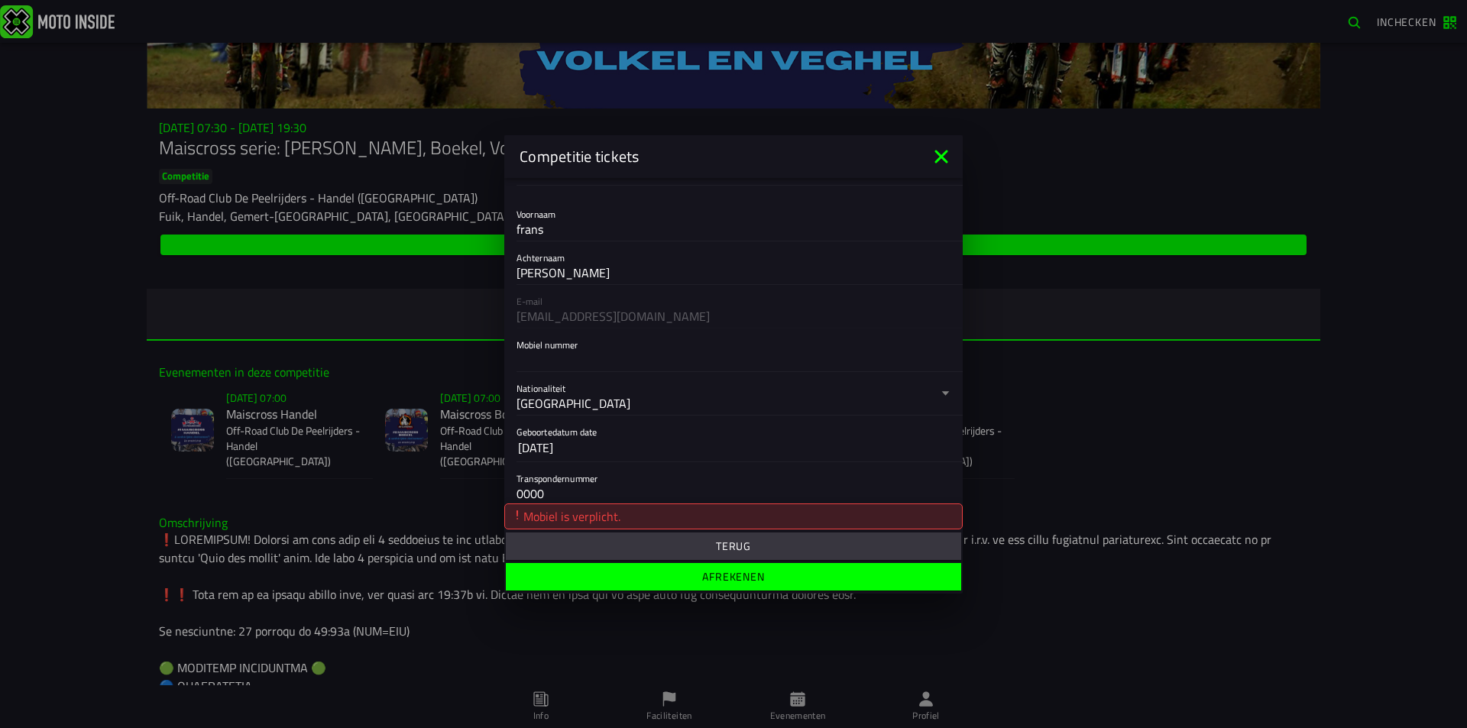
click at [575, 365] on input "Mobiel nummer" at bounding box center [733, 359] width 434 height 18
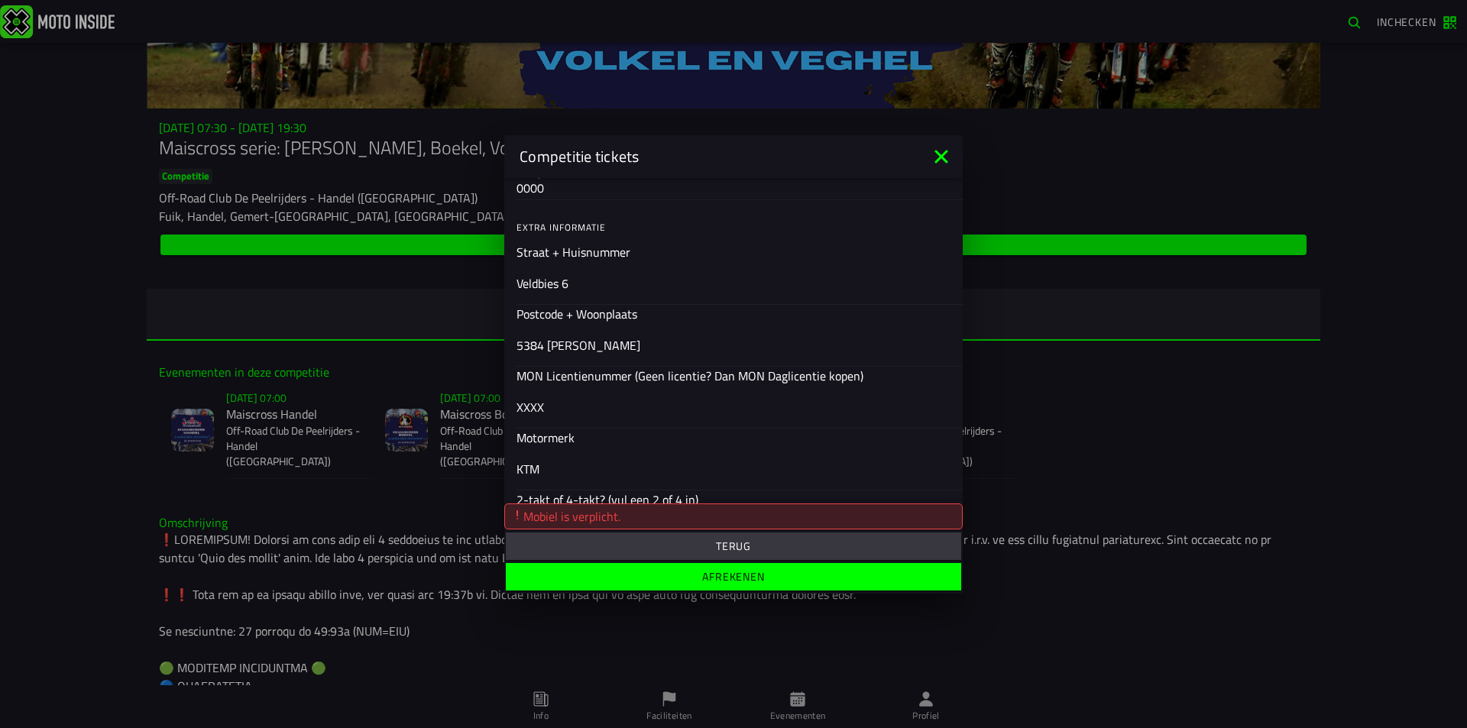
scroll to position [630, 0]
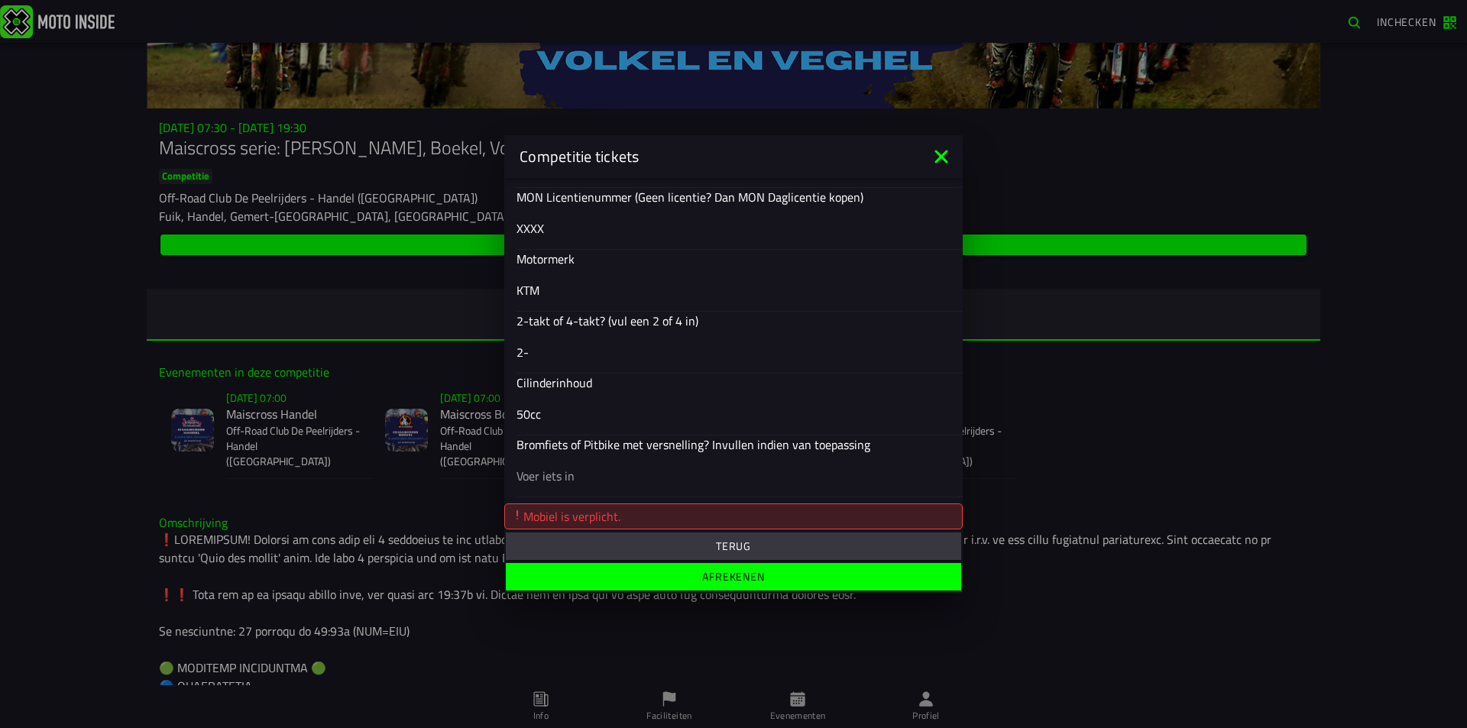
type input "0649431883"
click at [777, 585] on button "Afrekenen" at bounding box center [733, 577] width 455 height 28
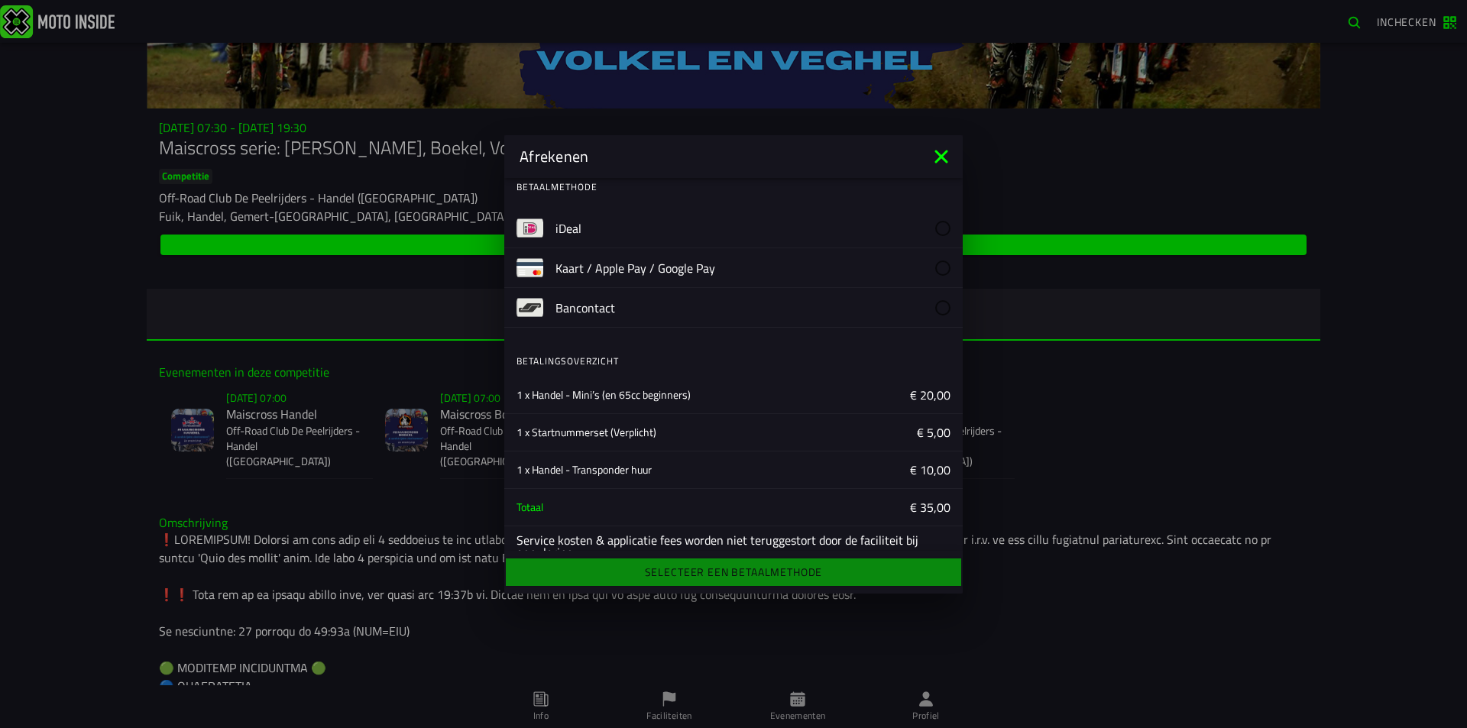
scroll to position [0, 0]
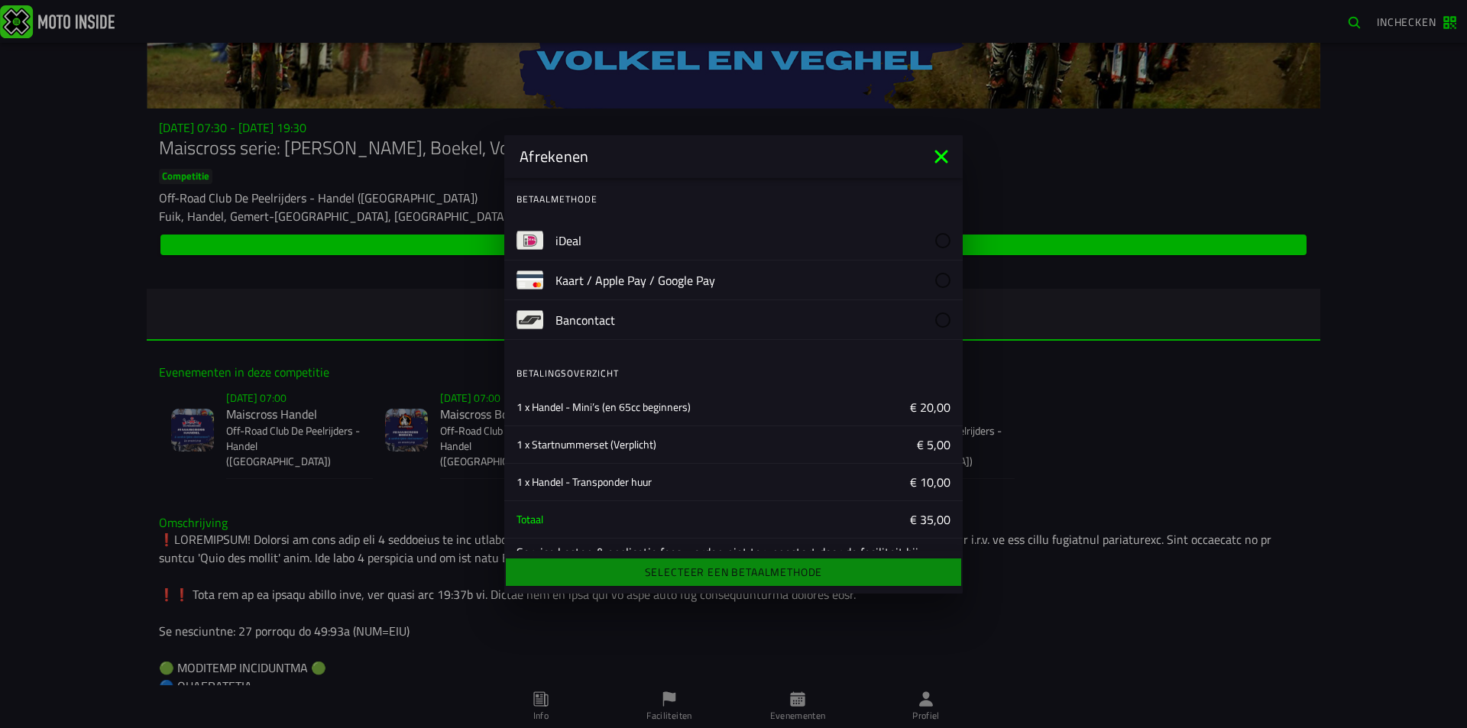
click at [791, 236] on label "iDeal" at bounding box center [752, 240] width 395 height 39
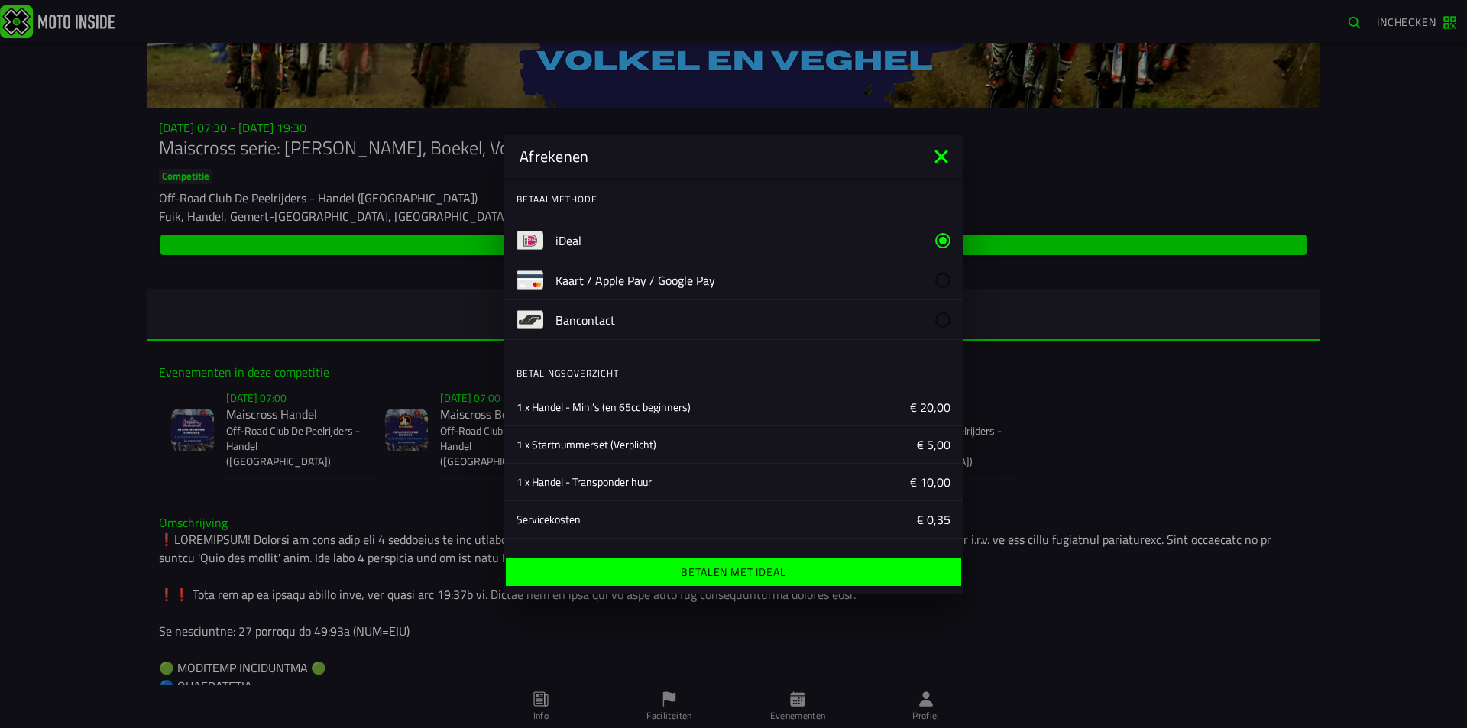
click at [750, 575] on ion-label "Betalen met iDeal" at bounding box center [733, 572] width 105 height 11
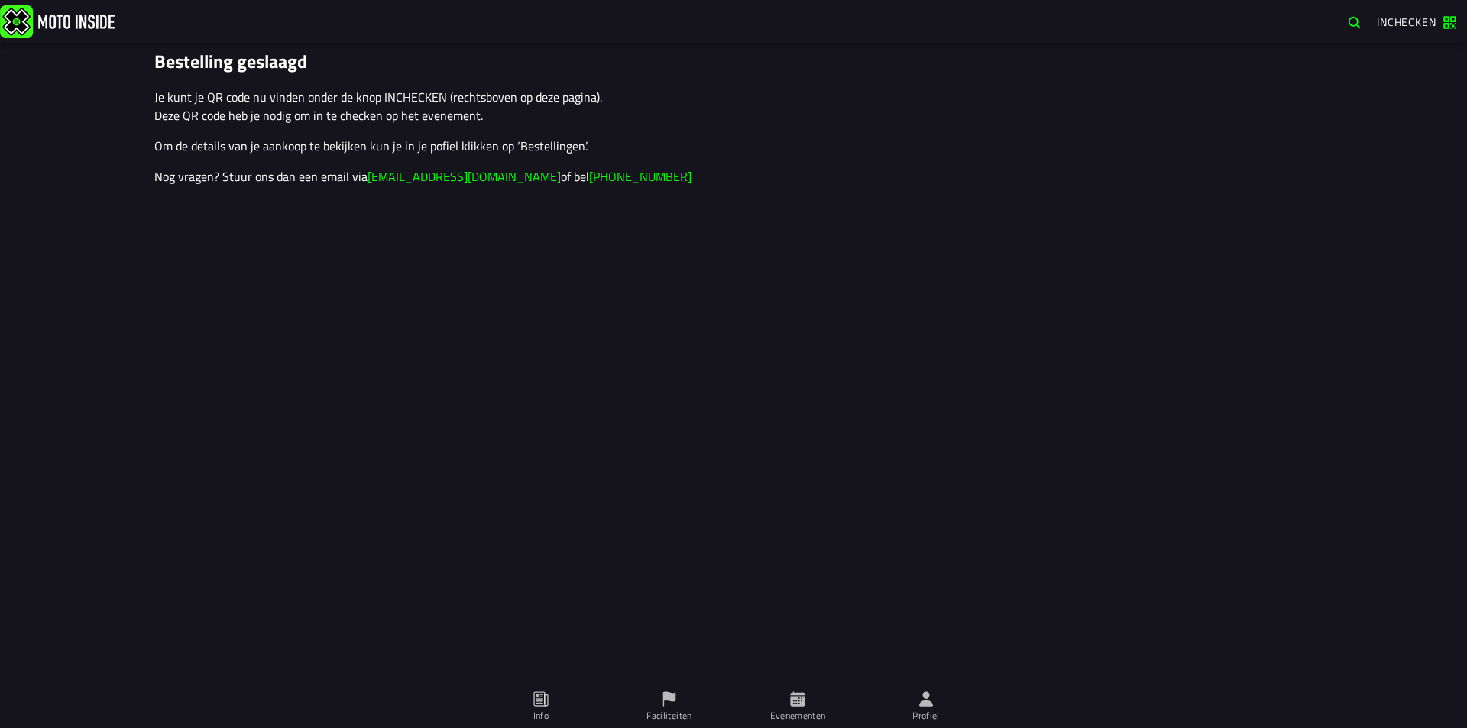
click at [935, 707] on span "Profiel" at bounding box center [926, 706] width 110 height 43
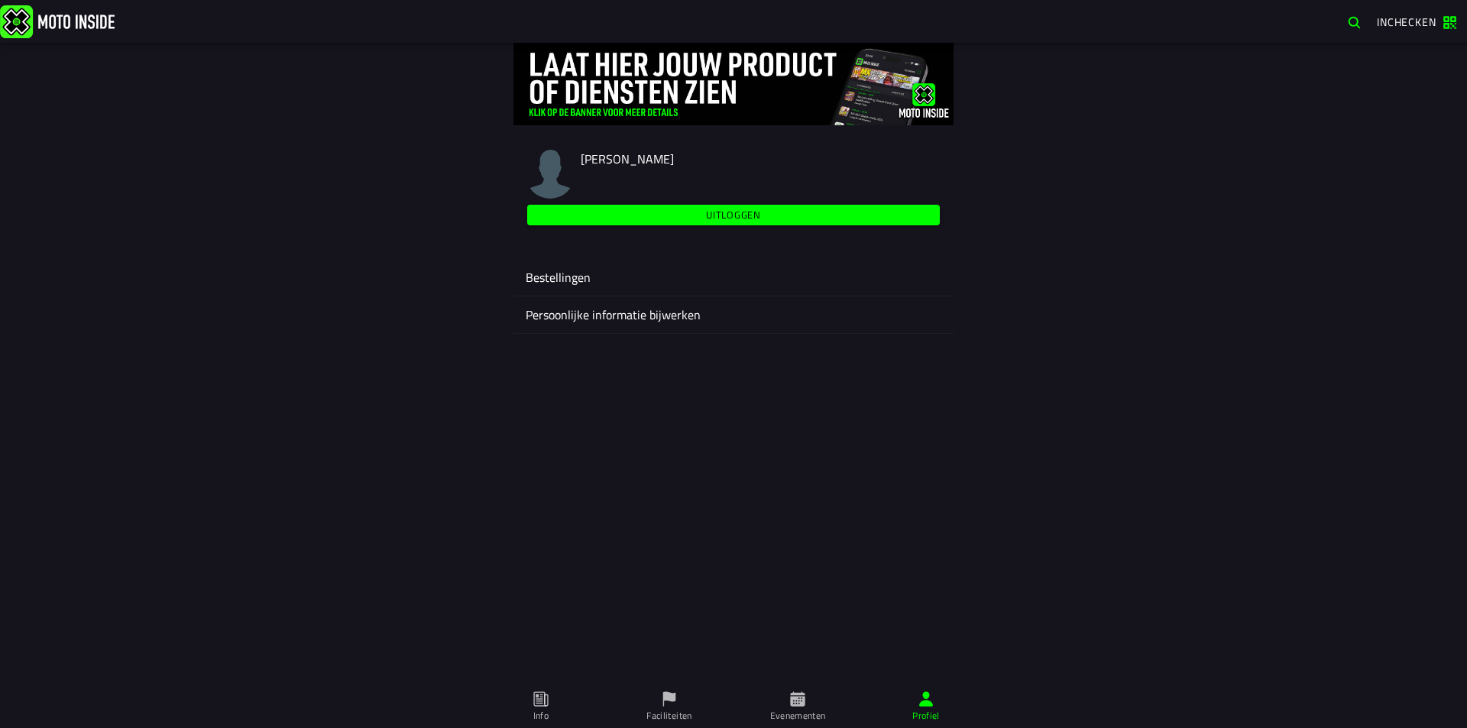
click at [534, 282] on ion-label "Bestellingen" at bounding box center [734, 277] width 416 height 18
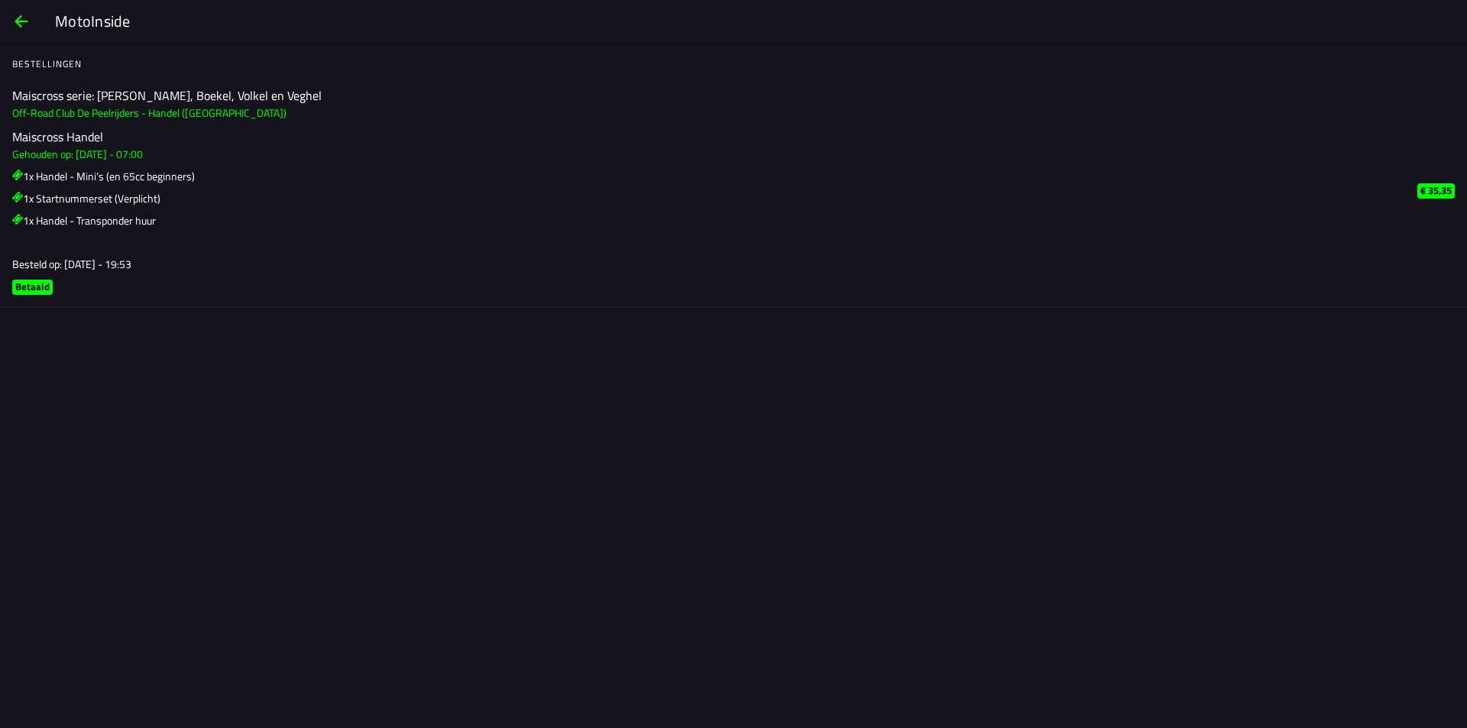
click at [11, 14] on button "back" at bounding box center [21, 21] width 37 height 37
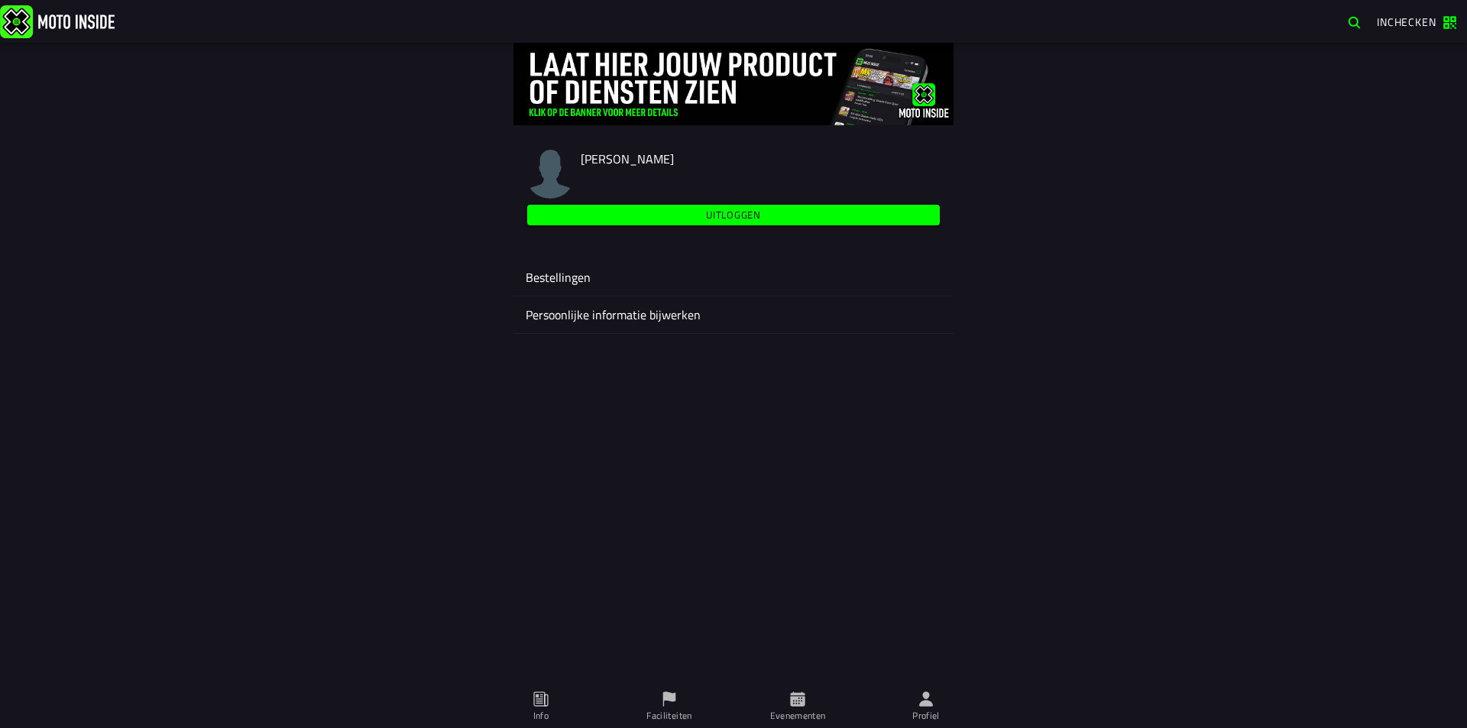
click at [65, 31] on img at bounding box center [57, 21] width 115 height 33
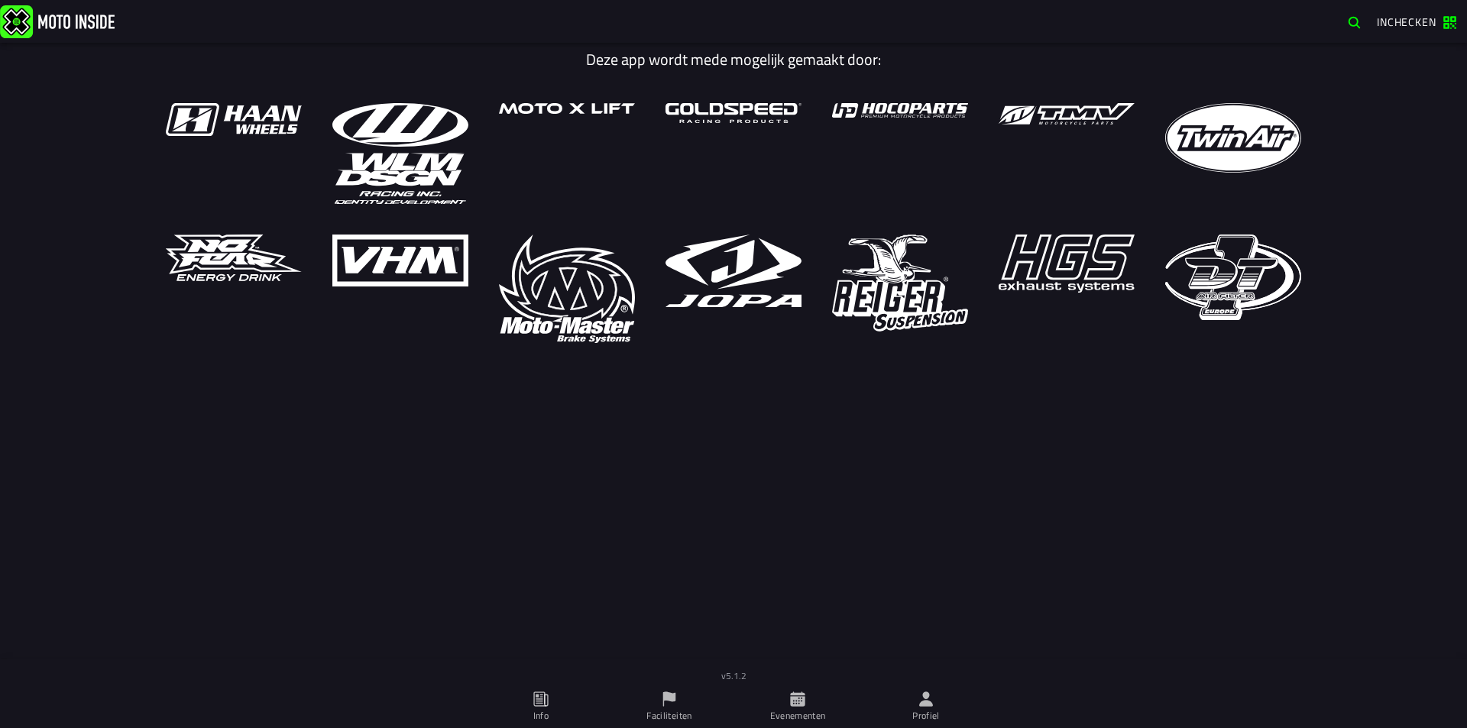
click at [785, 711] on ion-label "Evenementen" at bounding box center [798, 716] width 56 height 14
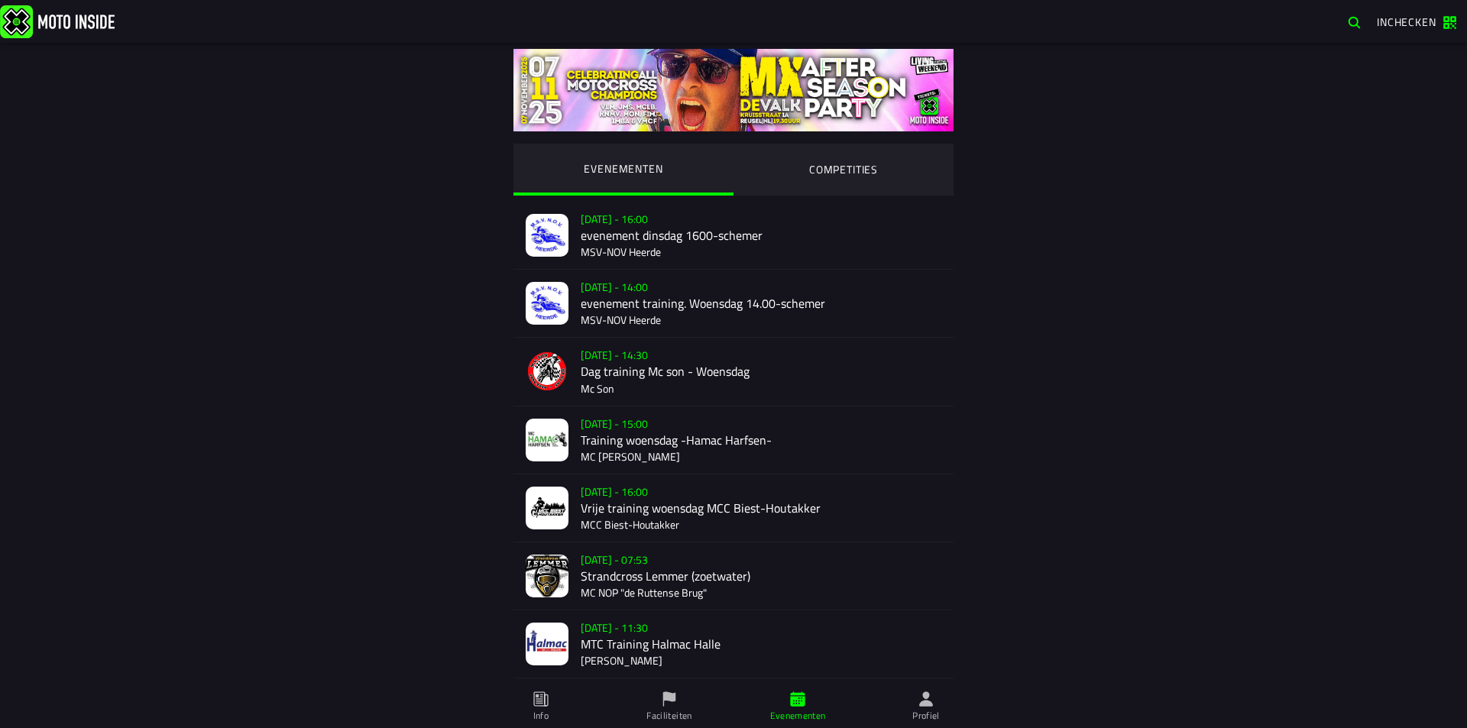
click at [834, 170] on ion-segment-button "COMPETITIES" at bounding box center [843, 170] width 220 height 52
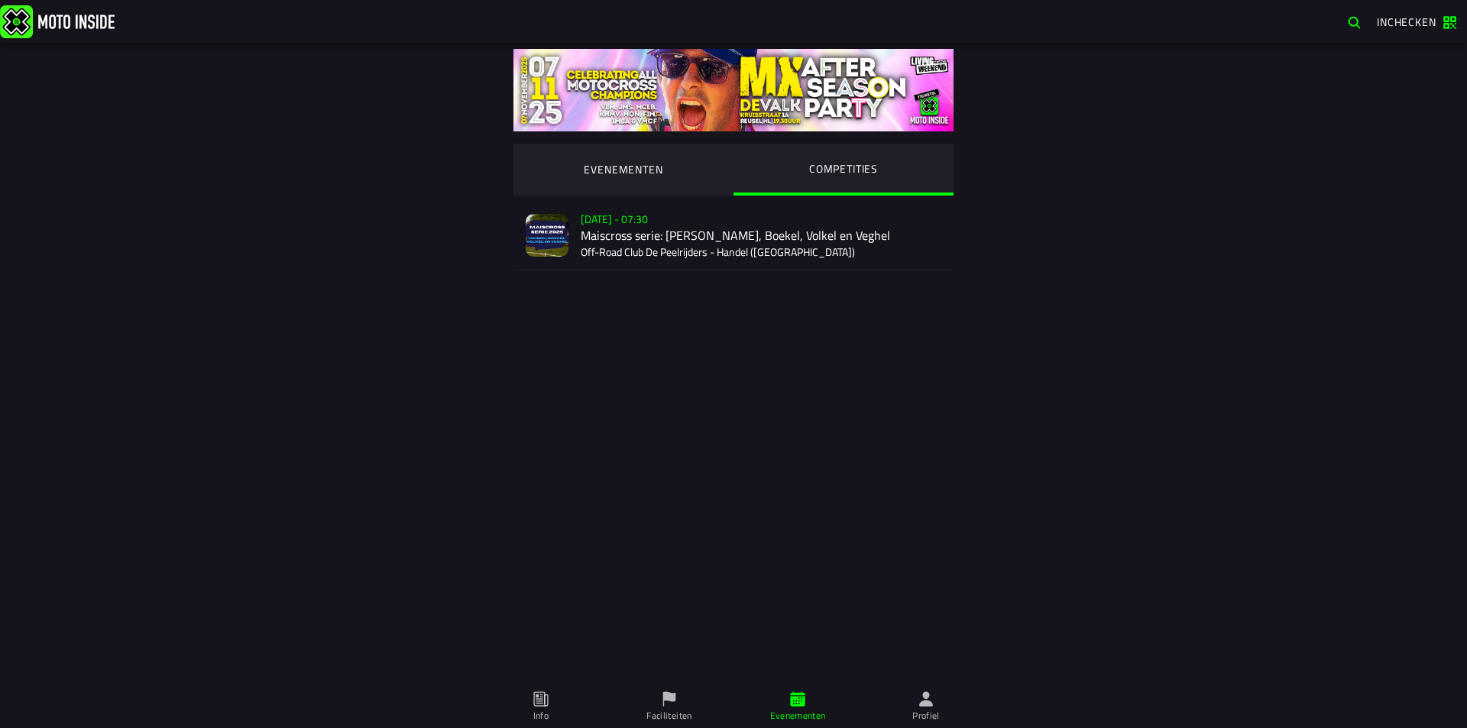
click at [585, 235] on div "[DATE] - 07:30 Maiscross serie: Handel, Boekel, Volkel en Veghel Off-Road Club …" at bounding box center [761, 235] width 361 height 67
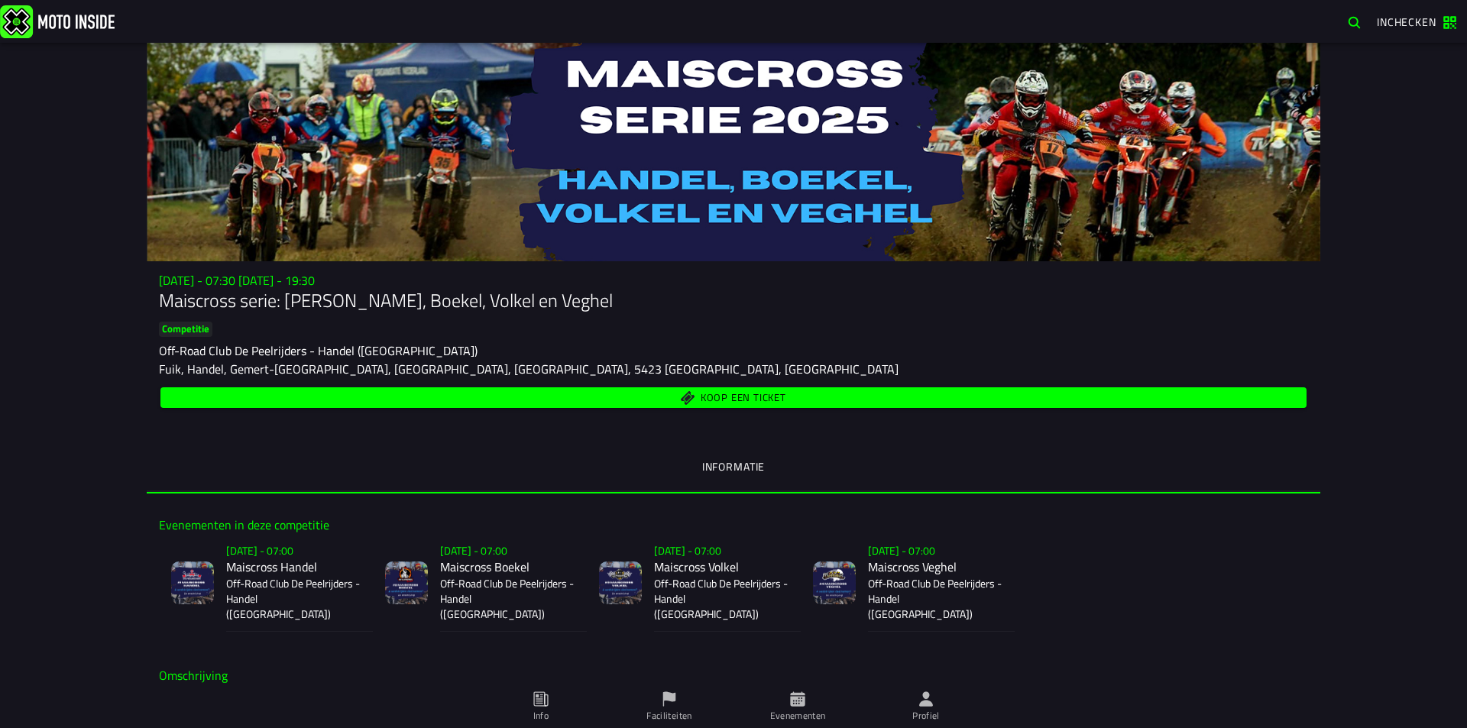
click at [768, 399] on span "Koop een ticket" at bounding box center [744, 398] width 86 height 10
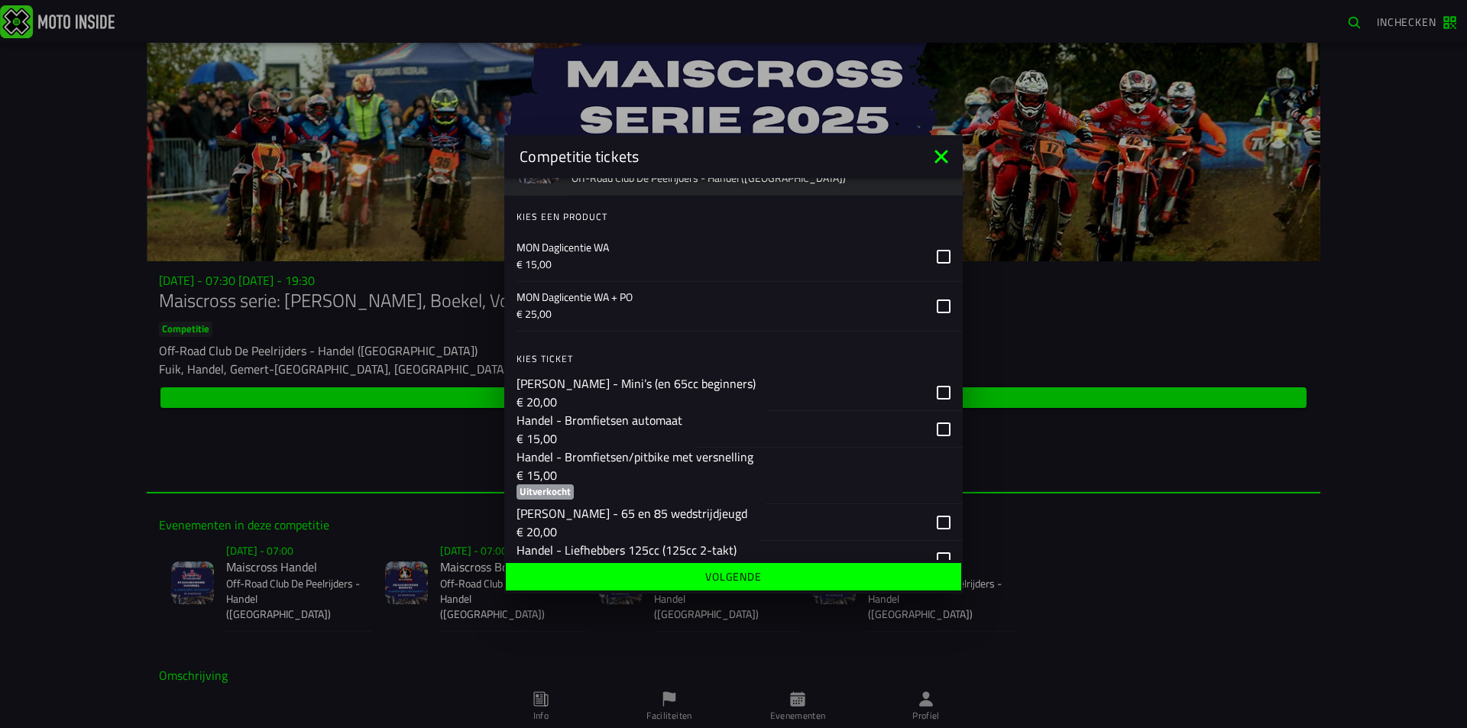
scroll to position [229, 0]
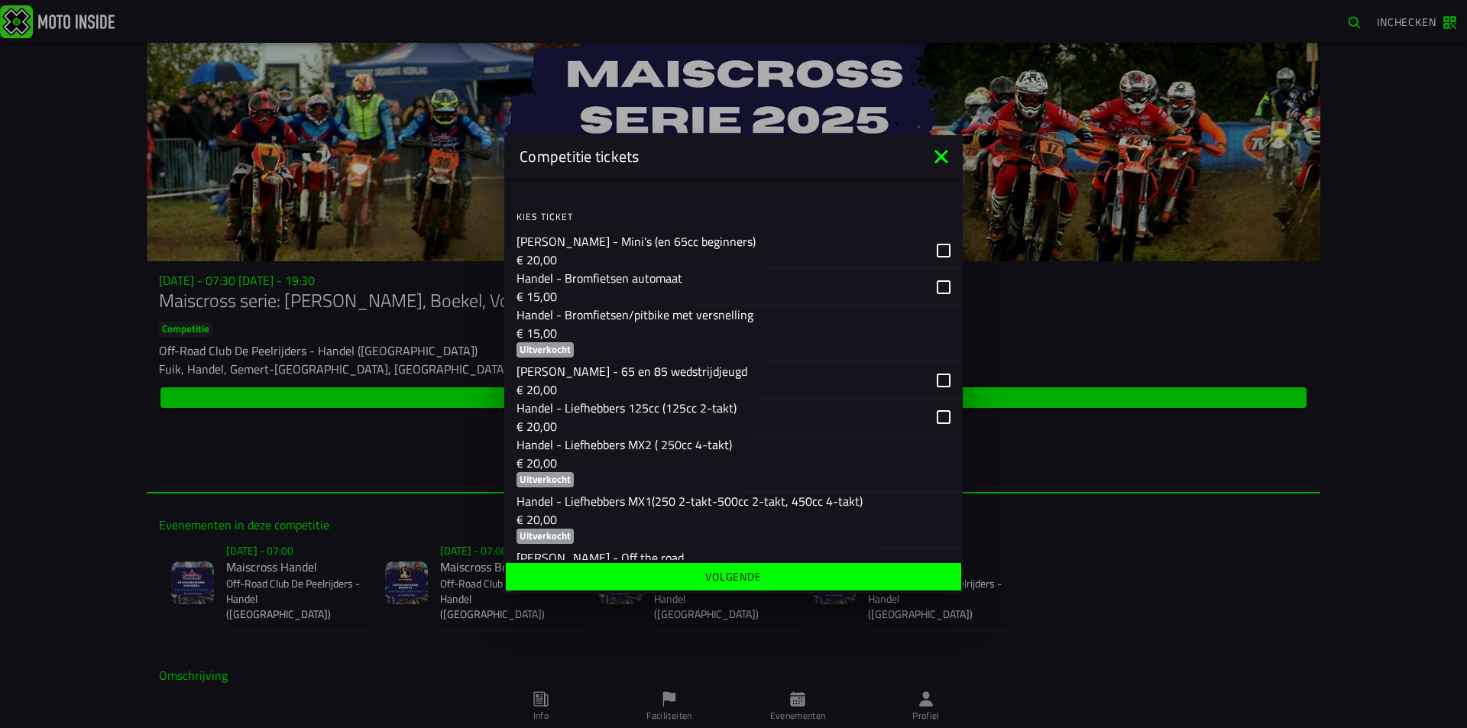
click at [605, 232] on p "[PERSON_NAME] - Mini’s (en 65cc beginners)" at bounding box center [635, 241] width 239 height 18
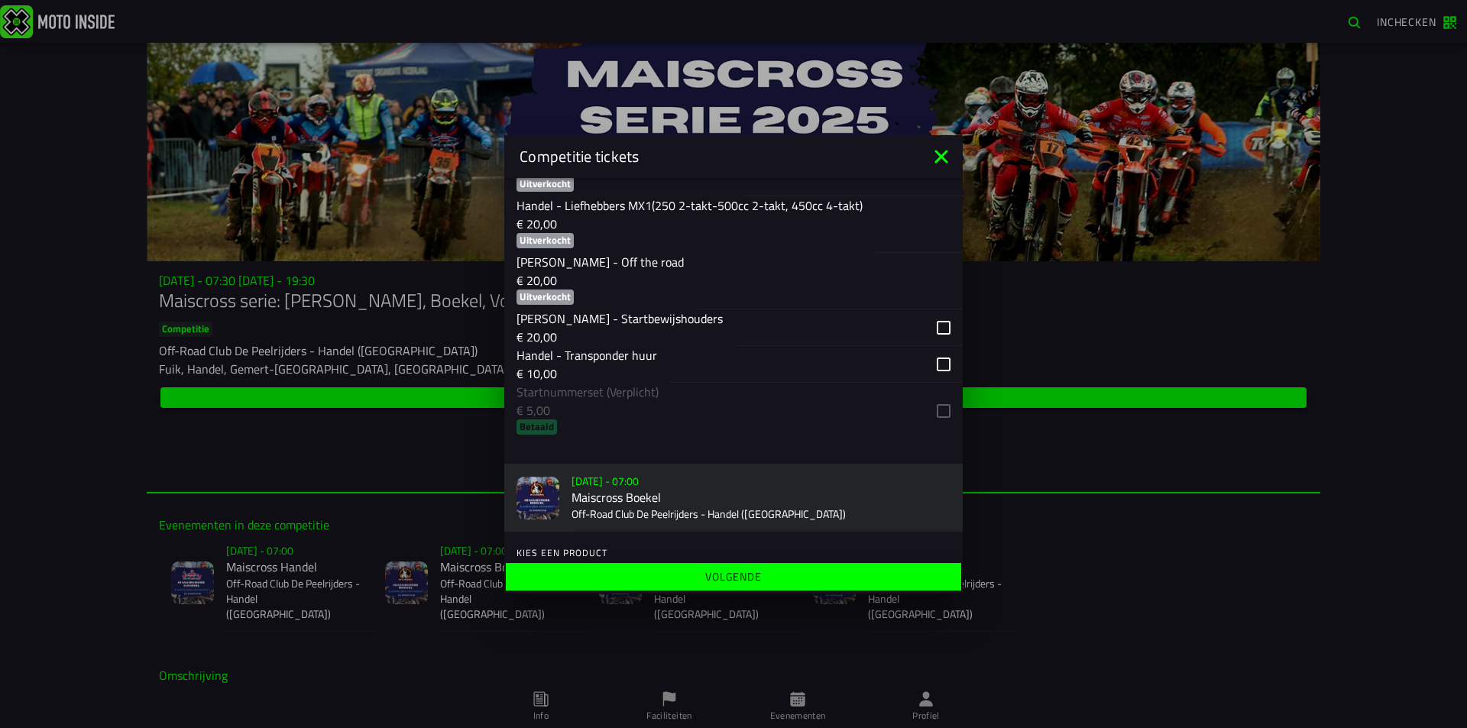
scroll to position [535, 0]
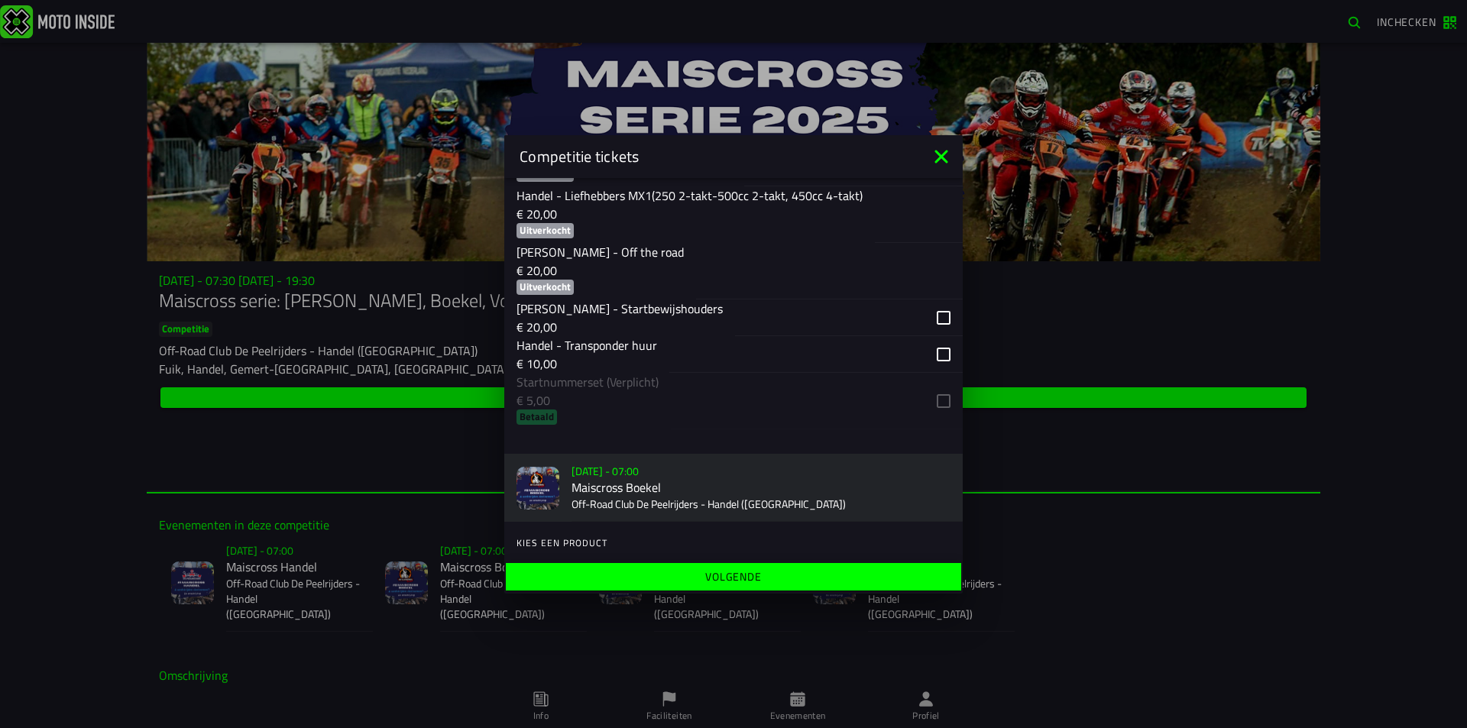
click at [931, 395] on ion-list "Kies ticket Handel - Mini’s (en 65cc beginners) € 20,00 Handel - Bromfietsen au…" at bounding box center [733, 163] width 458 height 546
click at [621, 356] on p "€ 10,00" at bounding box center [586, 364] width 141 height 18
click at [0, 0] on slot "Volgende" at bounding box center [0, 0] width 0 height 0
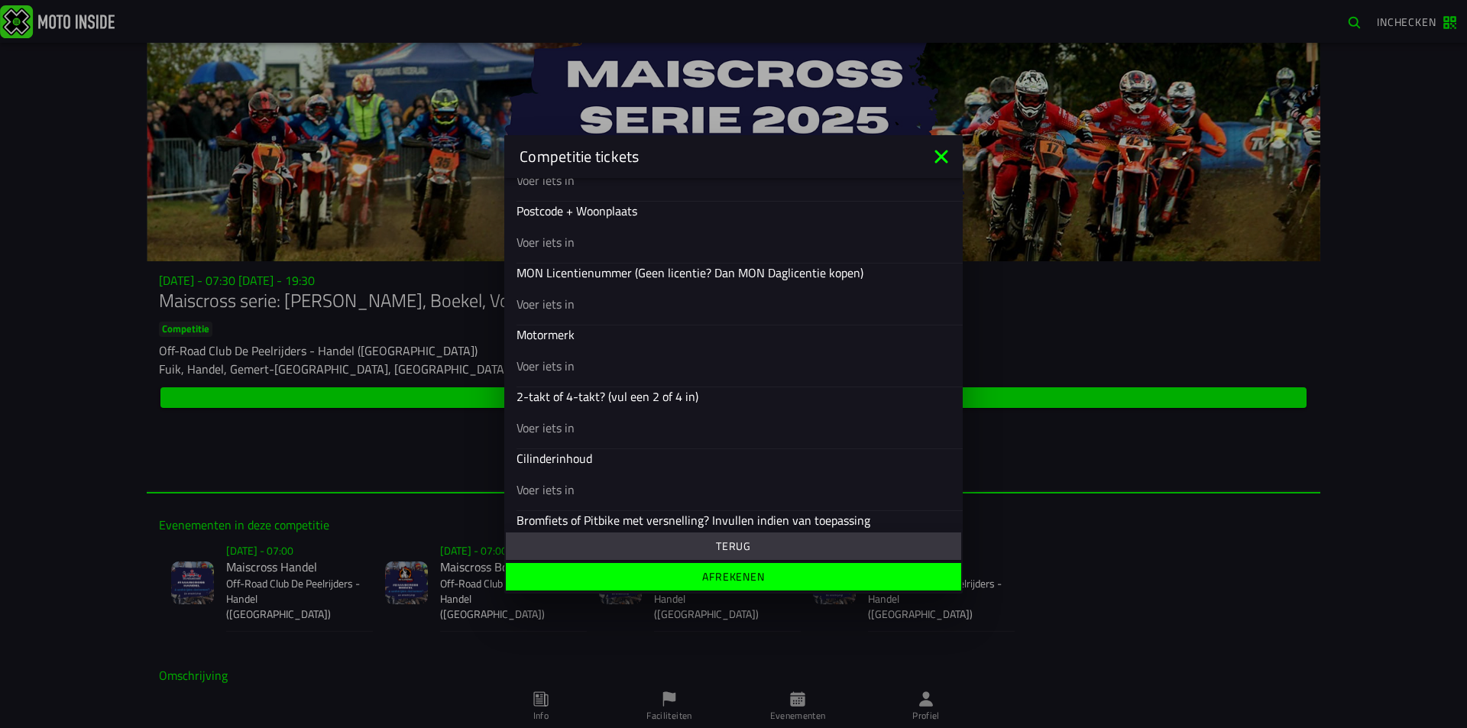
scroll to position [527, 0]
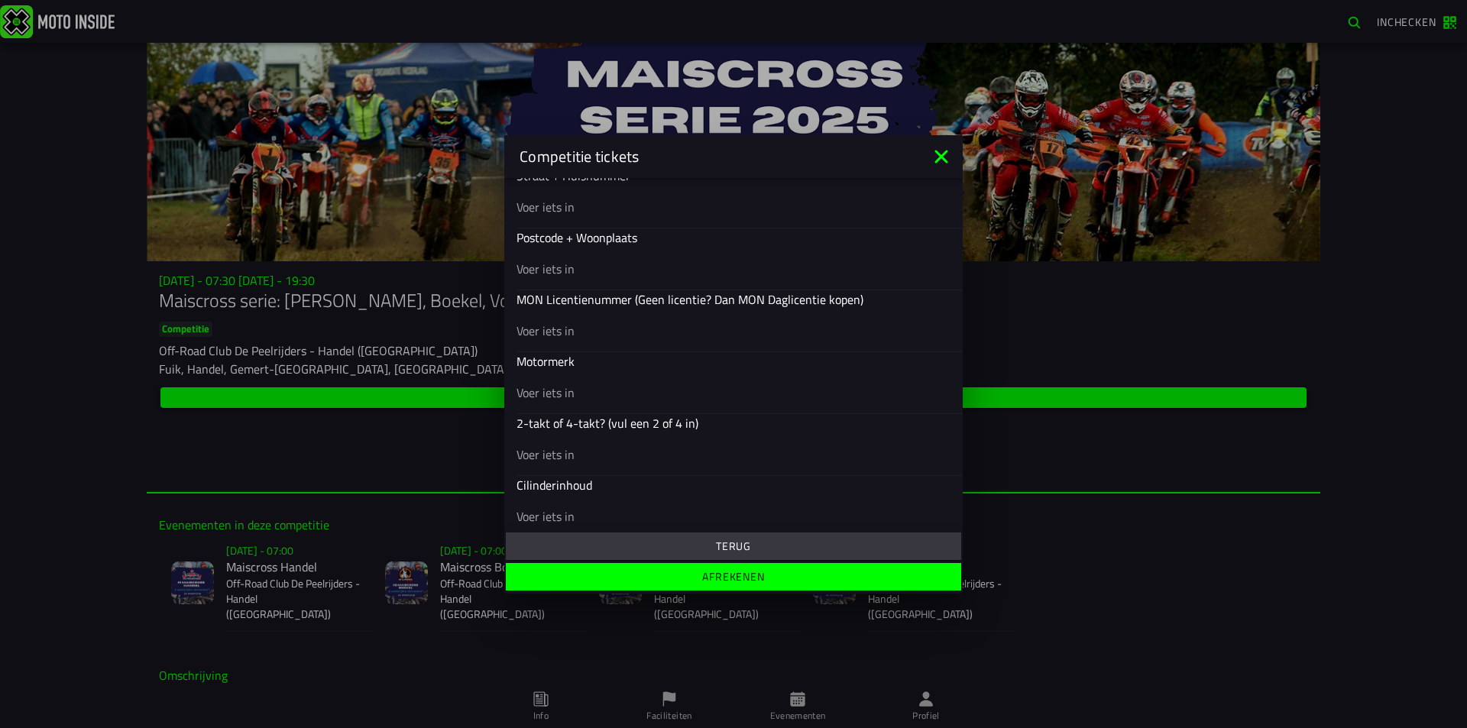
click at [577, 204] on input "text" at bounding box center [733, 206] width 434 height 18
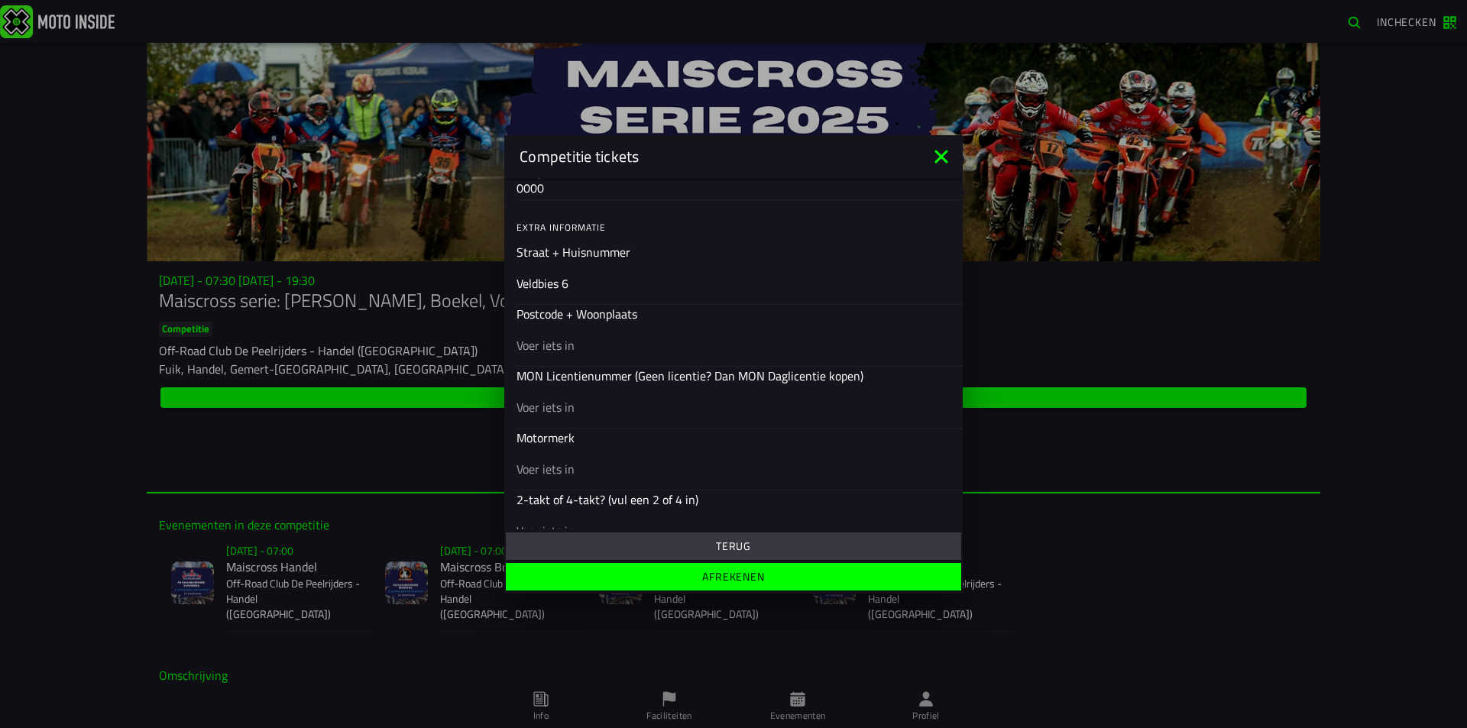
type input "Veldbies 6"
type input "5384 PJ Heesch"
type input "XXX"
click at [562, 471] on input "text" at bounding box center [733, 468] width 434 height 18
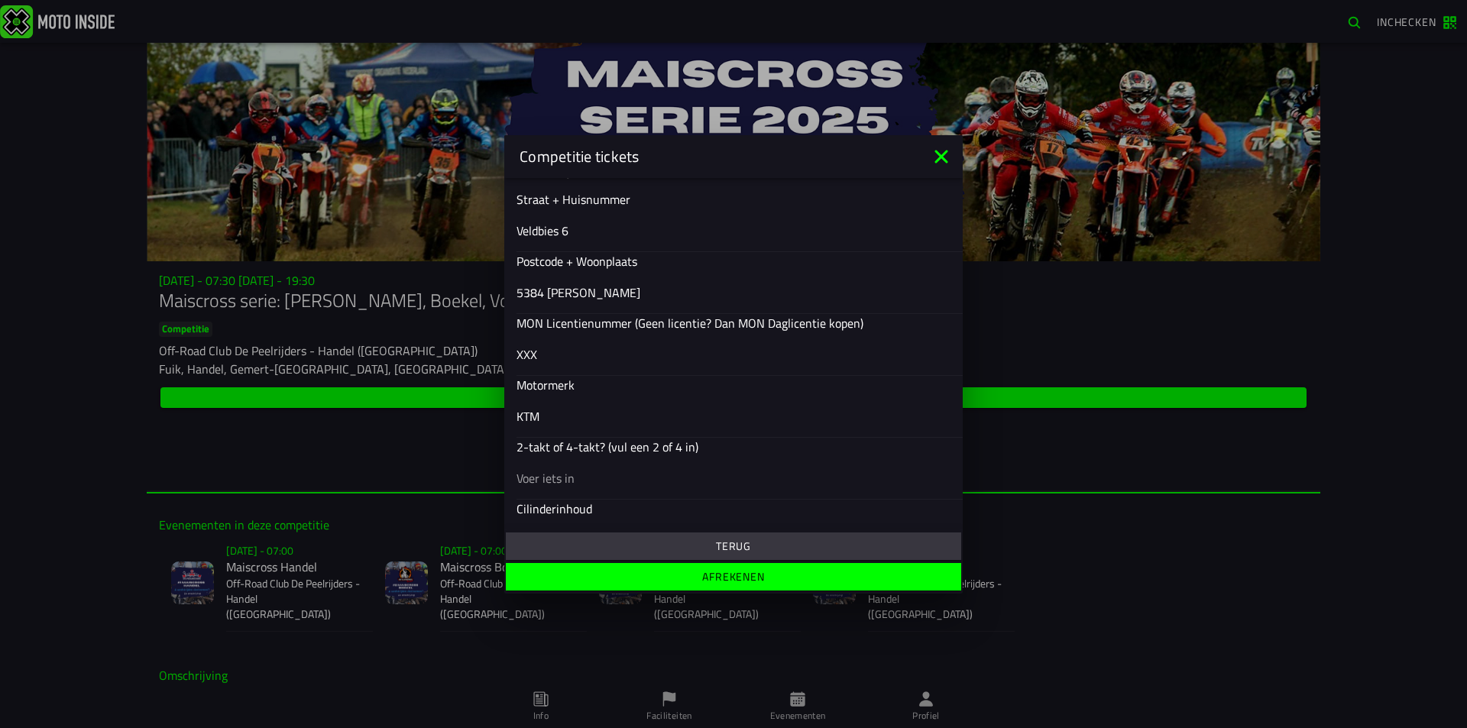
scroll to position [527, 0]
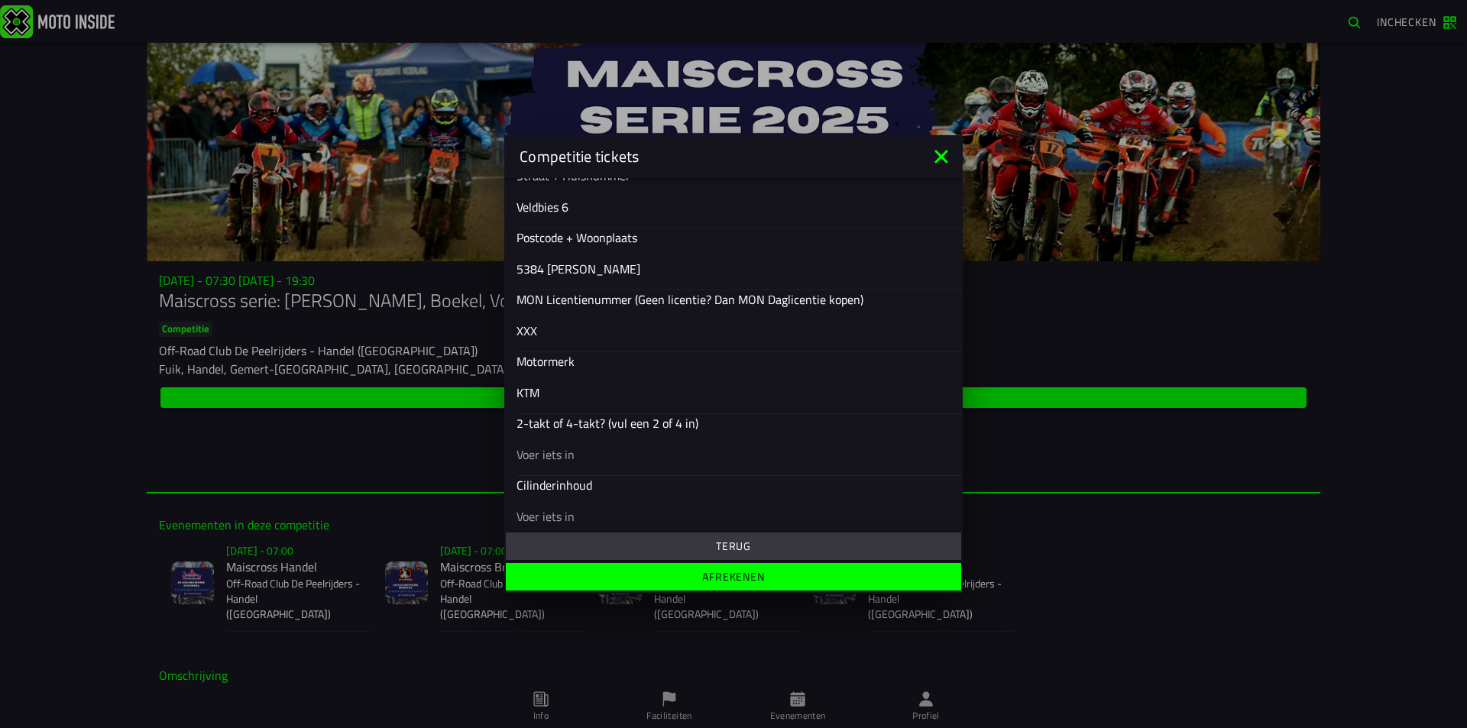
type input "KTM"
click at [565, 458] on input "text" at bounding box center [733, 454] width 434 height 18
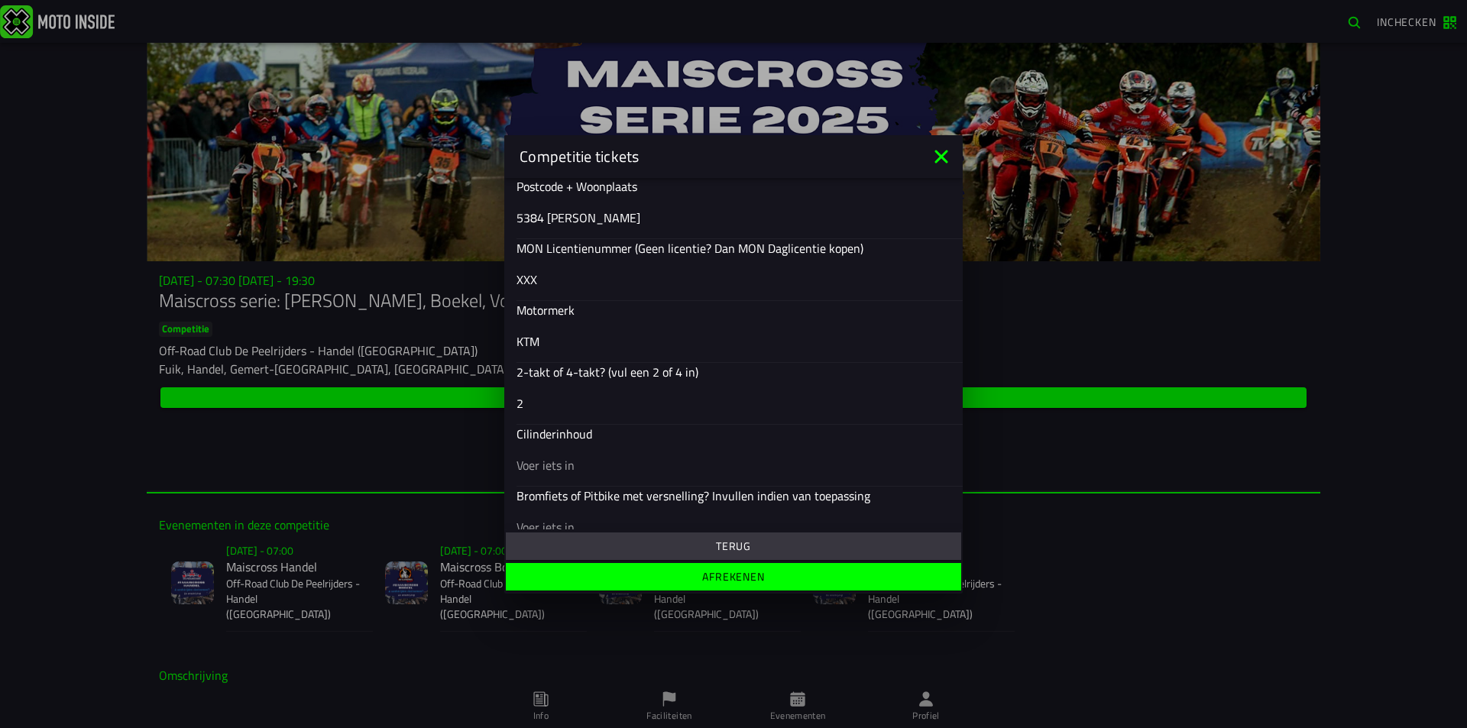
scroll to position [604, 0]
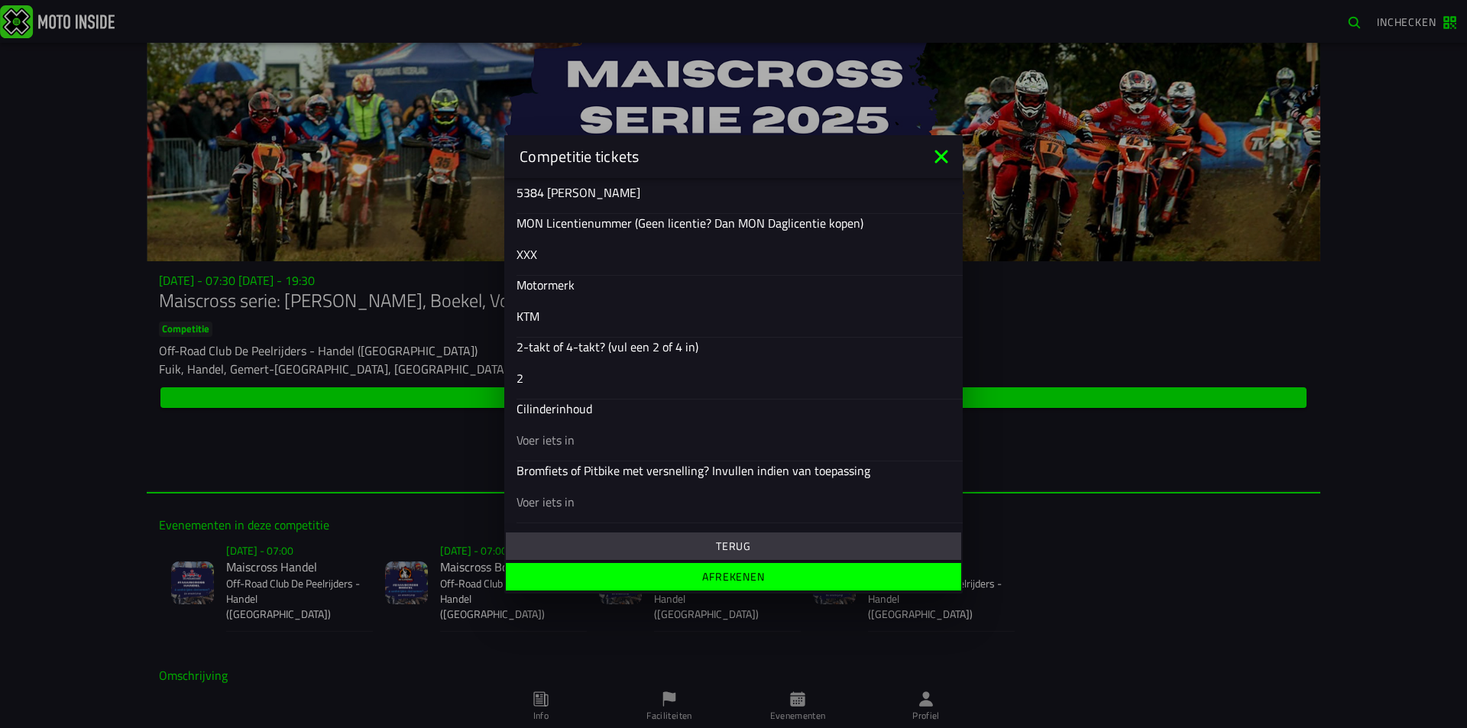
type input "2"
click at [567, 445] on input "text" at bounding box center [733, 439] width 434 height 18
type input "50cc"
click at [578, 503] on input "text" at bounding box center [733, 501] width 434 height 18
click at [701, 581] on span "Afrekenen" at bounding box center [733, 576] width 432 height 11
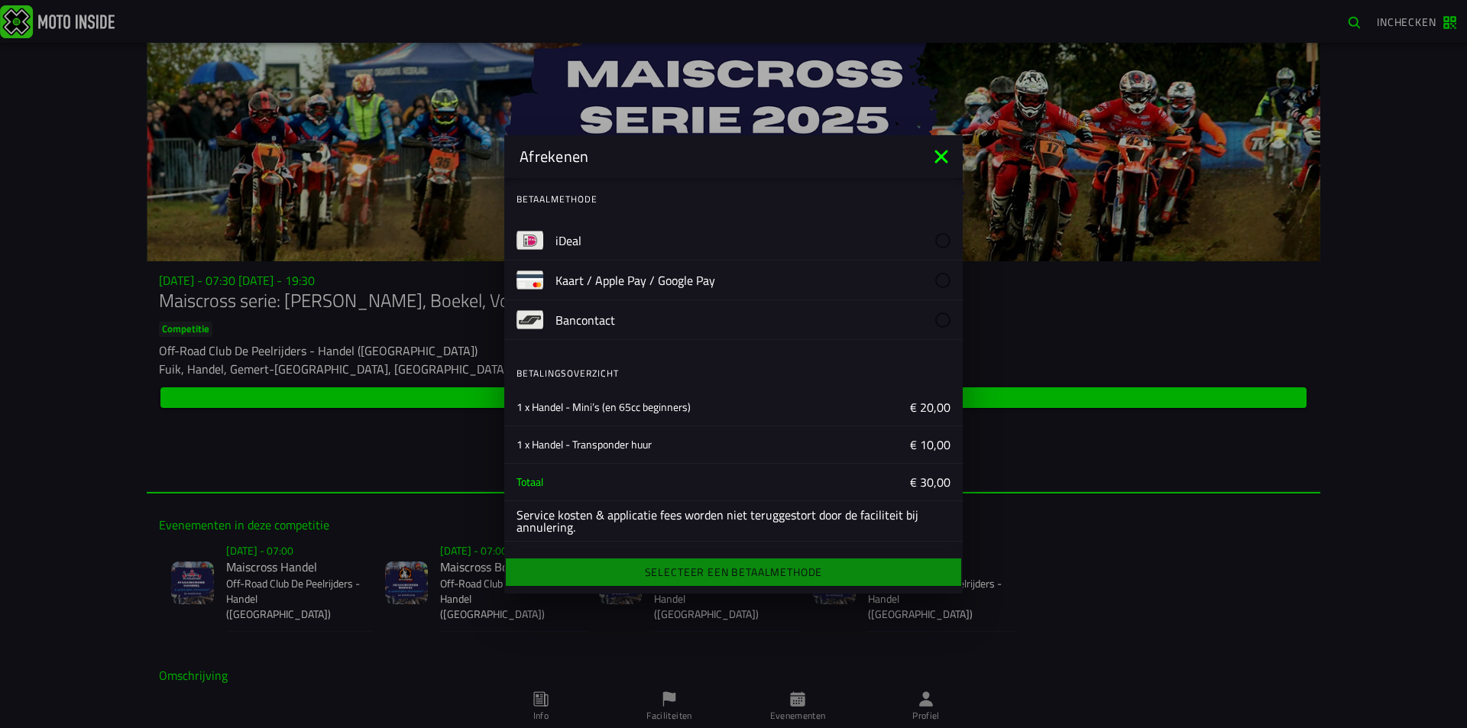
click at [895, 232] on label "iDeal" at bounding box center [752, 240] width 395 height 39
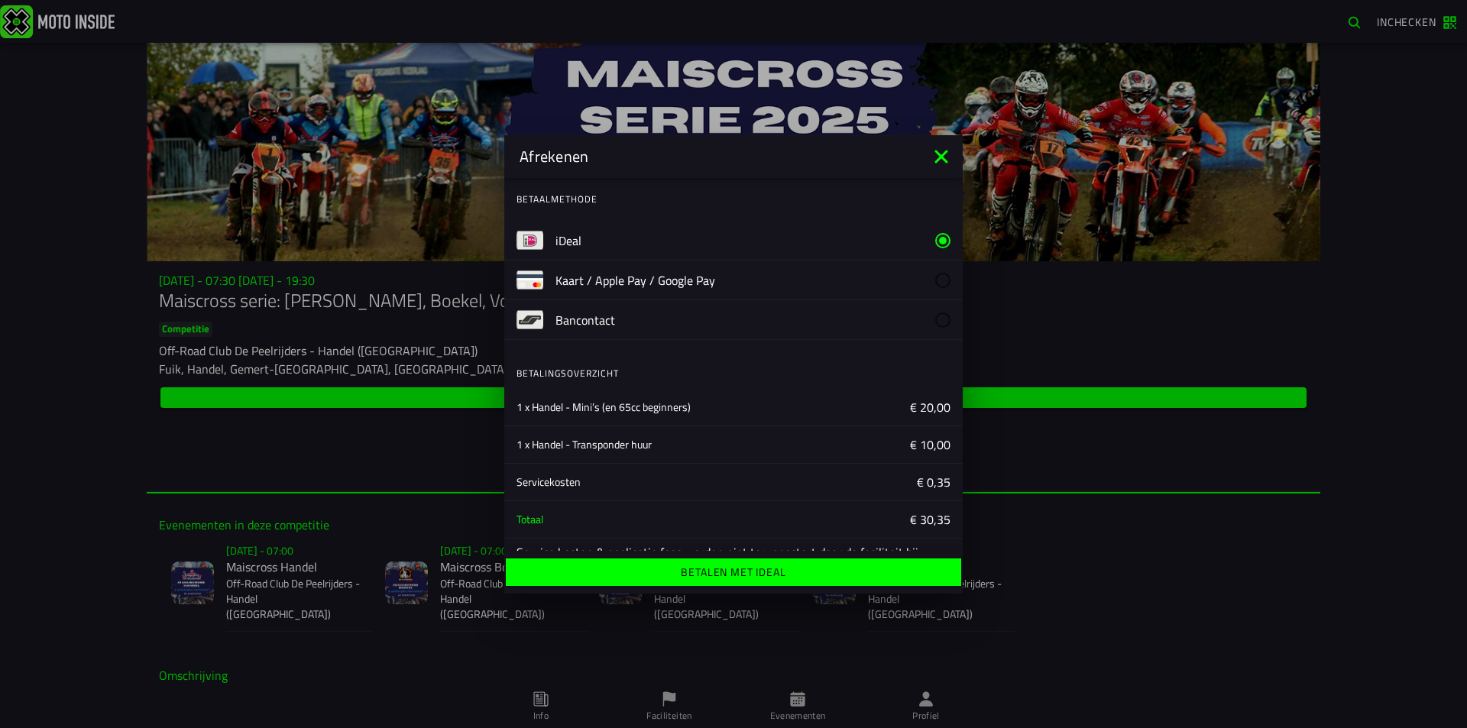
scroll to position [0, 0]
click at [746, 567] on ion-label "Betalen met iDeal" at bounding box center [733, 572] width 105 height 11
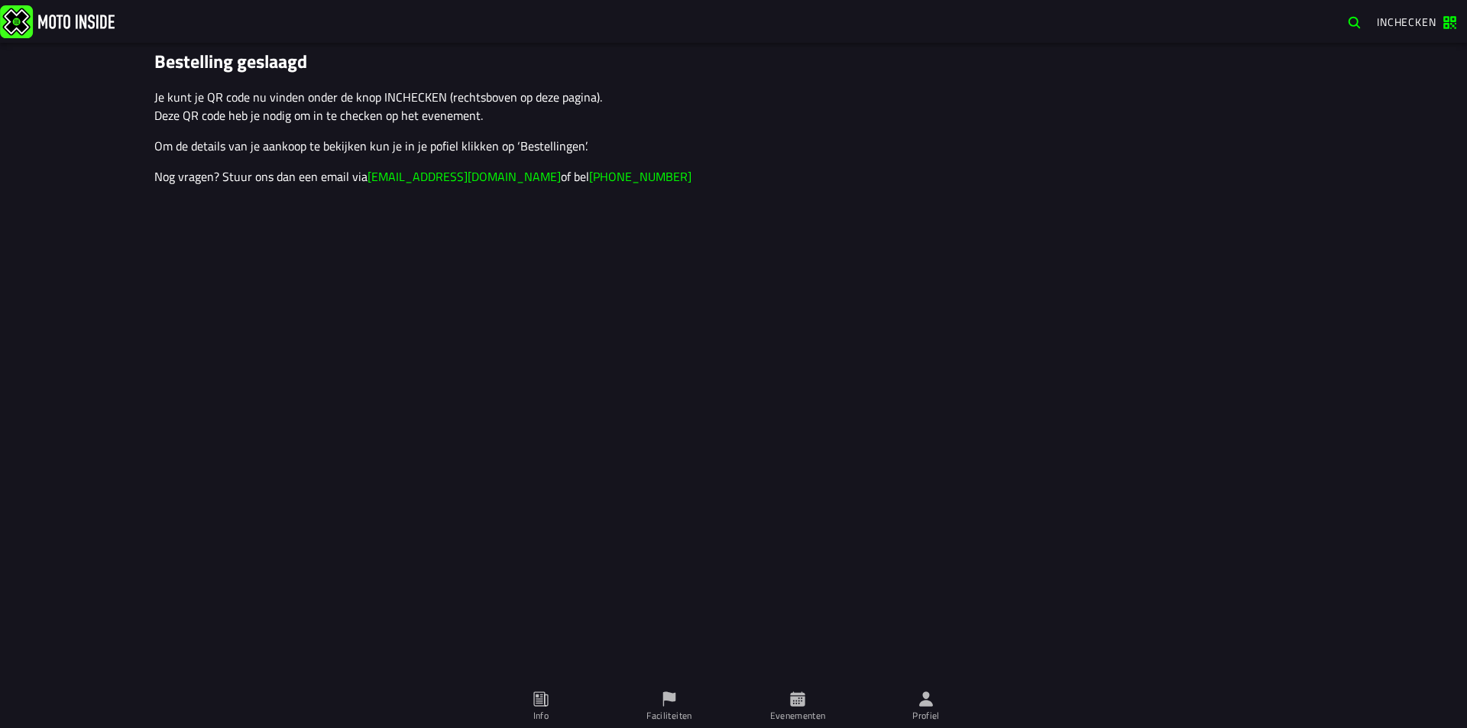
click at [544, 689] on span "Info" at bounding box center [541, 706] width 110 height 43
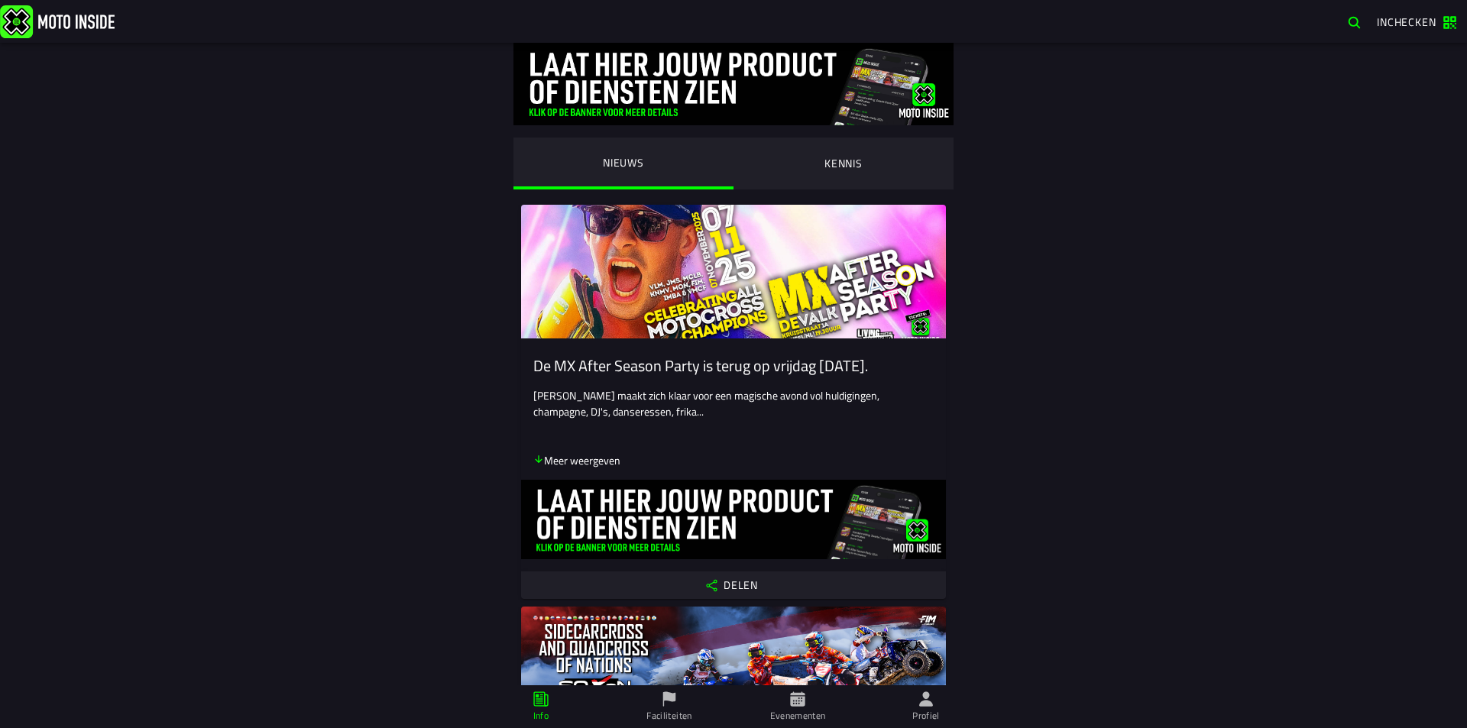
click at [789, 711] on ion-label "Evenementen" at bounding box center [798, 716] width 56 height 14
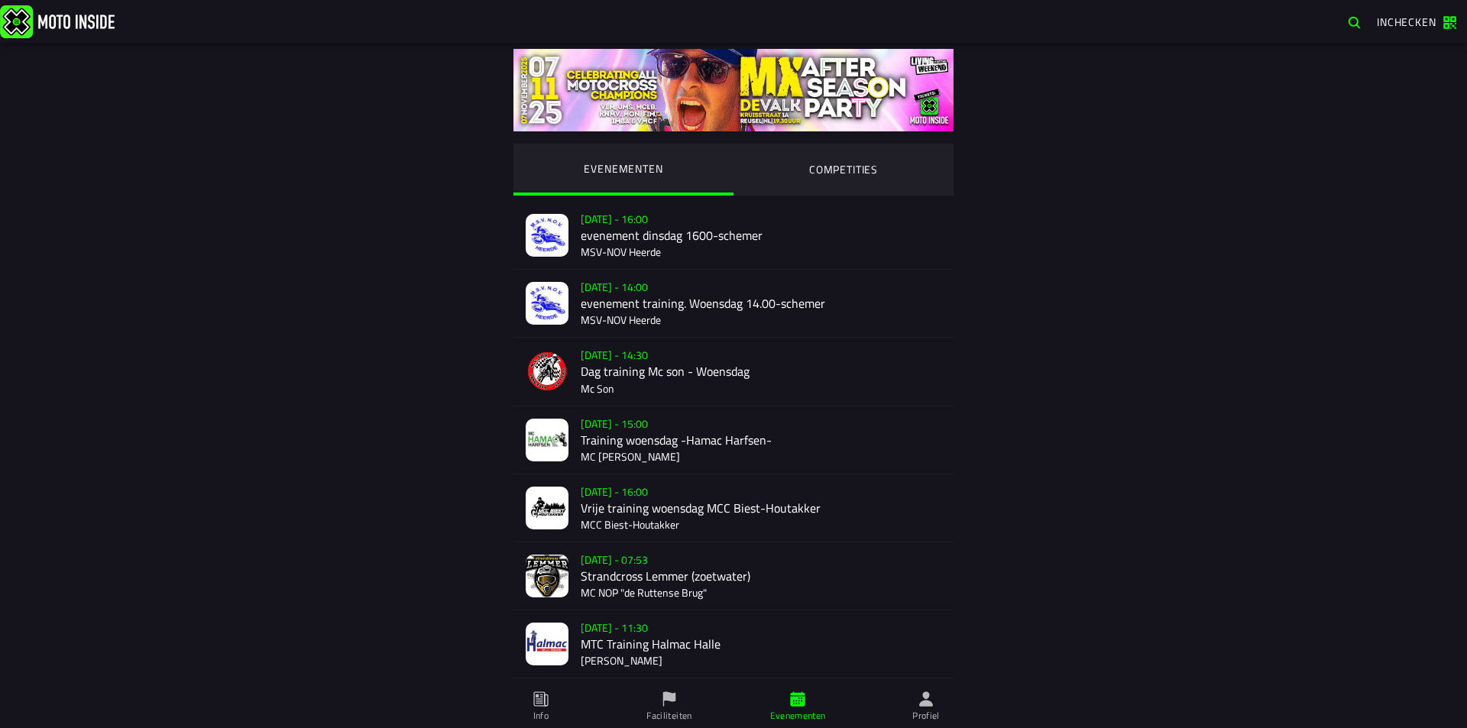
click at [857, 155] on ion-segment-button "COMPETITIES" at bounding box center [843, 170] width 220 height 52
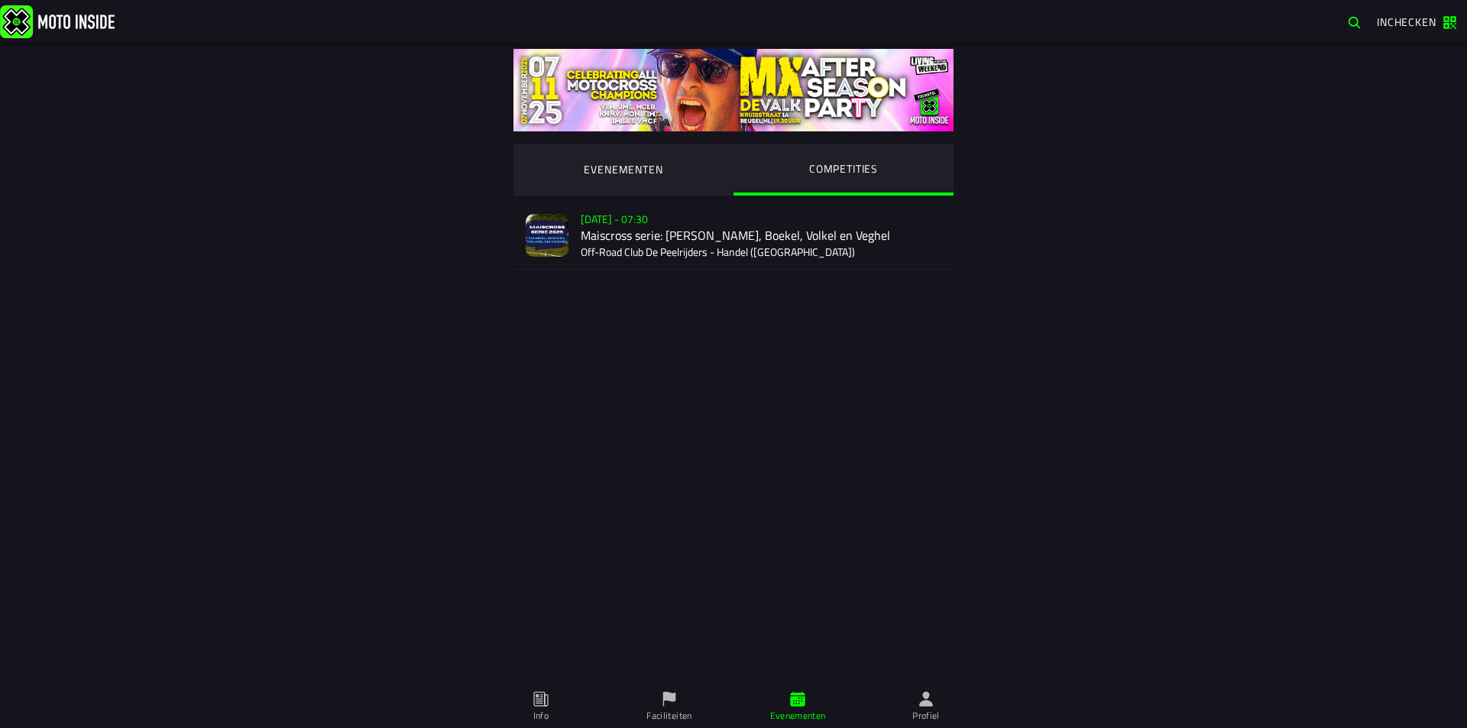
click at [685, 249] on div "[DATE] - 07:30 Maiscross serie: Handel, Boekel, Volkel en Veghel Off-Road Club …" at bounding box center [761, 235] width 361 height 67
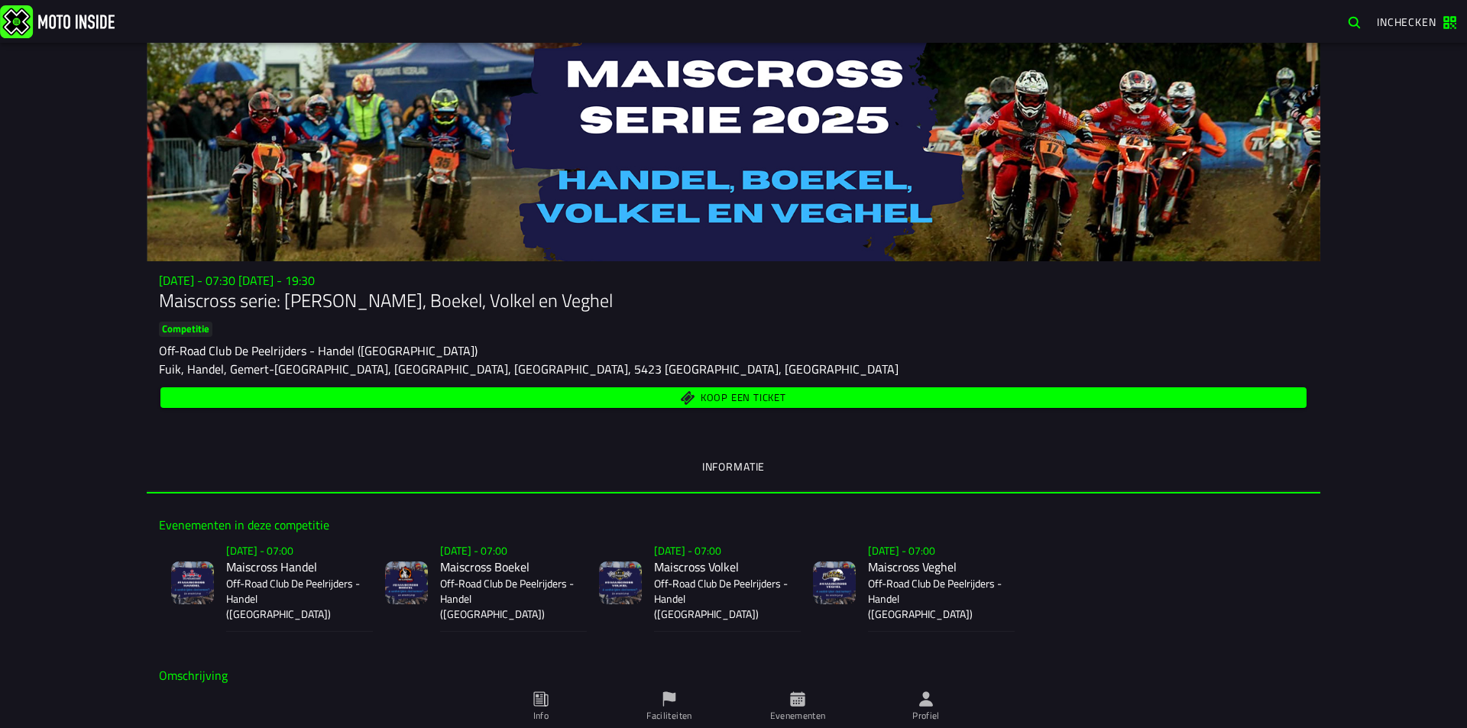
click at [660, 397] on span "Koop een ticket" at bounding box center [734, 397] width 1128 height 15
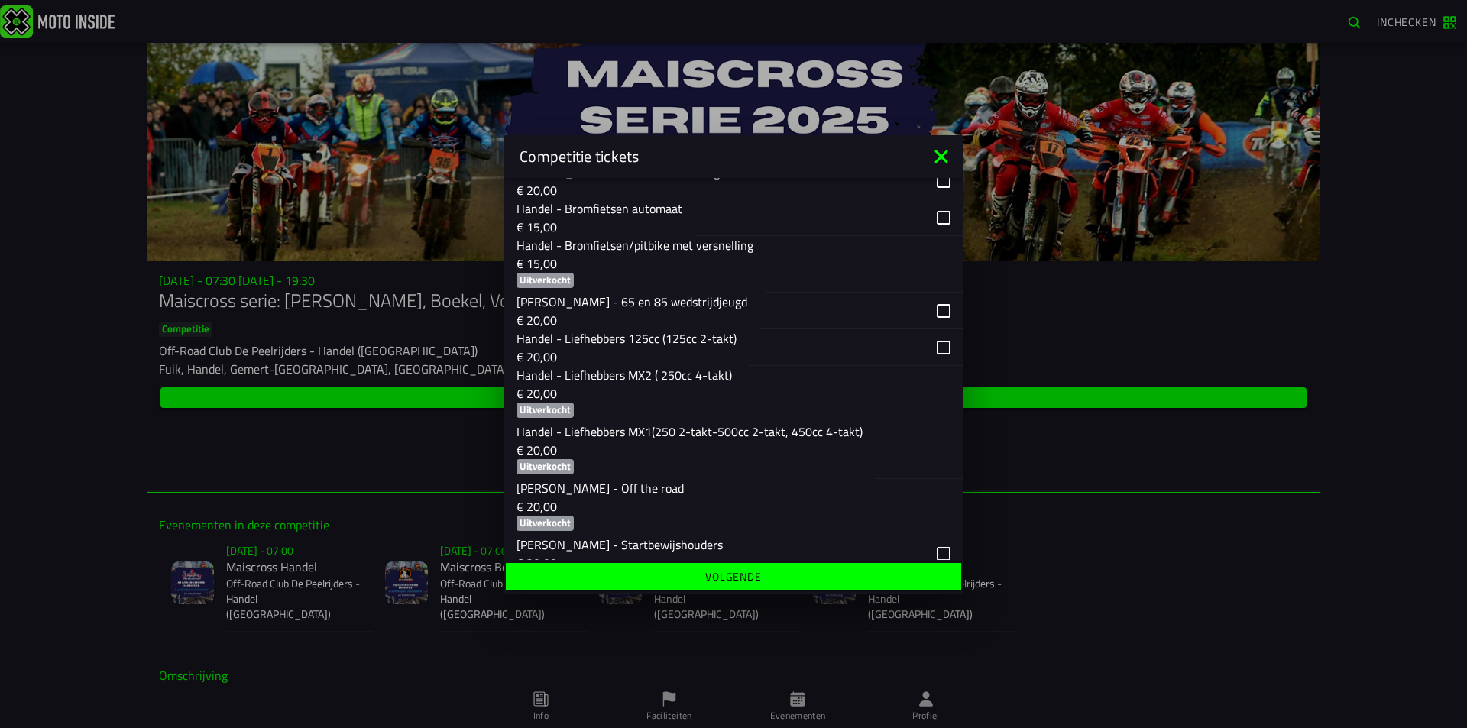
scroll to position [229, 0]
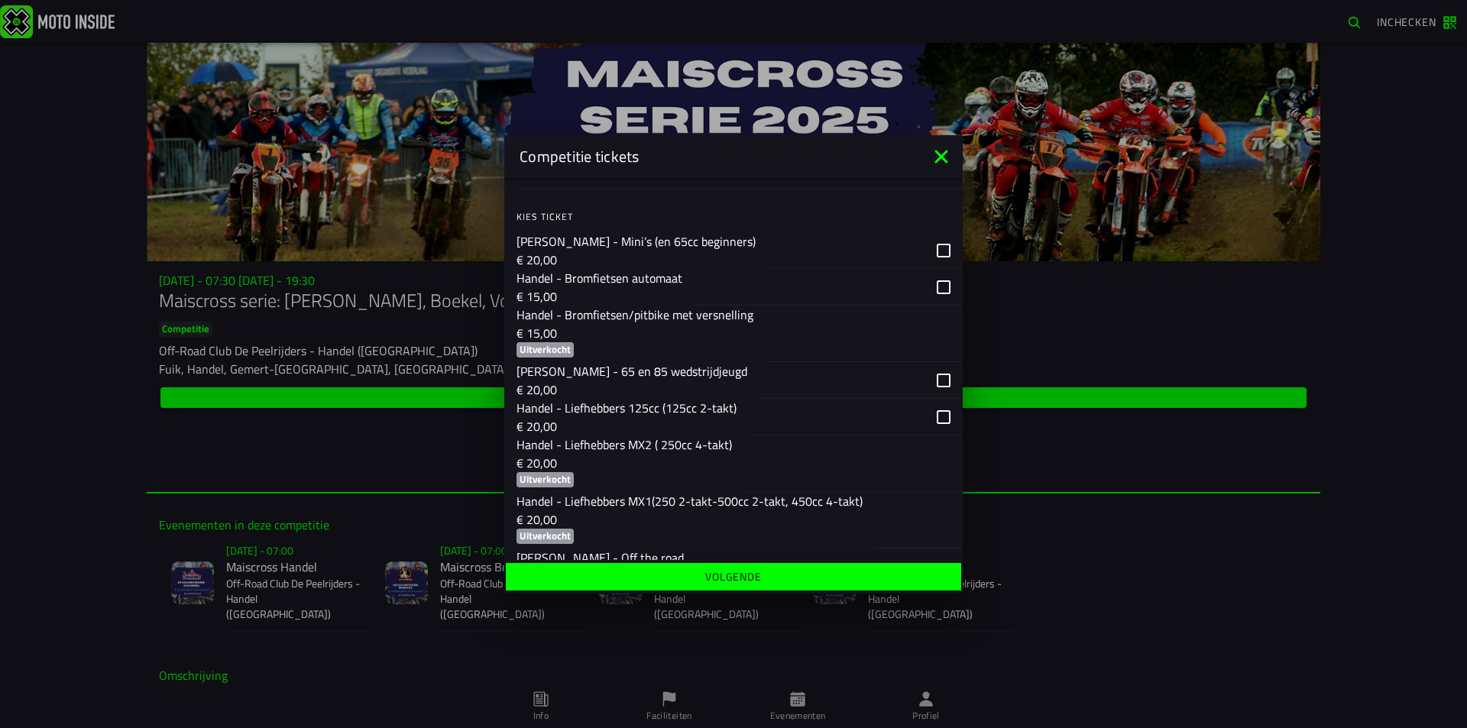
click at [639, 287] on p "Handel - Bromfietsen automaat" at bounding box center [599, 278] width 166 height 18
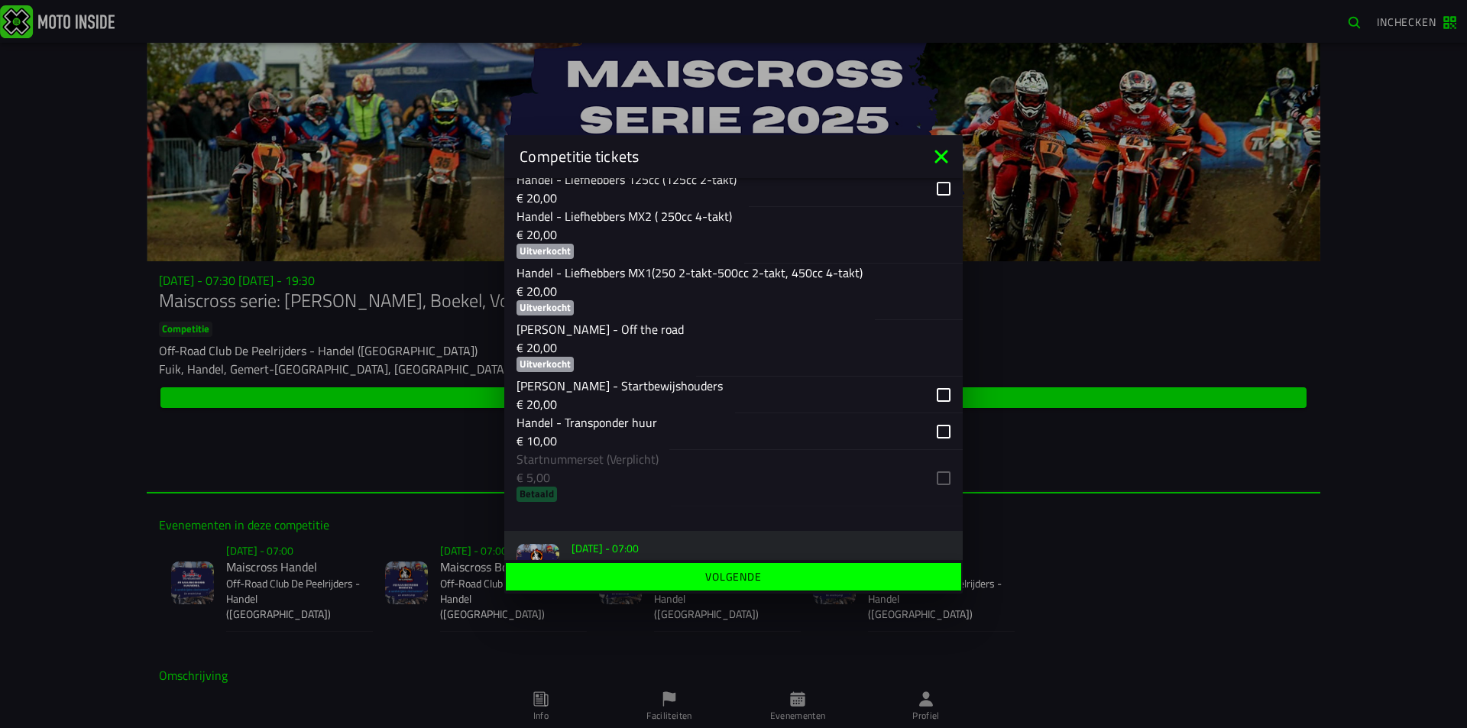
scroll to position [458, 0]
click at [920, 409] on div "button" at bounding box center [849, 394] width 228 height 37
click at [932, 390] on div "button" at bounding box center [849, 394] width 228 height 37
click at [921, 430] on div "button" at bounding box center [815, 431] width 293 height 37
click at [795, 580] on span "Volgende" at bounding box center [733, 576] width 432 height 11
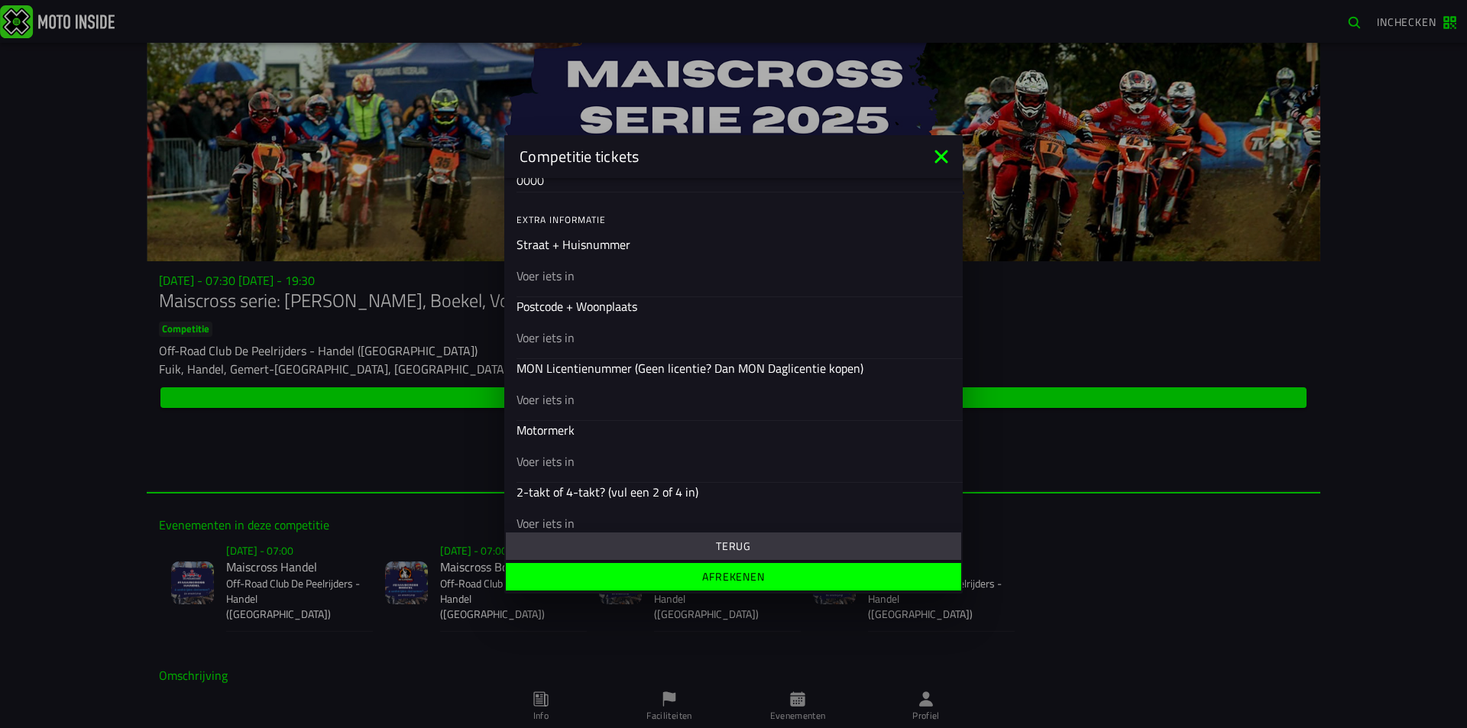
scroll to position [468, 0]
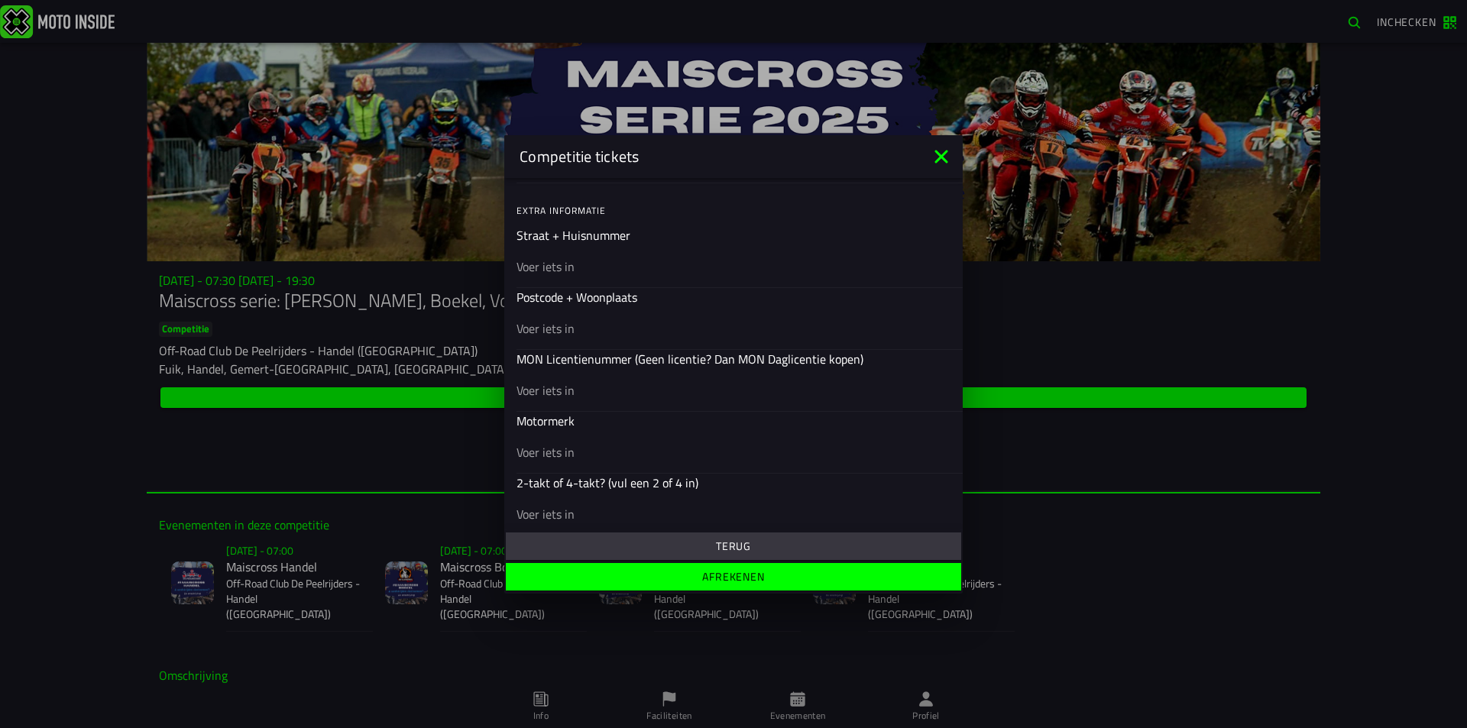
click at [560, 270] on input "text" at bounding box center [733, 266] width 434 height 18
type input "Veldbies 6"
type input "5384PJ Heesch"
click at [551, 387] on input "text" at bounding box center [733, 389] width 434 height 18
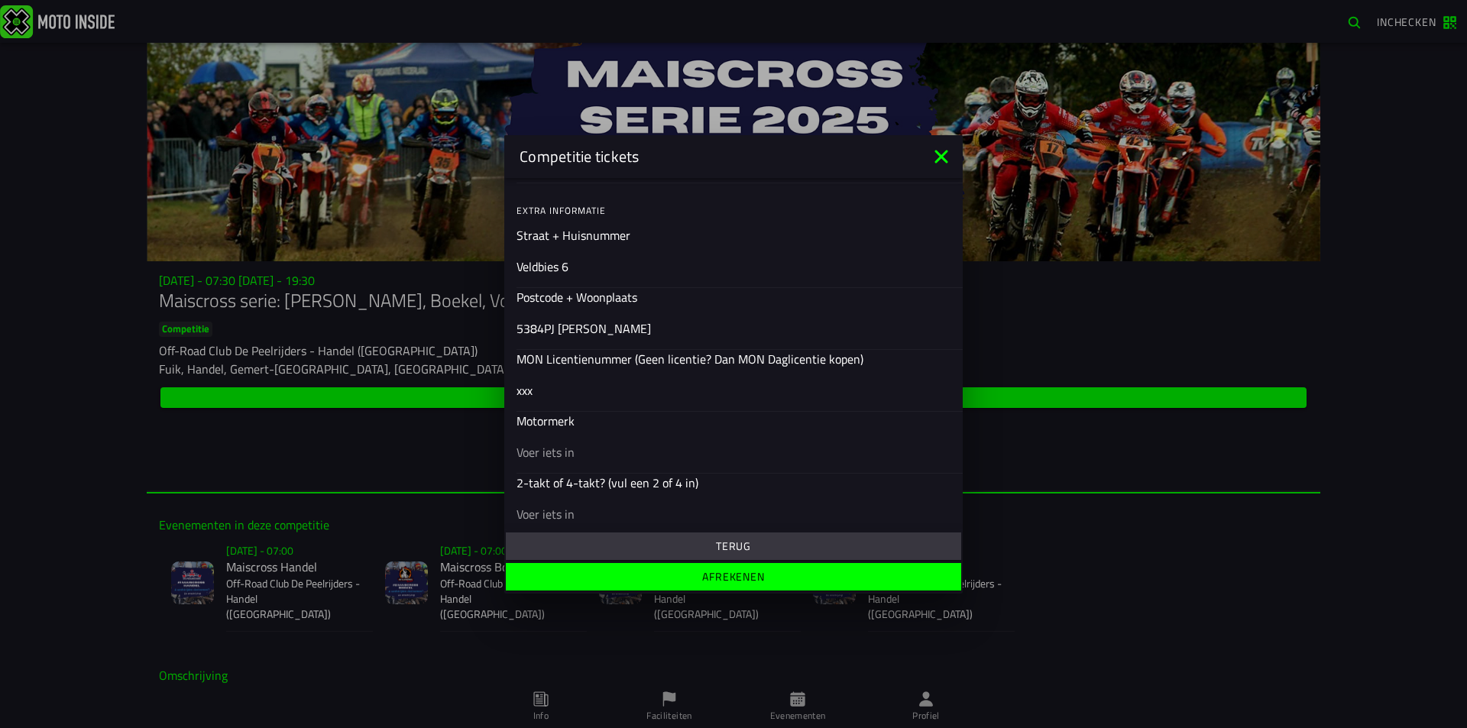
type input "xxx"
click at [539, 449] on input "text" at bounding box center [733, 451] width 434 height 18
type input "Kawasaki"
click at [546, 518] on input "text" at bounding box center [733, 513] width 434 height 18
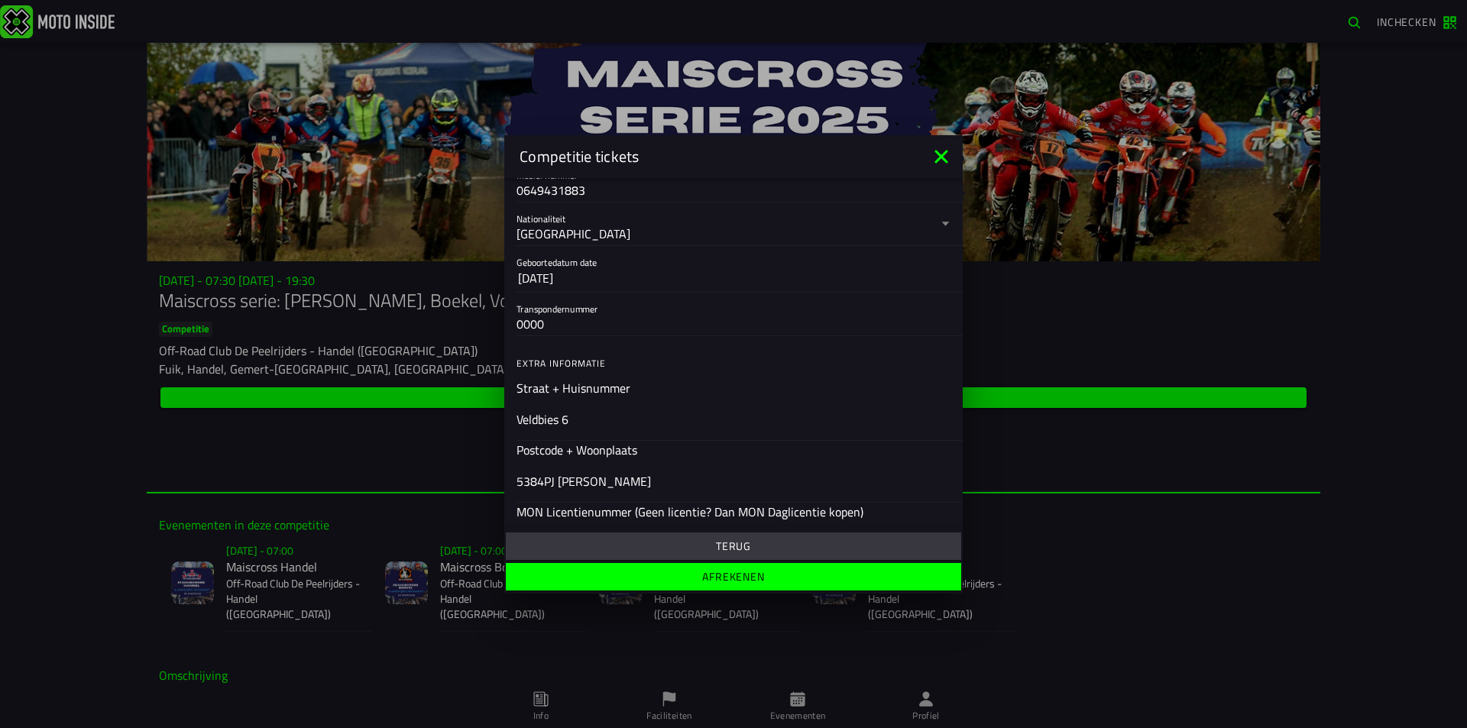
type input "4 takt"
click at [678, 576] on span "Afrekenen" at bounding box center [733, 576] width 432 height 11
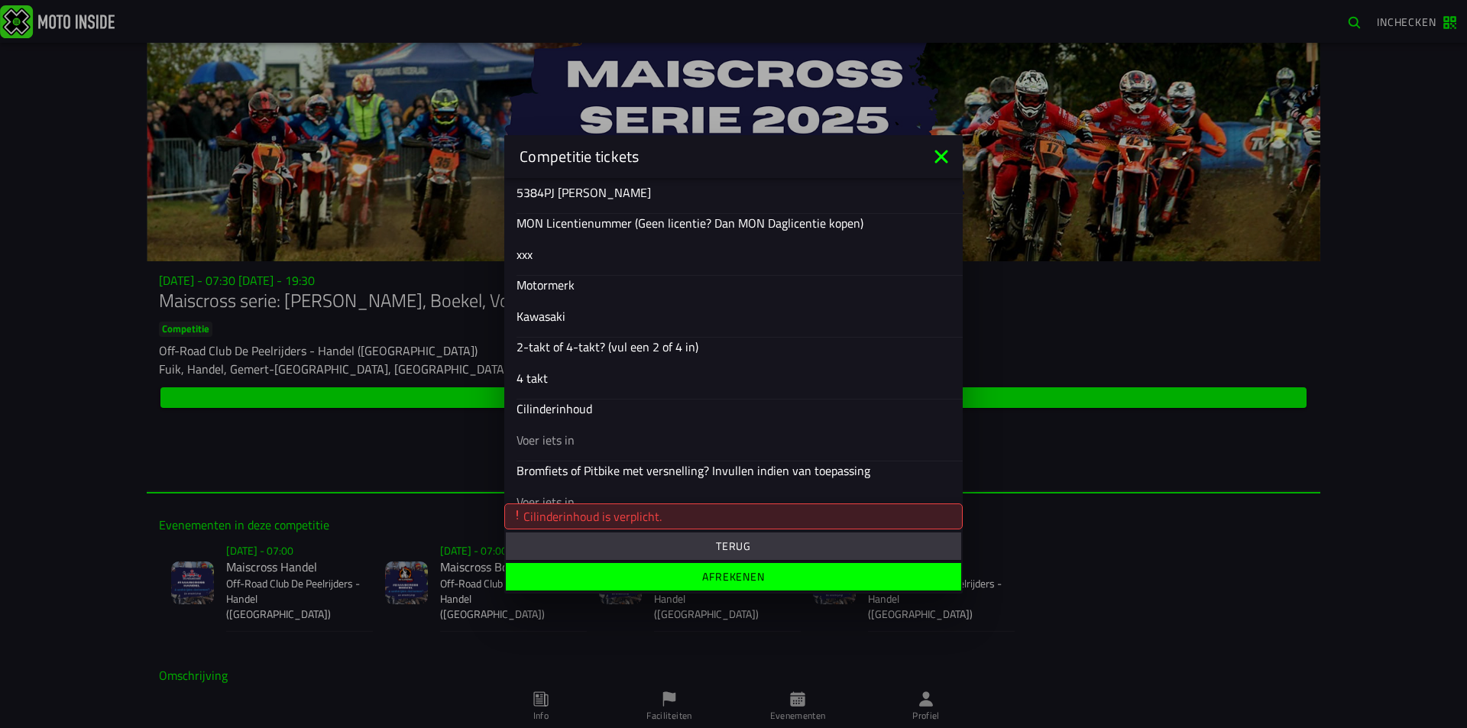
scroll to position [630, 0]
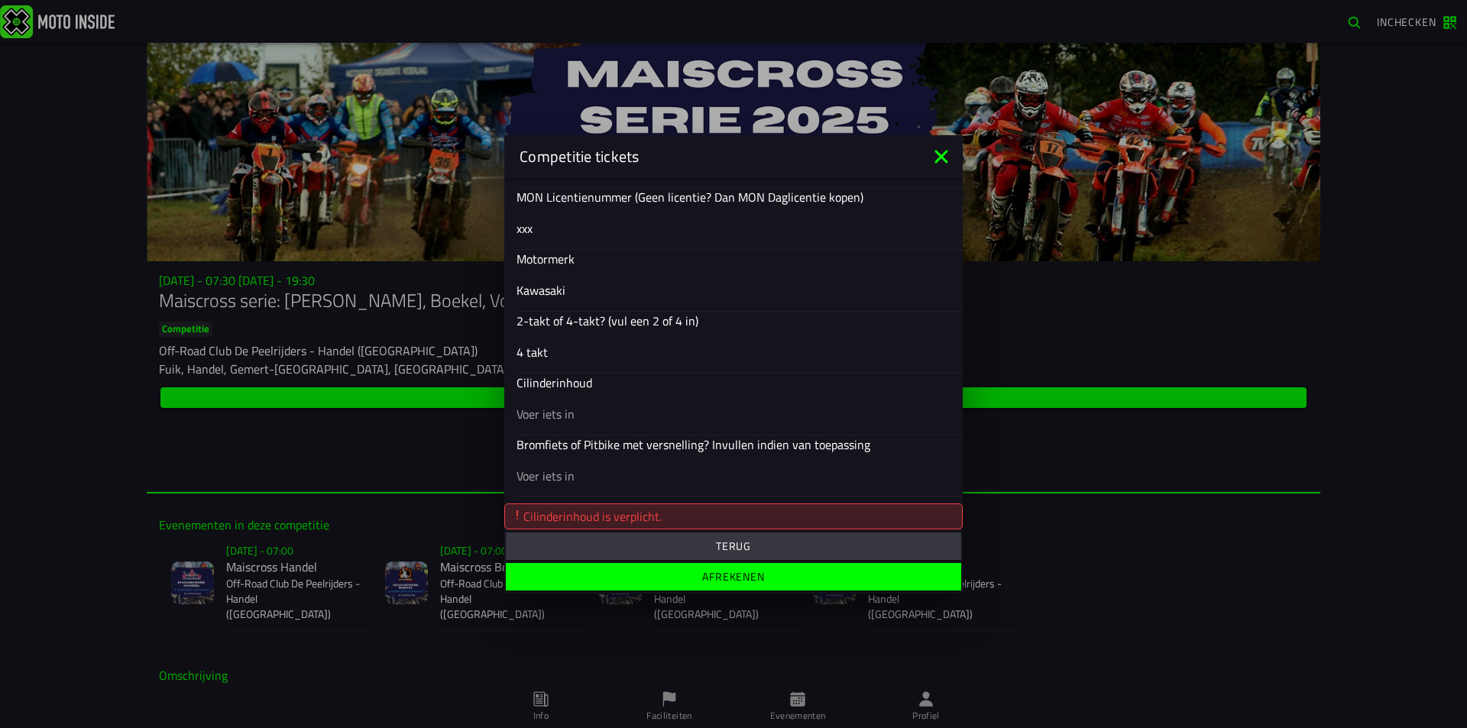
click at [539, 408] on input "text" at bounding box center [733, 413] width 434 height 18
type input "140"
click at [0, 0] on slot "Afrekenen" at bounding box center [0, 0] width 0 height 0
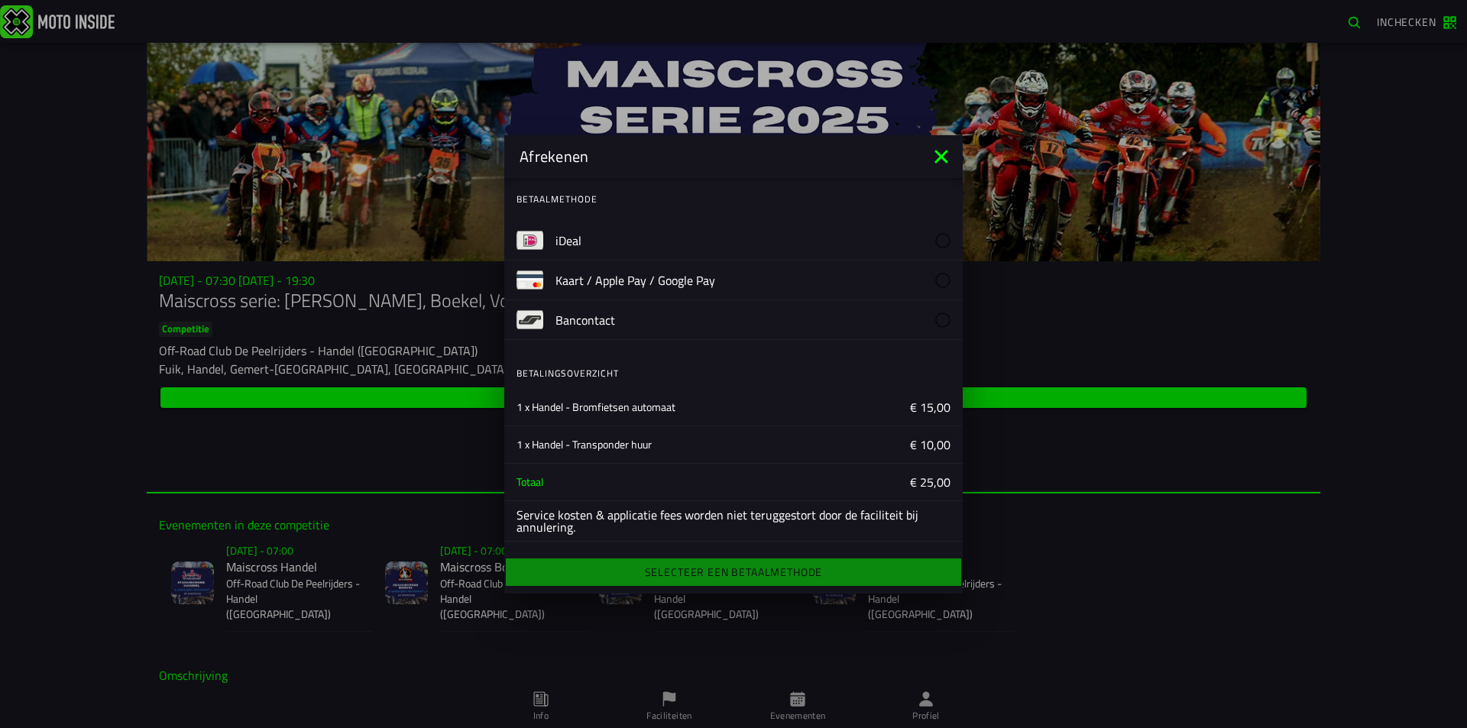
click at [947, 226] on label "iDeal" at bounding box center [752, 240] width 395 height 39
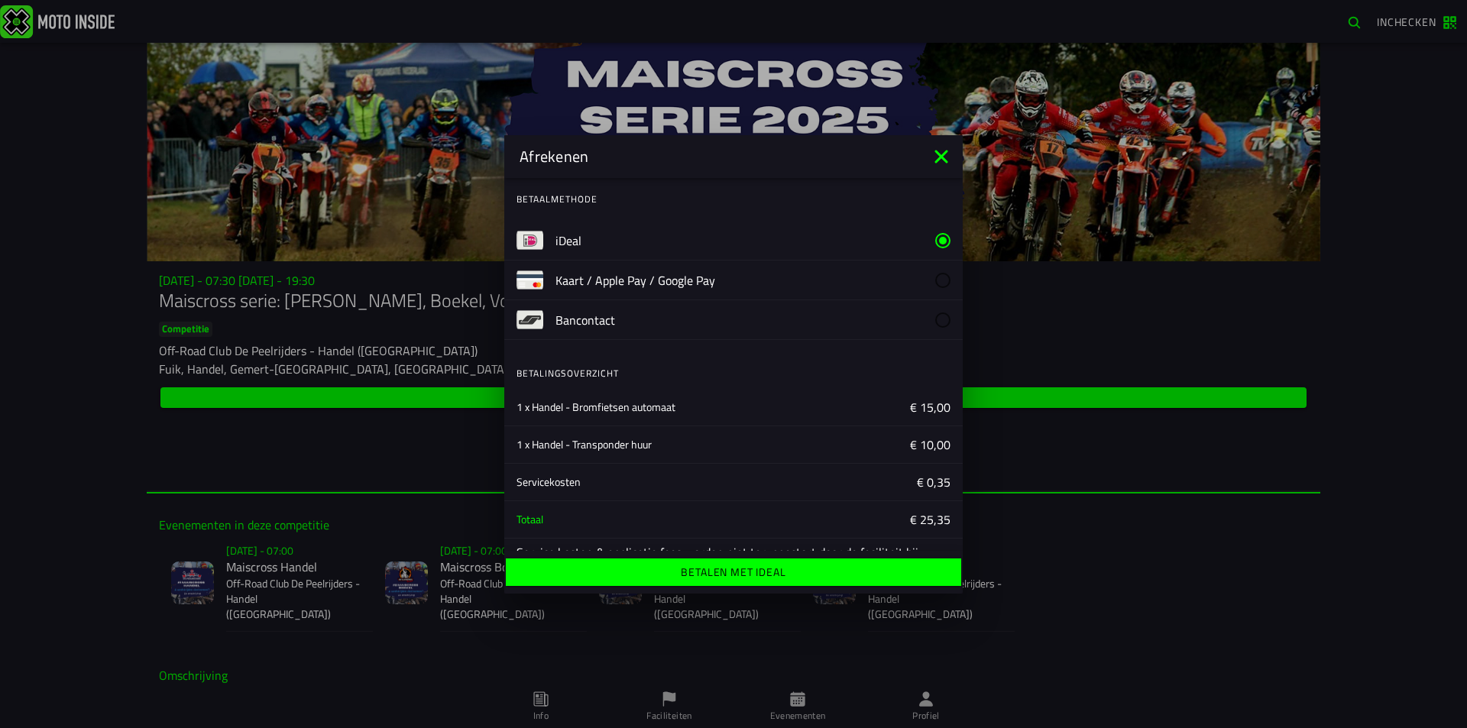
click at [684, 578] on ion-label "Betalen met iDeal" at bounding box center [733, 572] width 105 height 11
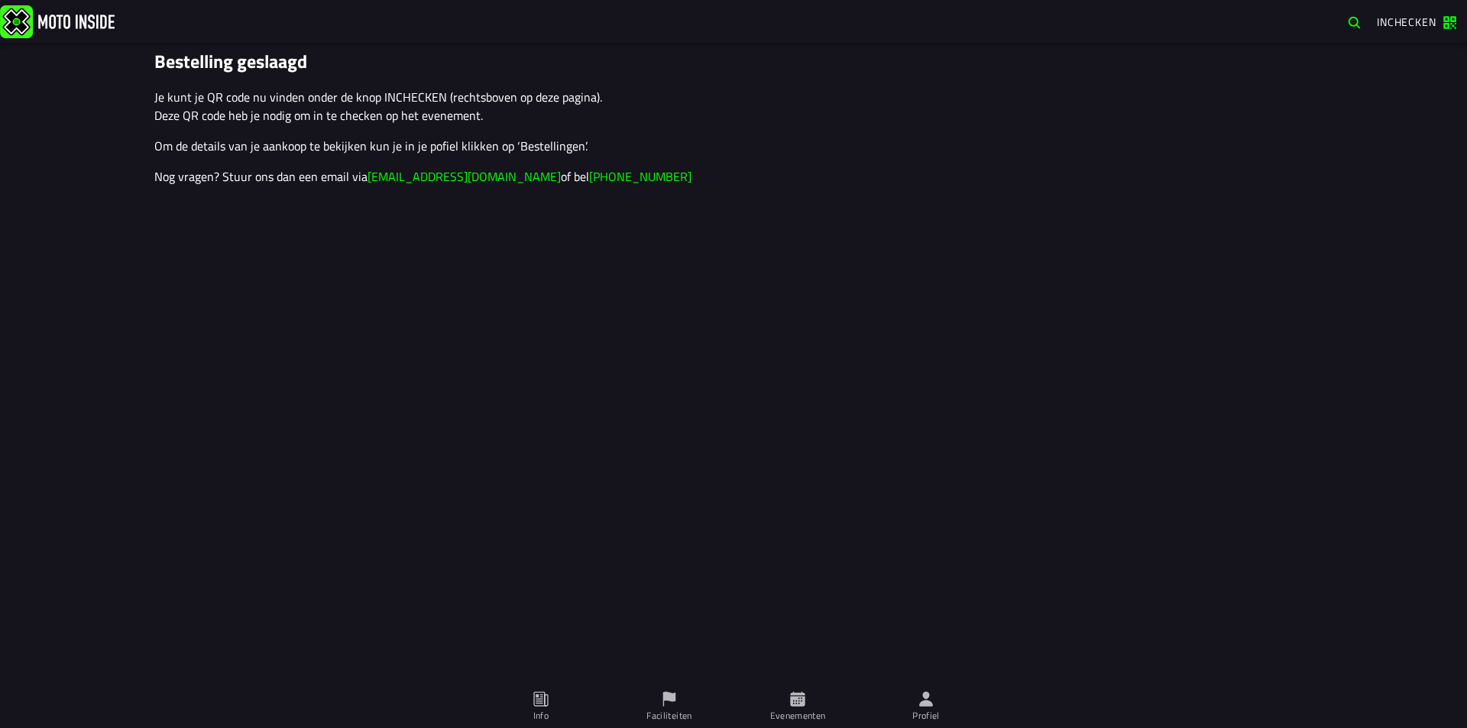
click at [777, 704] on span "Evenementen" at bounding box center [798, 706] width 110 height 43
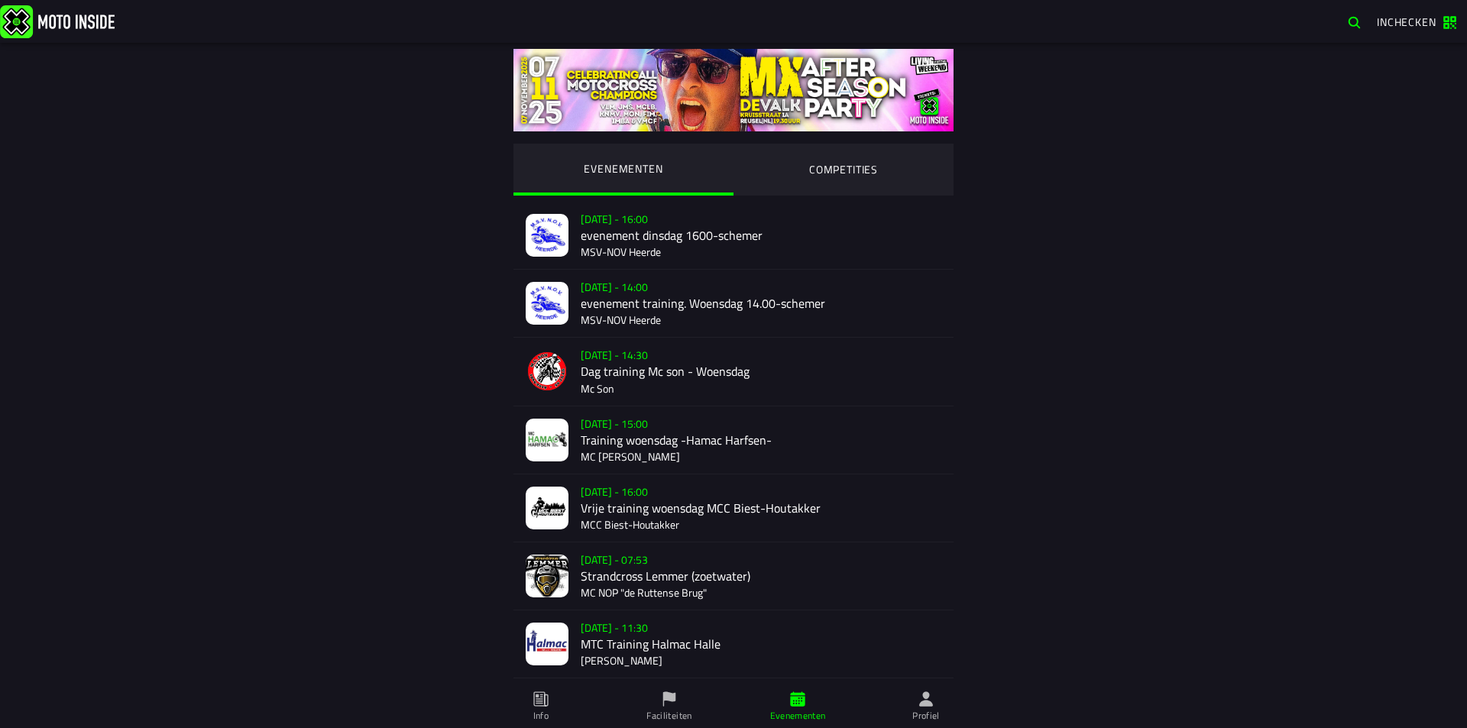
click at [828, 178] on ion-segment-button "COMPETITIES" at bounding box center [843, 170] width 220 height 52
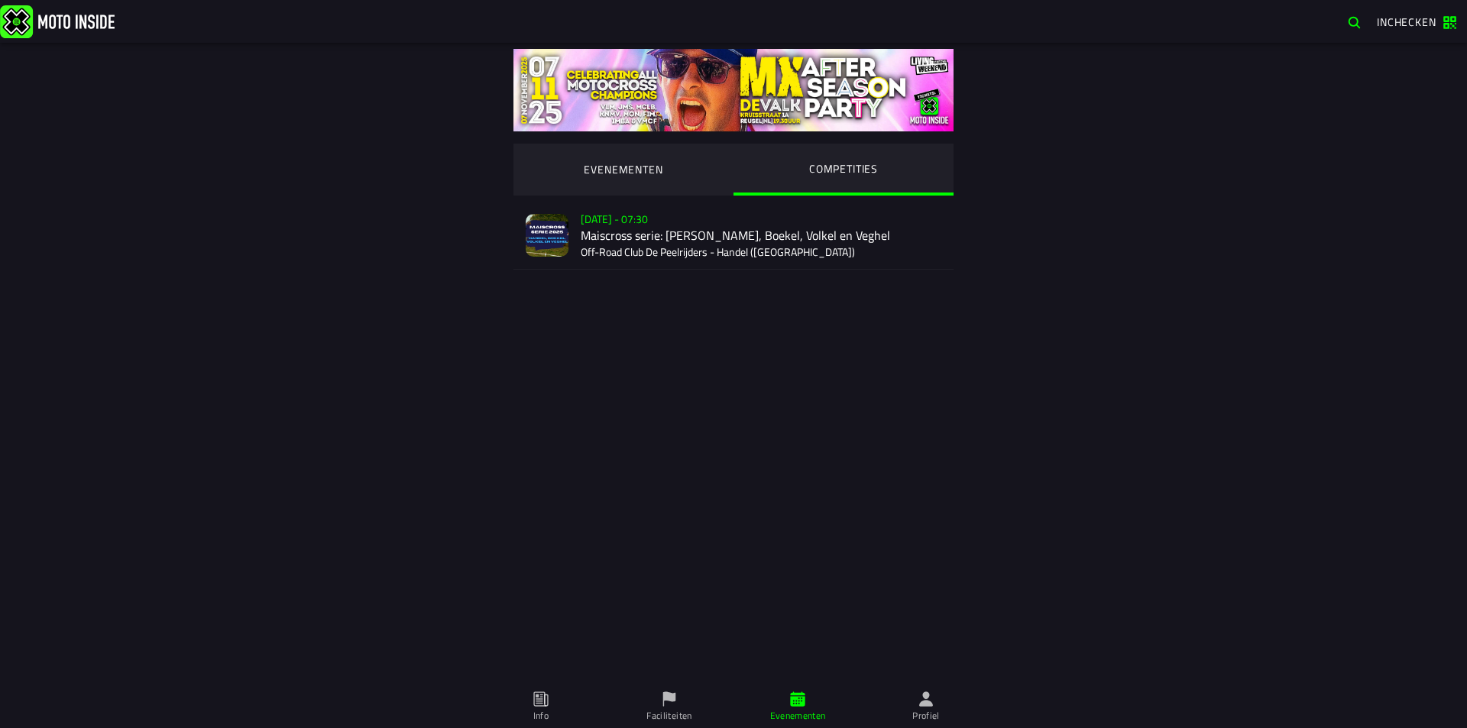
click at [742, 244] on div "[DATE] - 07:30 Maiscross serie: Handel, Boekel, Volkel en Veghel Off-Road Club …" at bounding box center [761, 235] width 361 height 67
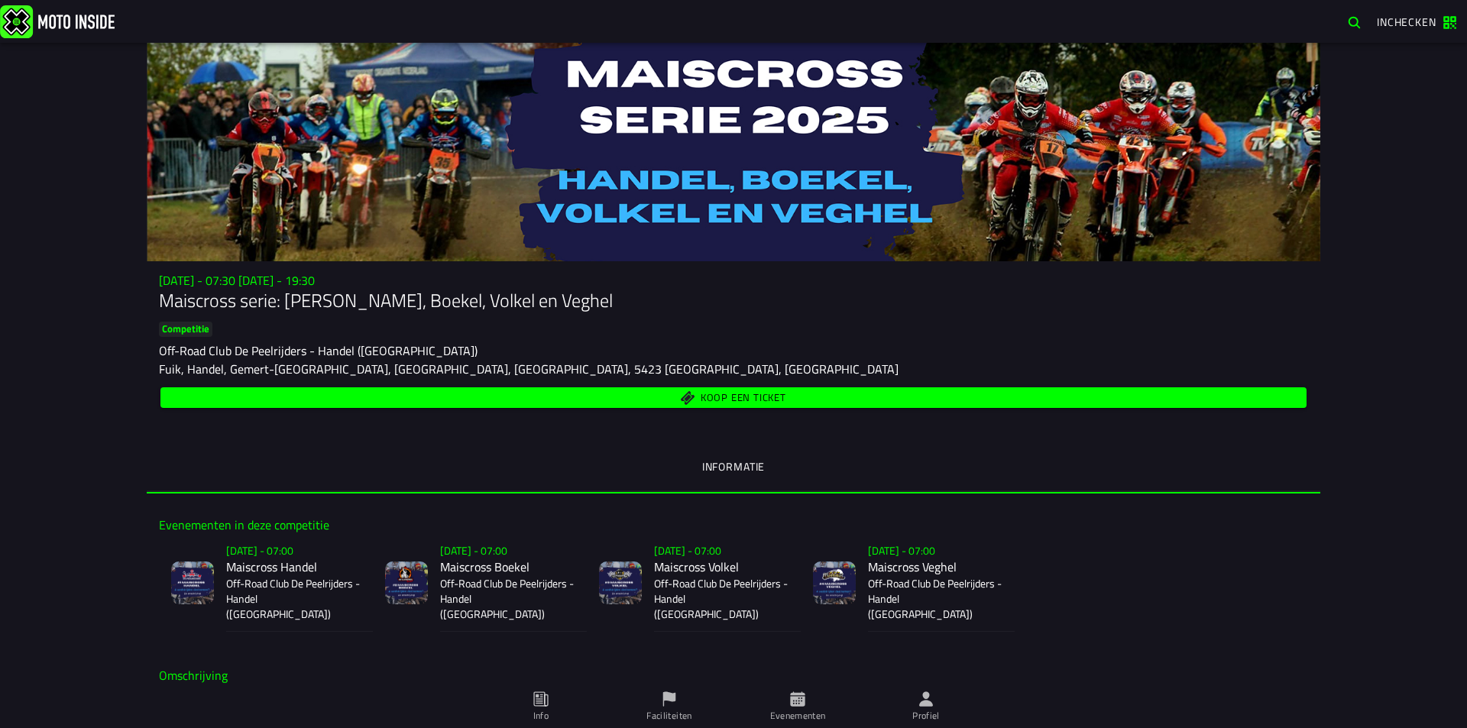
click at [713, 393] on span "Koop een ticket" at bounding box center [744, 398] width 86 height 10
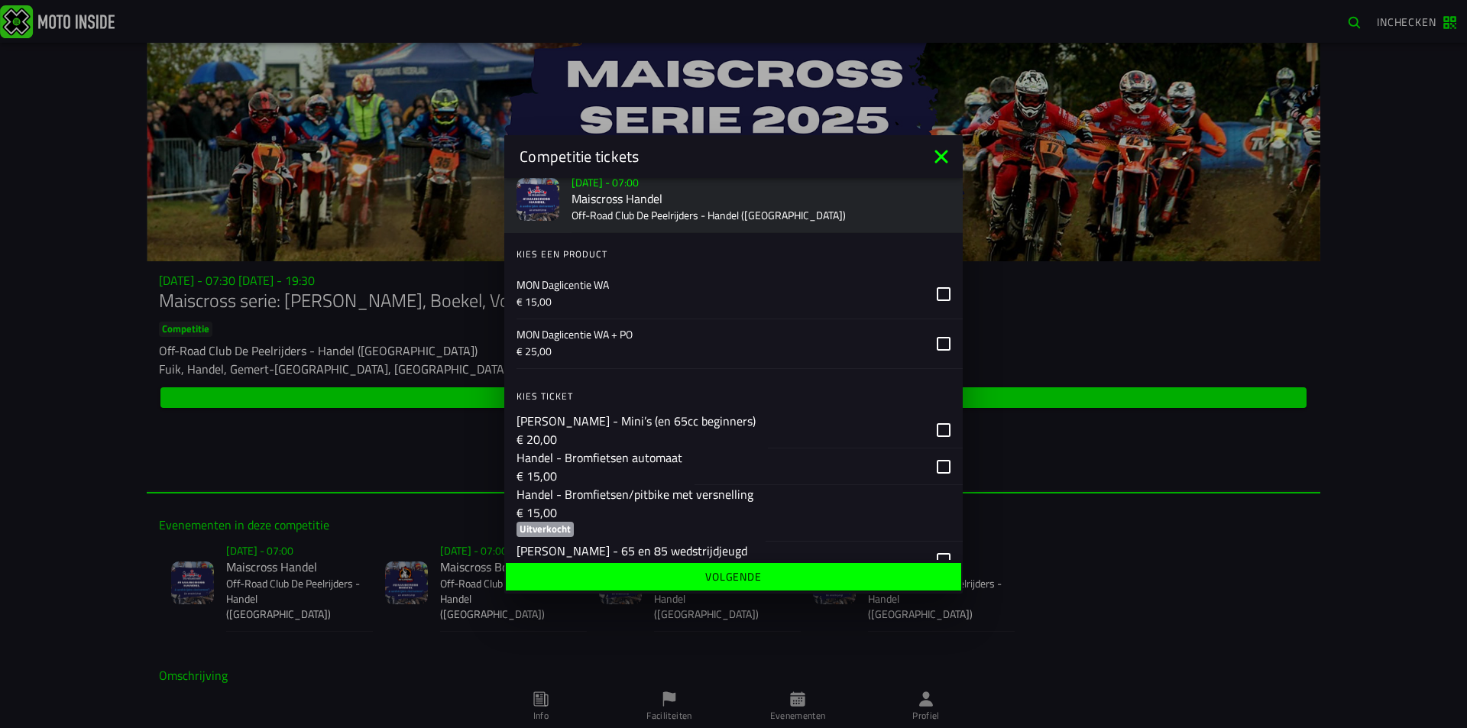
scroll to position [76, 0]
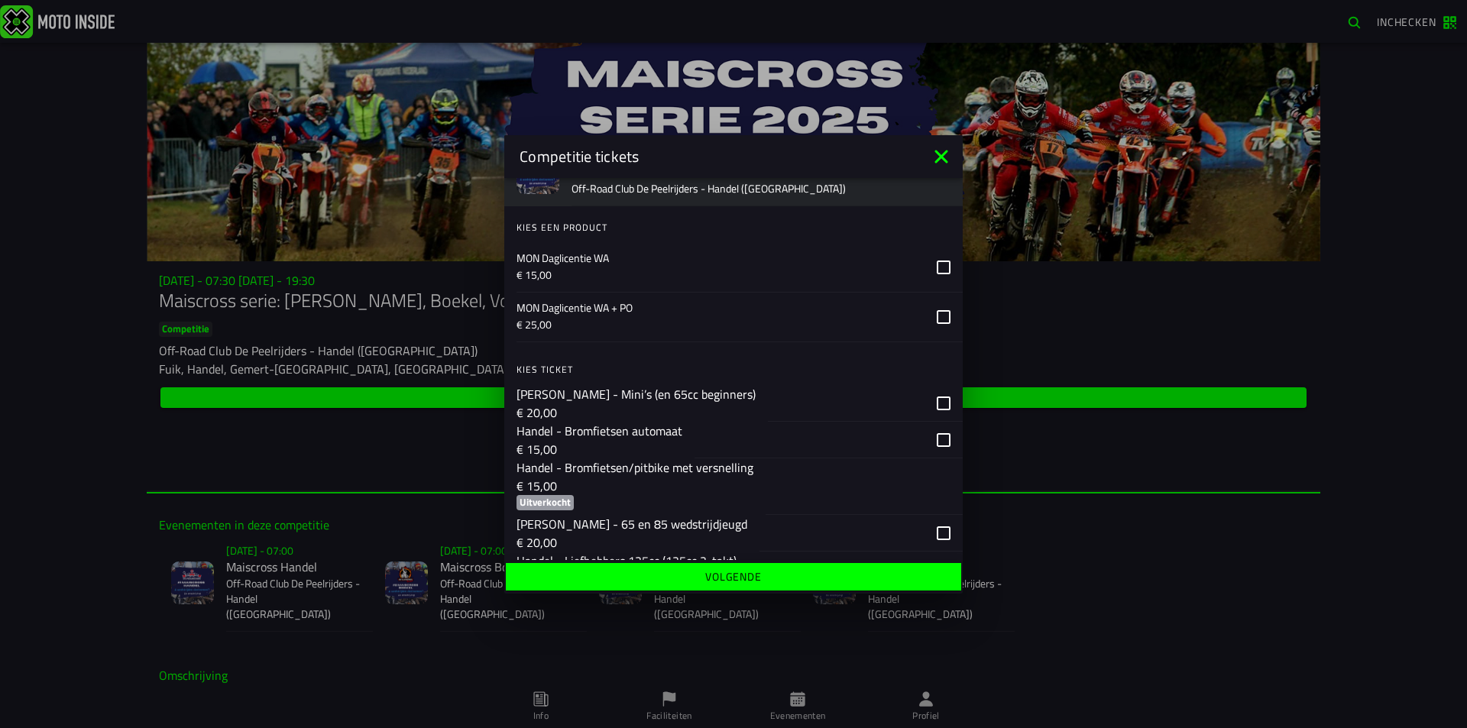
click at [587, 541] on p "€ 20,00" at bounding box center [631, 542] width 231 height 18
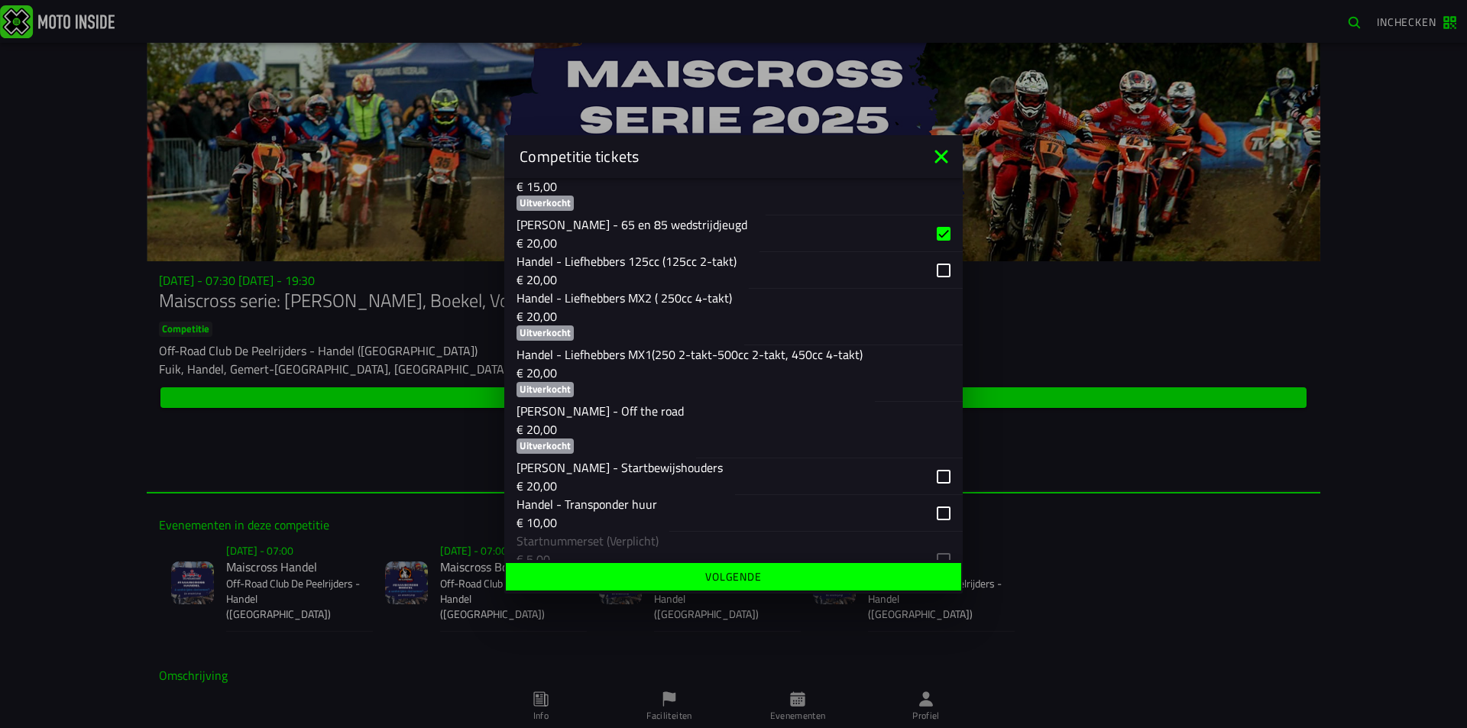
scroll to position [382, 0]
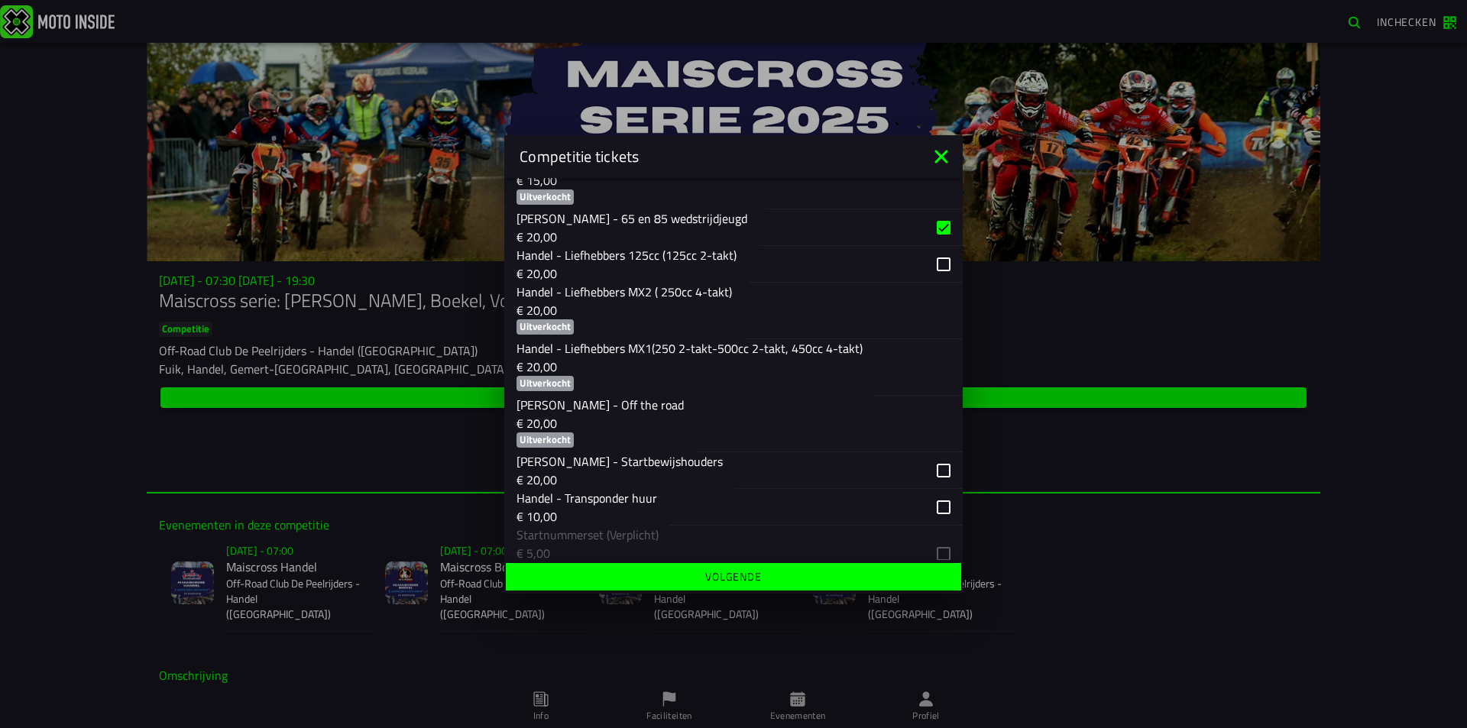
click at [696, 581] on span "Volgende" at bounding box center [733, 576] width 432 height 11
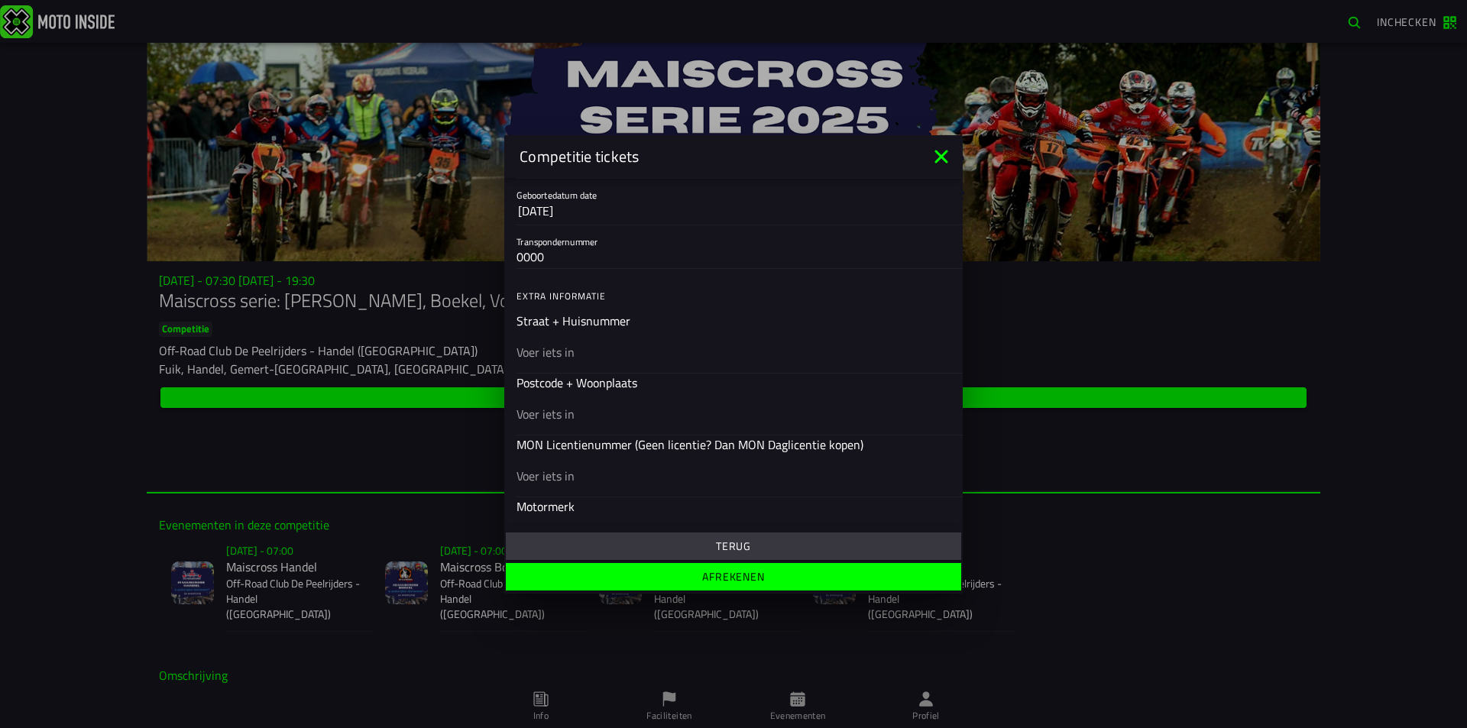
click at [591, 353] on input "text" at bounding box center [733, 351] width 434 height 18
type input "Veldbies 6"
click at [579, 427] on div at bounding box center [733, 413] width 434 height 43
click at [579, 423] on input "text" at bounding box center [733, 413] width 434 height 18
click at [575, 423] on input "5384 PJ" at bounding box center [733, 413] width 434 height 18
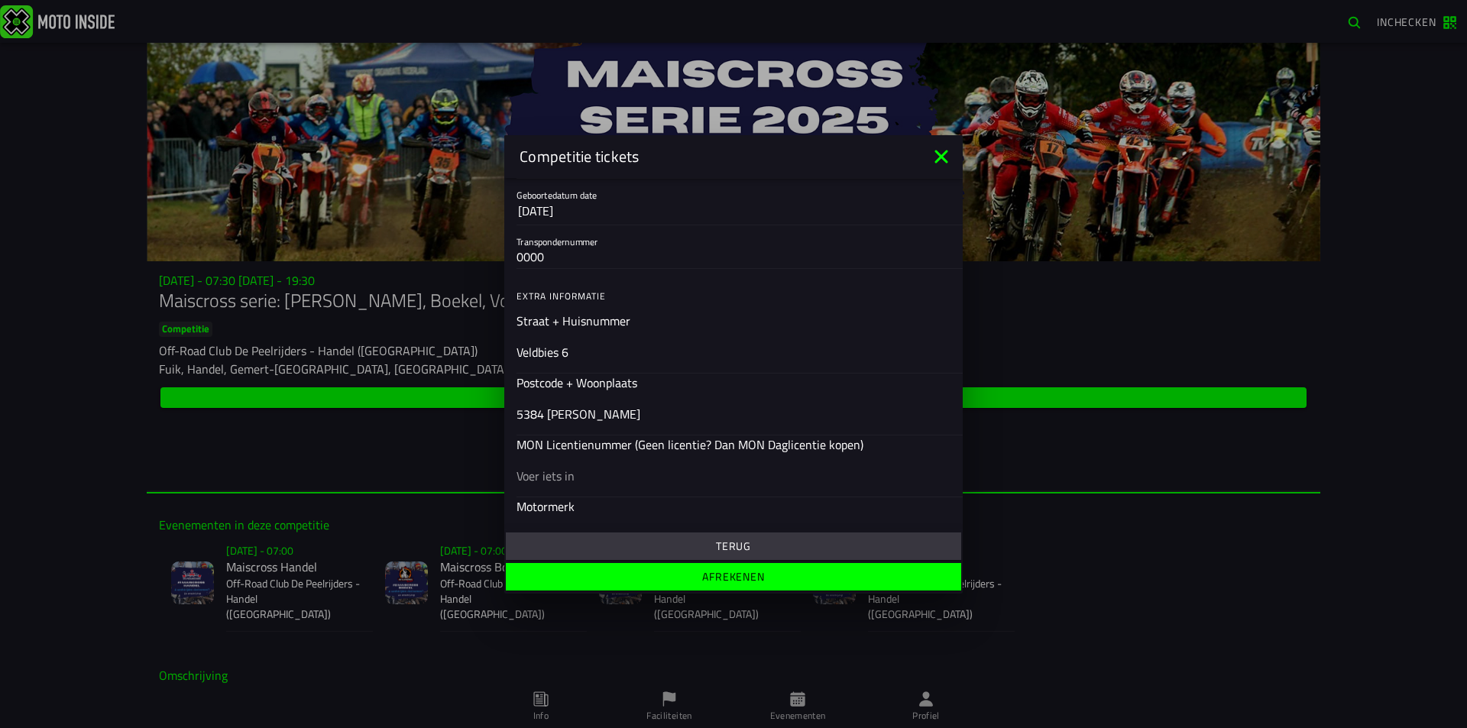
type input "5384 [PERSON_NAME]"
click at [537, 484] on input "text" at bounding box center [733, 475] width 434 height 18
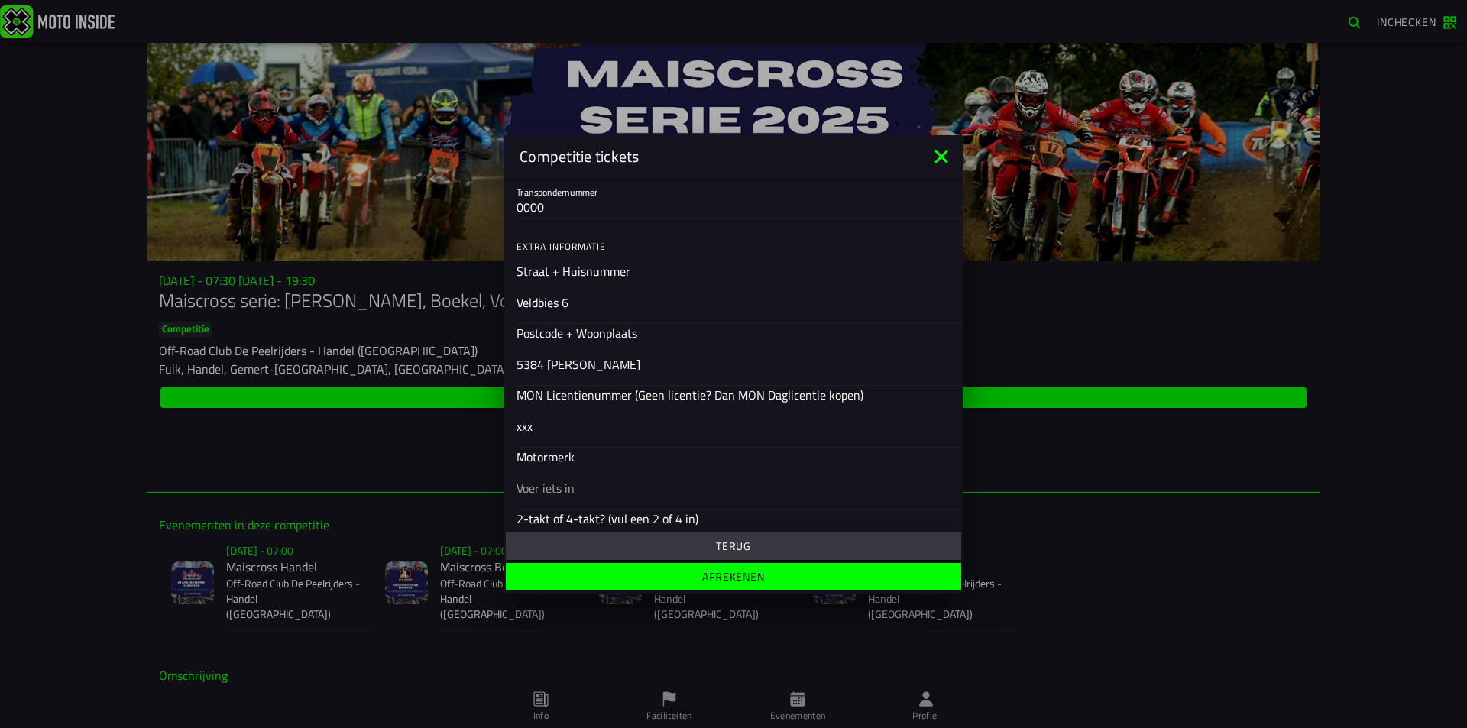
scroll to position [458, 0]
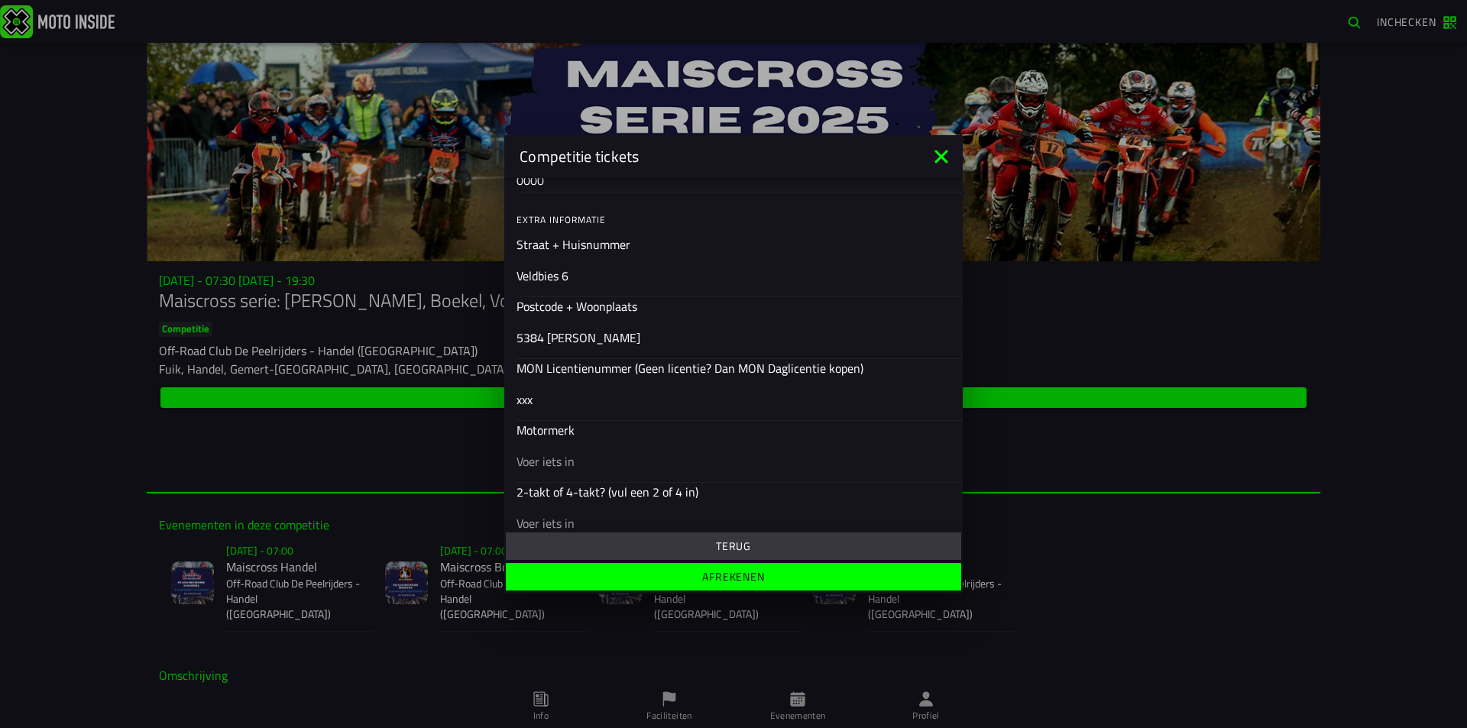
type input "xxx"
click at [561, 465] on input "text" at bounding box center [733, 461] width 434 height 18
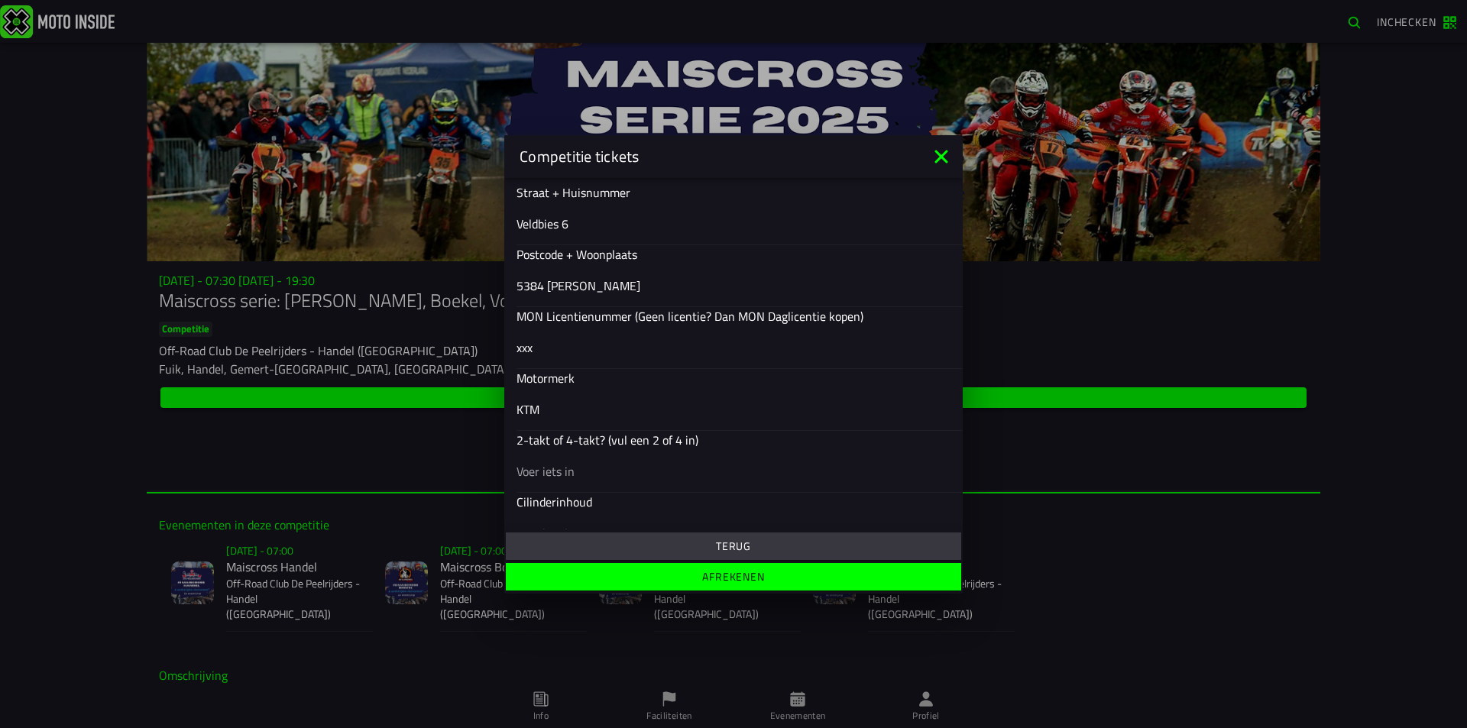
scroll to position [535, 0]
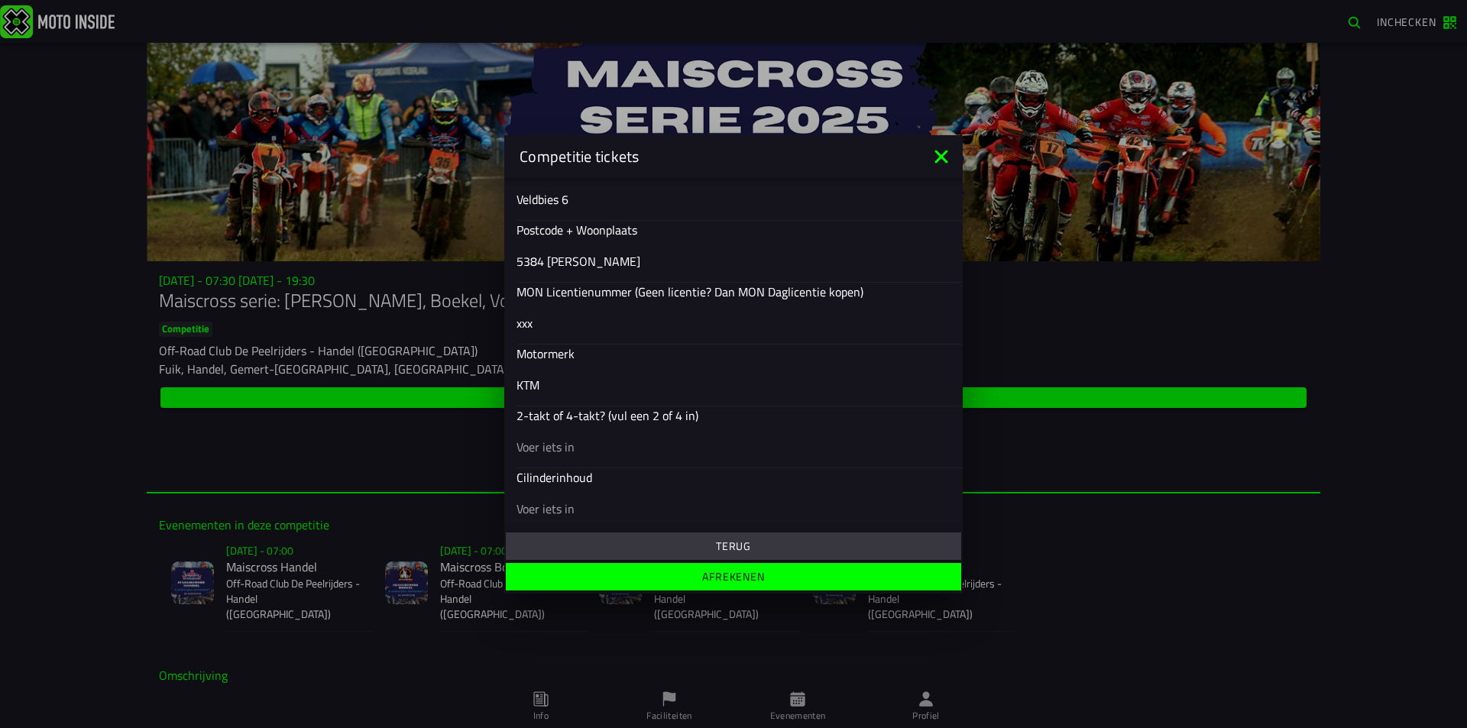
type input "KTM"
click at [562, 452] on input "text" at bounding box center [733, 446] width 434 height 18
type input "2"
click at [556, 506] on input "text" at bounding box center [733, 508] width 434 height 18
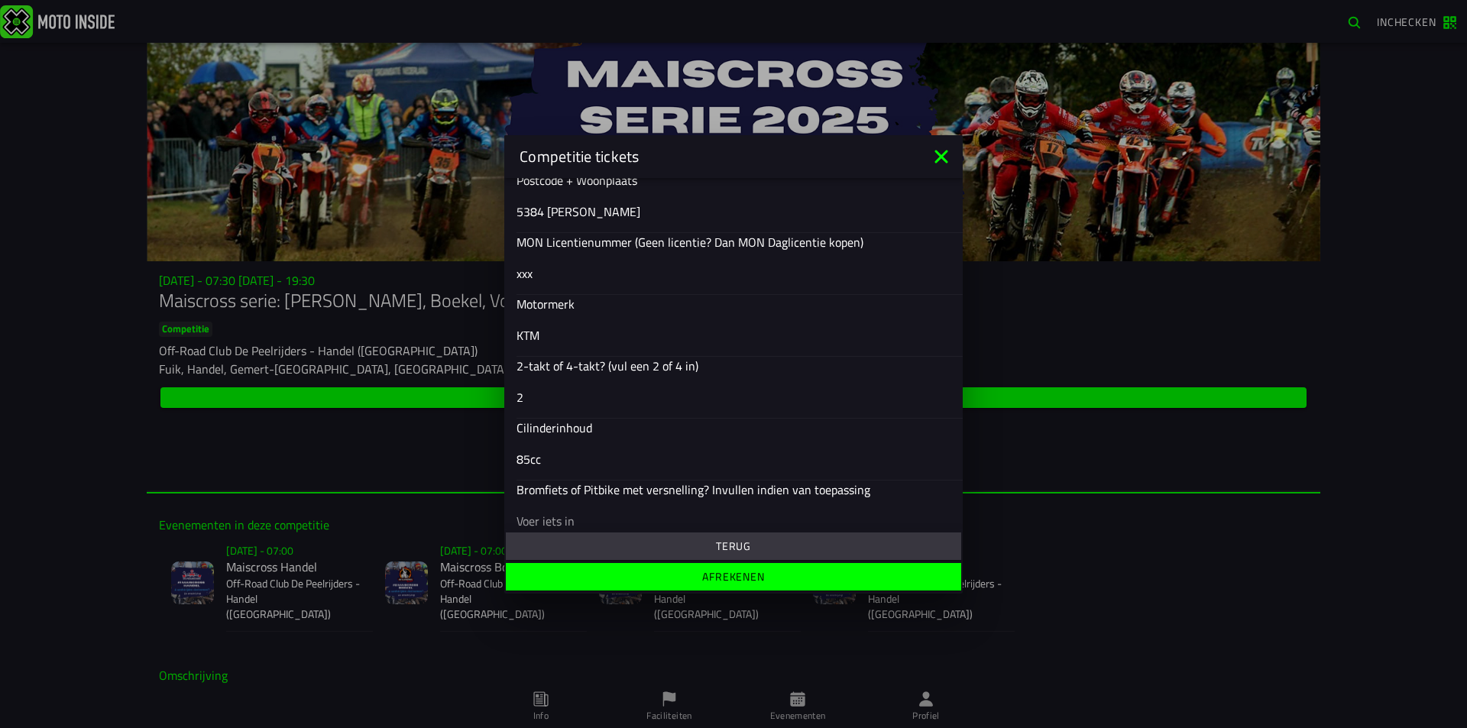
scroll to position [604, 0]
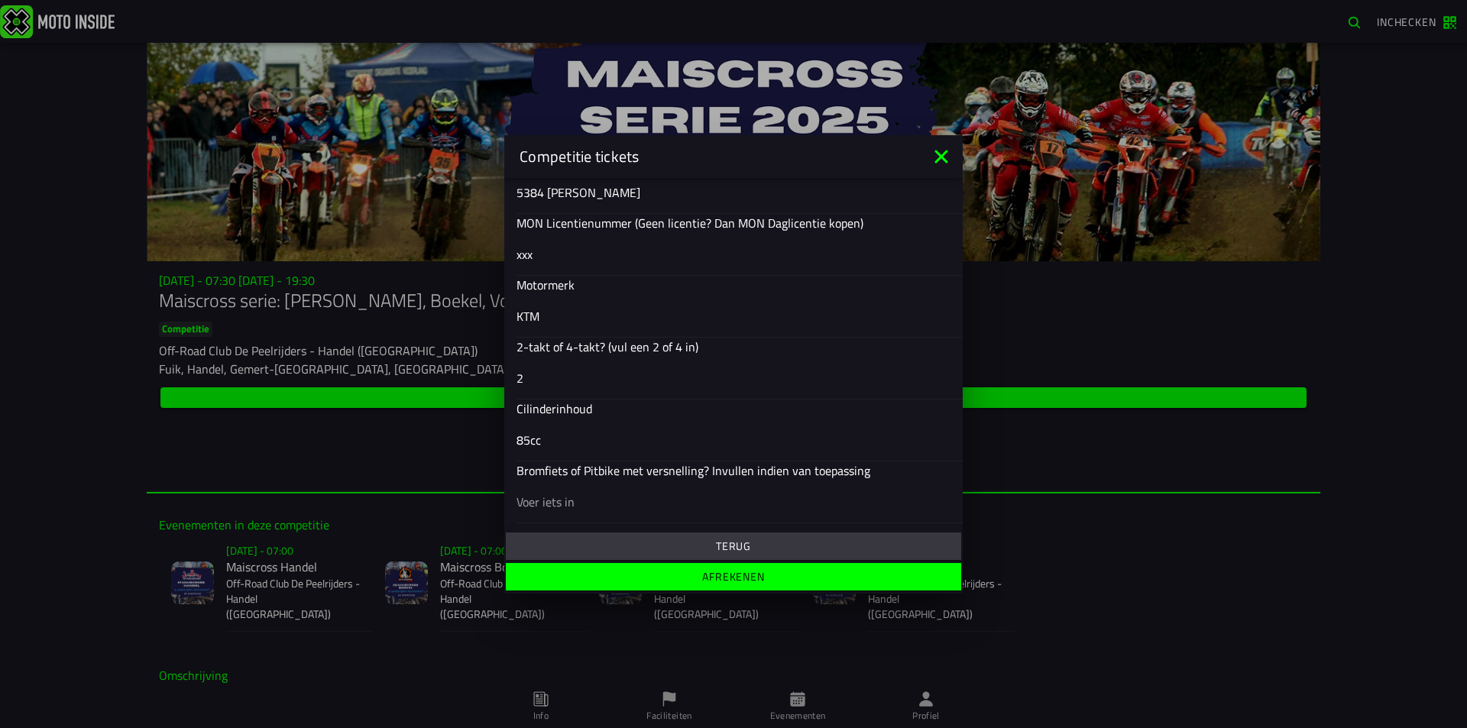
type input "85cc"
click at [655, 585] on button "Afrekenen" at bounding box center [733, 577] width 455 height 28
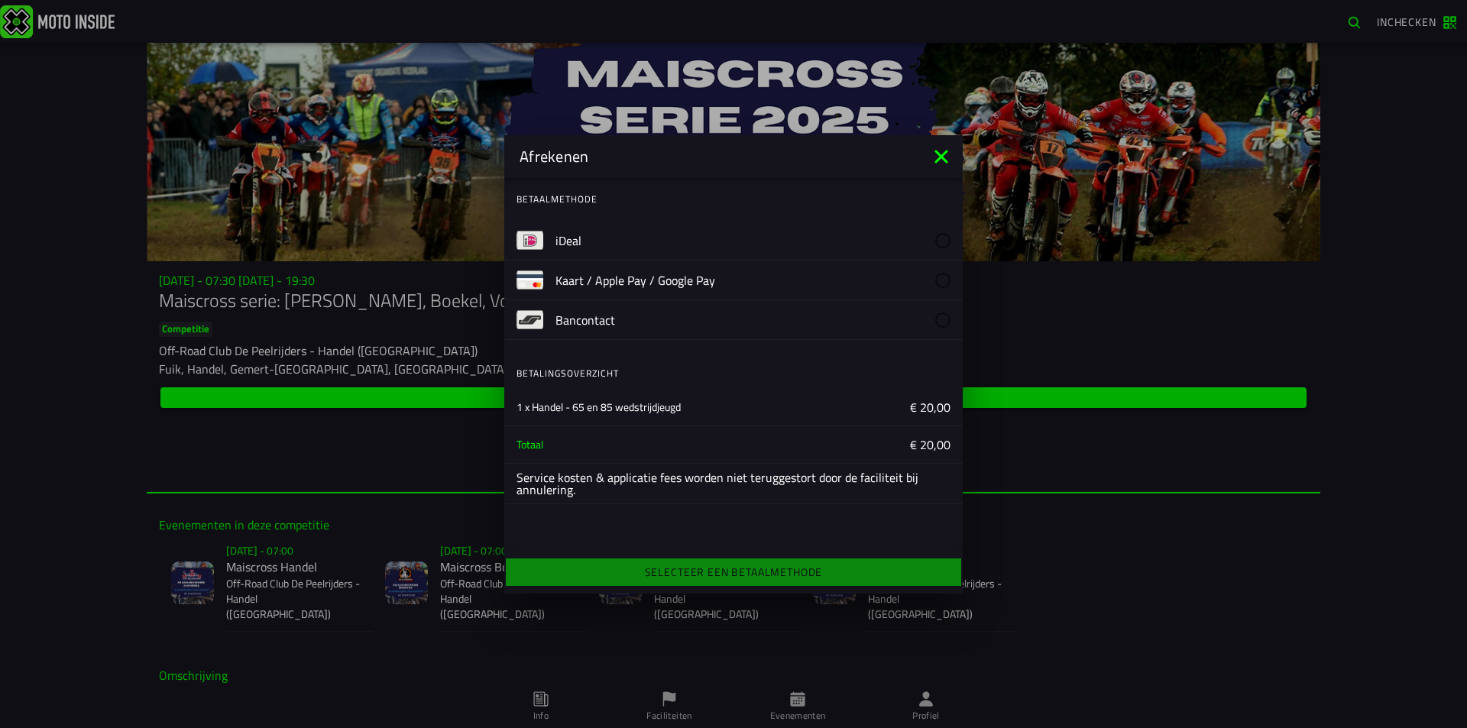
click at [570, 230] on label "iDeal" at bounding box center [752, 240] width 395 height 39
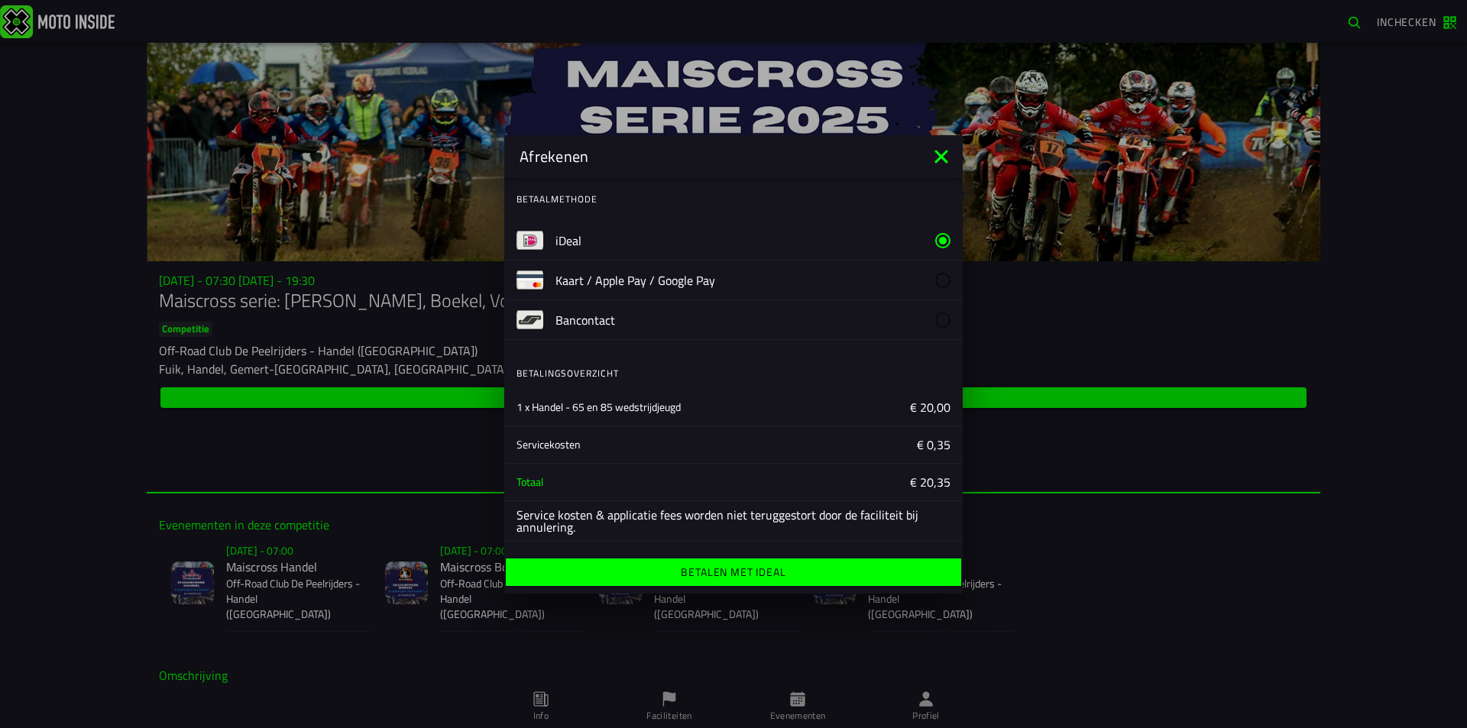
click at [762, 570] on ion-label "Betalen met iDeal" at bounding box center [733, 572] width 105 height 11
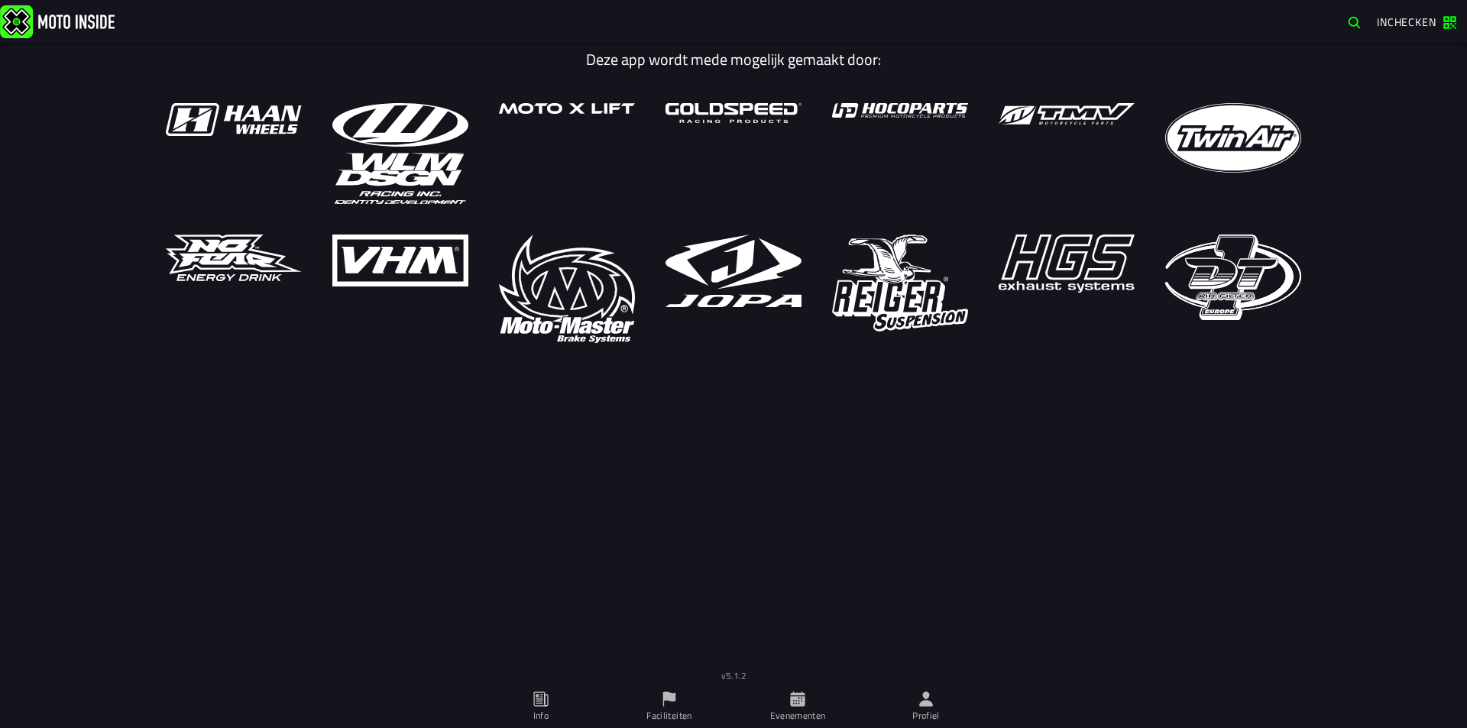
click at [931, 700] on icon at bounding box center [926, 699] width 17 height 17
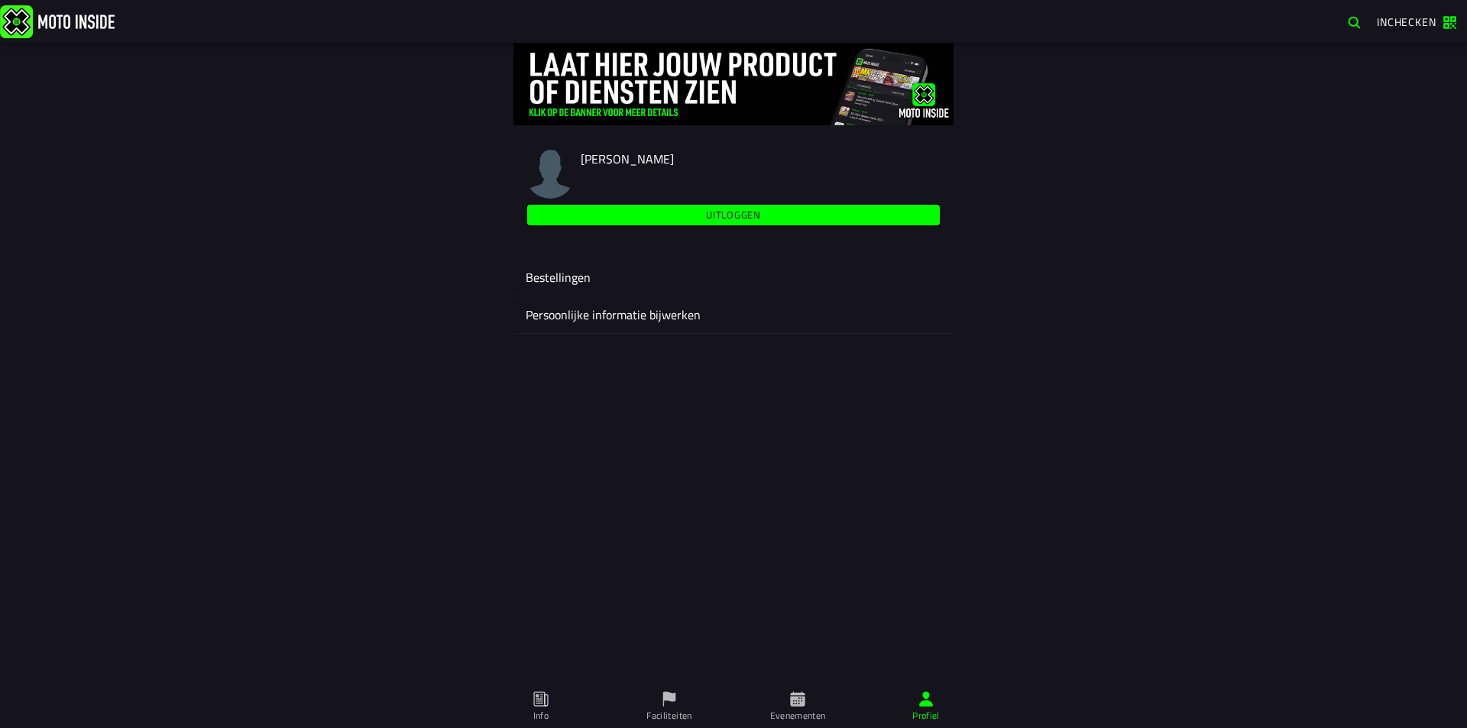
click at [0, 0] on slot "Uitloggen" at bounding box center [0, 0] width 0 height 0
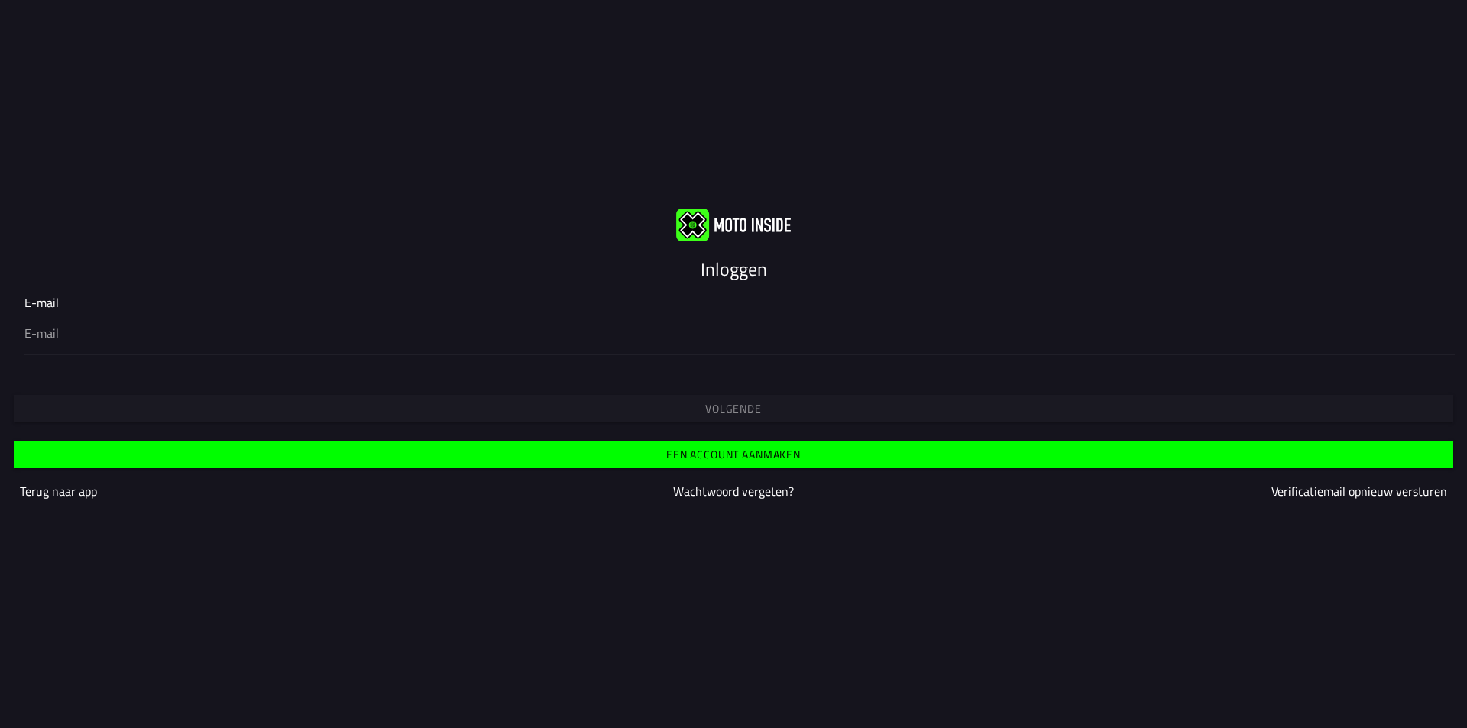
type input "[EMAIL_ADDRESS][DOMAIN_NAME]"
click at [540, 419] on button "Volgende" at bounding box center [733, 409] width 1439 height 28
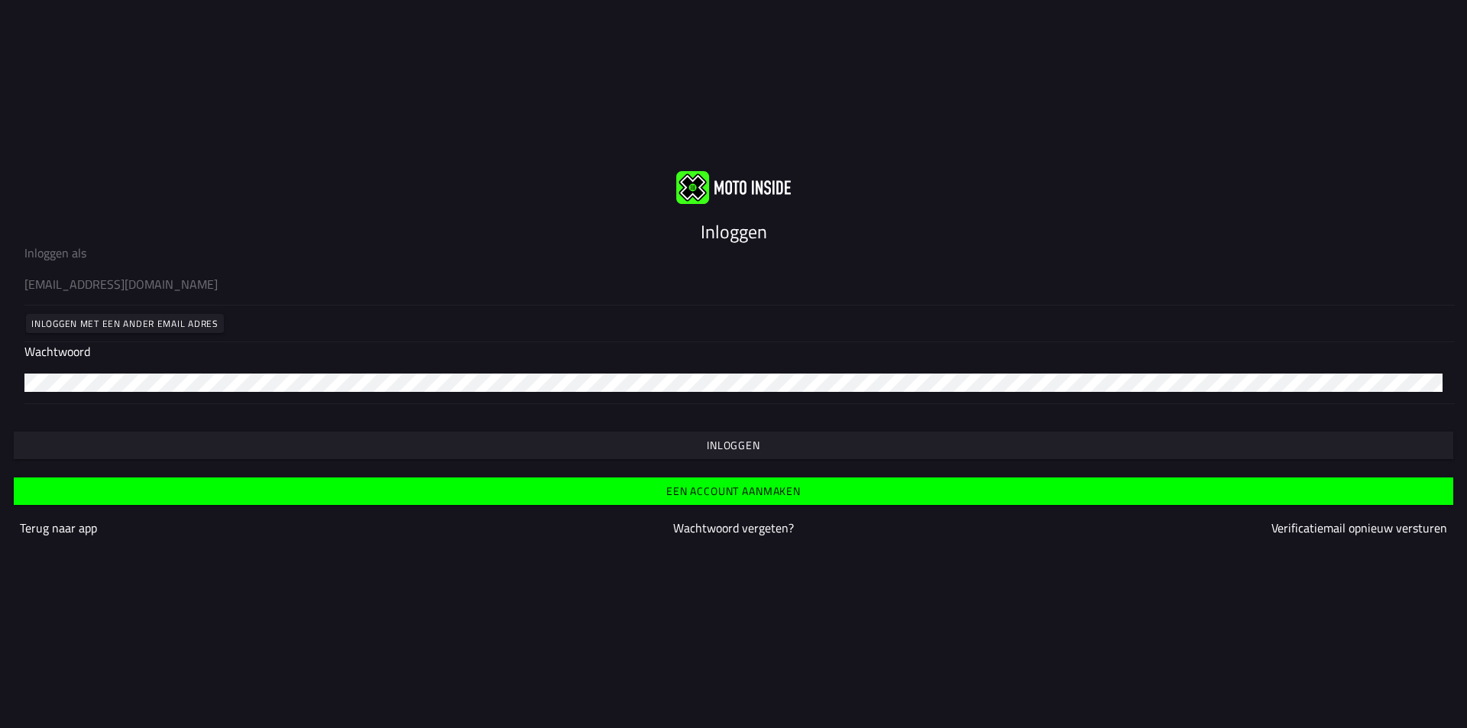
click at [675, 458] on button "Inloggen" at bounding box center [733, 446] width 1439 height 28
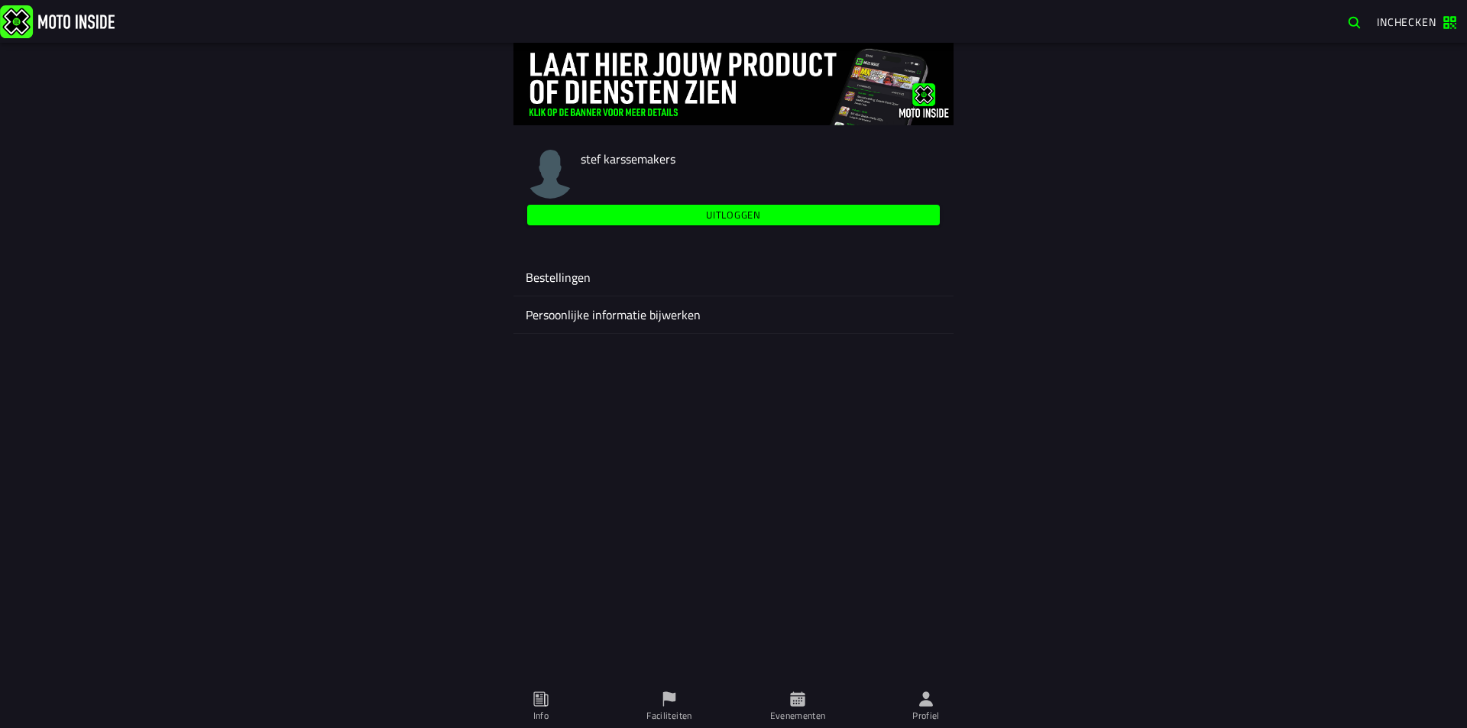
click at [792, 717] on ion-label "Evenementen" at bounding box center [798, 716] width 56 height 14
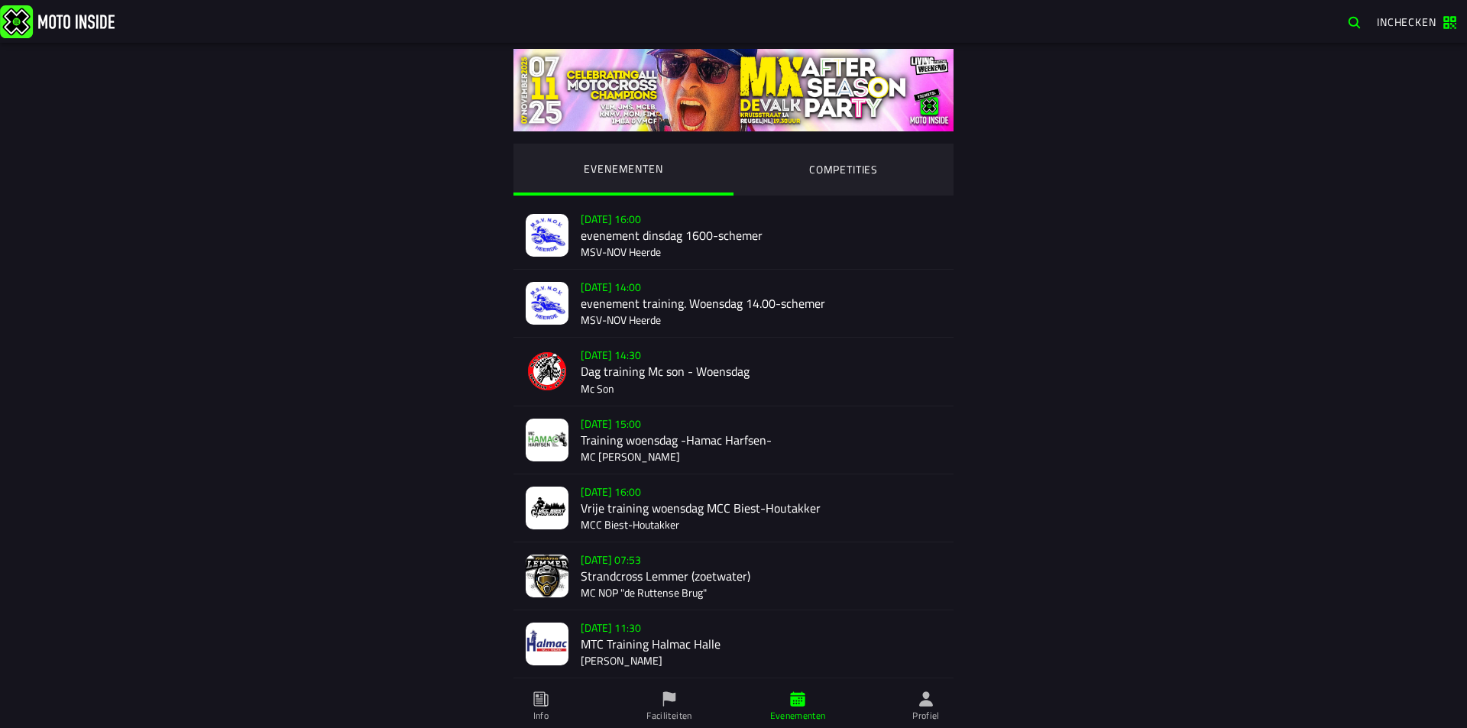
click at [811, 164] on ion-segment-button "COMPETITIES" at bounding box center [843, 170] width 220 height 52
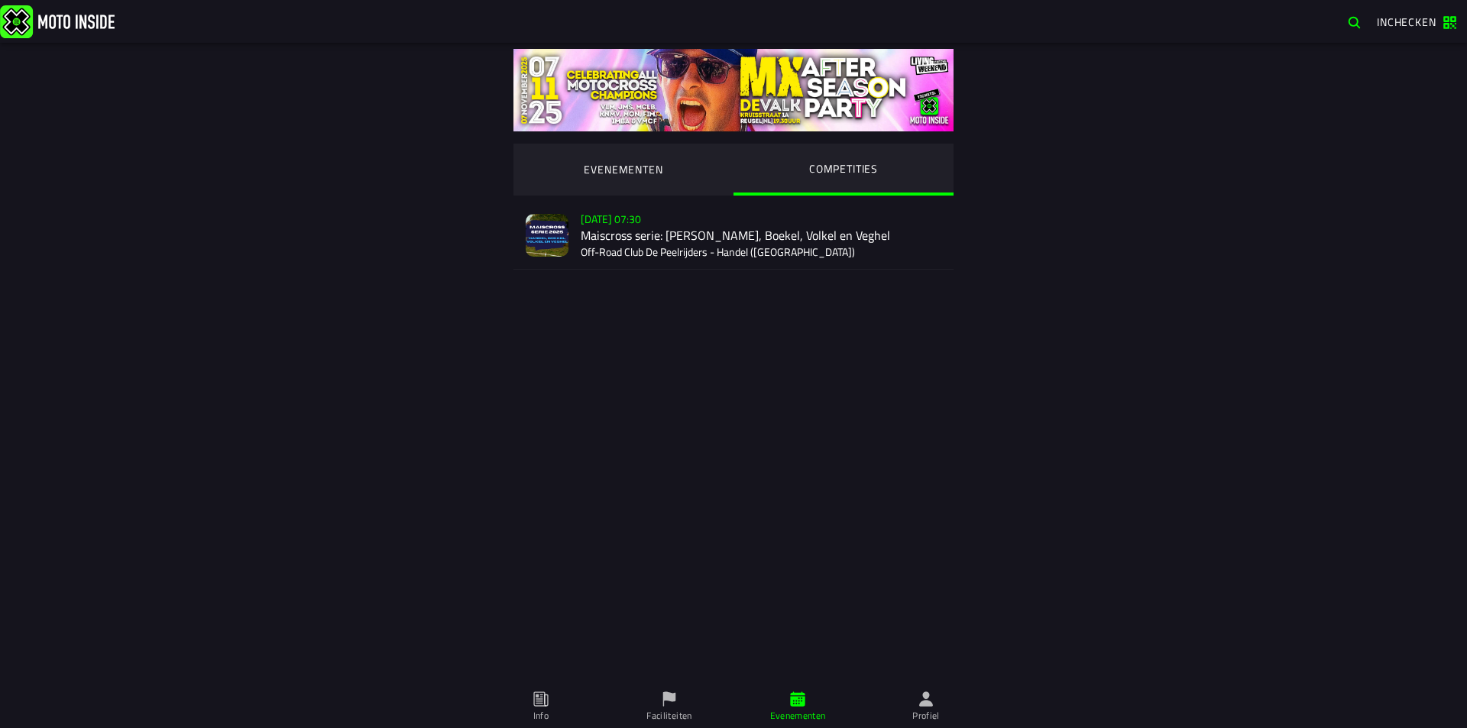
click at [744, 221] on div "[DATE] 07:30 Maiscross serie: Handel, Boekel, Volkel en Veghel Off-Road Club De…" at bounding box center [761, 235] width 361 height 67
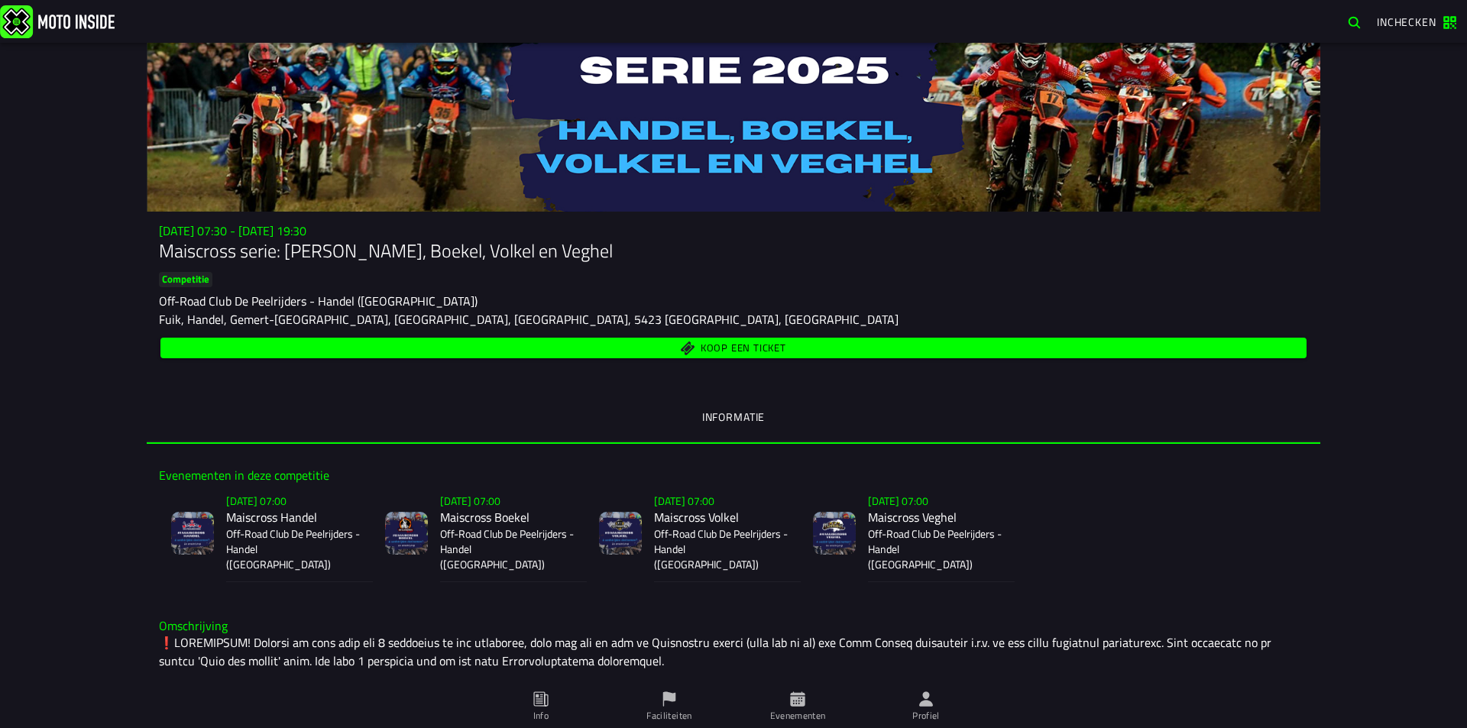
scroll to position [76, 0]
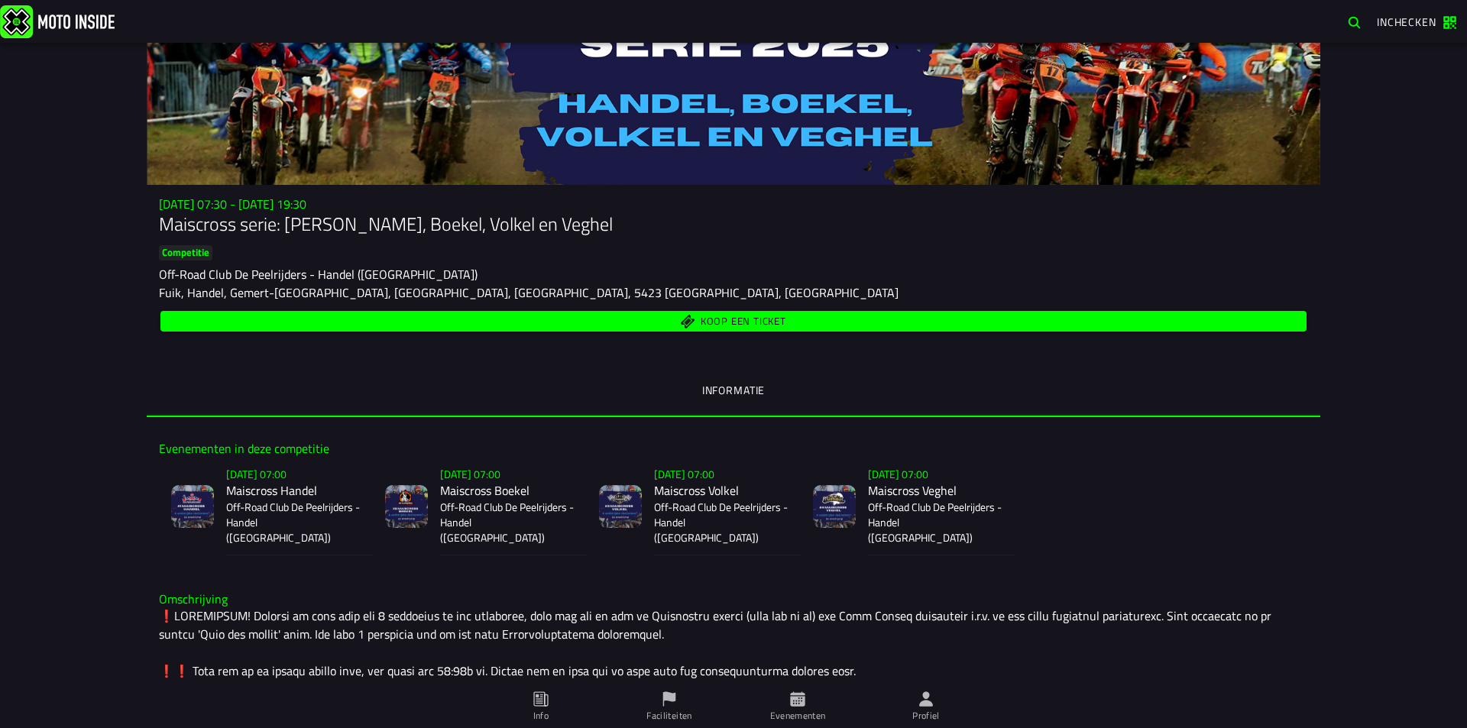
click at [724, 325] on span "Koop een ticket" at bounding box center [744, 321] width 86 height 10
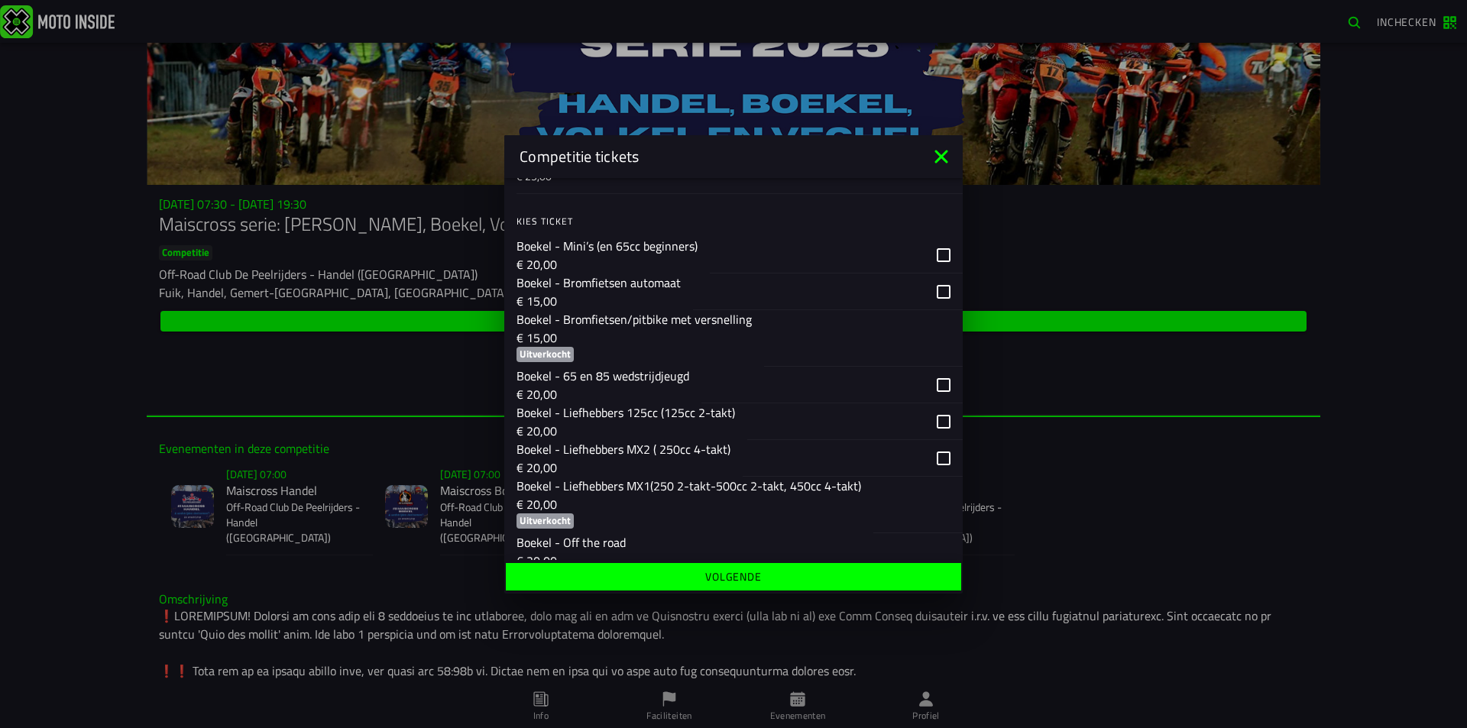
scroll to position [979, 0]
